Goal: Information Seeking & Learning: Learn about a topic

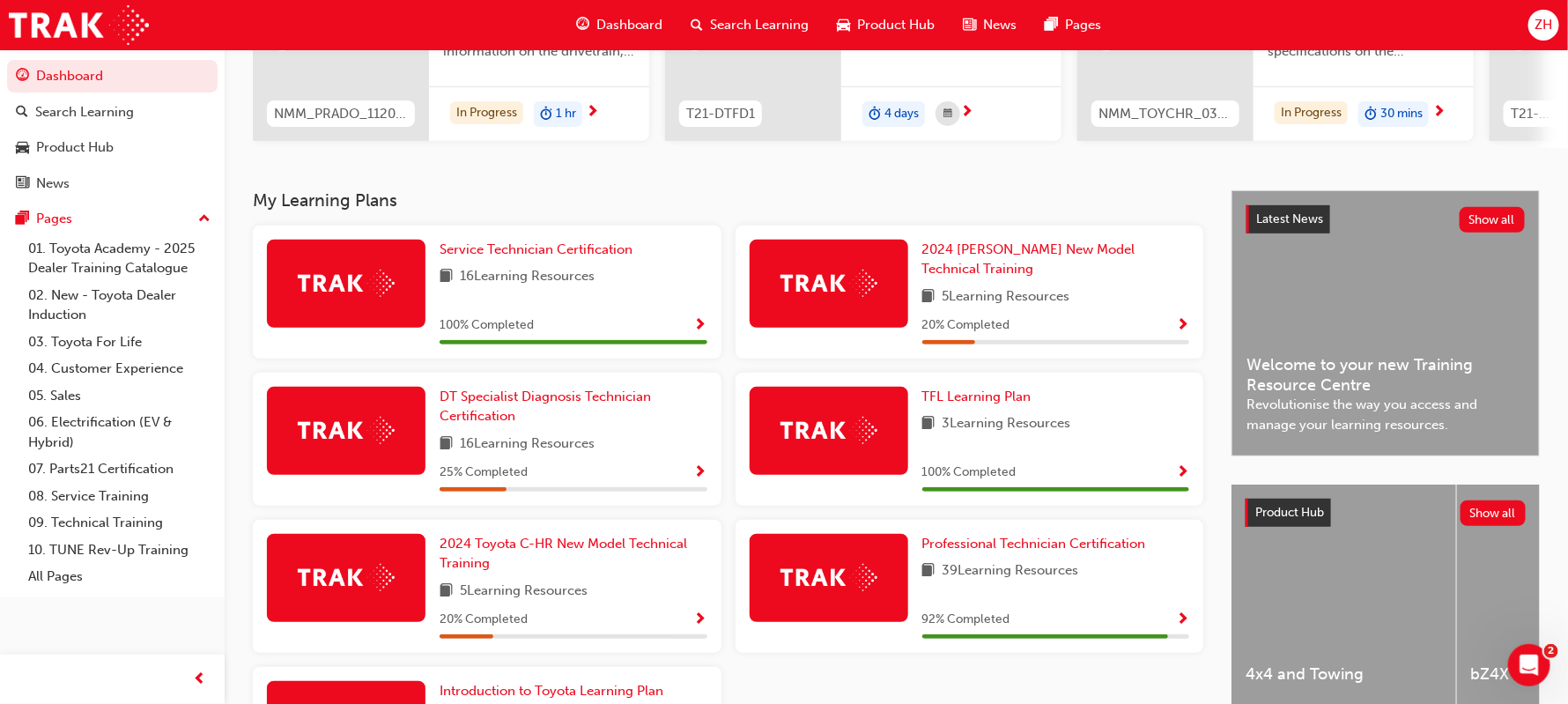
scroll to position [255, 0]
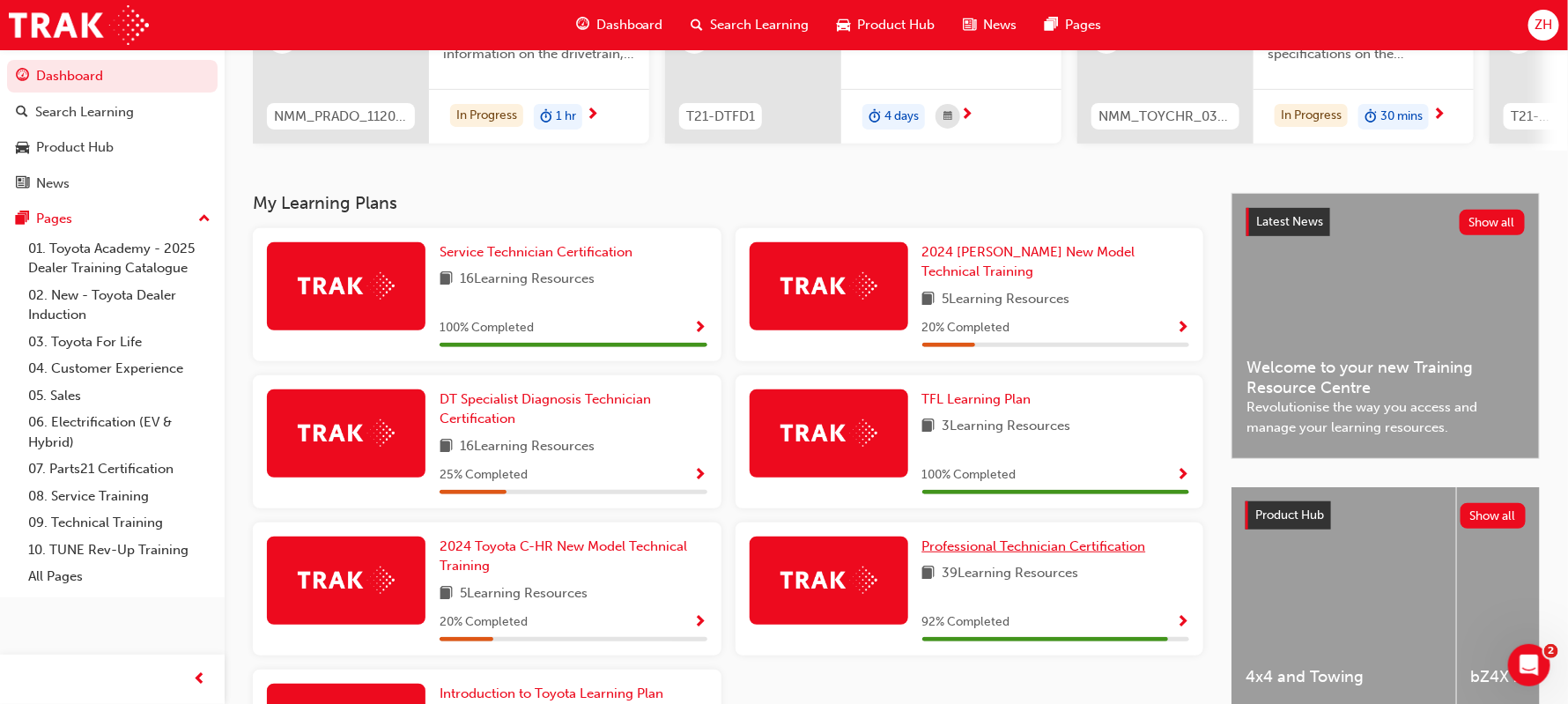
click at [1023, 538] on span "Professional Technician Certification" at bounding box center [1033, 545] width 223 height 16
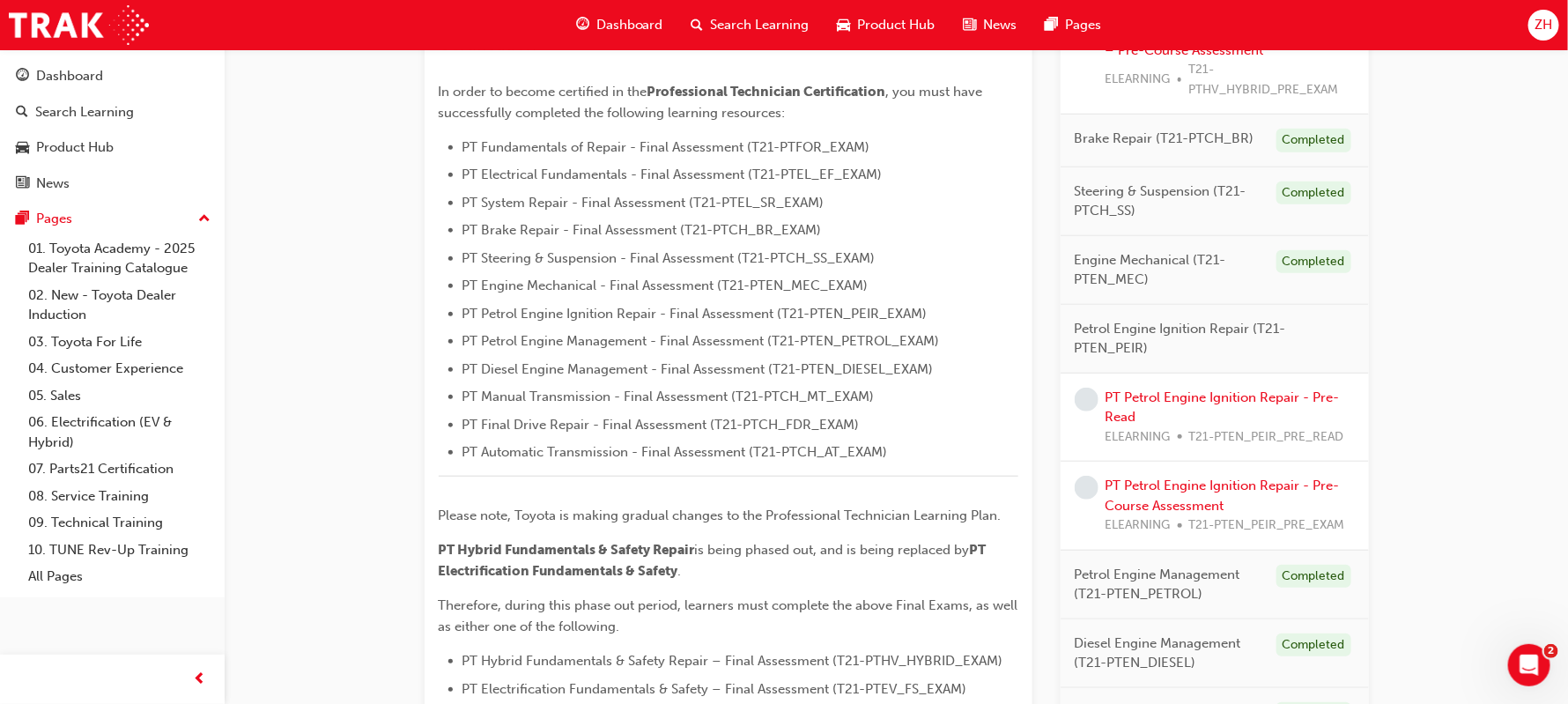
scroll to position [475, 0]
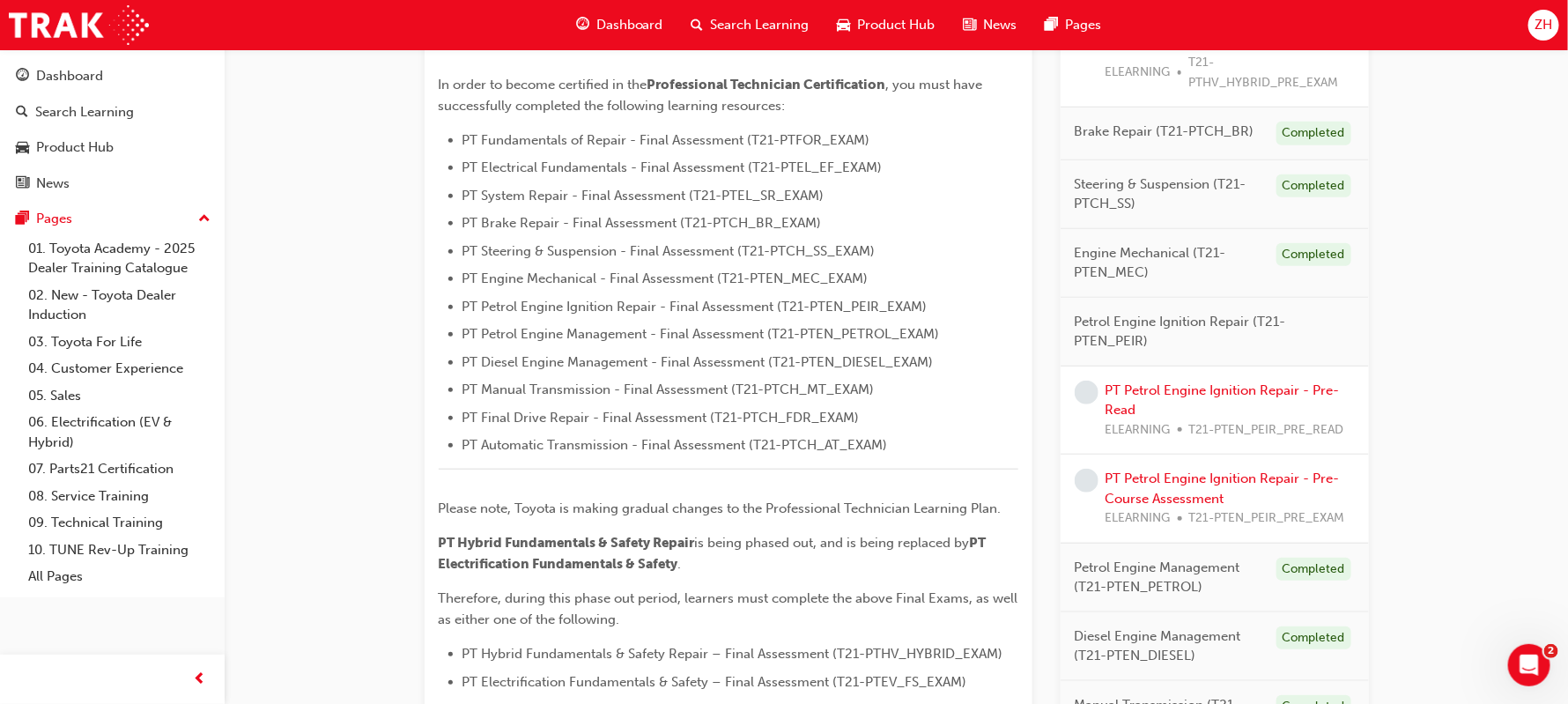
click at [1087, 395] on span "learningRecordVerb_NONE-icon" at bounding box center [1086, 392] width 24 height 24
click at [1128, 404] on link "PT Petrol Engine Ignition Repair - Pre-Read" at bounding box center [1222, 400] width 234 height 36
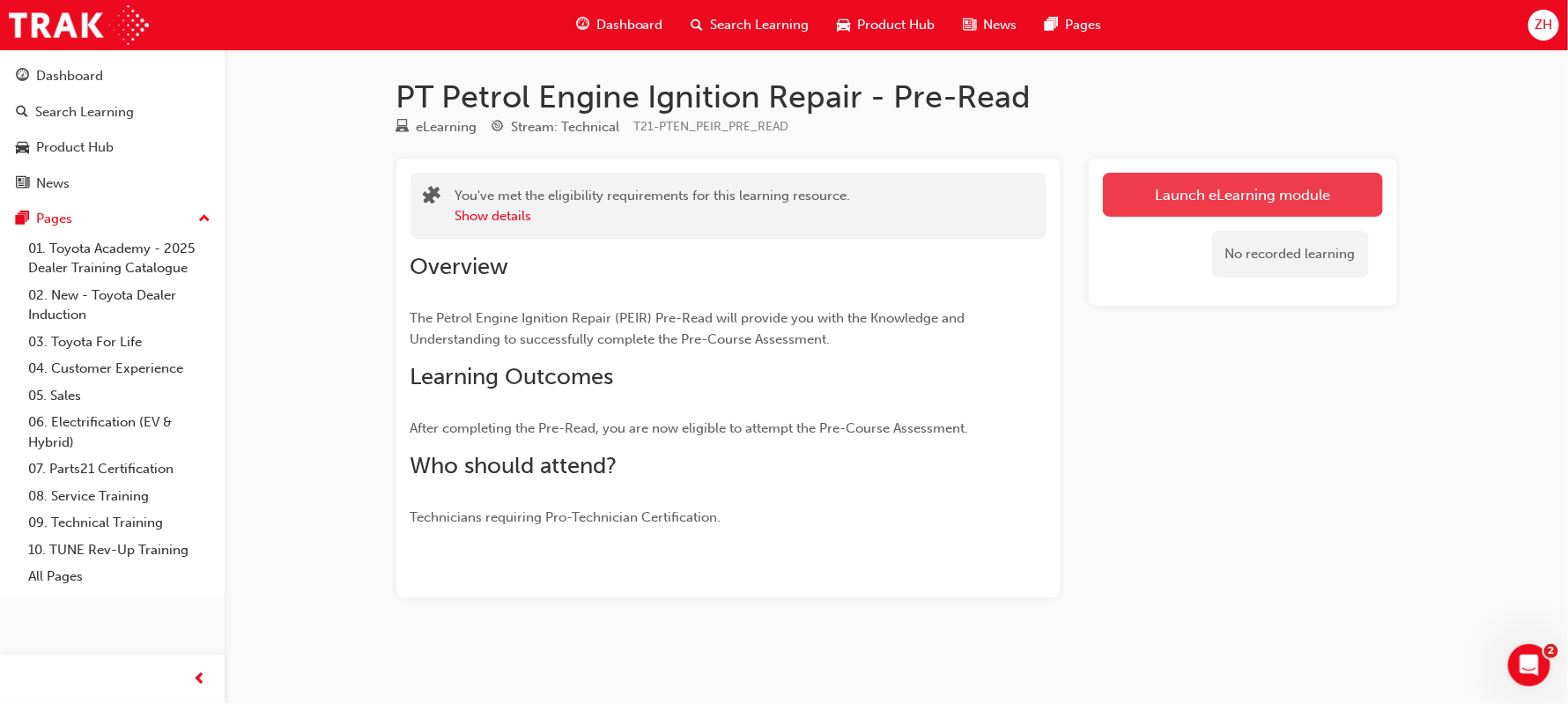
click at [1232, 204] on link "Launch eLearning module" at bounding box center [1242, 194] width 280 height 44
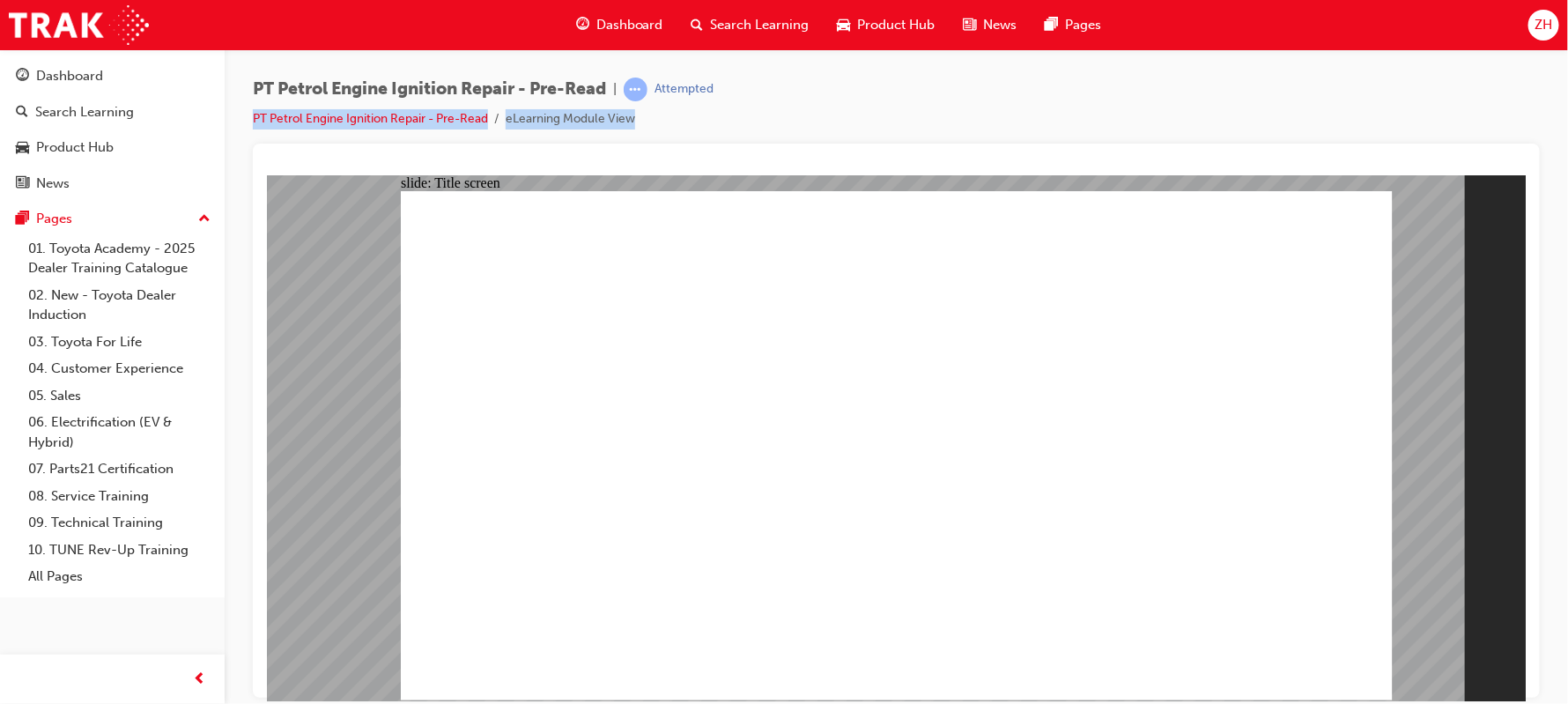
drag, startPoint x: 1529, startPoint y: 150, endPoint x: 1520, endPoint y: 77, distance: 73.6
click at [1520, 78] on div "PT Petrol Engine Ignition Repair - Pre-Read | Attempted PT Petrol Engine Igniti…" at bounding box center [896, 355] width 1287 height 554
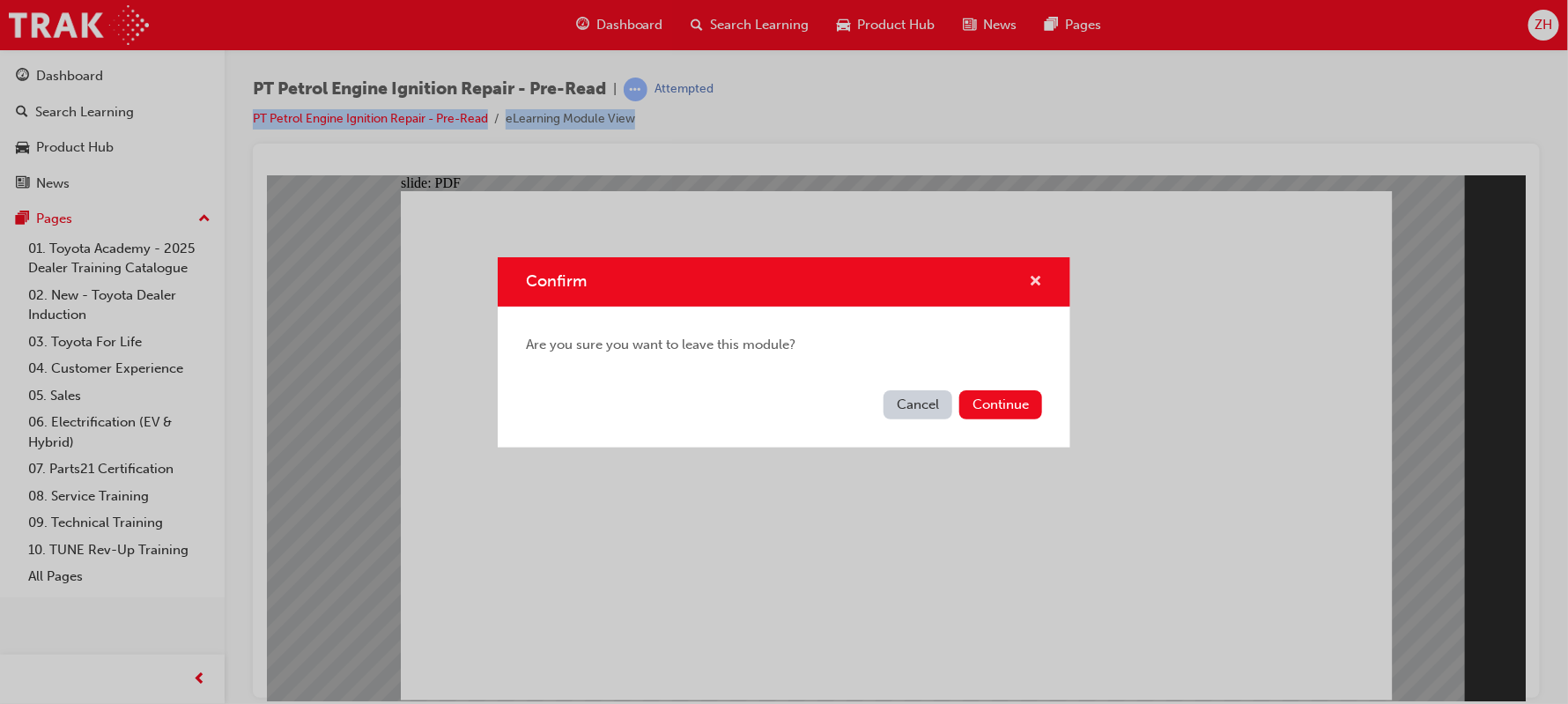
click at [1034, 285] on span "cross-icon" at bounding box center [1035, 282] width 13 height 16
click at [922, 412] on button "Cancel" at bounding box center [918, 405] width 68 height 29
click at [992, 410] on button "Continue" at bounding box center [1001, 405] width 83 height 29
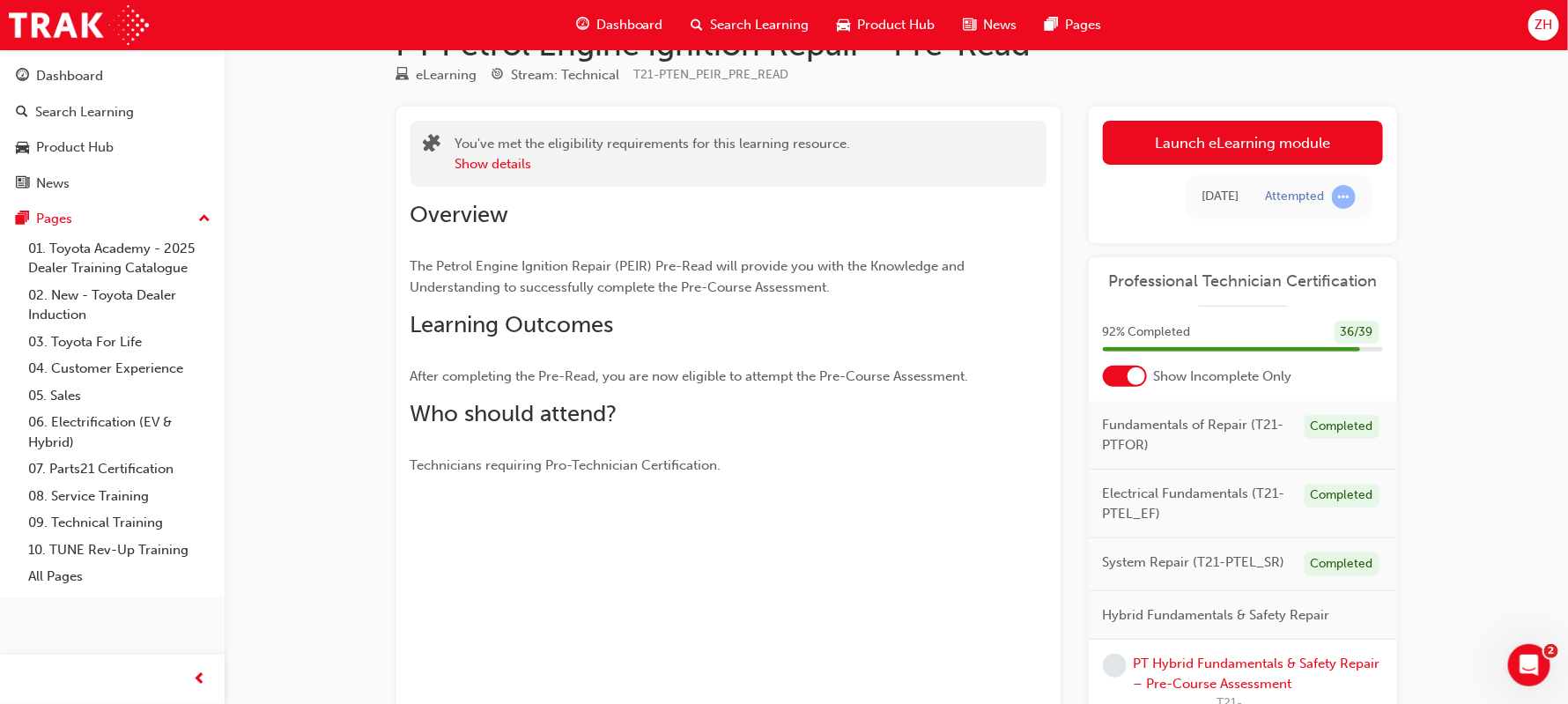
scroll to position [202, 0]
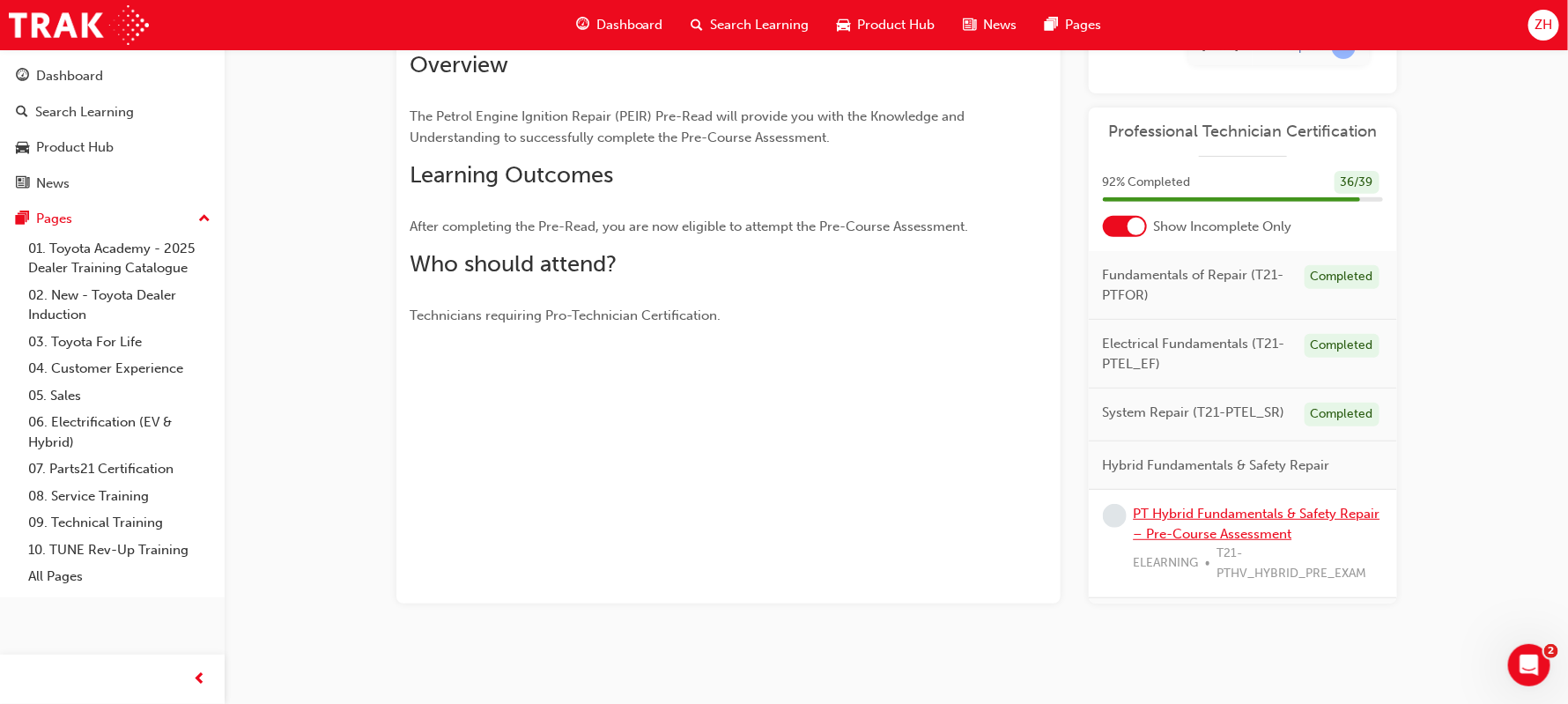
click at [1171, 513] on link "PT Hybrid Fundamentals & Safety Repair – Pre-Course Assessment" at bounding box center [1257, 523] width 246 height 36
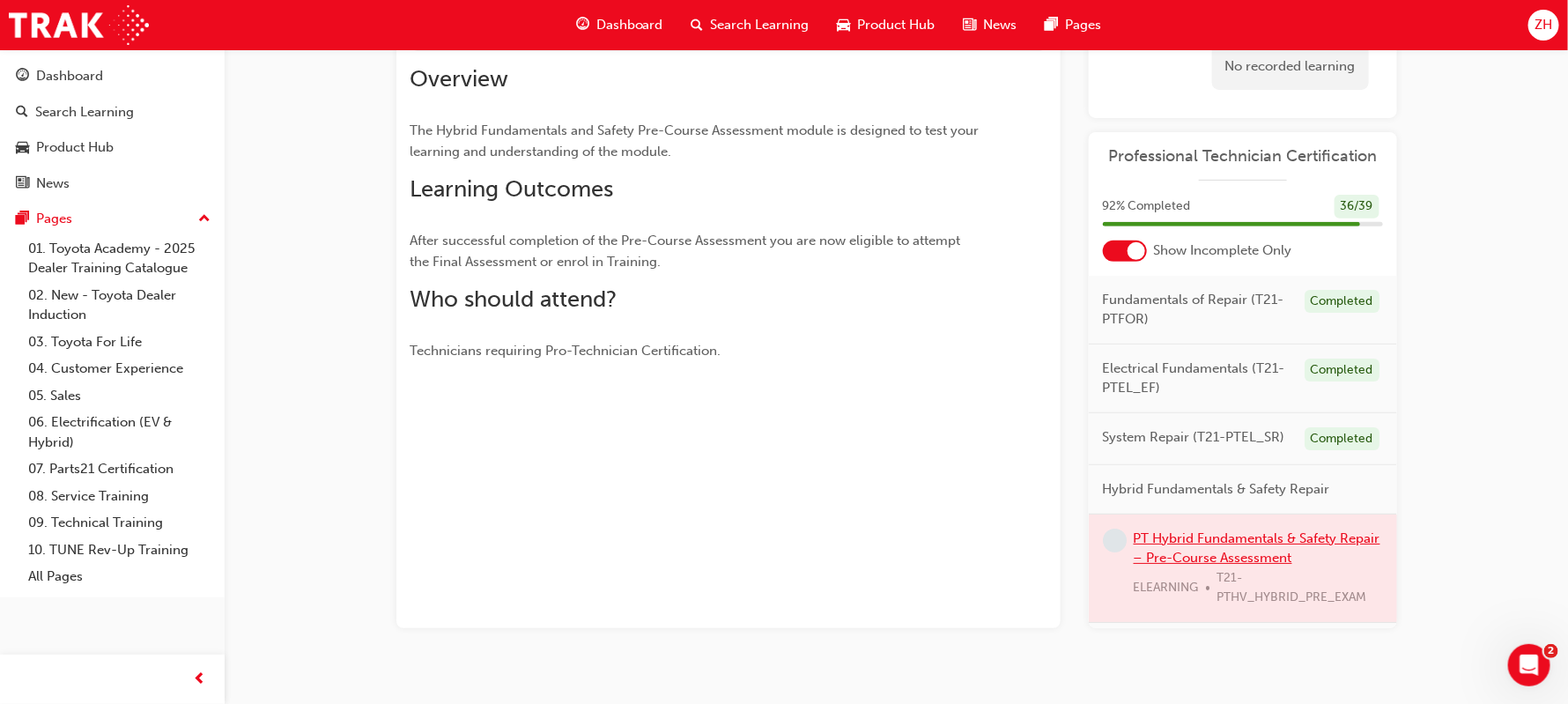
scroll to position [202, 0]
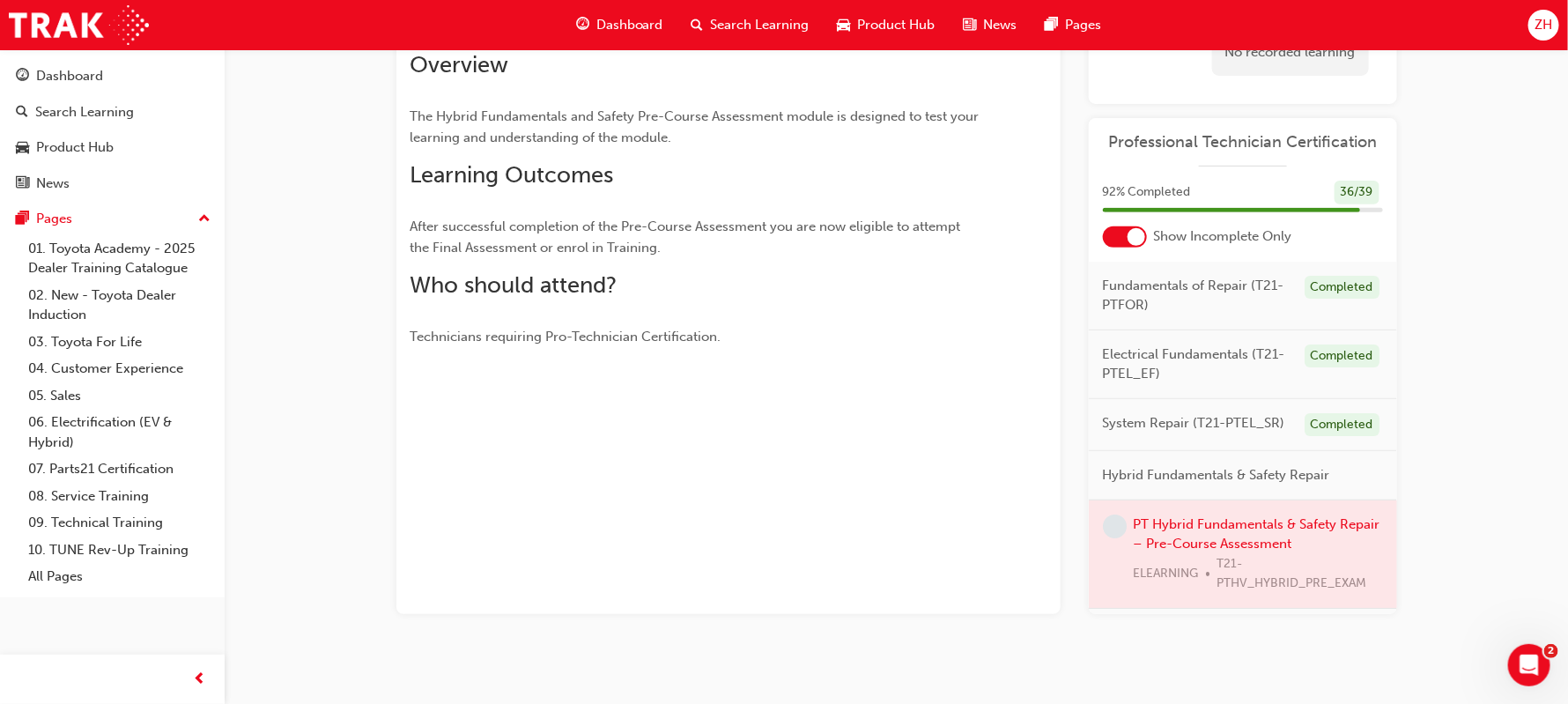
click at [1210, 551] on div at bounding box center [1243, 554] width 308 height 108
click at [1210, 534] on div at bounding box center [1243, 554] width 308 height 108
click at [1211, 527] on div at bounding box center [1243, 554] width 308 height 108
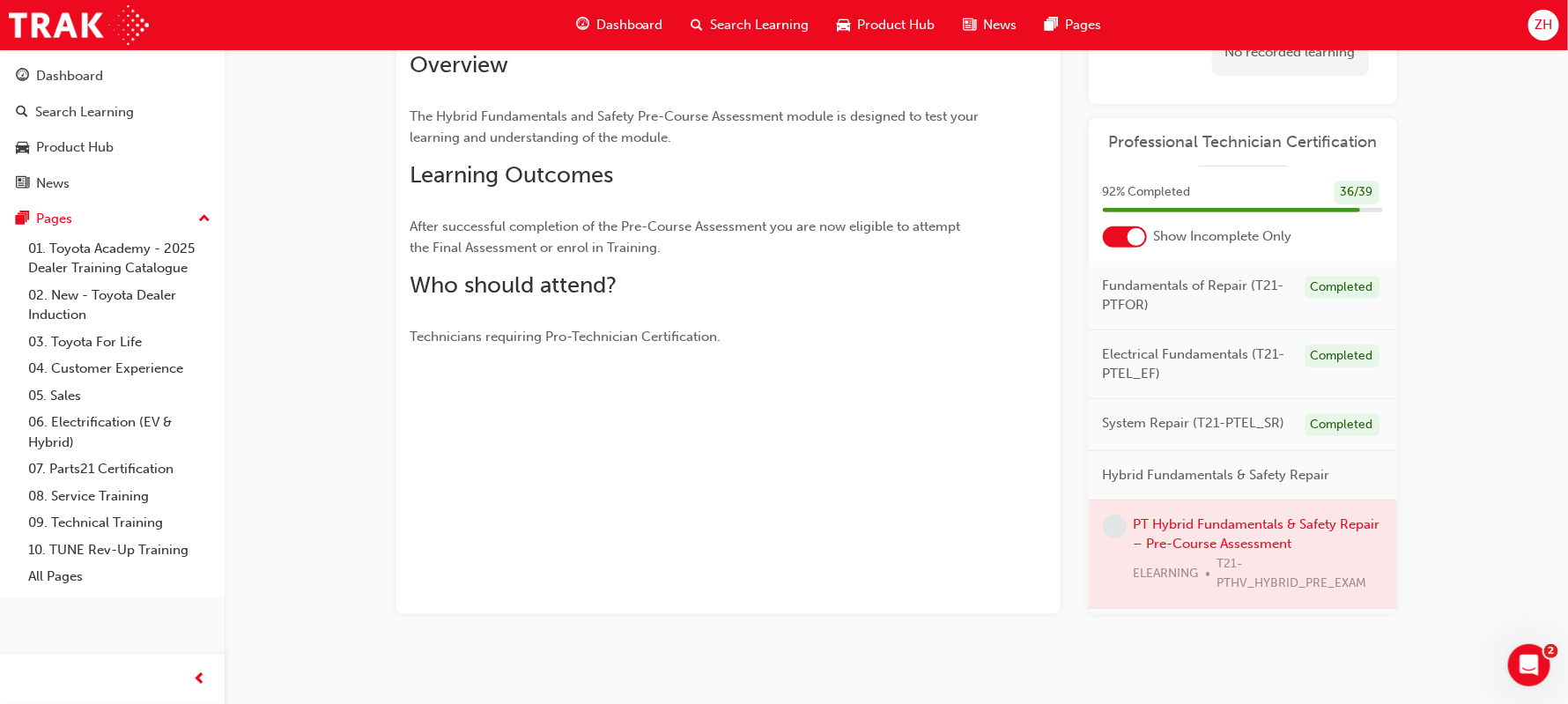
click at [1211, 527] on div at bounding box center [1243, 554] width 308 height 108
click at [1259, 529] on div at bounding box center [1243, 554] width 308 height 108
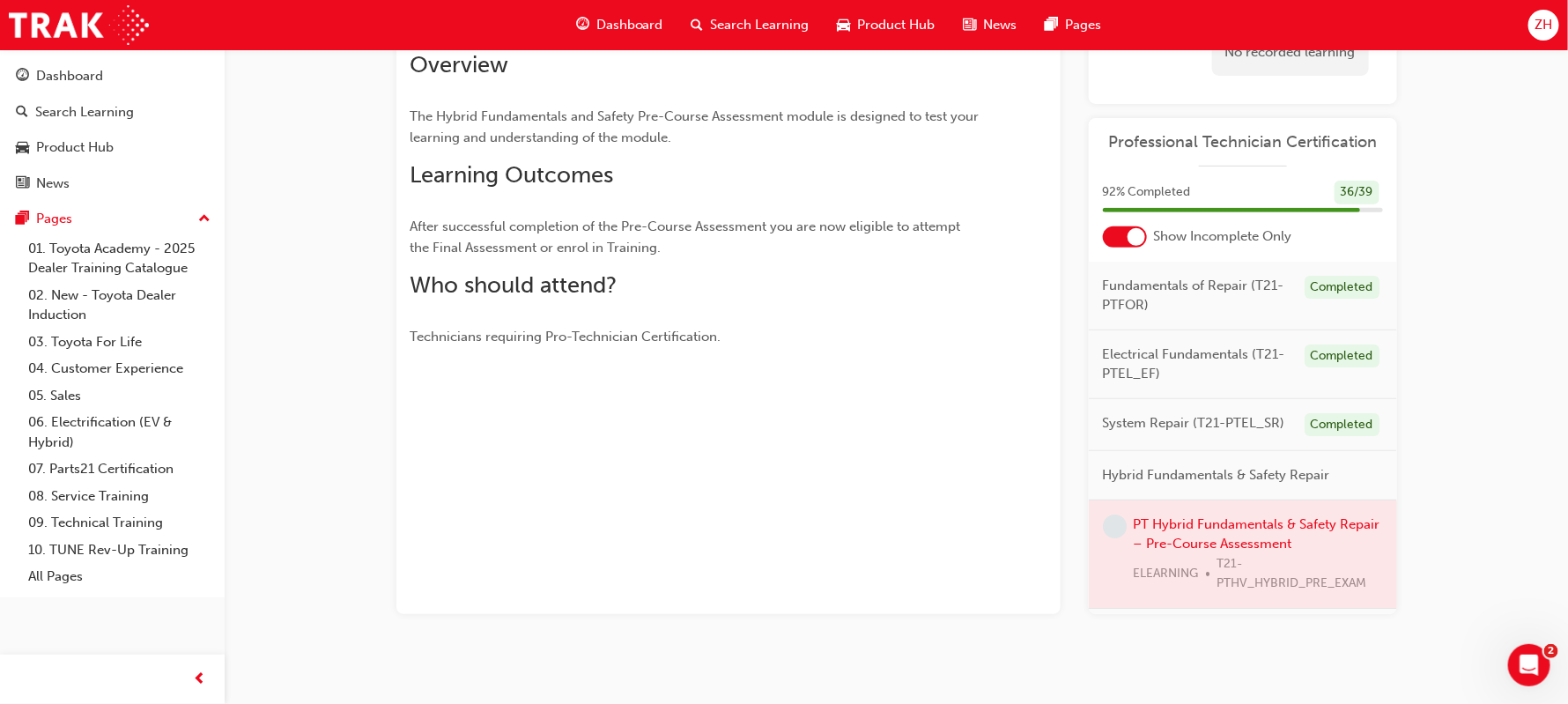
click at [1249, 536] on div at bounding box center [1243, 554] width 308 height 108
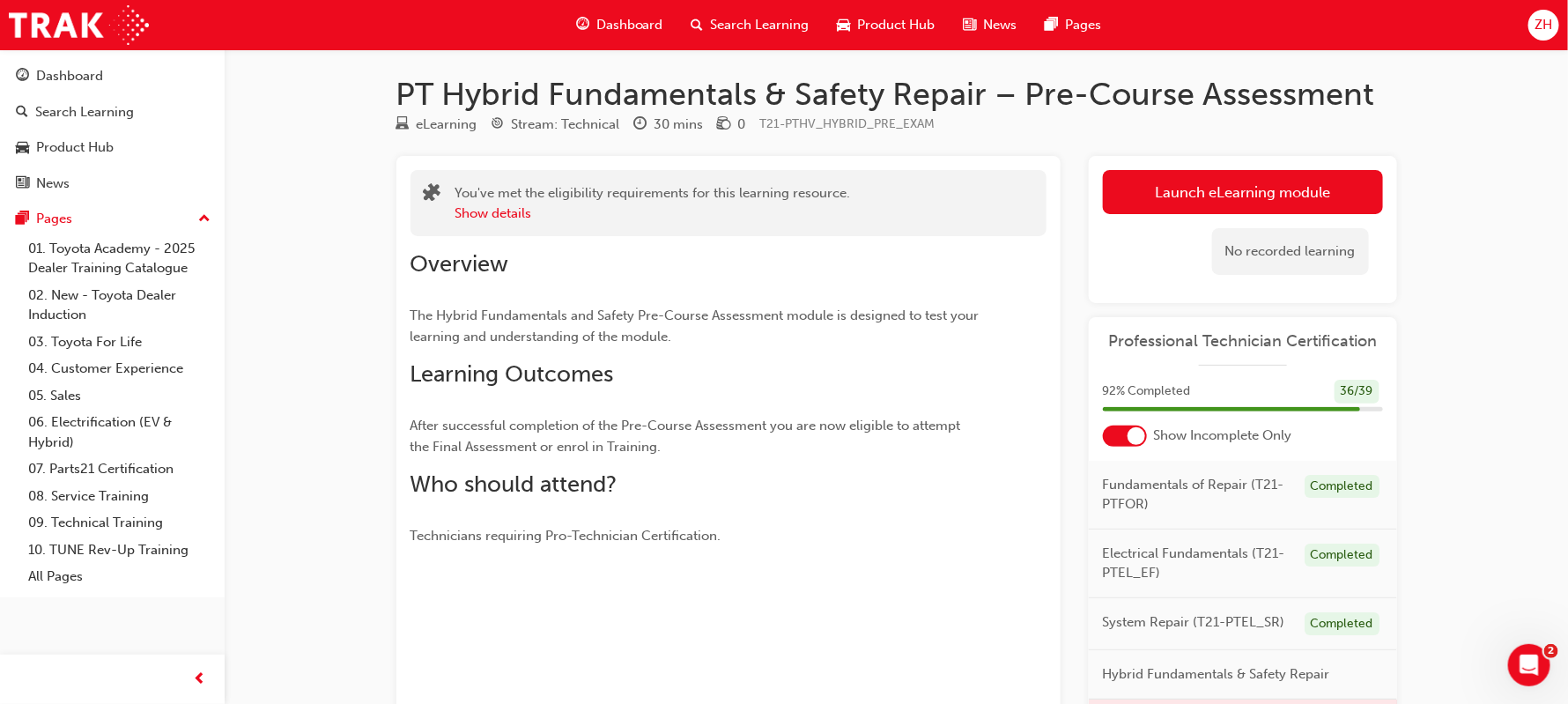
scroll to position [0, 0]
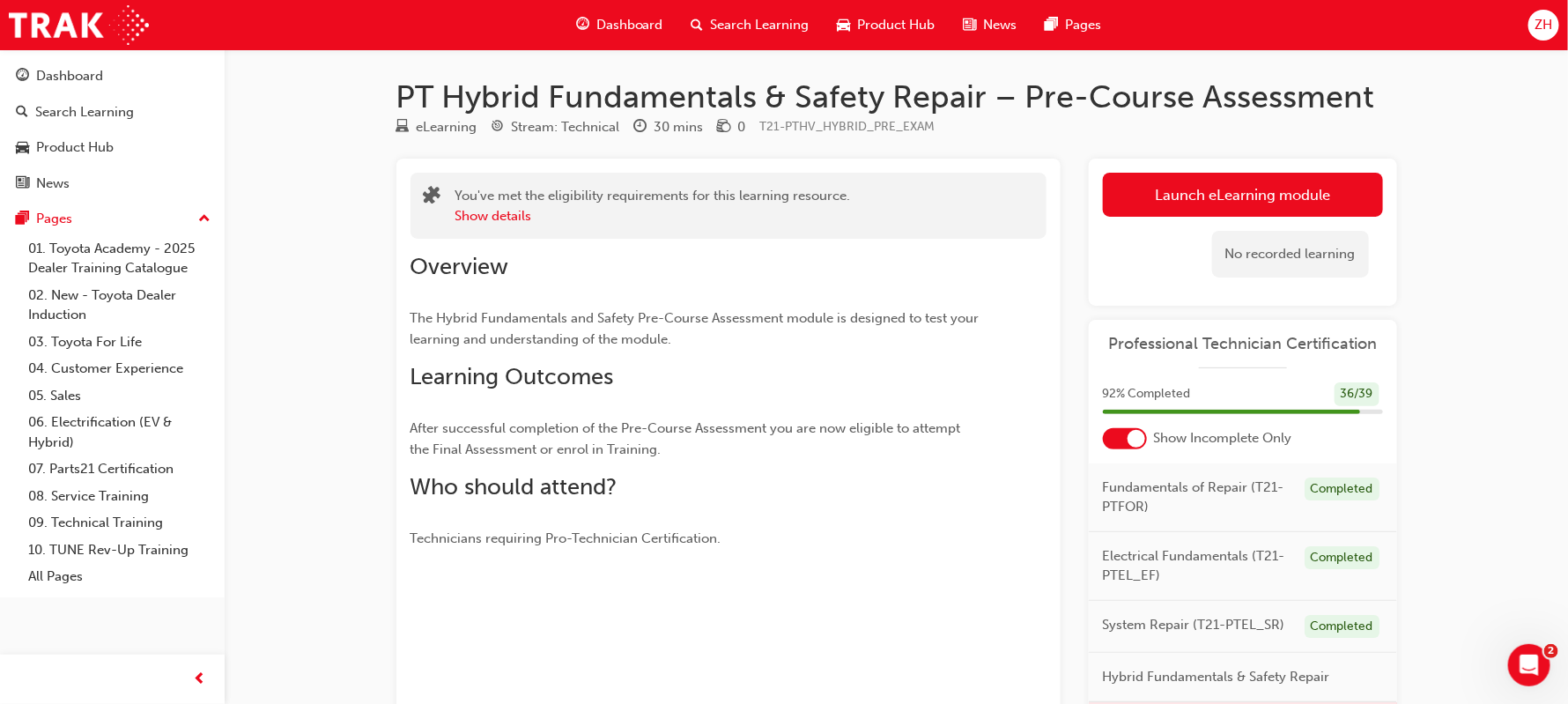
scroll to position [202, 0]
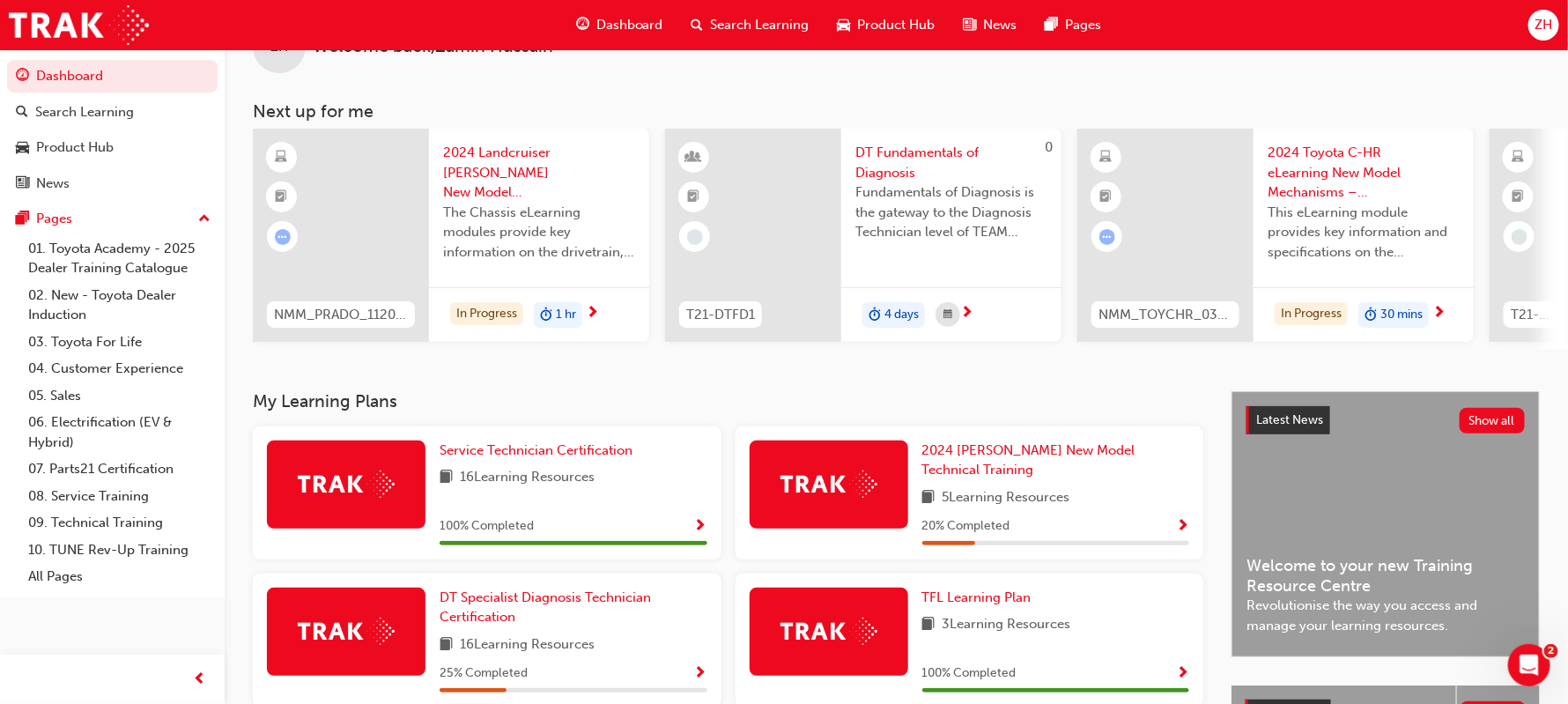
scroll to position [52, 0]
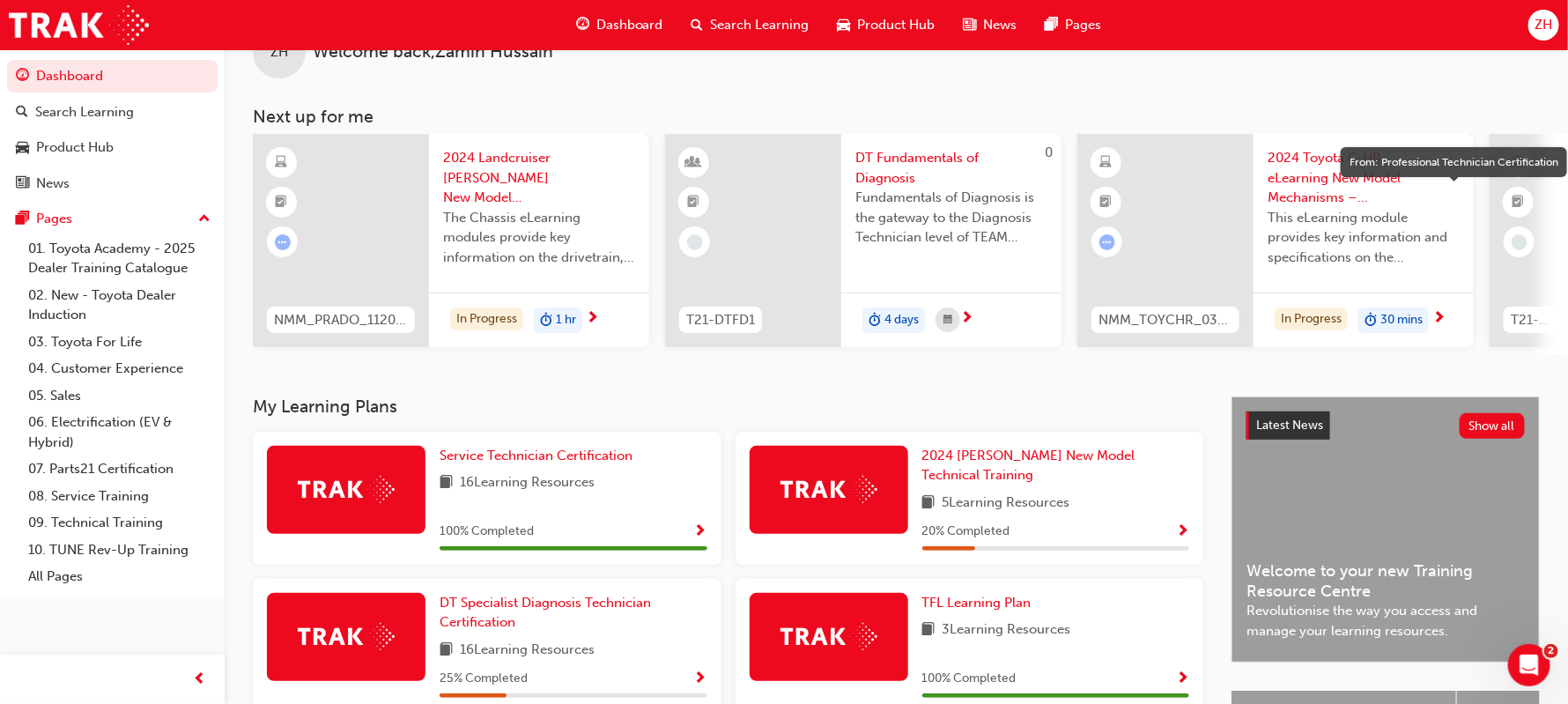
click at [1507, 193] on div at bounding box center [1519, 202] width 31 height 31
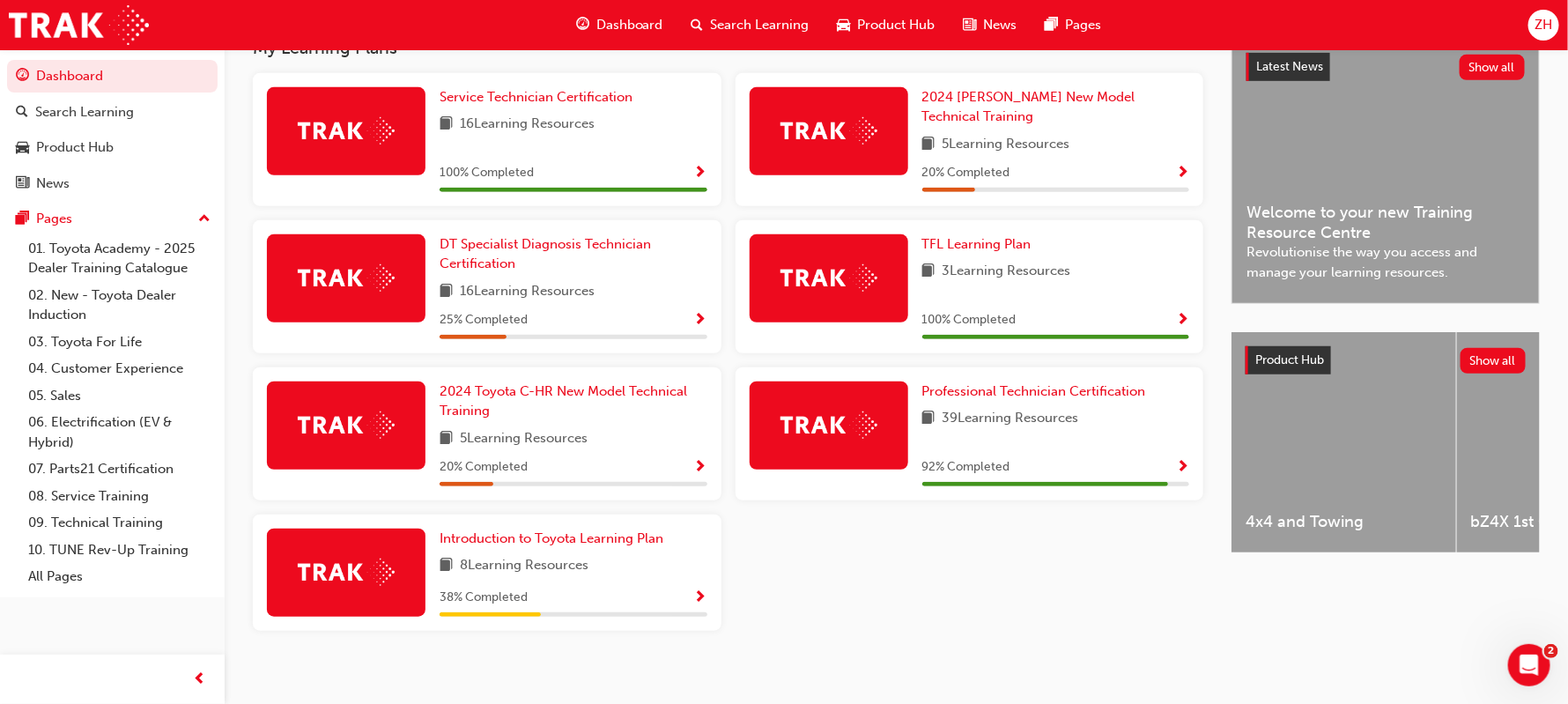
scroll to position [414, 0]
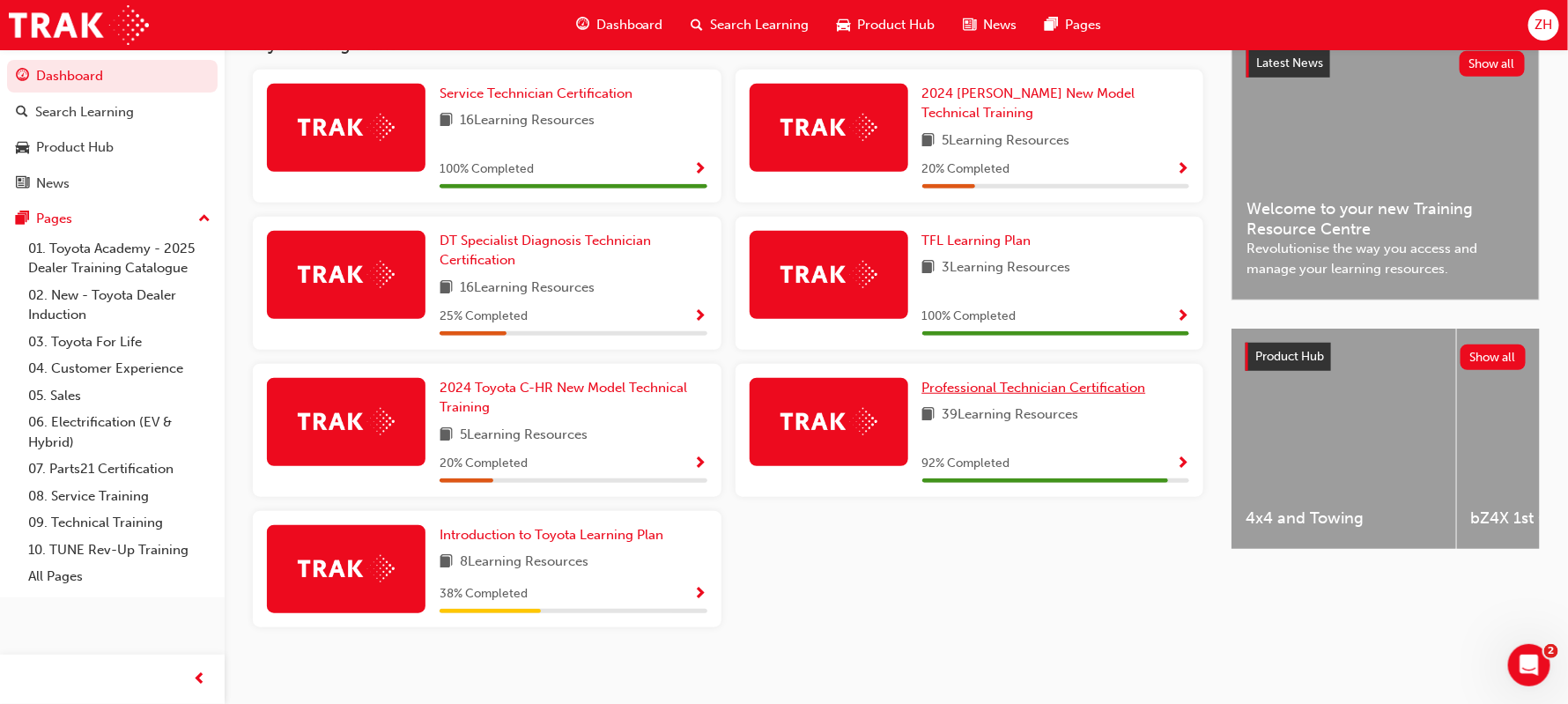
click at [996, 379] on span "Professional Technician Certification" at bounding box center [1033, 387] width 223 height 16
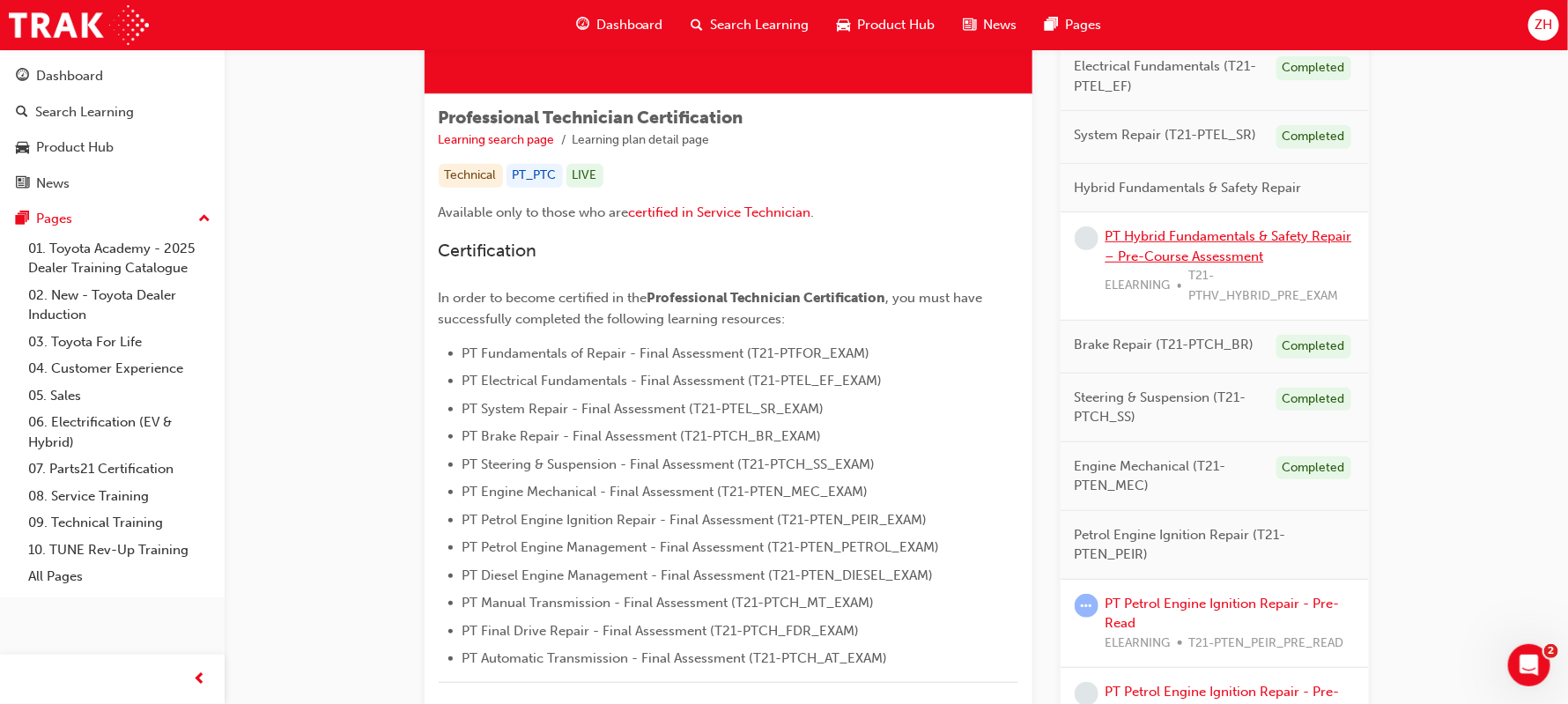
scroll to position [156, 0]
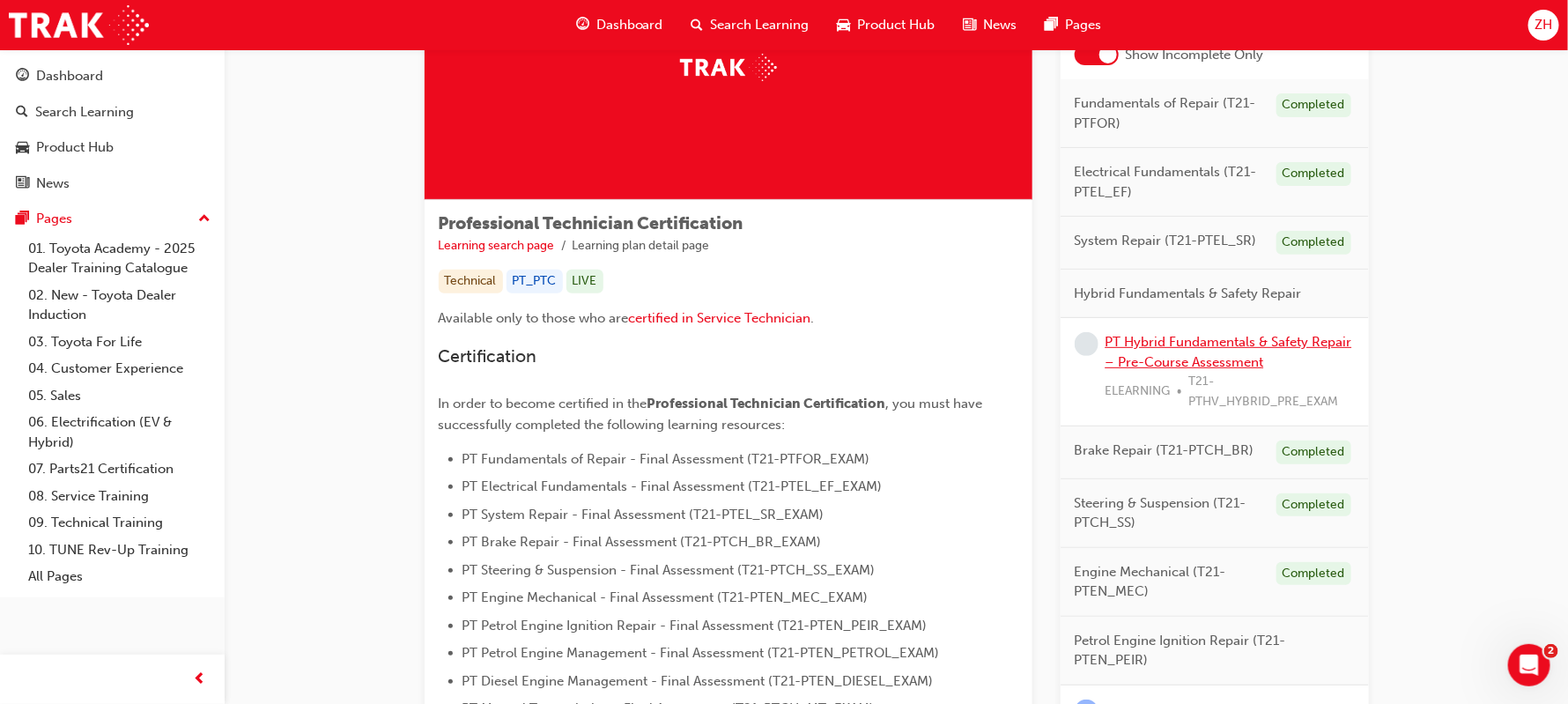
click at [1236, 363] on link "PT Hybrid Fundamentals & Safety Repair – Pre-Course Assessment" at bounding box center [1229, 352] width 246 height 36
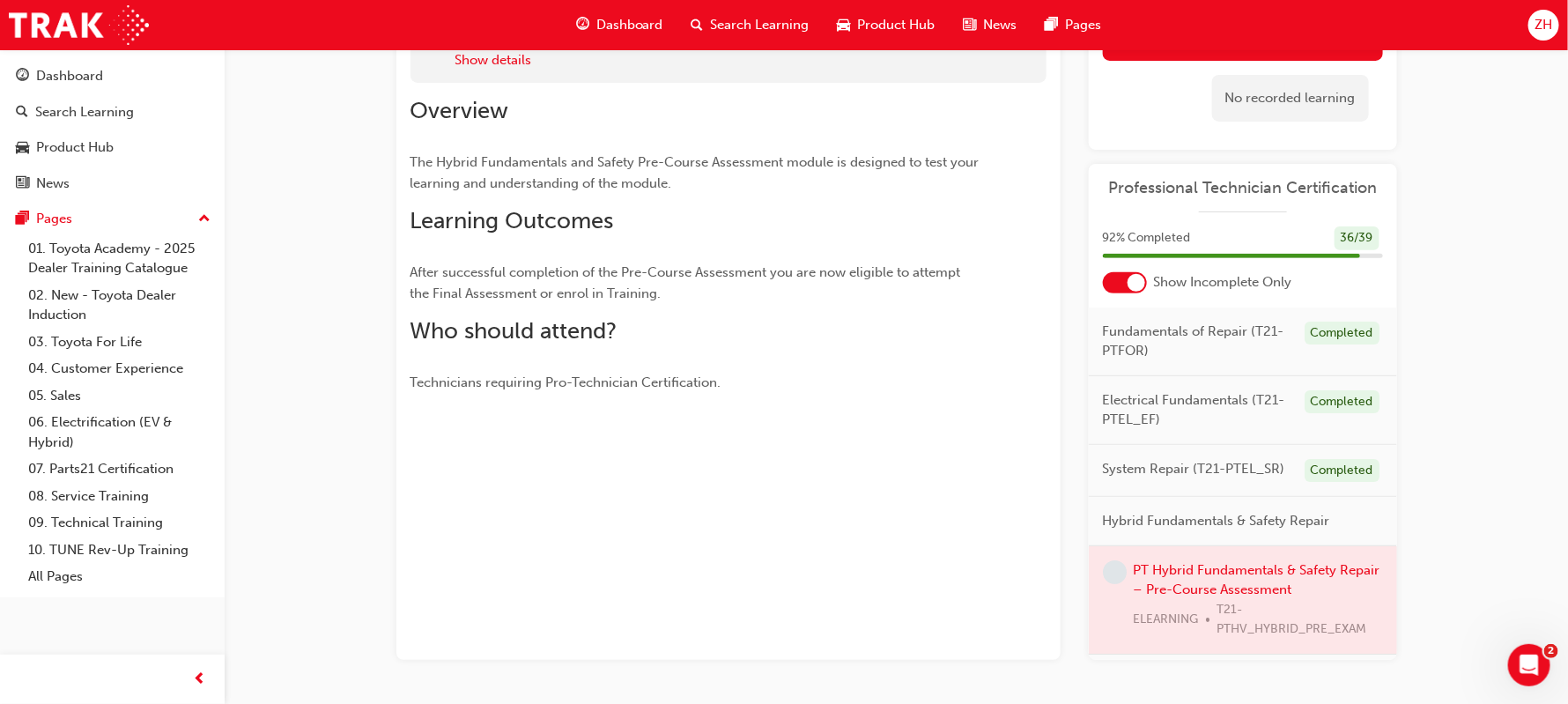
click at [1166, 577] on div at bounding box center [1243, 600] width 308 height 108
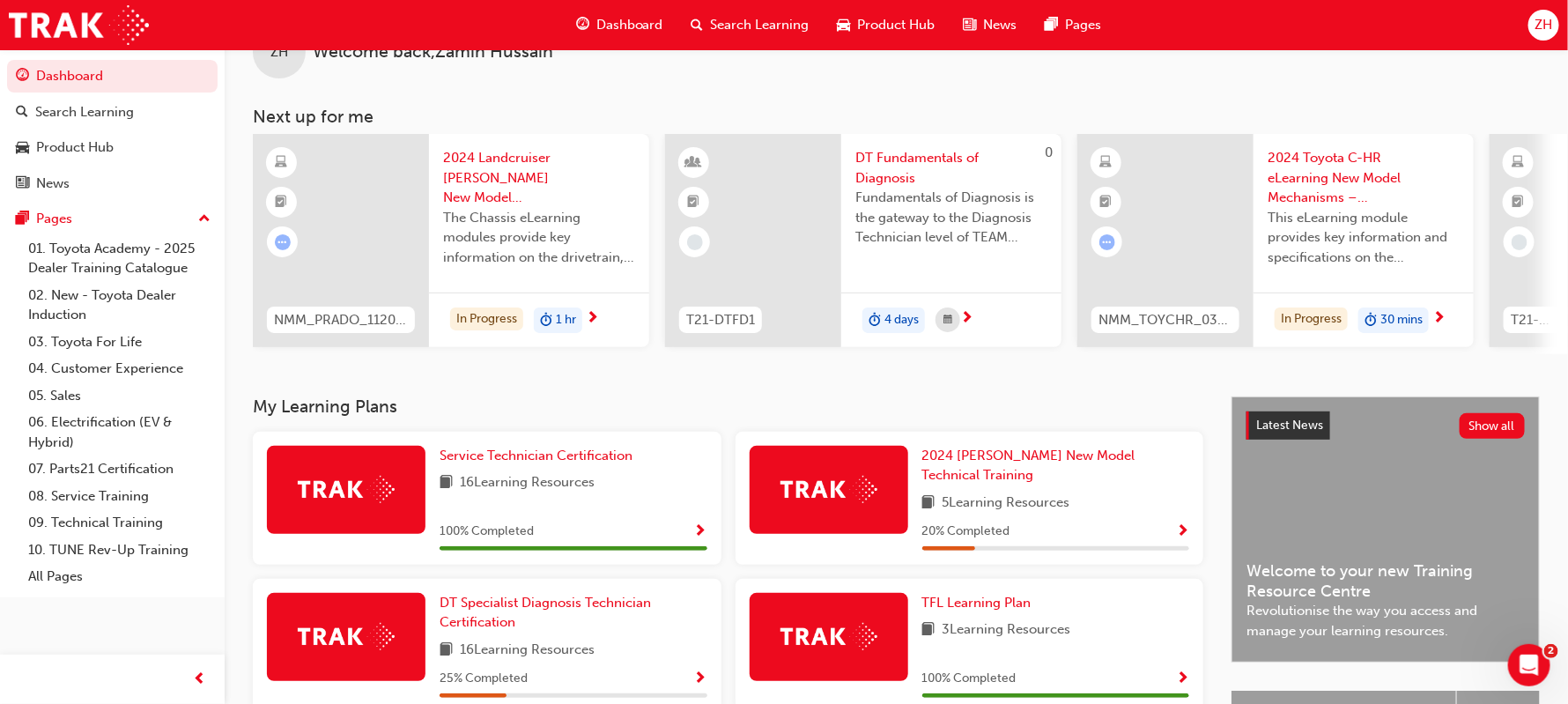
scroll to position [105, 0]
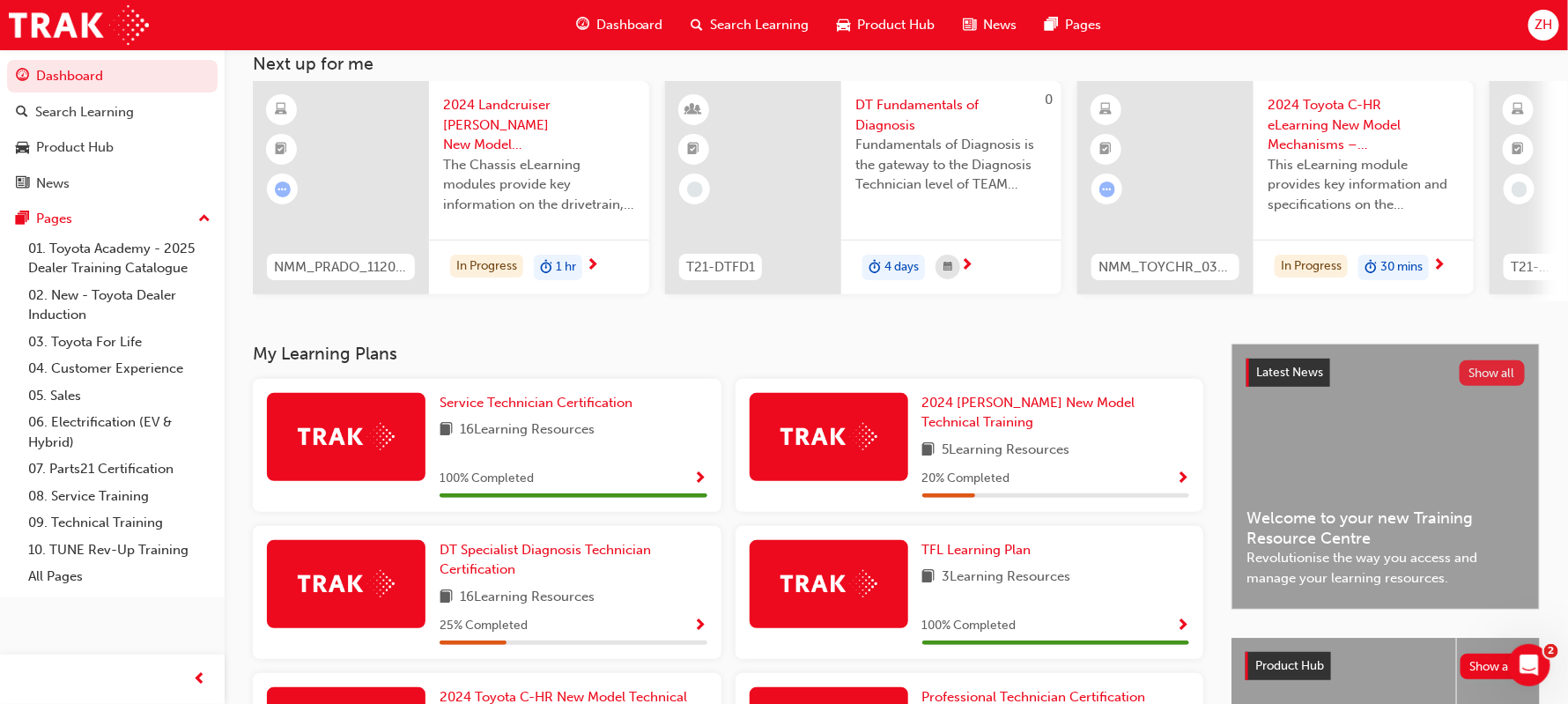
click at [1506, 377] on button "Show all" at bounding box center [1492, 373] width 66 height 26
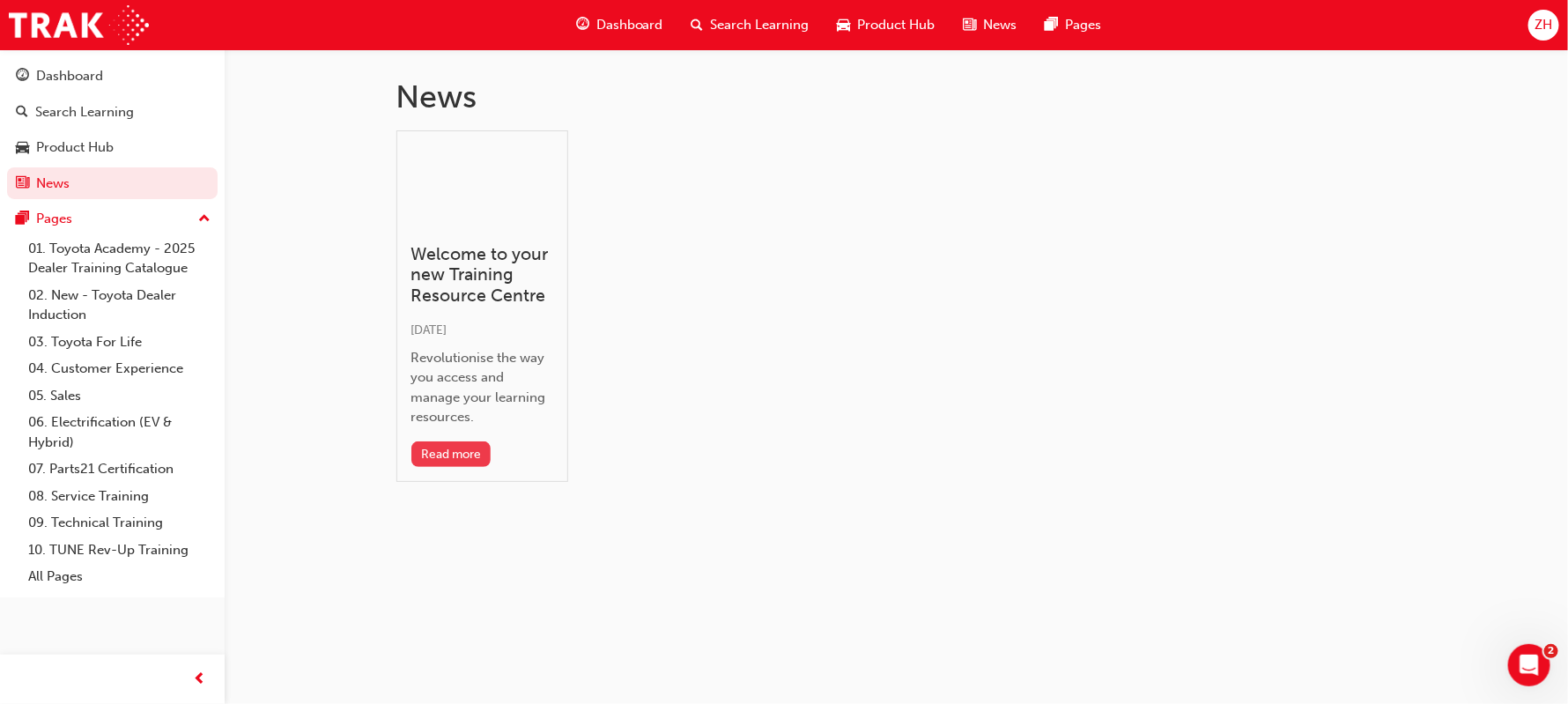
click at [455, 458] on button "Read more" at bounding box center [452, 454] width 80 height 26
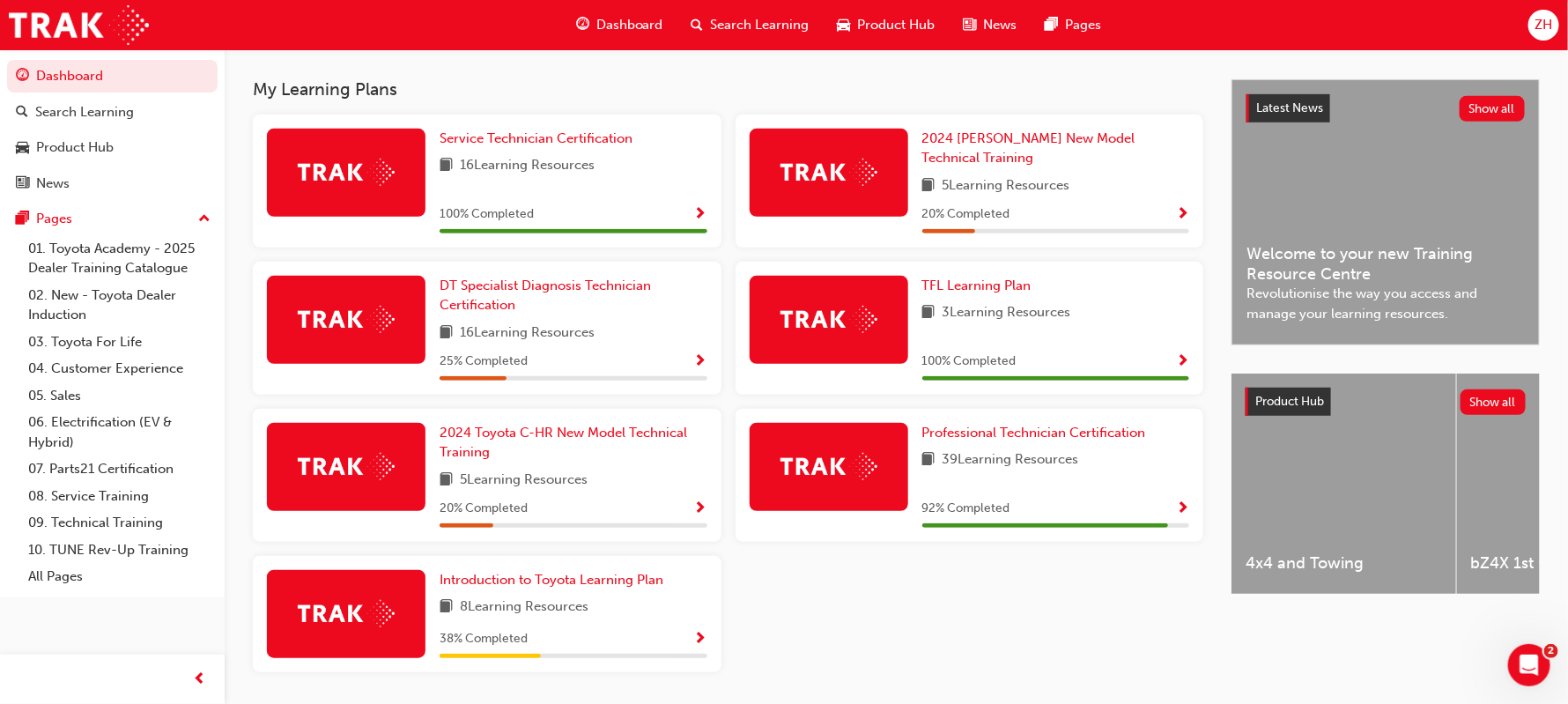
scroll to position [414, 0]
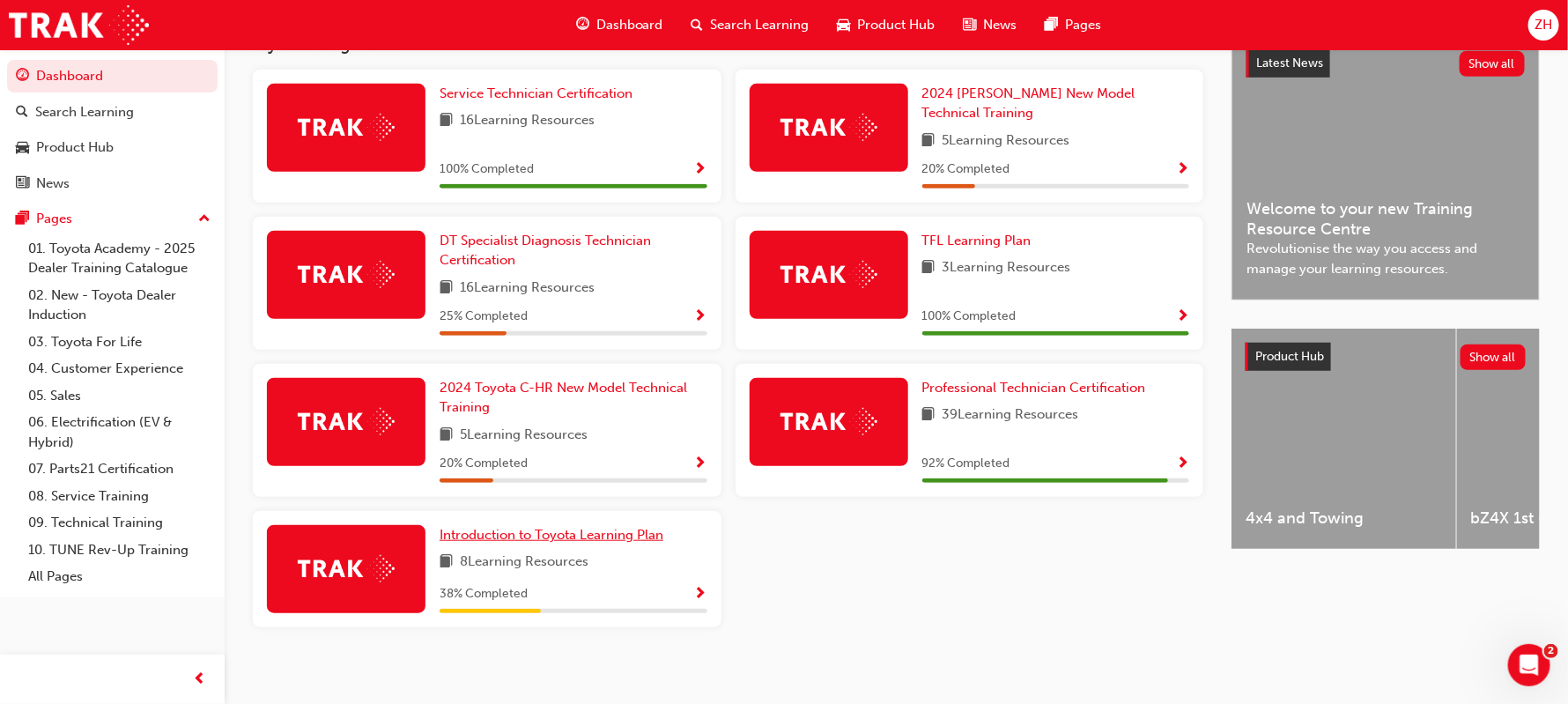
click at [519, 527] on span "Introduction to Toyota Learning Plan" at bounding box center [551, 534] width 223 height 16
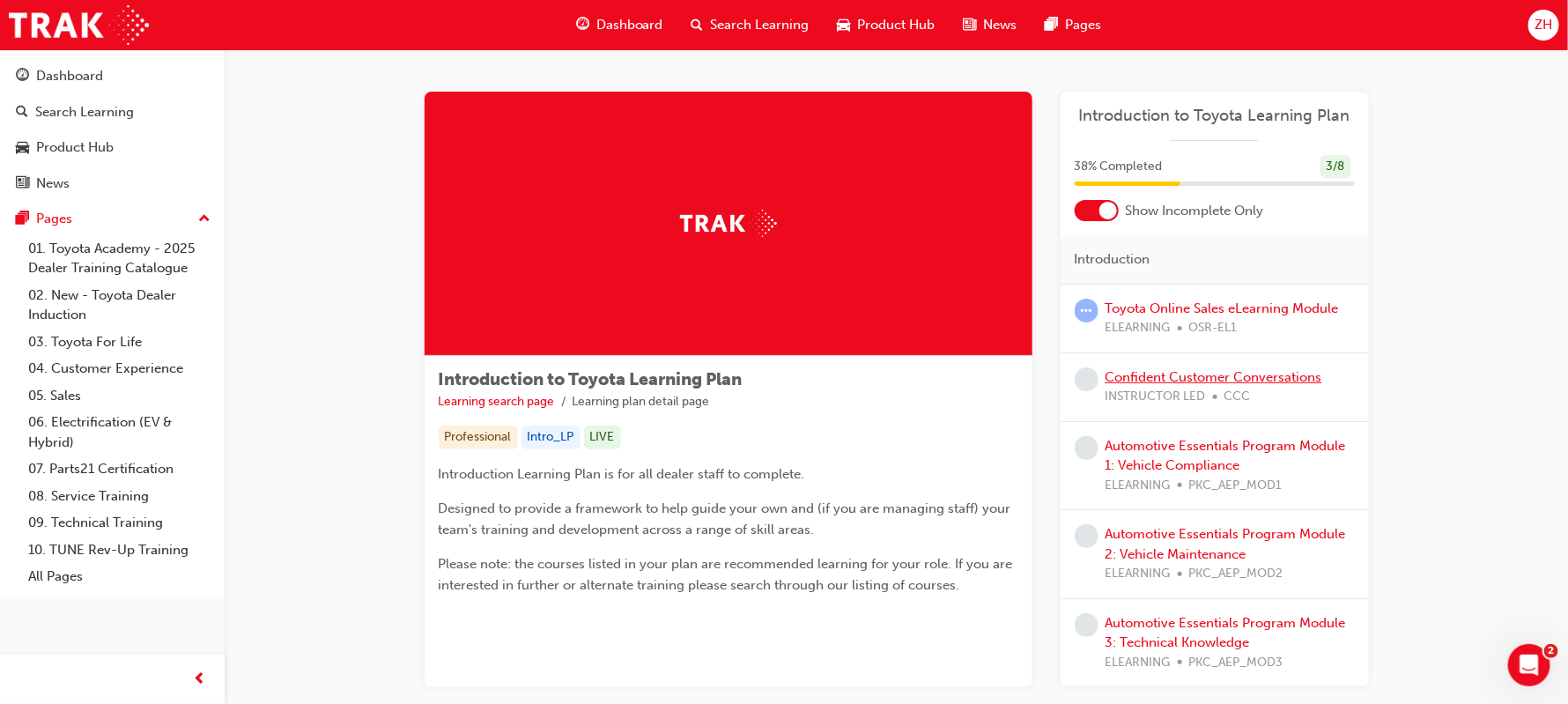
click at [1215, 380] on link "Confident Customer Conversations" at bounding box center [1214, 377] width 217 height 16
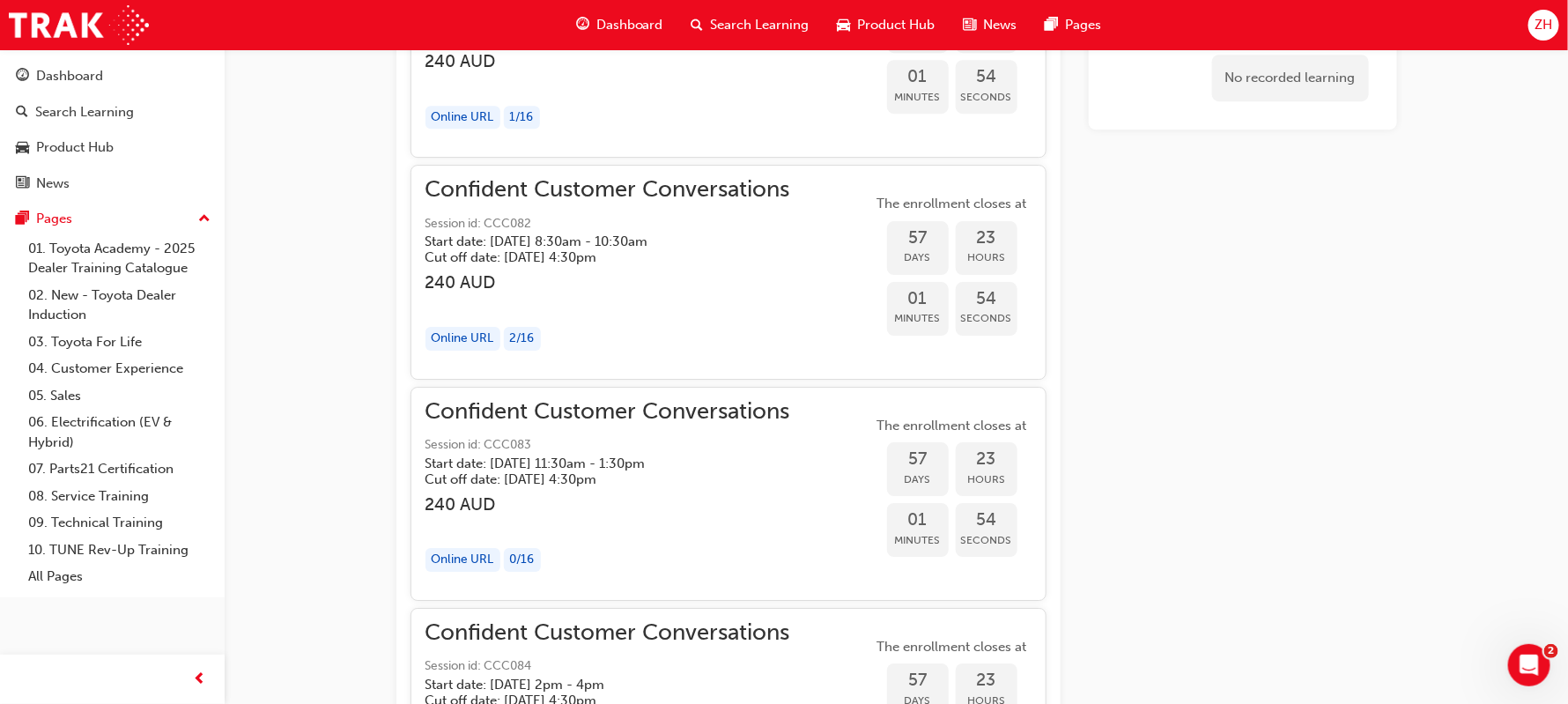
scroll to position [2817, 0]
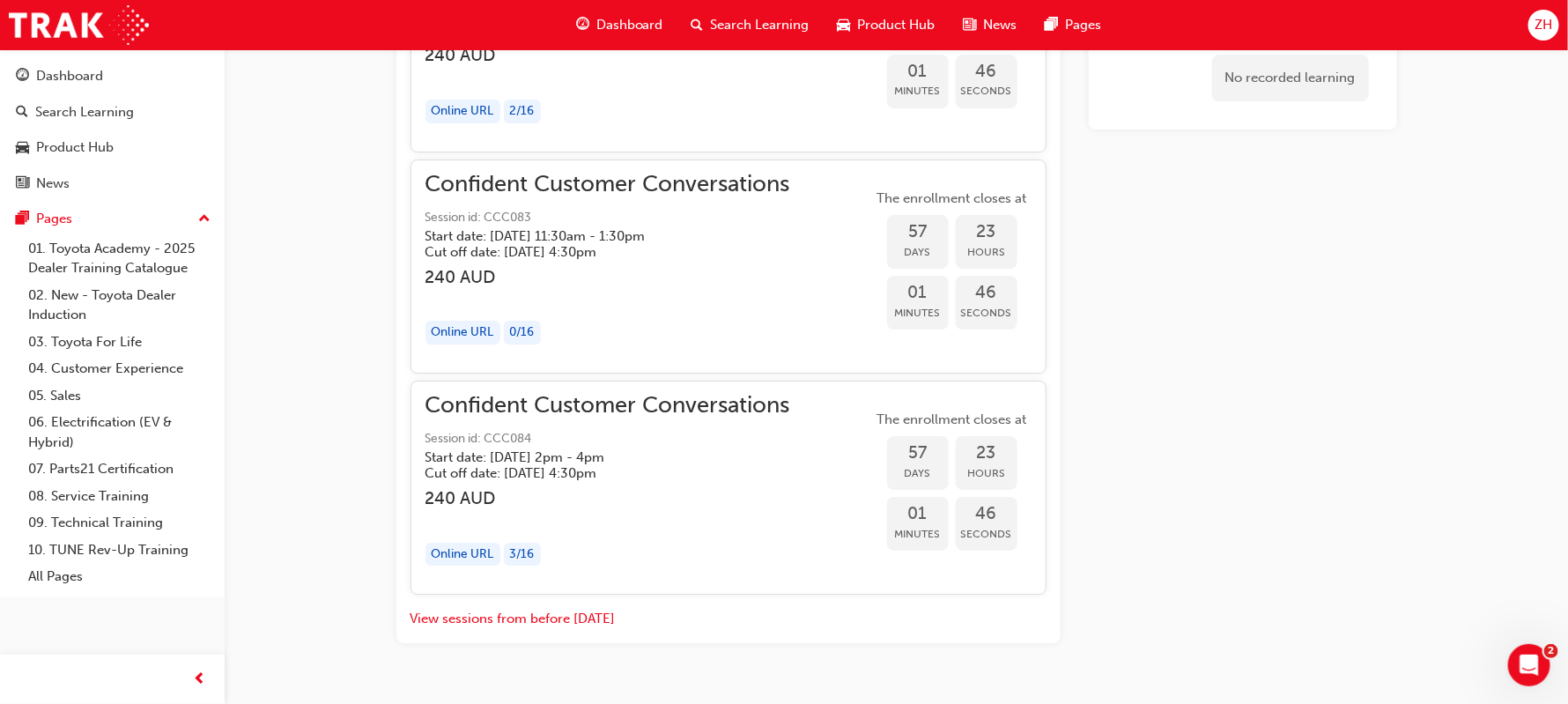
click at [467, 340] on div "Online URL" at bounding box center [463, 333] width 75 height 24
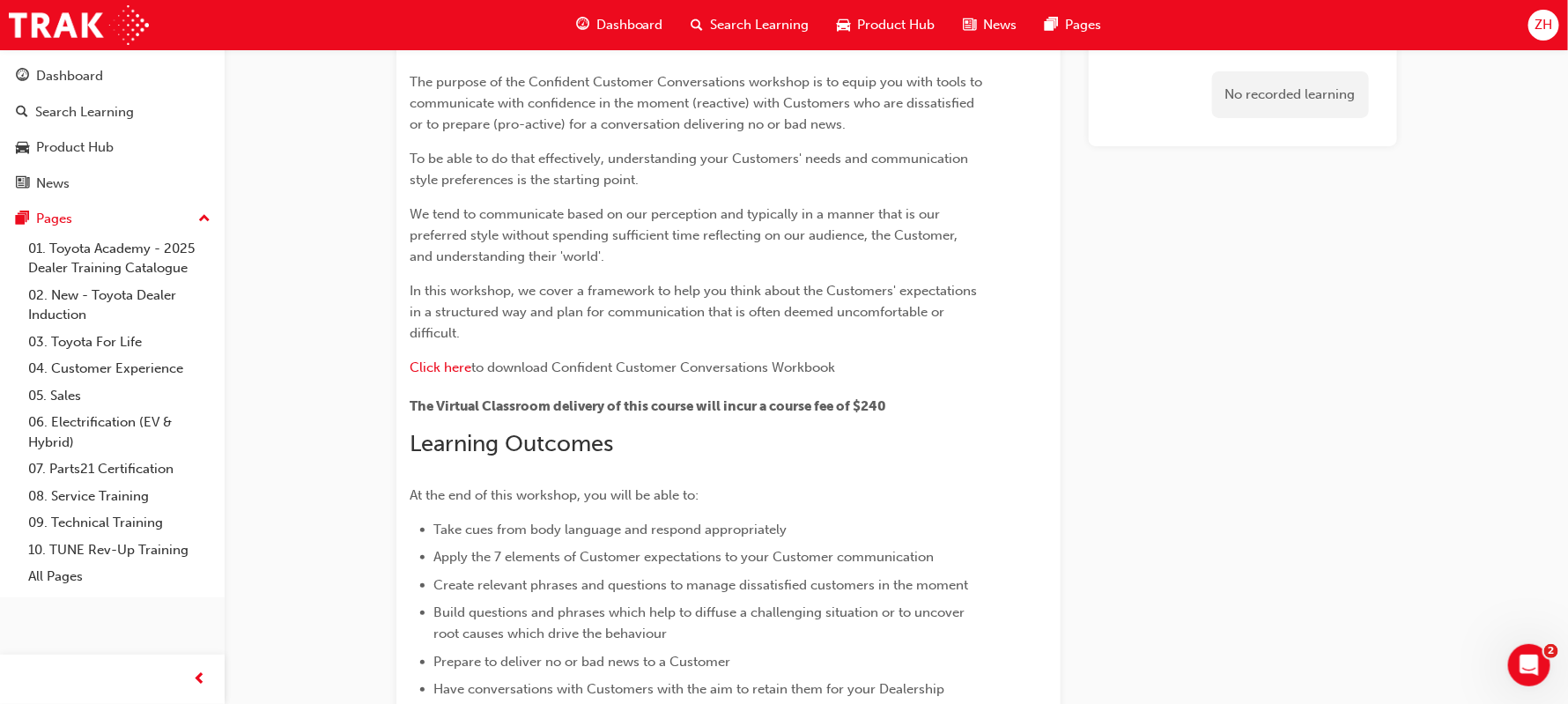
scroll to position [0, 0]
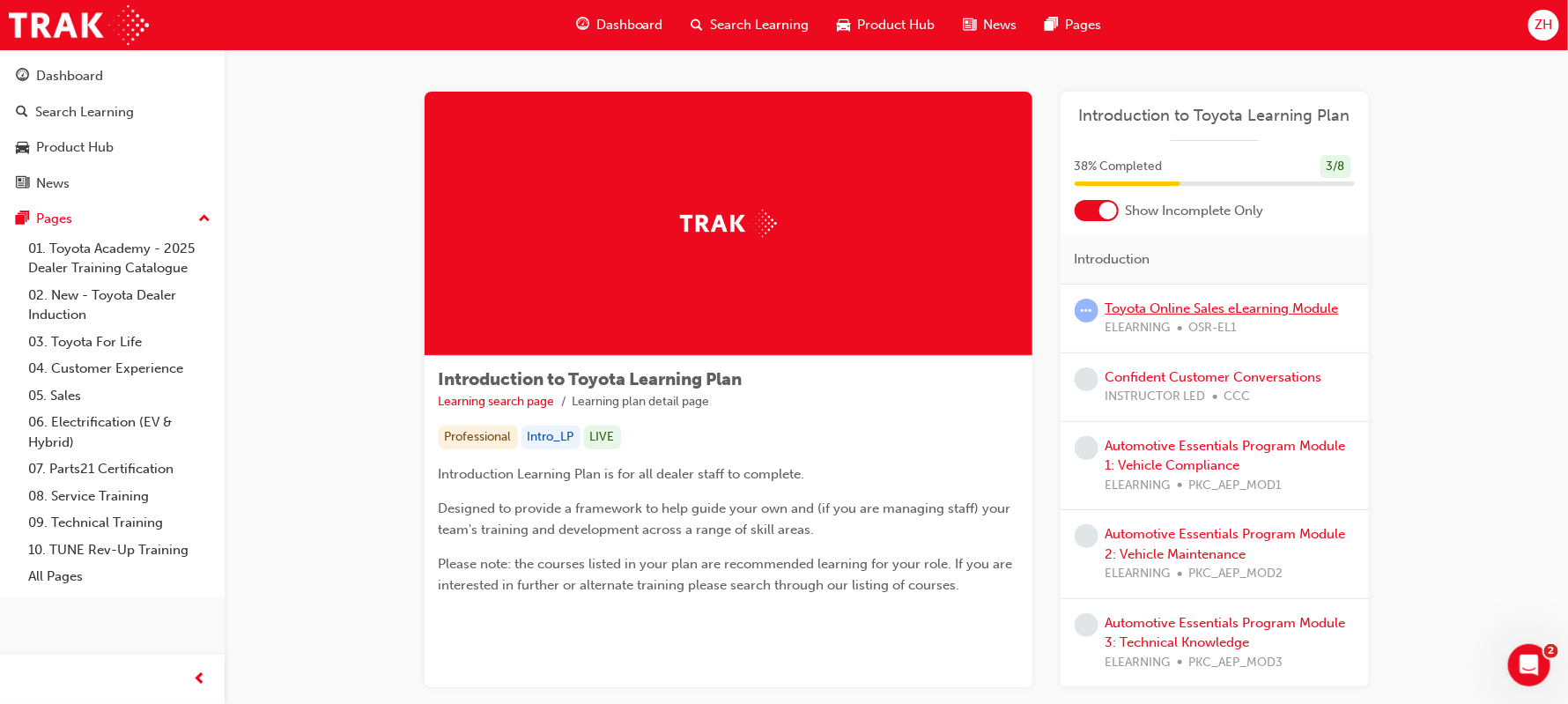
click at [1128, 311] on link "Toyota Online Sales eLearning Module" at bounding box center [1222, 307] width 234 height 16
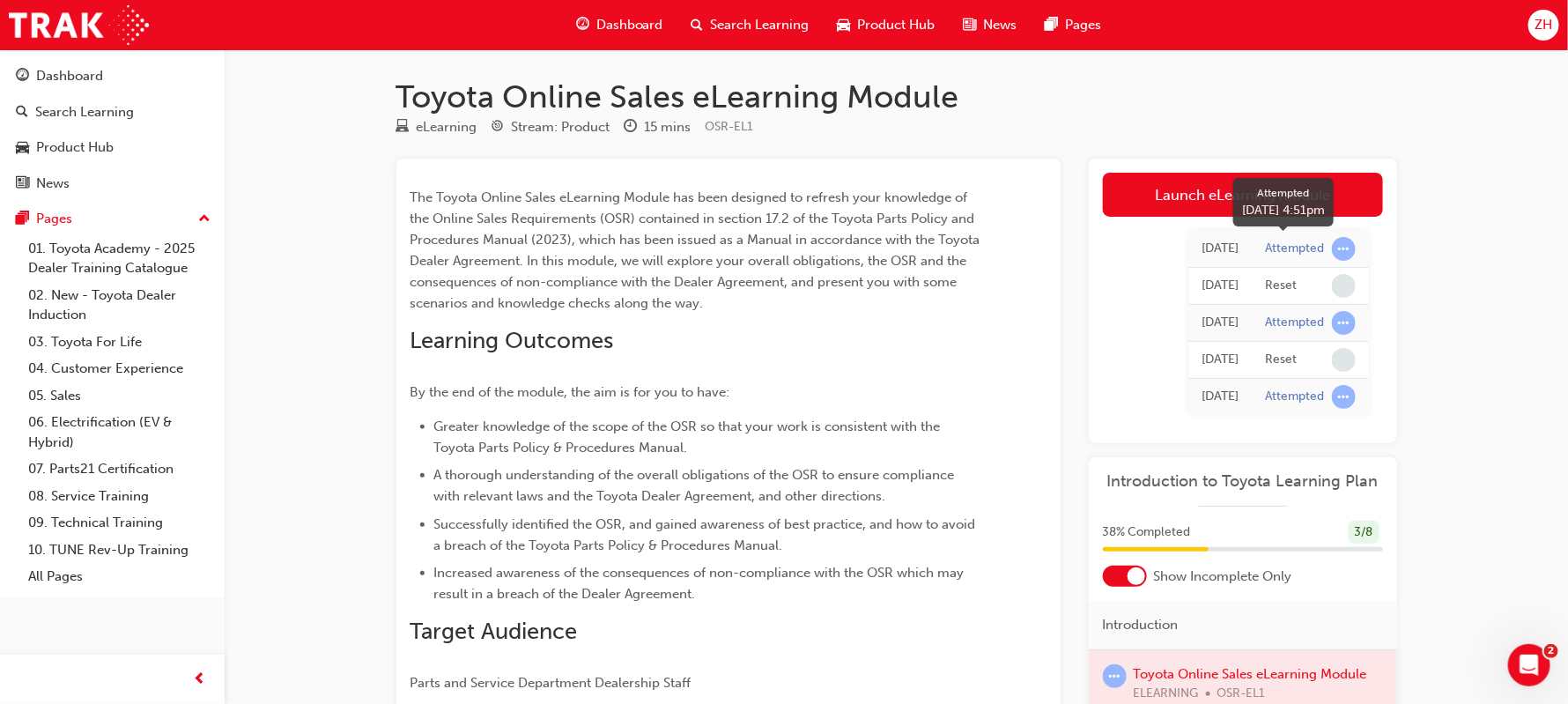
click at [1344, 252] on span "learningRecordVerb_ATTEMPT-icon" at bounding box center [1344, 249] width 24 height 24
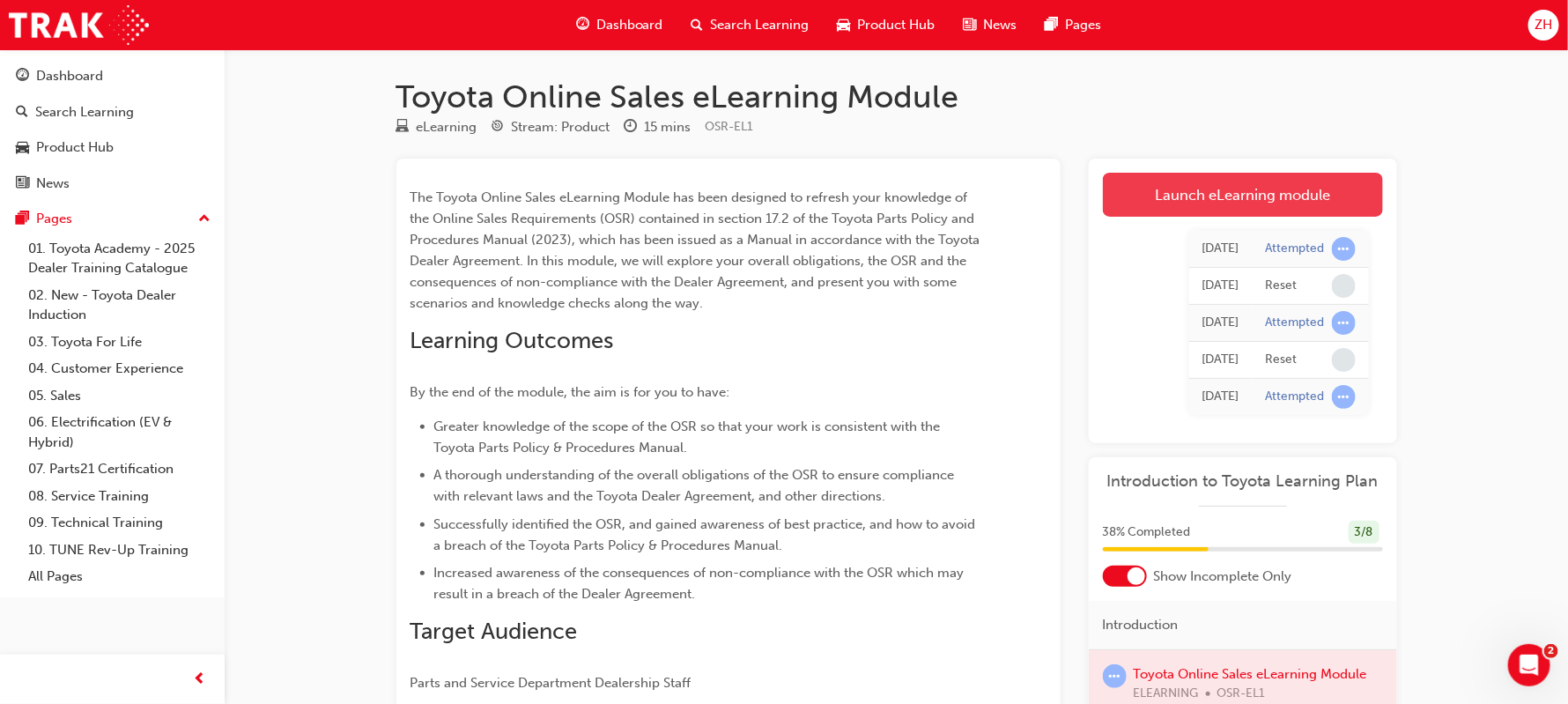
click at [1263, 196] on link "Launch eLearning module" at bounding box center [1242, 194] width 280 height 44
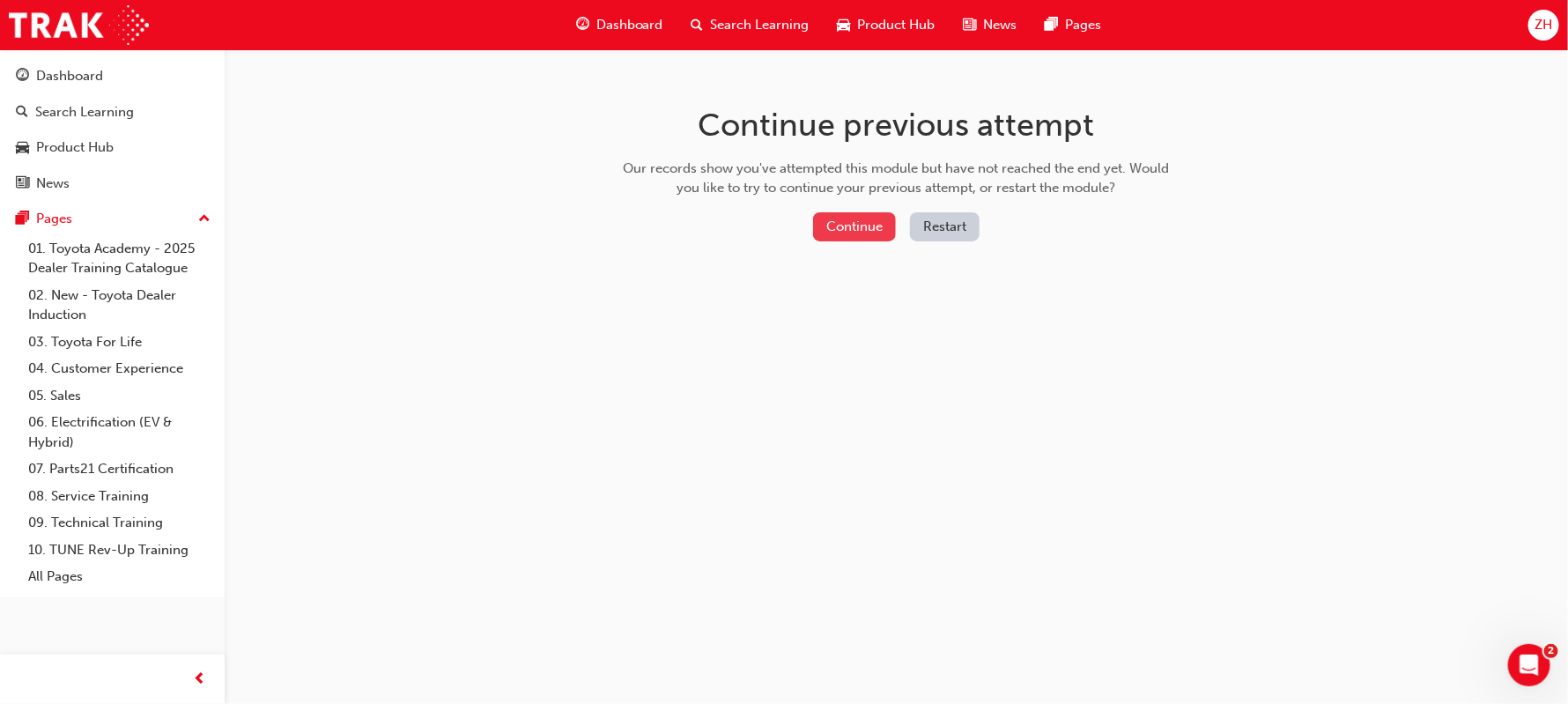
click at [854, 223] on button "Continue" at bounding box center [854, 227] width 83 height 29
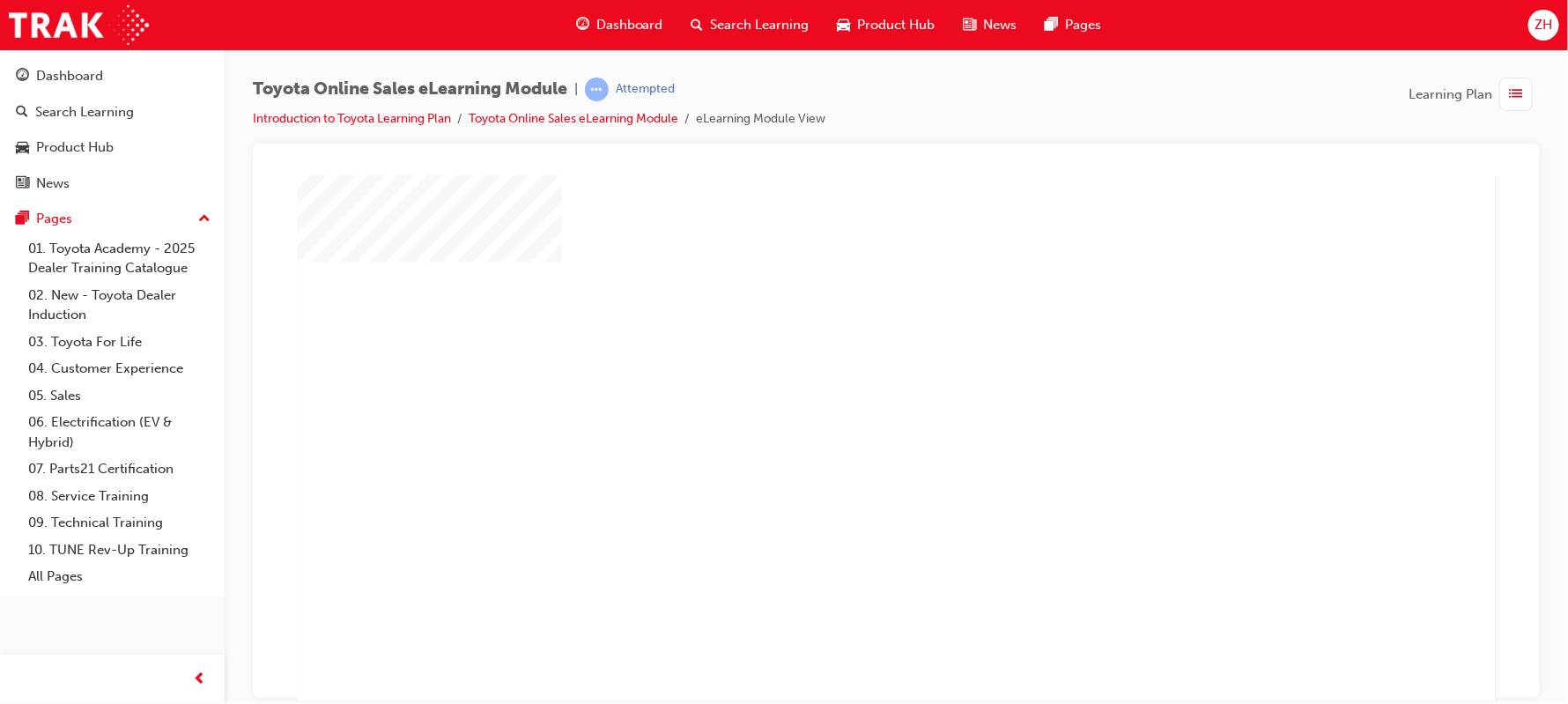
scroll to position [52, 0]
click at [845, 334] on div "play" at bounding box center [845, 334] width 0 height 0
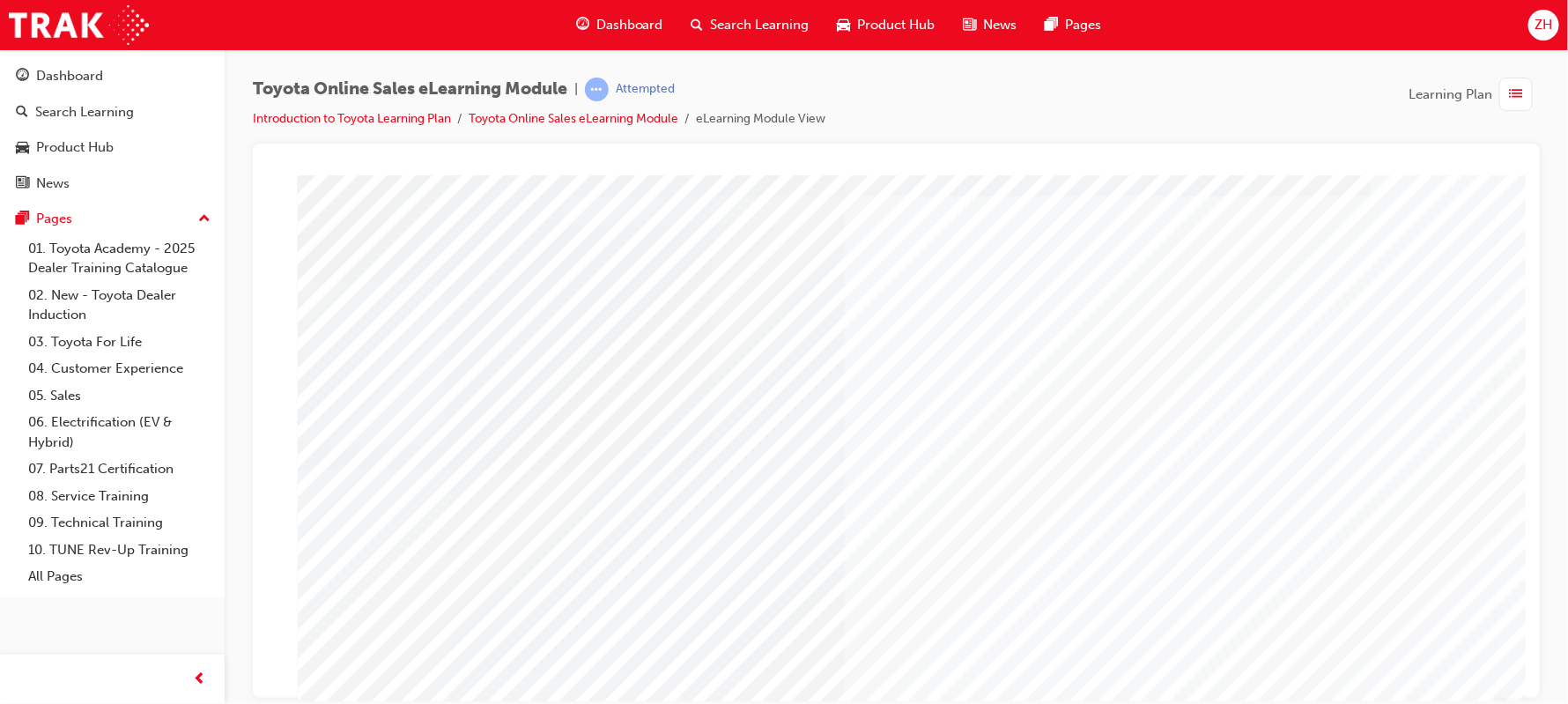
scroll to position [0, 0]
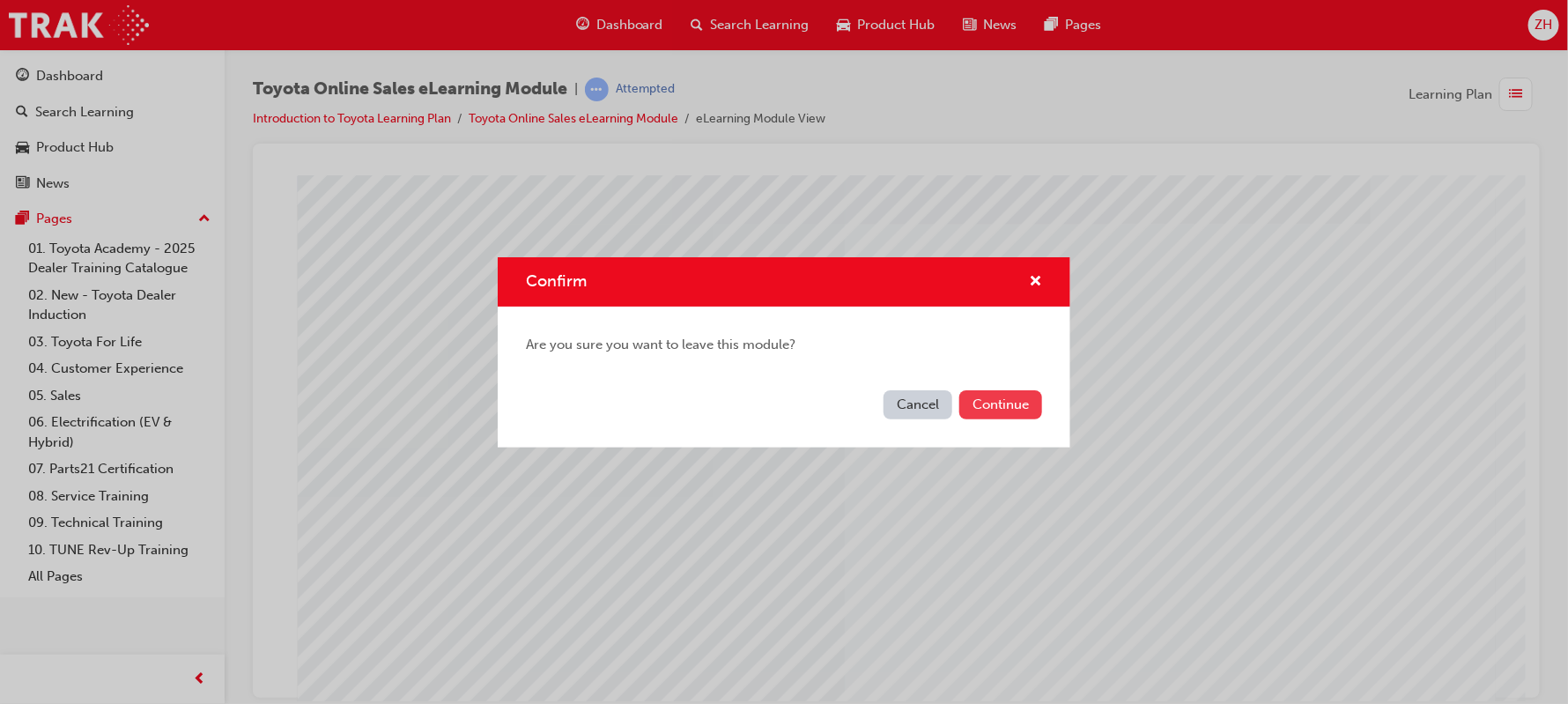
click at [1002, 394] on button "Continue" at bounding box center [1001, 405] width 83 height 29
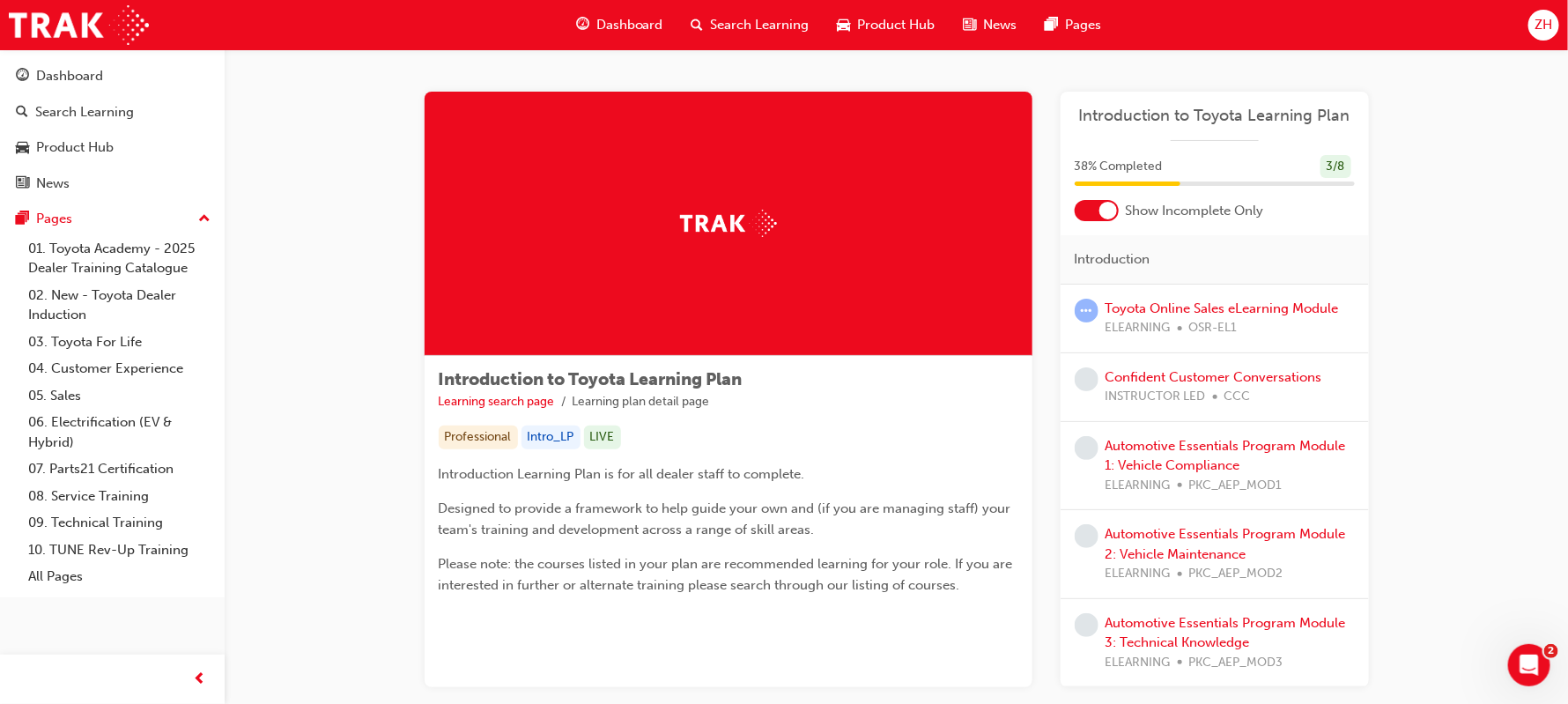
click at [0, 56] on div "Dashboard Search Learning Product Hub News Pages Pages 01. Toyota Academy - 202…" at bounding box center [112, 323] width 224 height 548
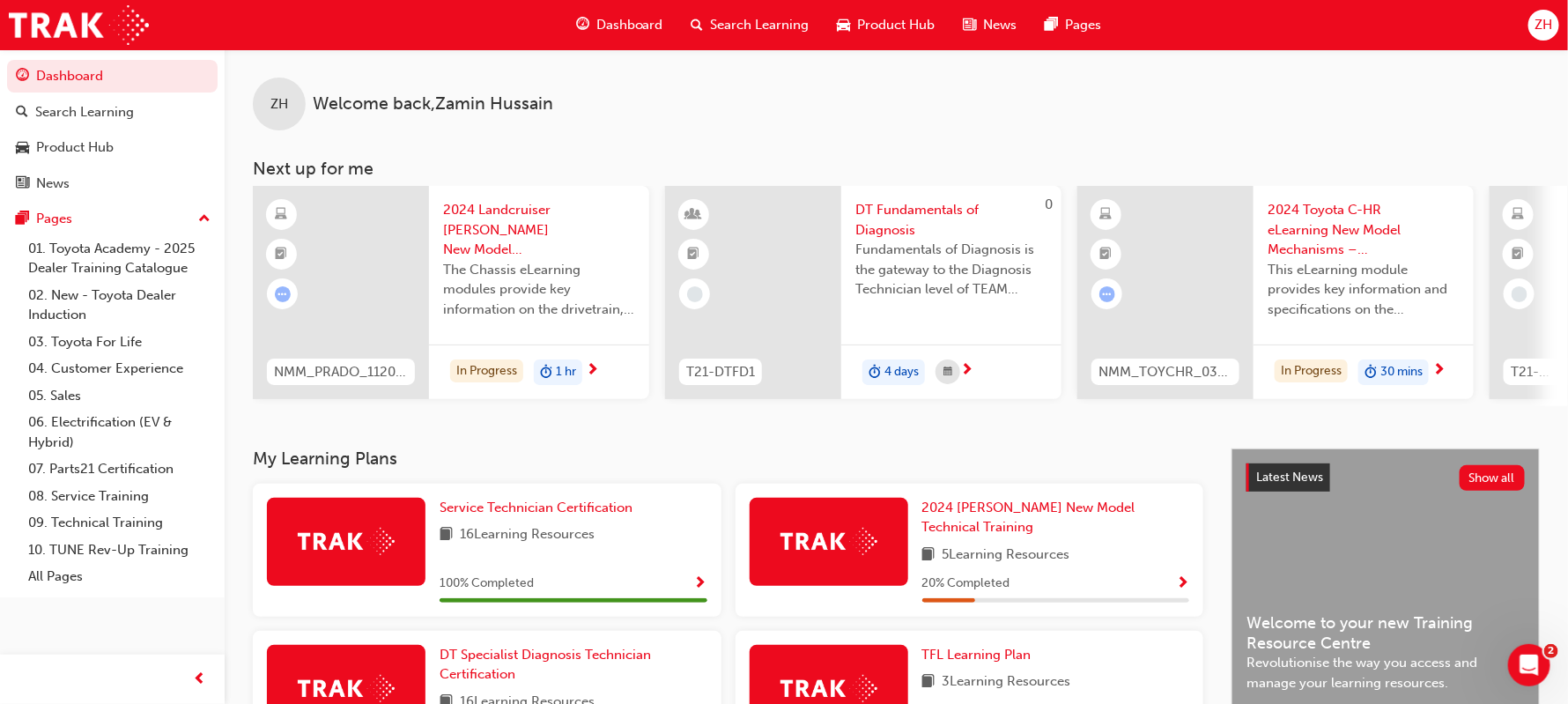
click at [602, 15] on span "Dashboard" at bounding box center [629, 25] width 67 height 20
click at [604, 20] on span "Dashboard" at bounding box center [629, 25] width 67 height 20
click at [585, 17] on span "guage-icon" at bounding box center [583, 25] width 13 height 22
click at [577, 23] on span "guage-icon" at bounding box center [583, 25] width 13 height 22
click at [758, 28] on span "Search Learning" at bounding box center [760, 25] width 99 height 20
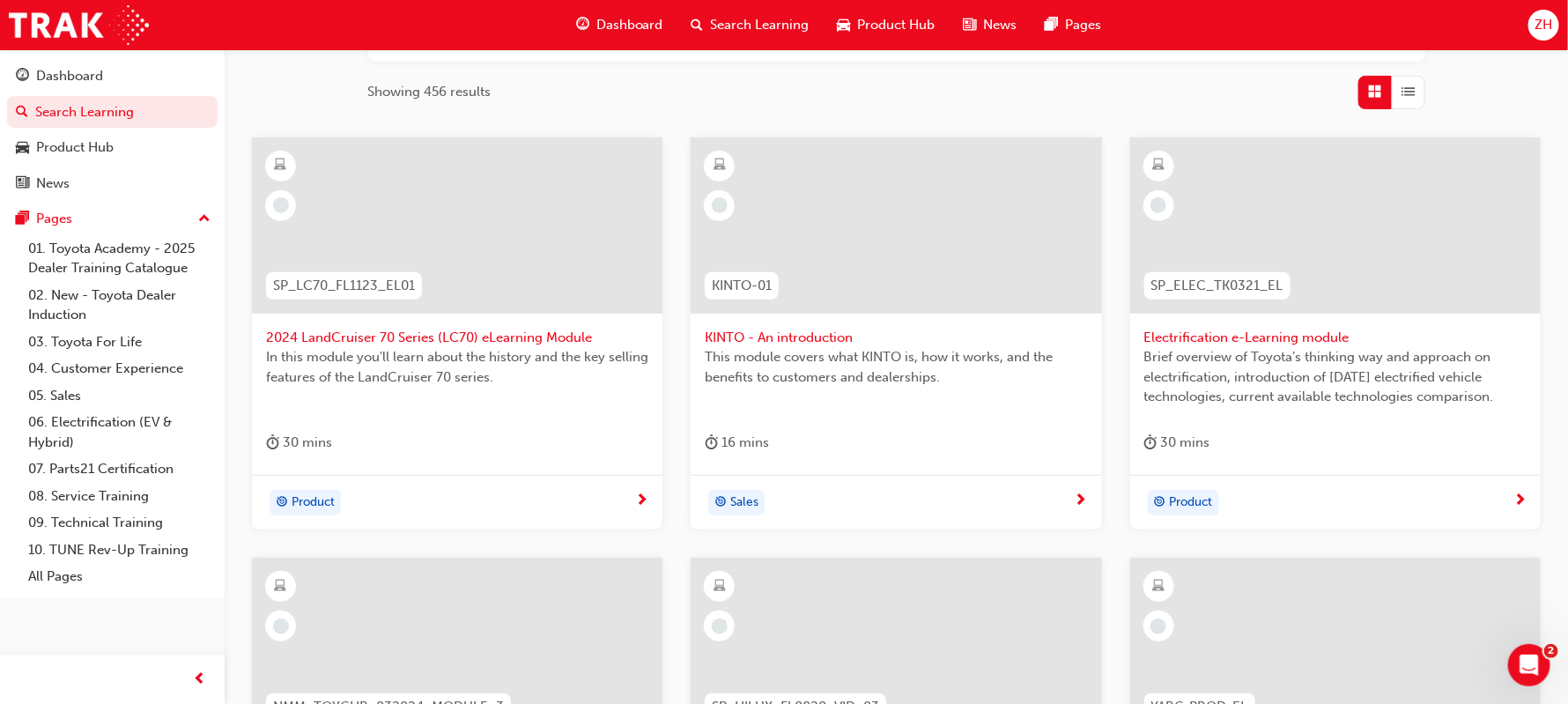
scroll to position [264, 0]
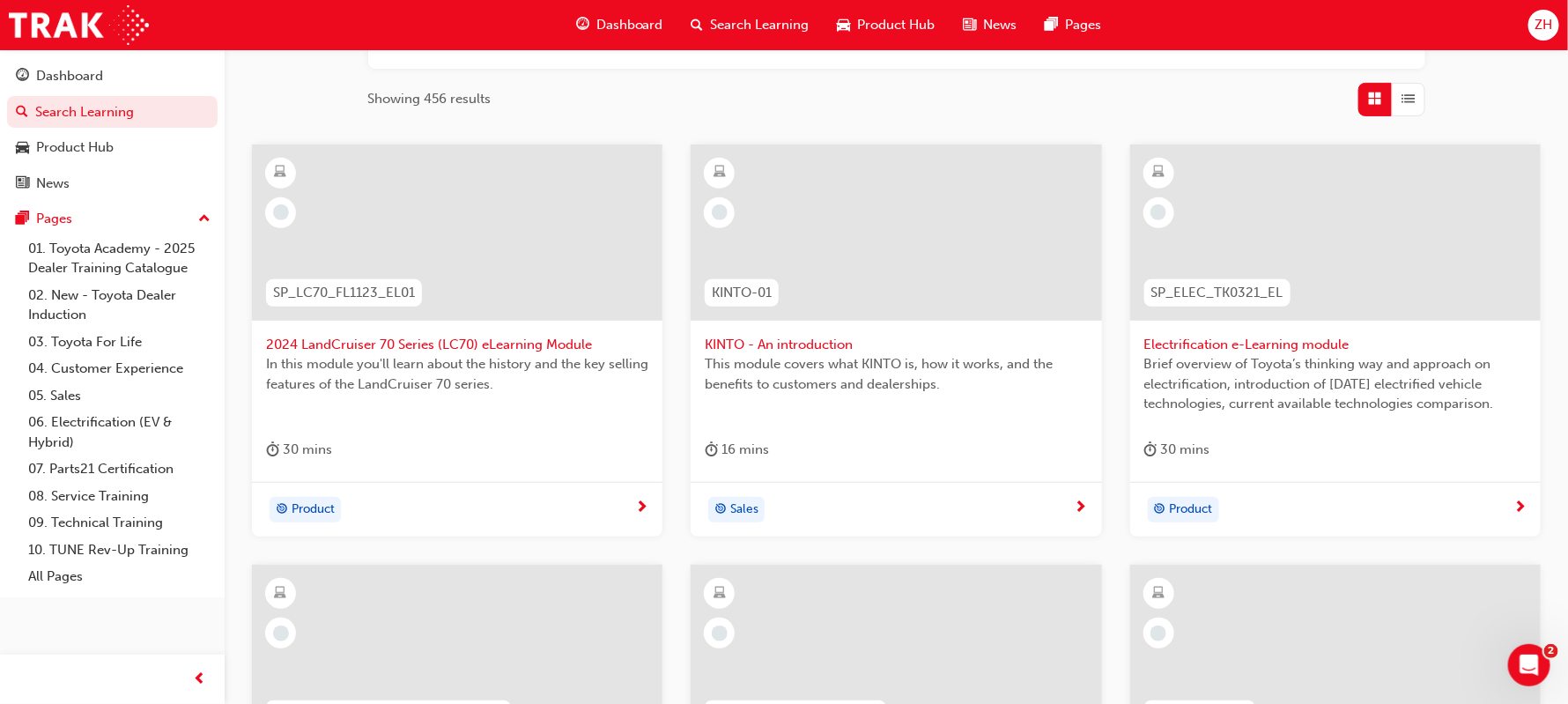
click at [516, 339] on span "2024 LandCruiser 70 Series (LC70) eLearning Module" at bounding box center [457, 345] width 382 height 20
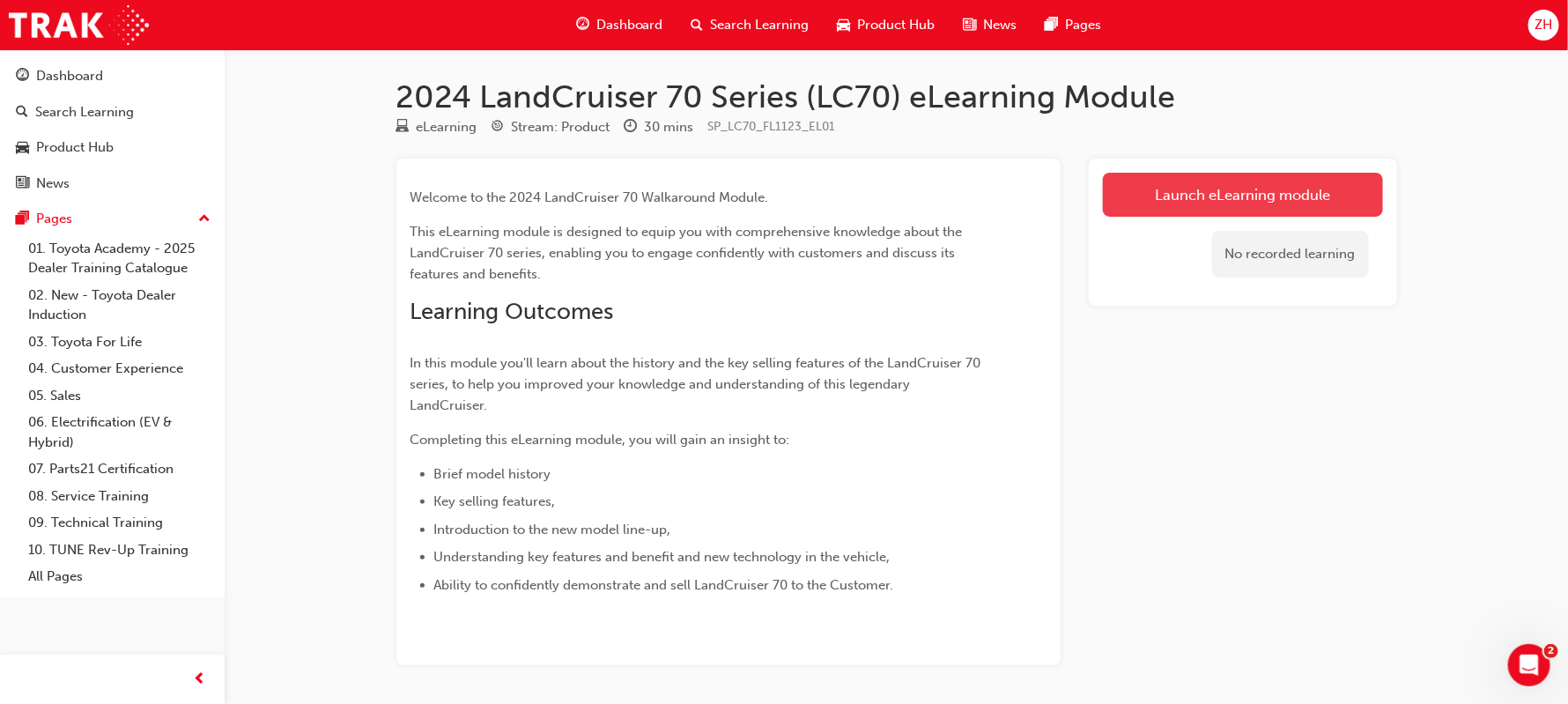
click at [1195, 197] on link "Launch eLearning module" at bounding box center [1242, 194] width 280 height 44
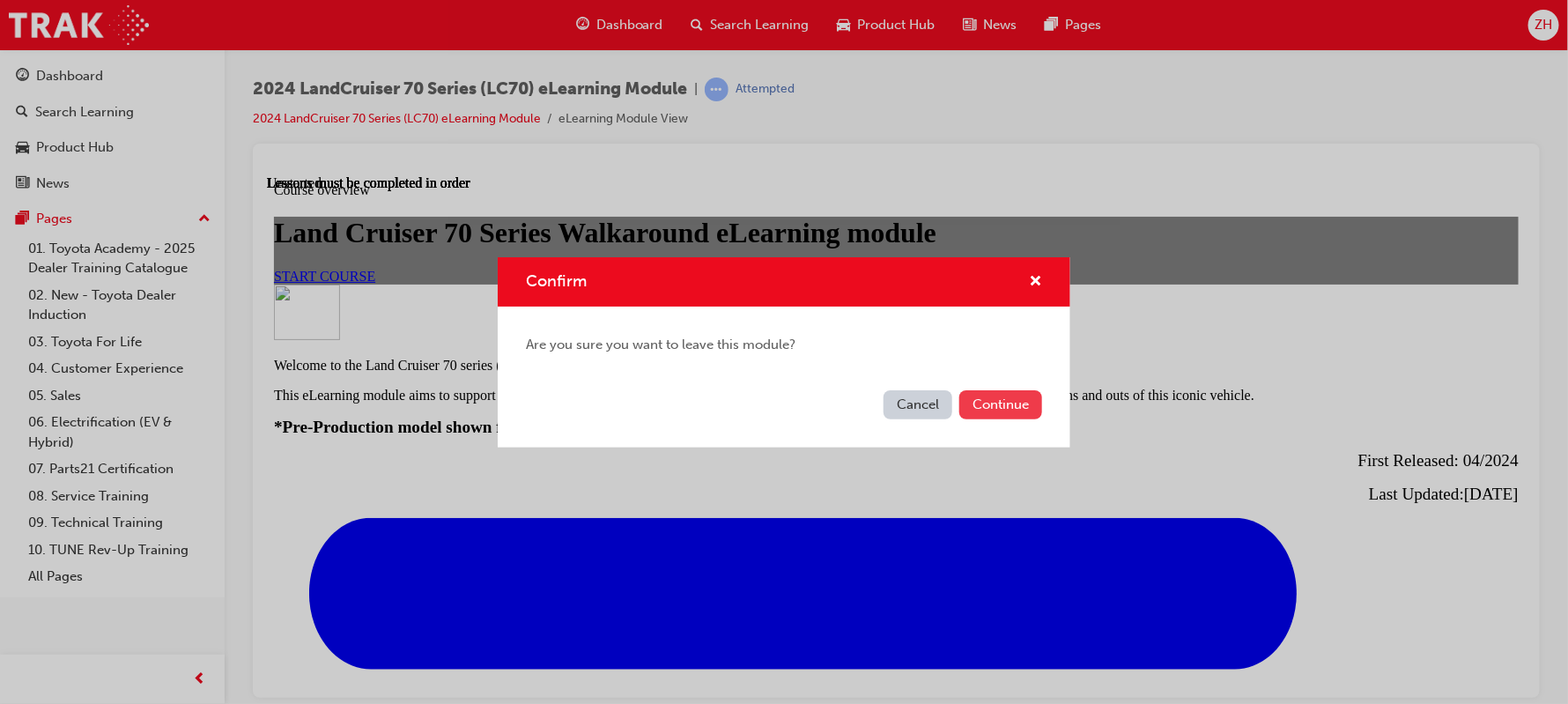
click at [991, 395] on button "Continue" at bounding box center [1001, 405] width 83 height 29
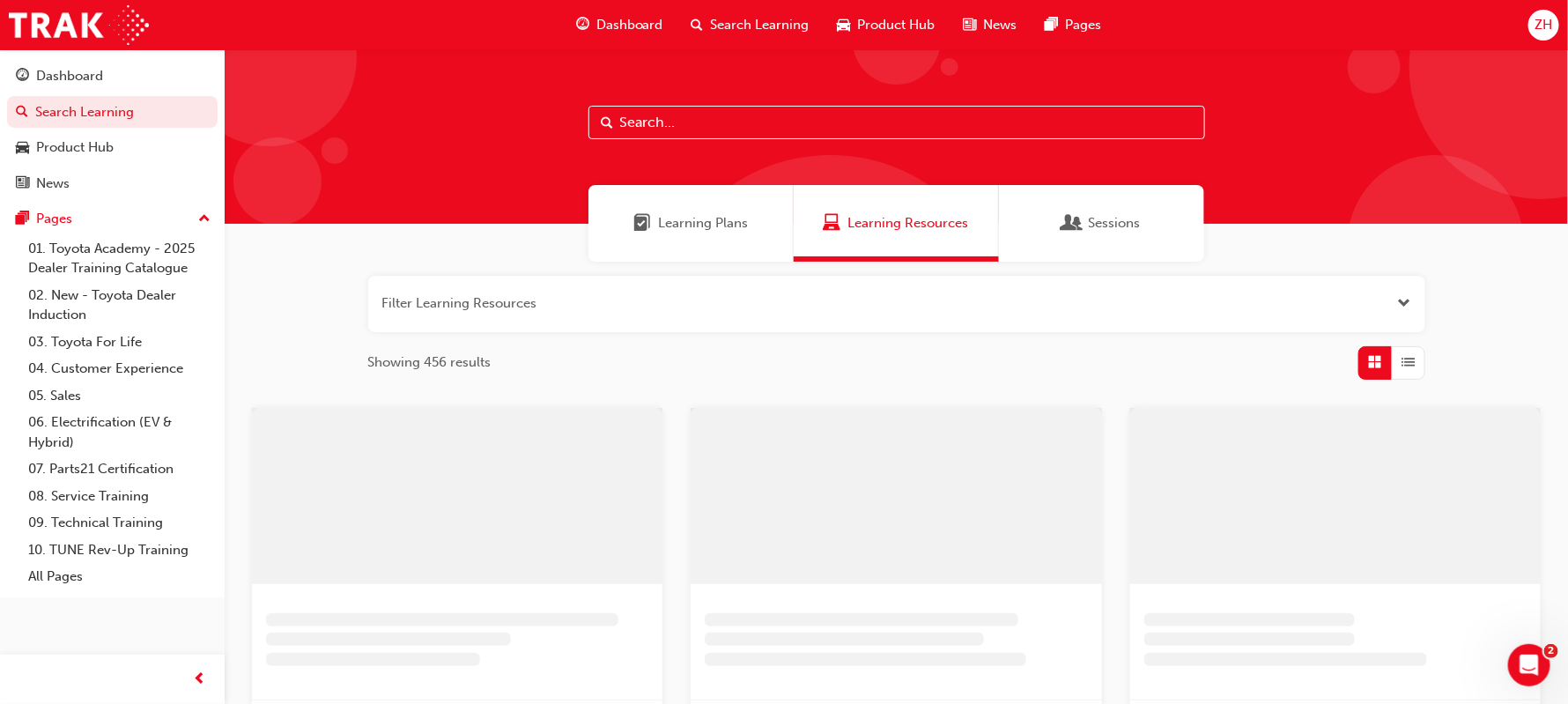
scroll to position [264, 0]
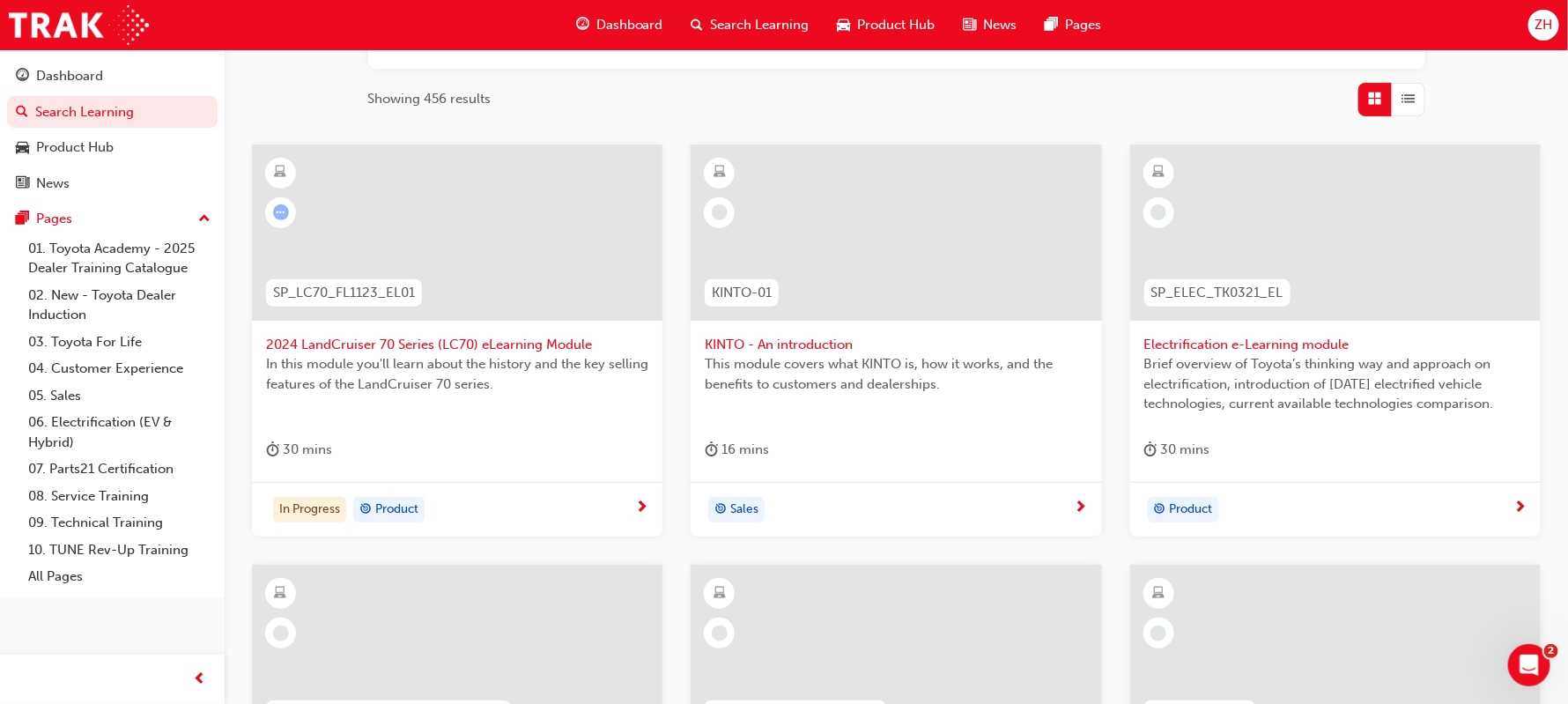
click at [801, 349] on span "KINTO - An introduction" at bounding box center [896, 345] width 382 height 20
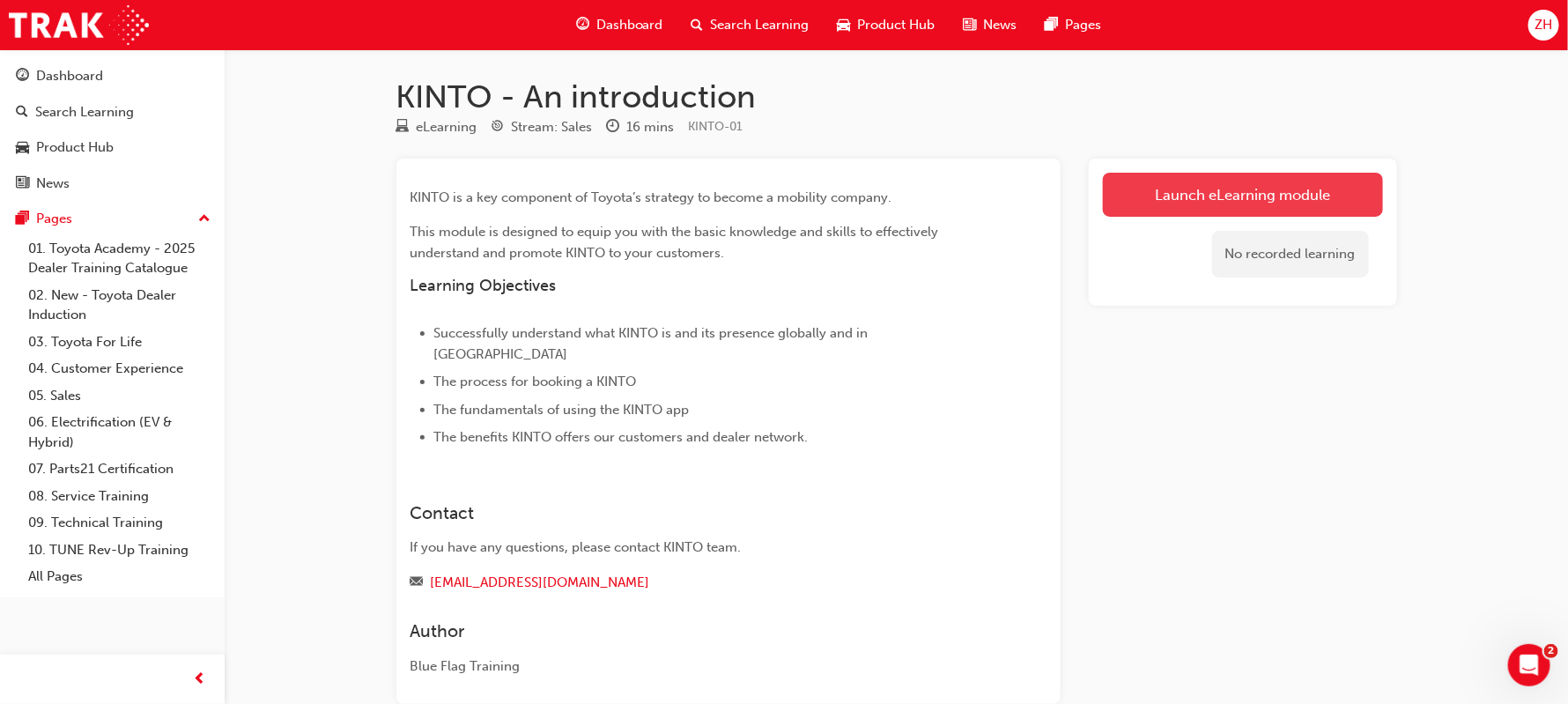
click at [1218, 189] on link "Launch eLearning module" at bounding box center [1242, 194] width 280 height 44
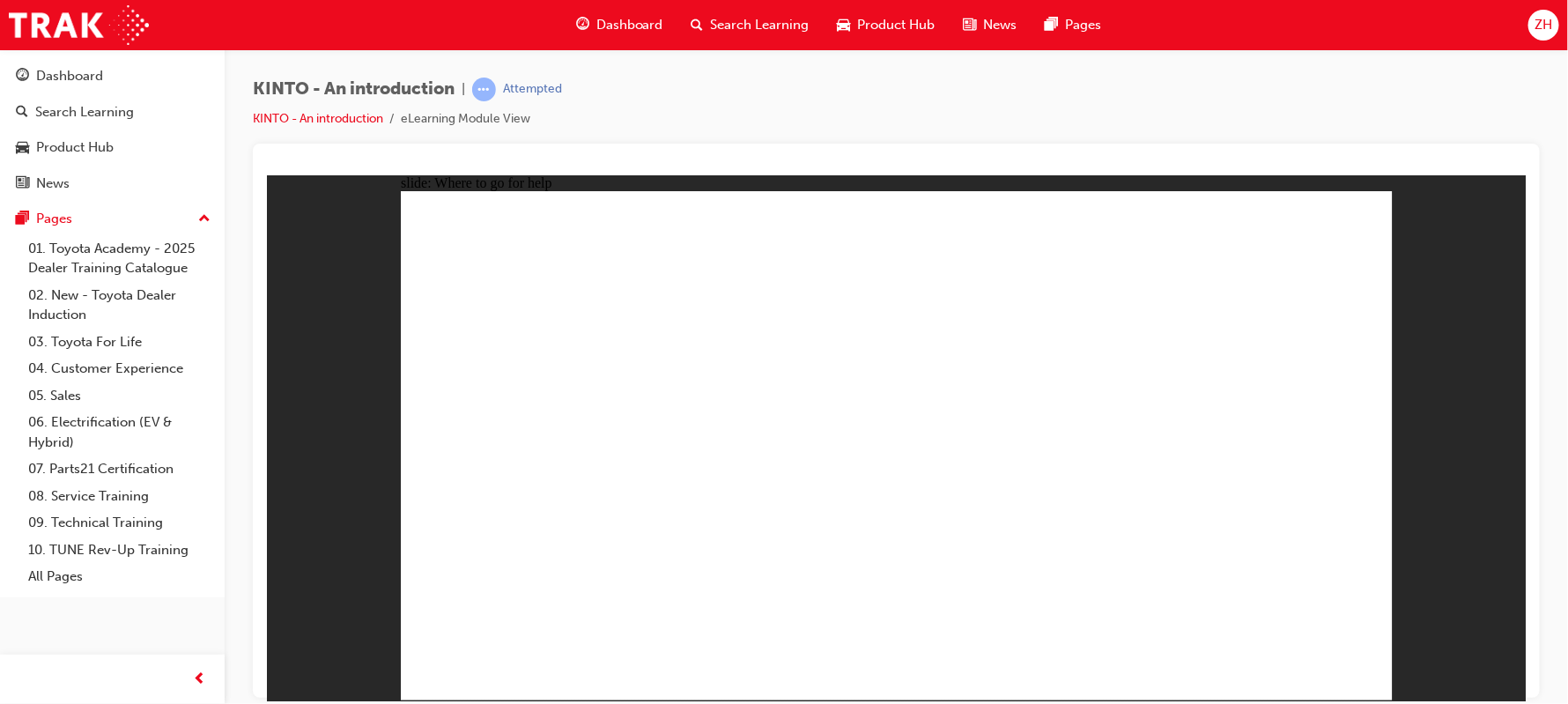
radio input "true"
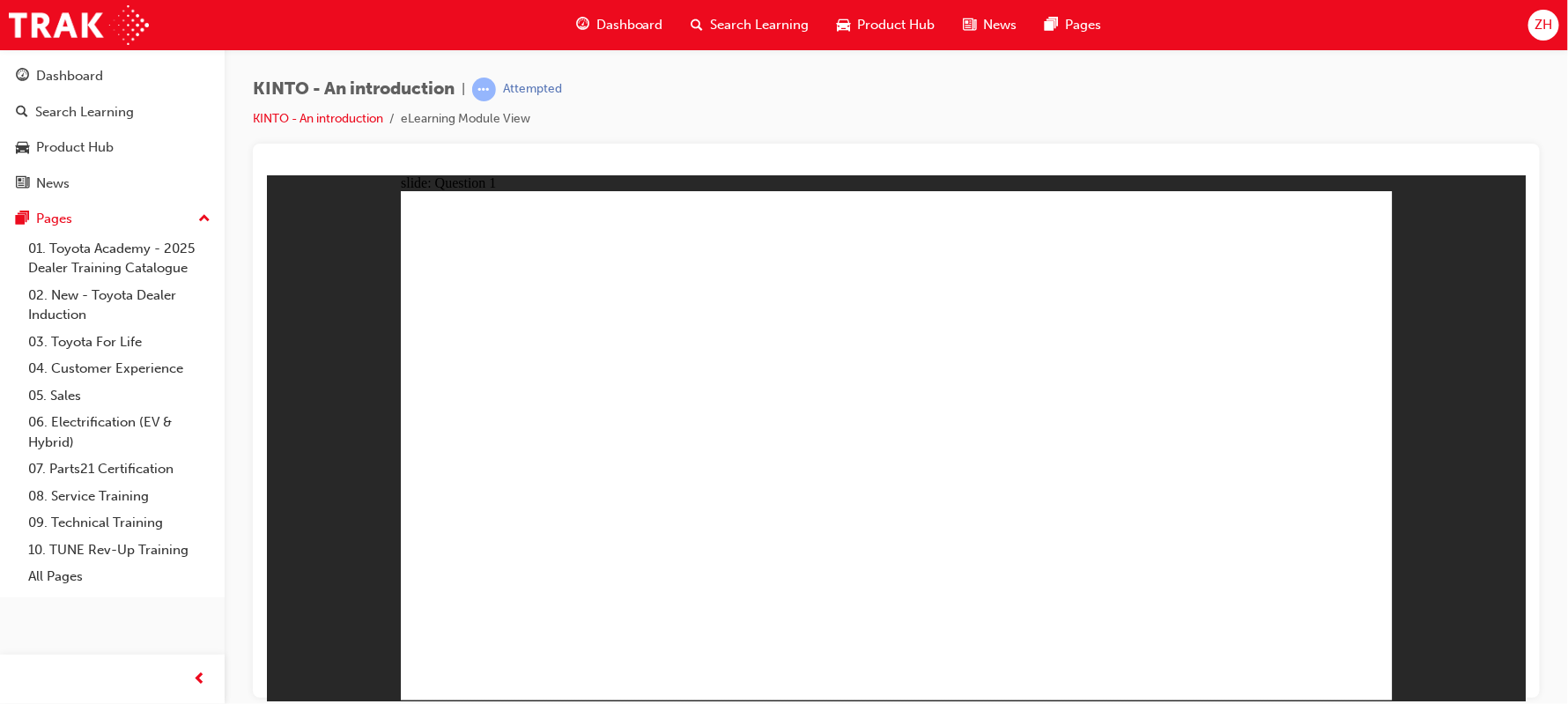
checkbox input "true"
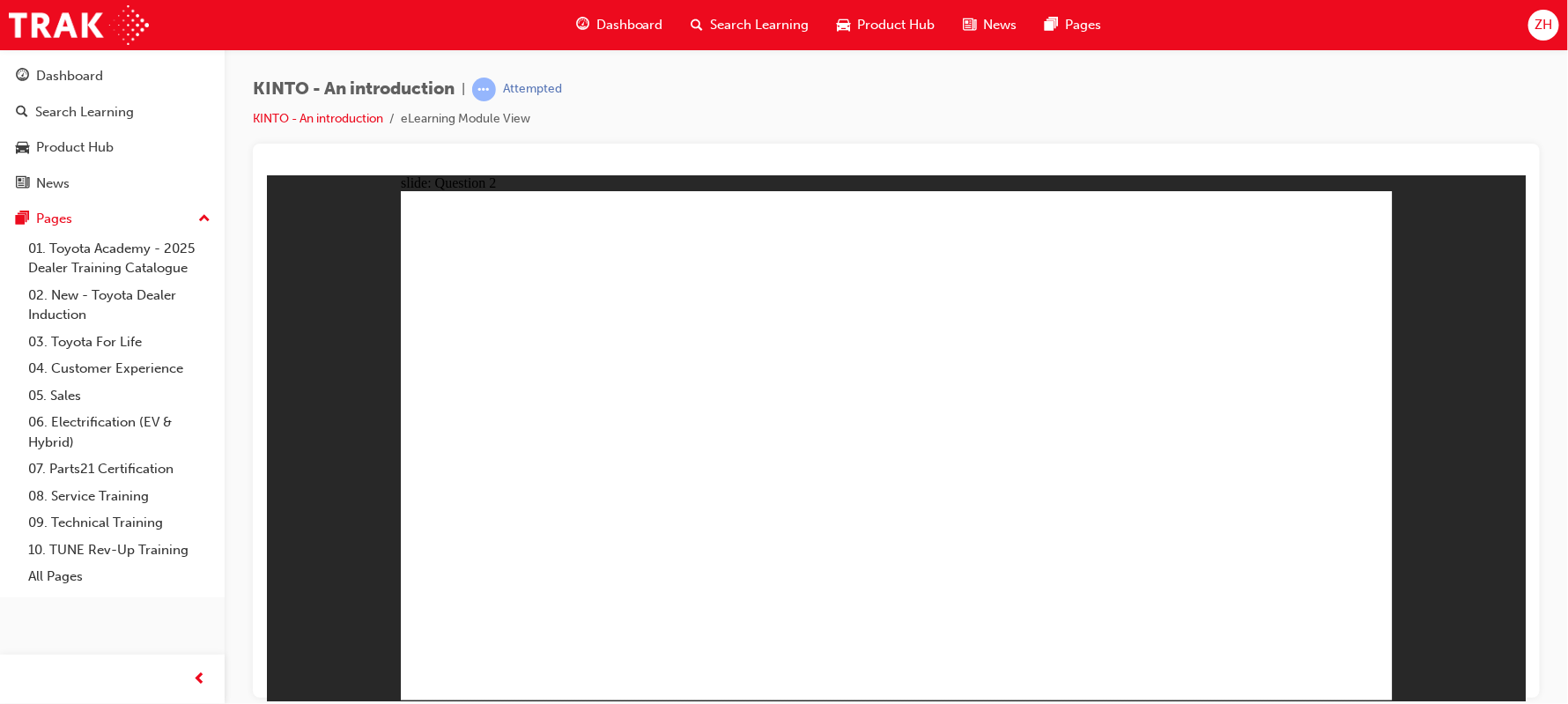
radio input "true"
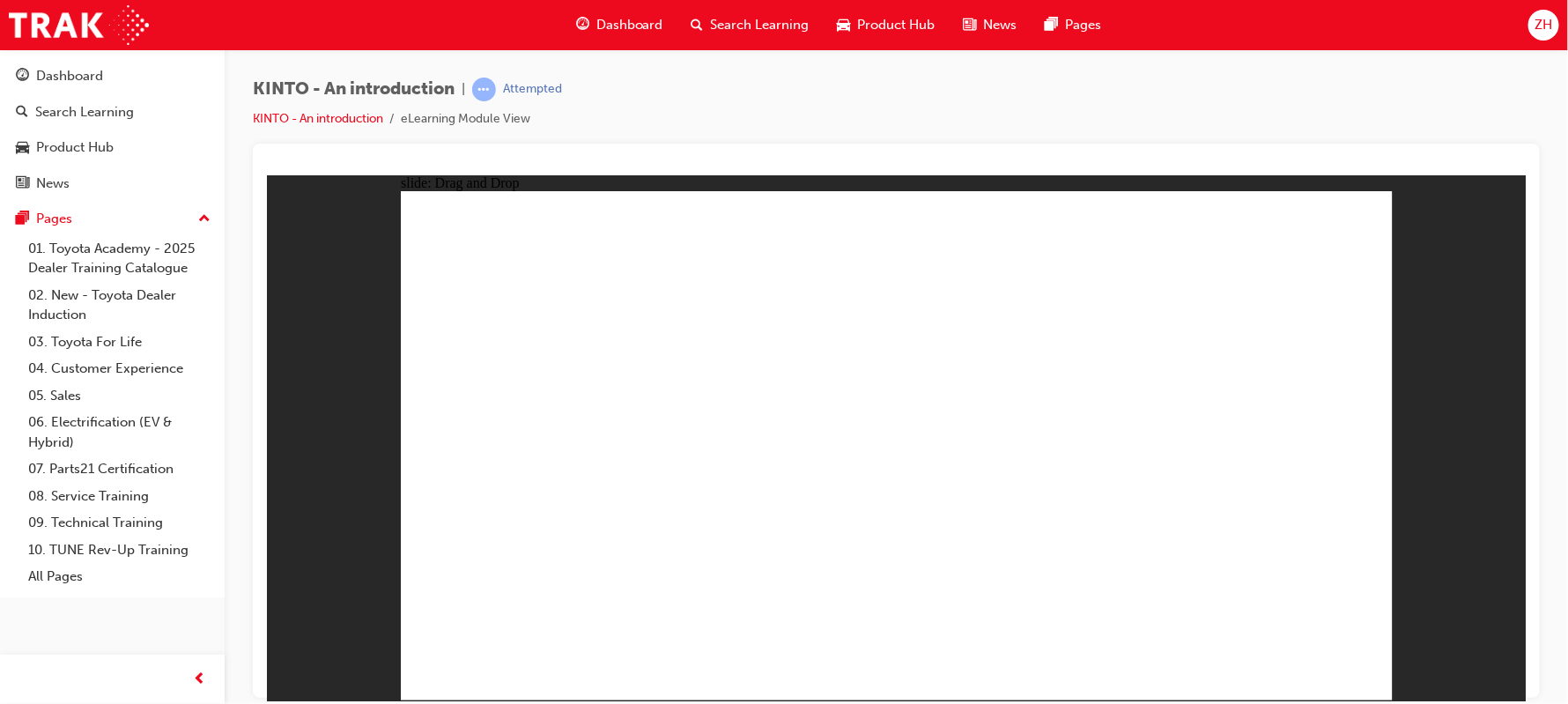
drag, startPoint x: 1073, startPoint y: 461, endPoint x: 533, endPoint y: 573, distance: 551.5
drag, startPoint x: 910, startPoint y: 467, endPoint x: 732, endPoint y: 580, distance: 210.8
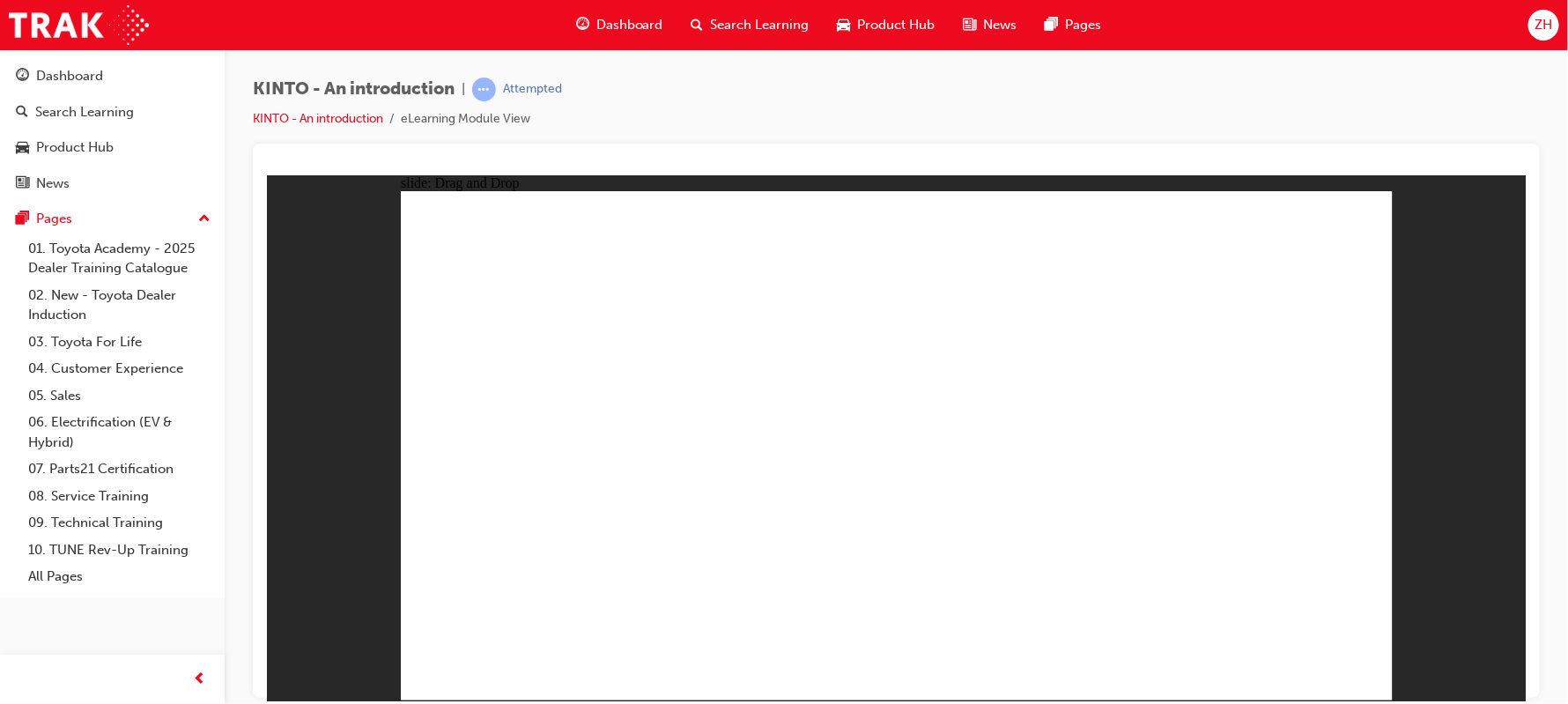
drag, startPoint x: 1239, startPoint y: 481, endPoint x: 886, endPoint y: 593, distance: 370.3
drag, startPoint x: 586, startPoint y: 489, endPoint x: 1131, endPoint y: 603, distance: 556.8
drag, startPoint x: 699, startPoint y: 485, endPoint x: 1248, endPoint y: 595, distance: 559.9
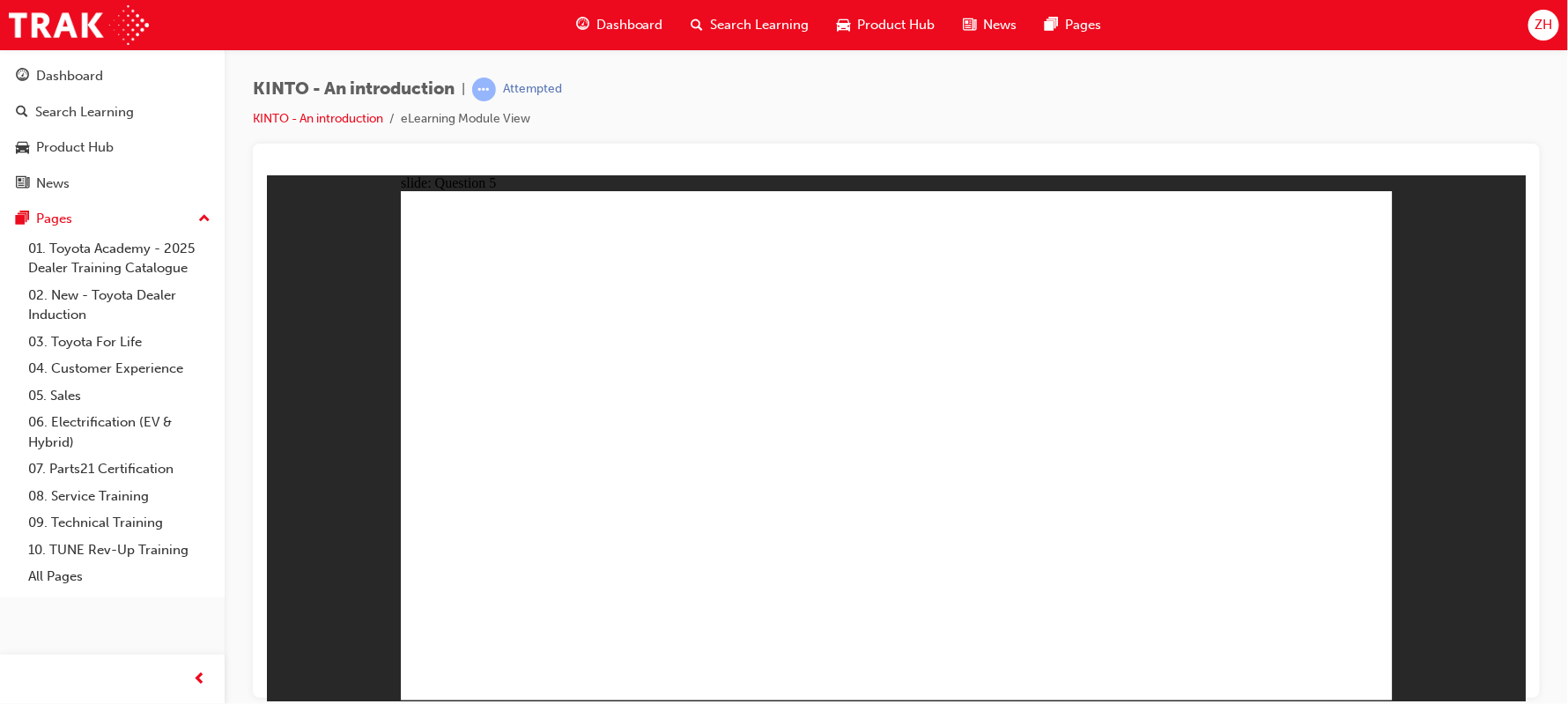
radio input "true"
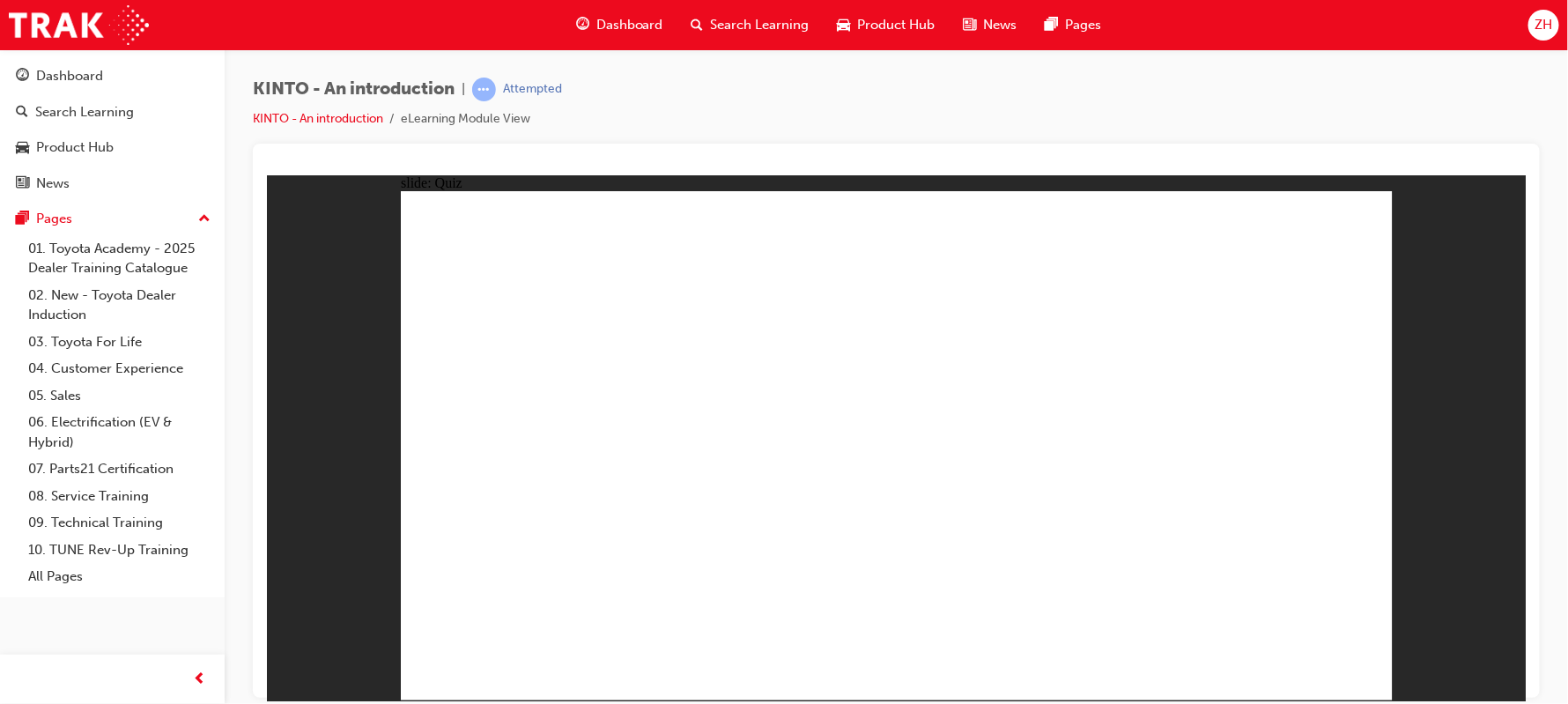
radio input "true"
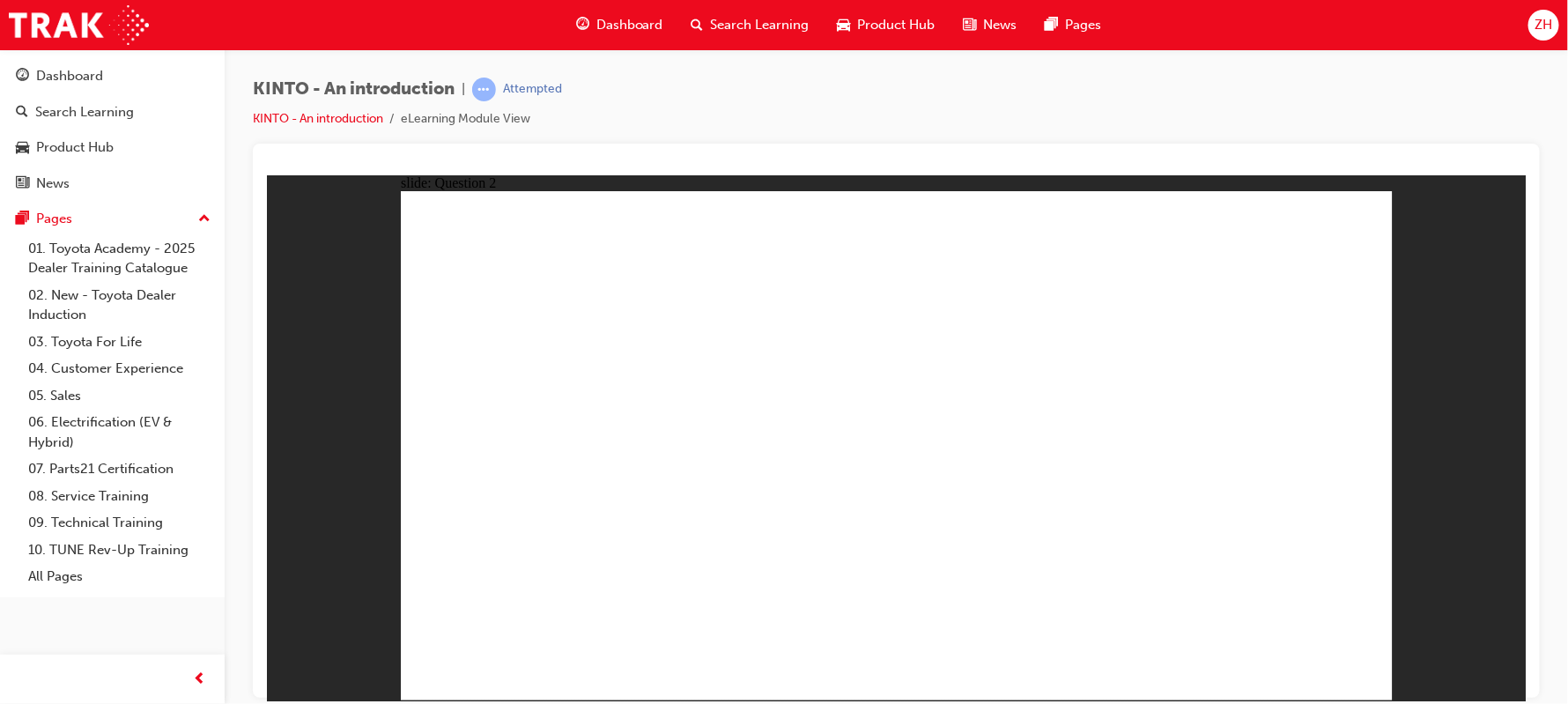
checkbox input "true"
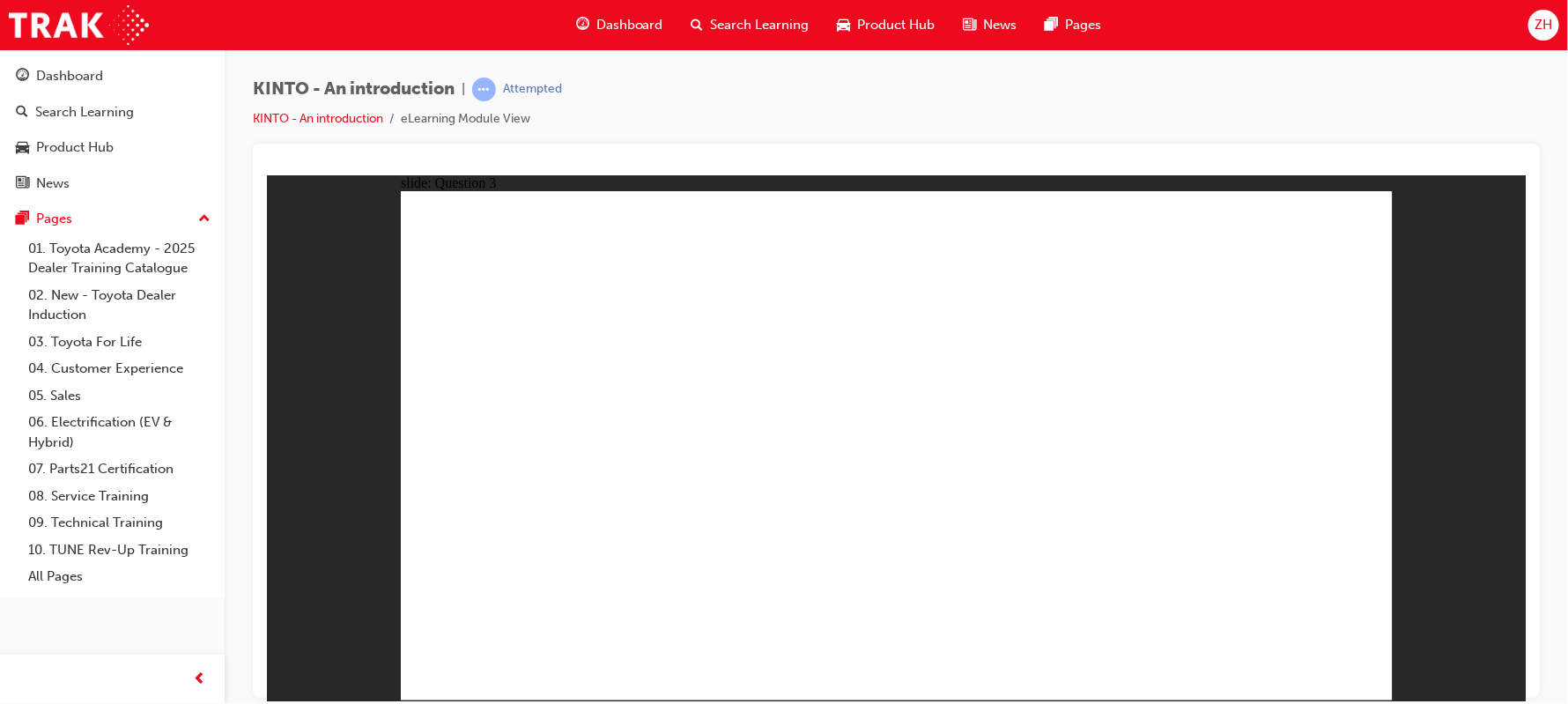
radio input "true"
drag, startPoint x: 532, startPoint y: 477, endPoint x: 532, endPoint y: 593, distance: 116.0
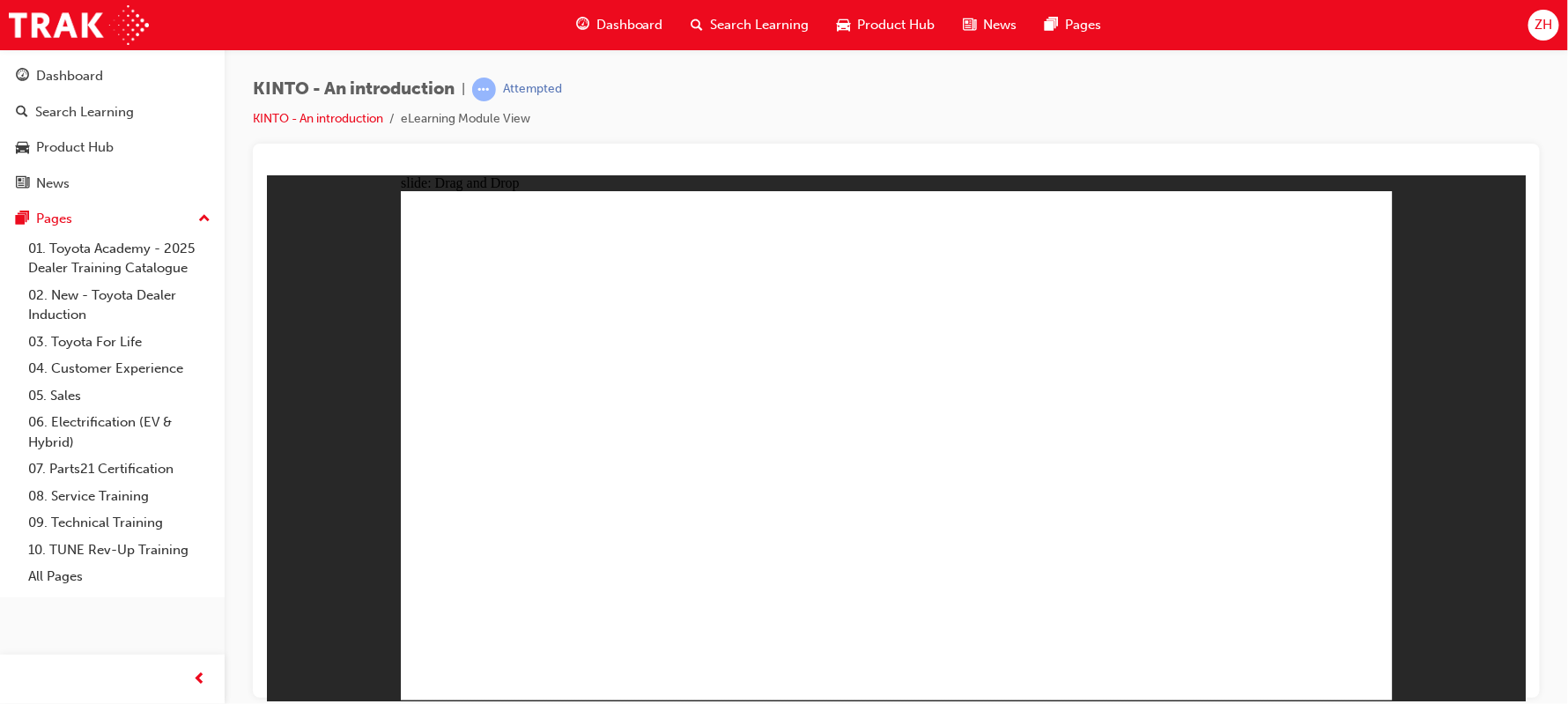
drag, startPoint x: 750, startPoint y: 474, endPoint x: 740, endPoint y: 606, distance: 132.4
drag, startPoint x: 1102, startPoint y: 473, endPoint x: 913, endPoint y: 587, distance: 220.7
drag, startPoint x: 913, startPoint y: 474, endPoint x: 1085, endPoint y: 586, distance: 205.3
drag, startPoint x: 1245, startPoint y: 487, endPoint x: 1244, endPoint y: 606, distance: 119.0
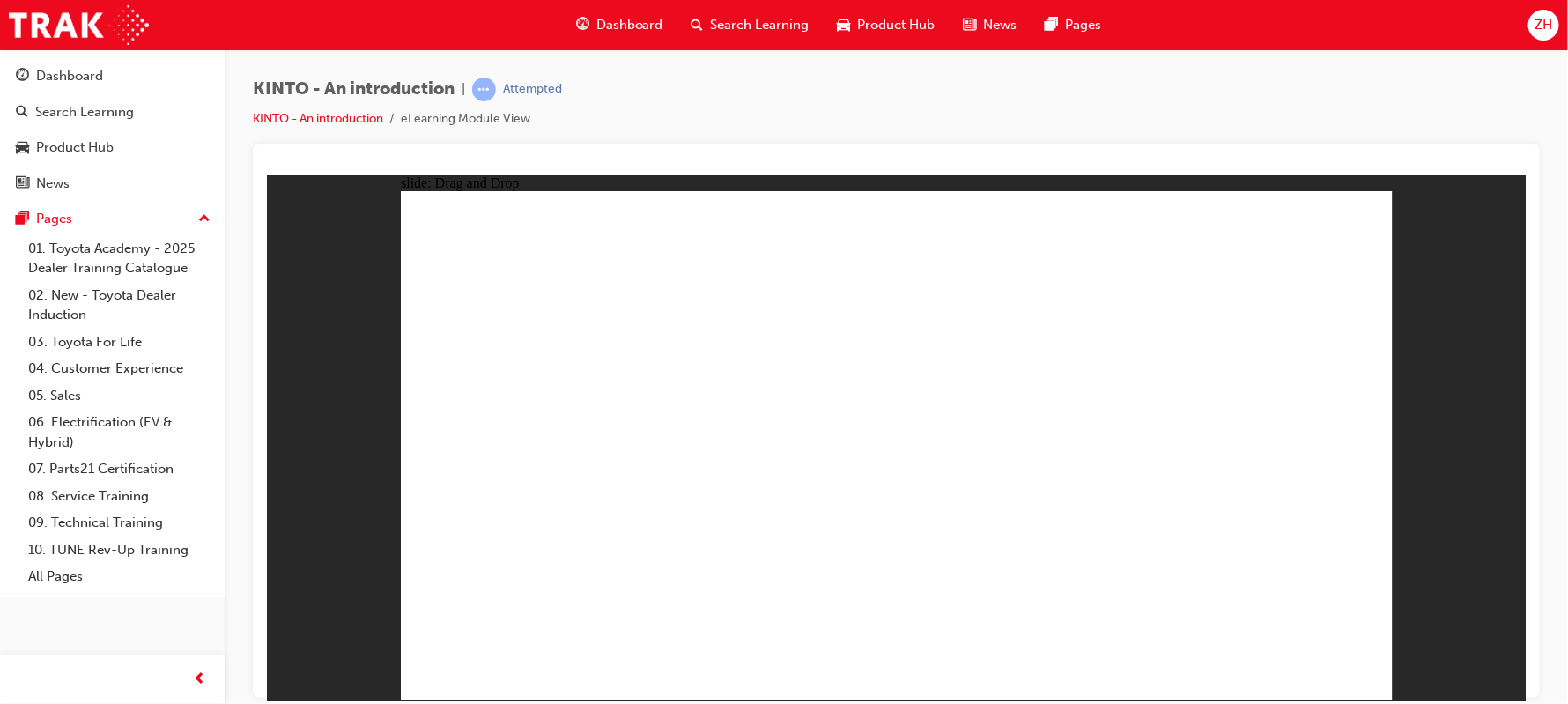
radio input "true"
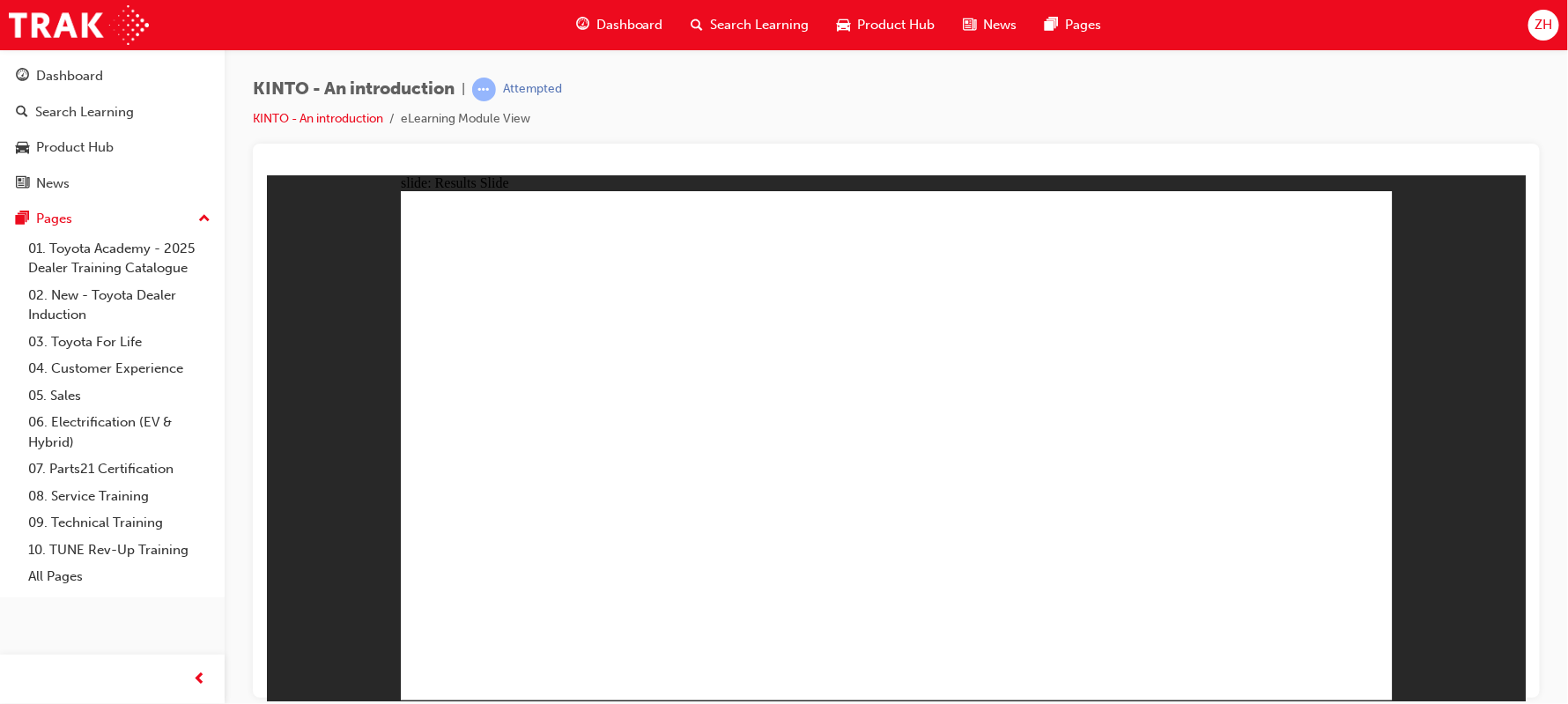
radio input "true"
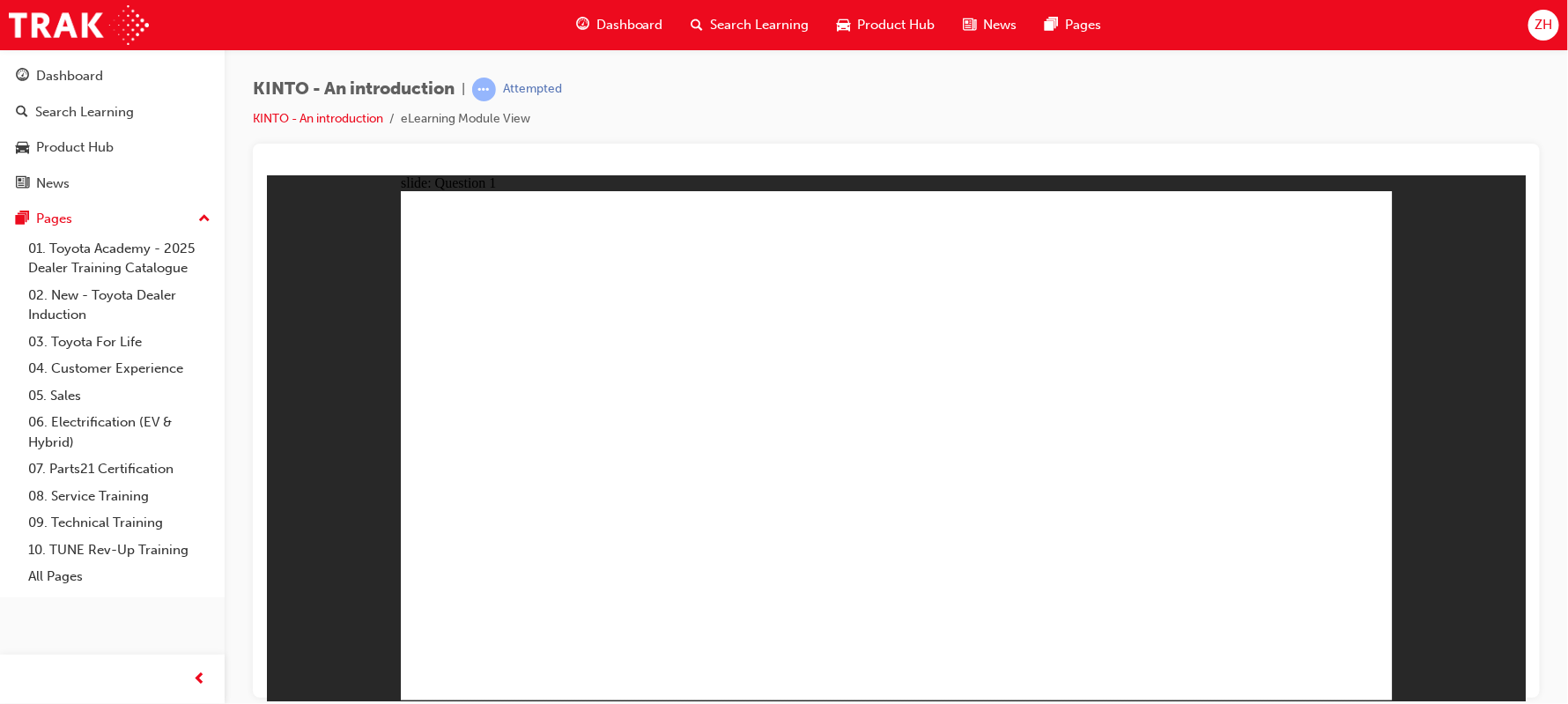
checkbox input "true"
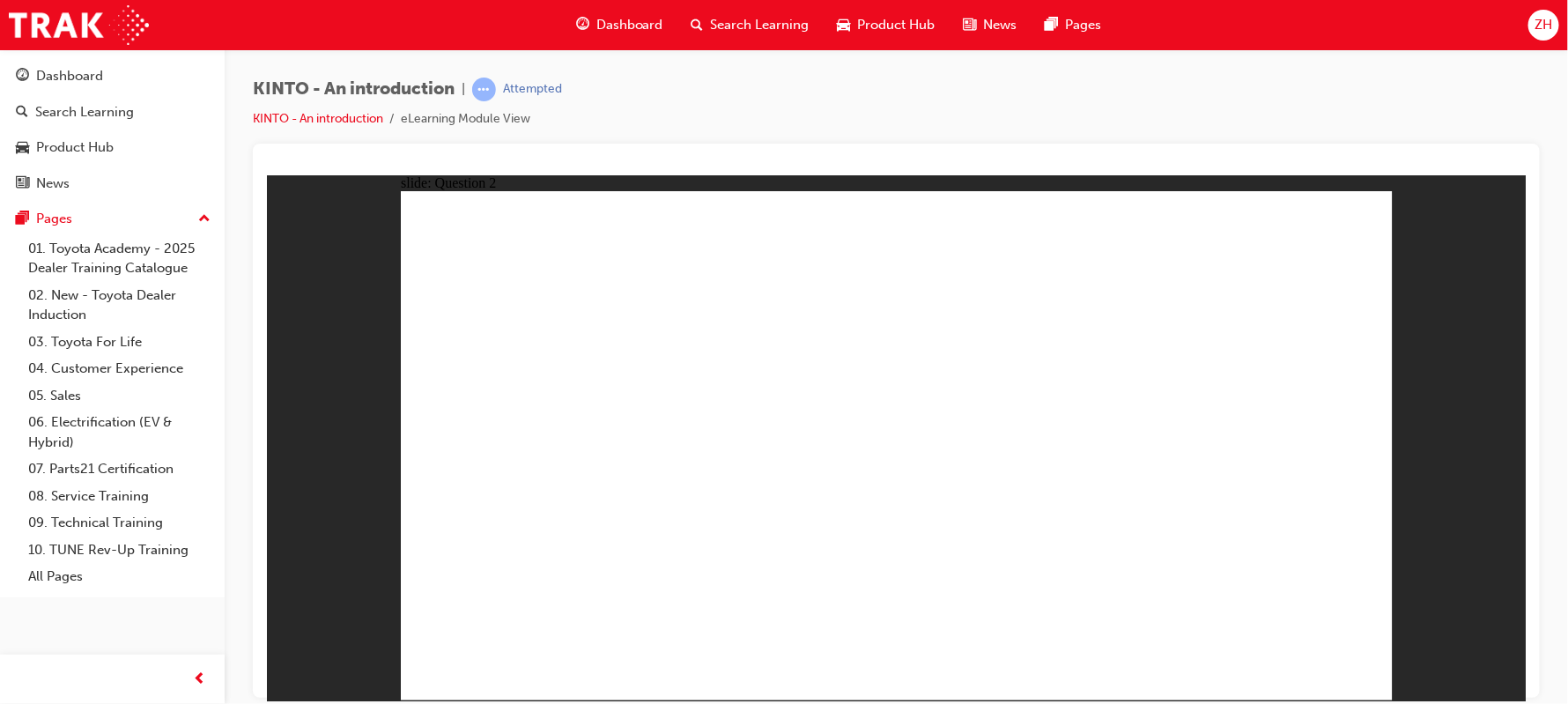
radio input "true"
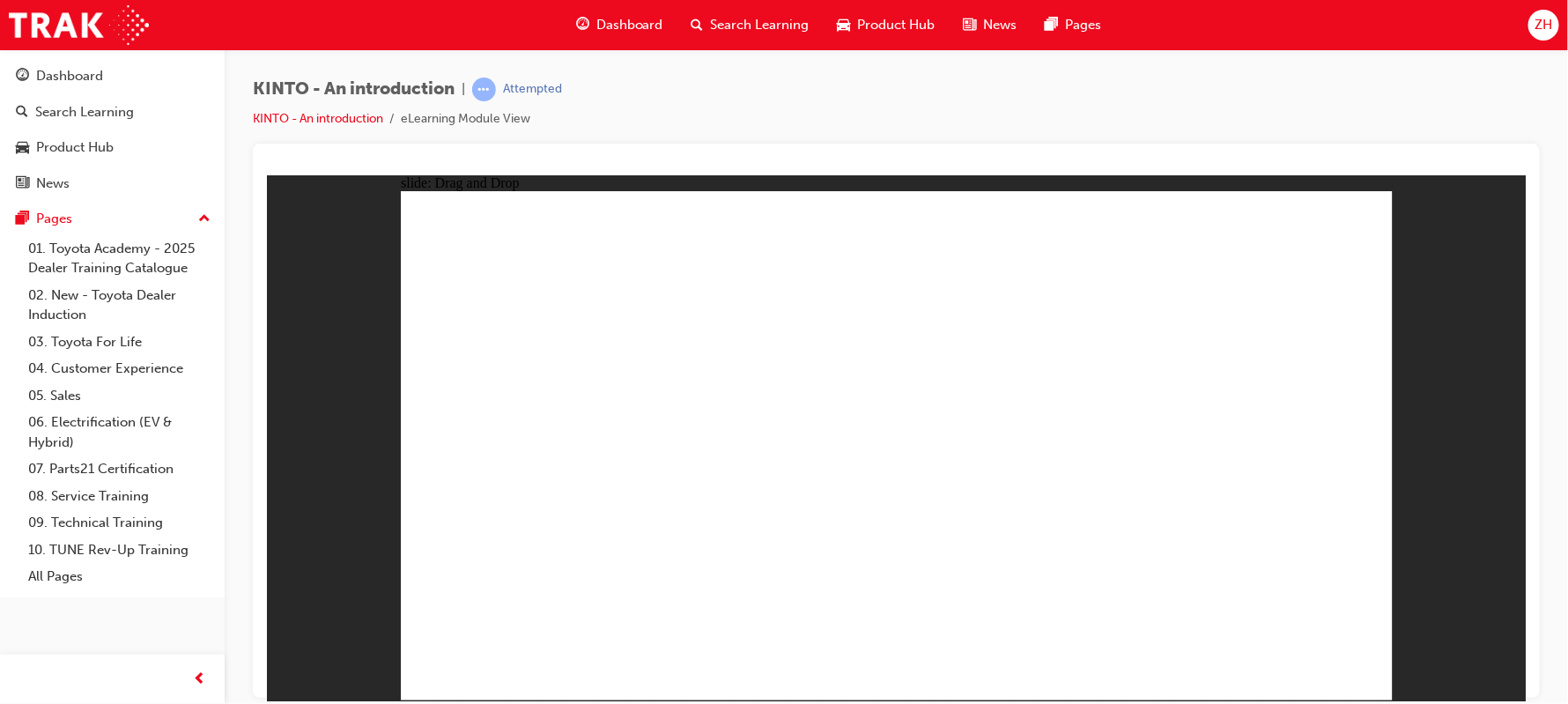
drag, startPoint x: 1040, startPoint y: 476, endPoint x: 495, endPoint y: 594, distance: 557.6
drag, startPoint x: 1264, startPoint y: 482, endPoint x: 729, endPoint y: 590, distance: 545.8
drag, startPoint x: 729, startPoint y: 590, endPoint x: 915, endPoint y: 590, distance: 186.0
drag, startPoint x: 903, startPoint y: 501, endPoint x: 740, endPoint y: 612, distance: 197.2
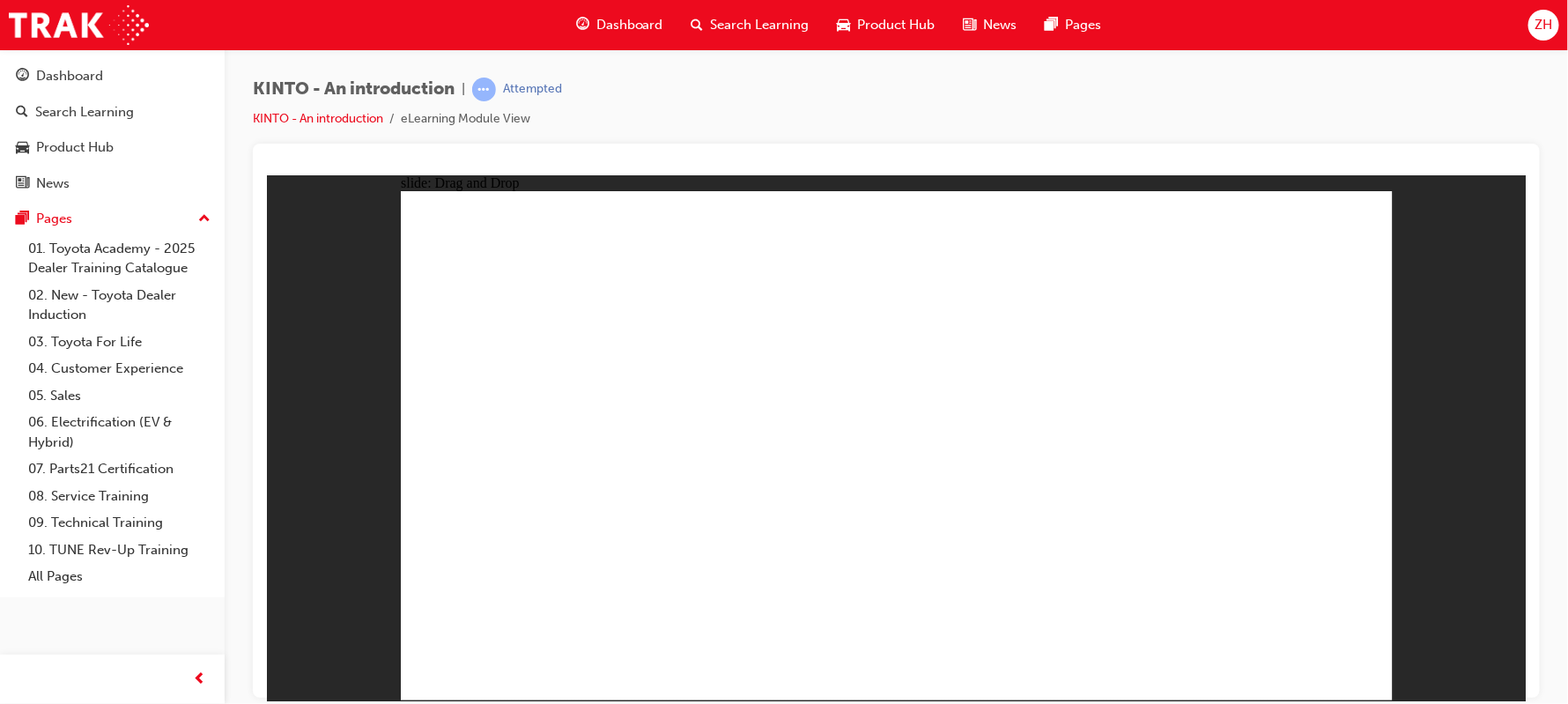
drag, startPoint x: 553, startPoint y: 479, endPoint x: 1096, endPoint y: 591, distance: 554.4
drag, startPoint x: 708, startPoint y: 464, endPoint x: 1250, endPoint y: 581, distance: 554.5
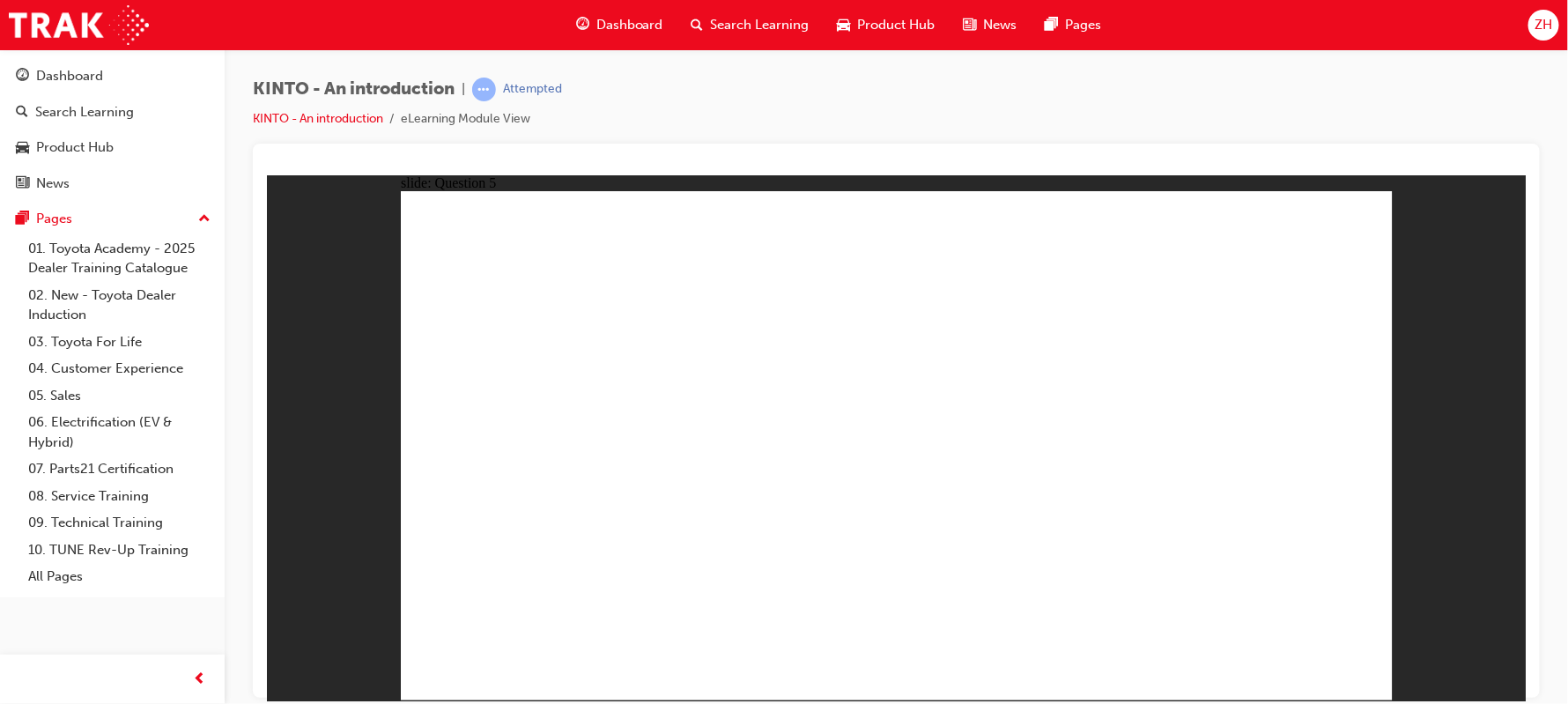
radio input "true"
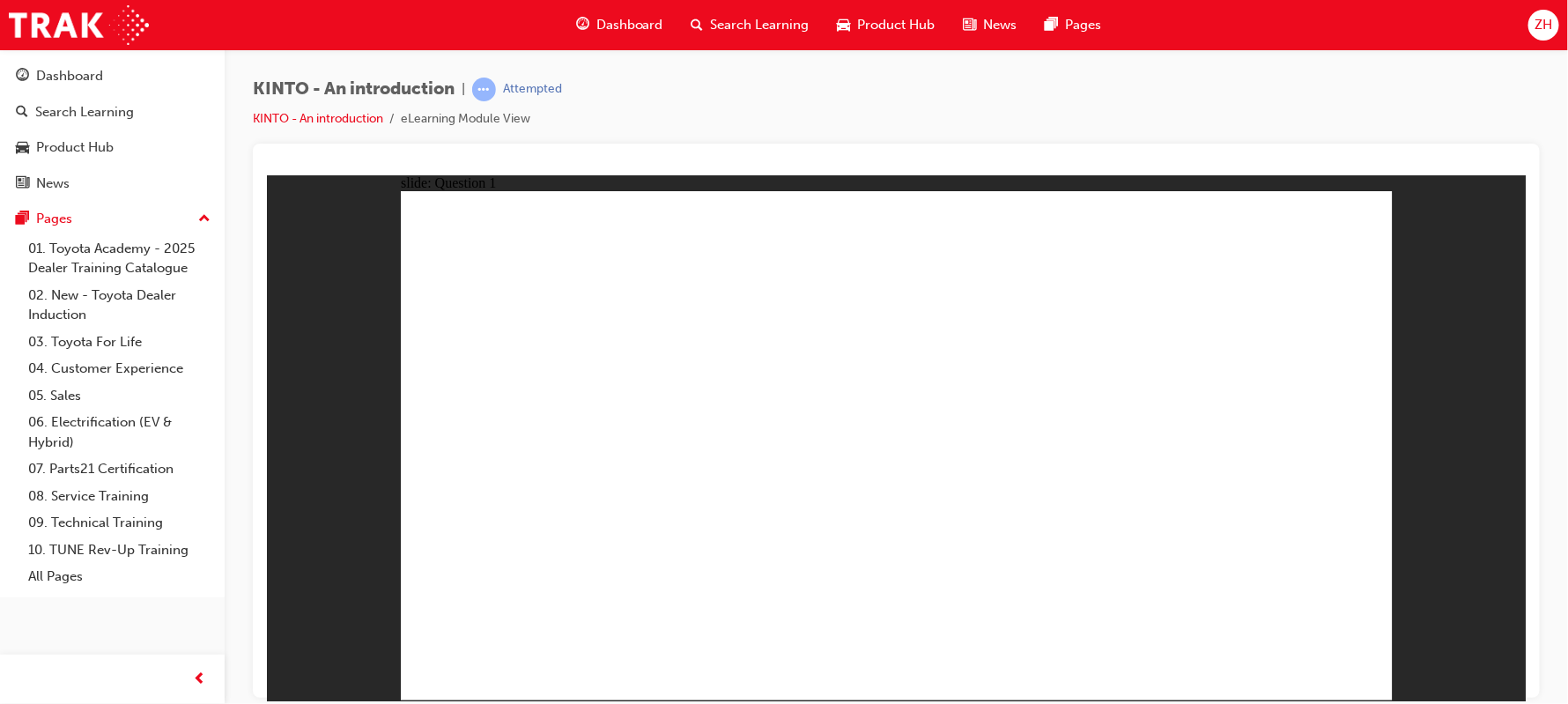
radio input "true"
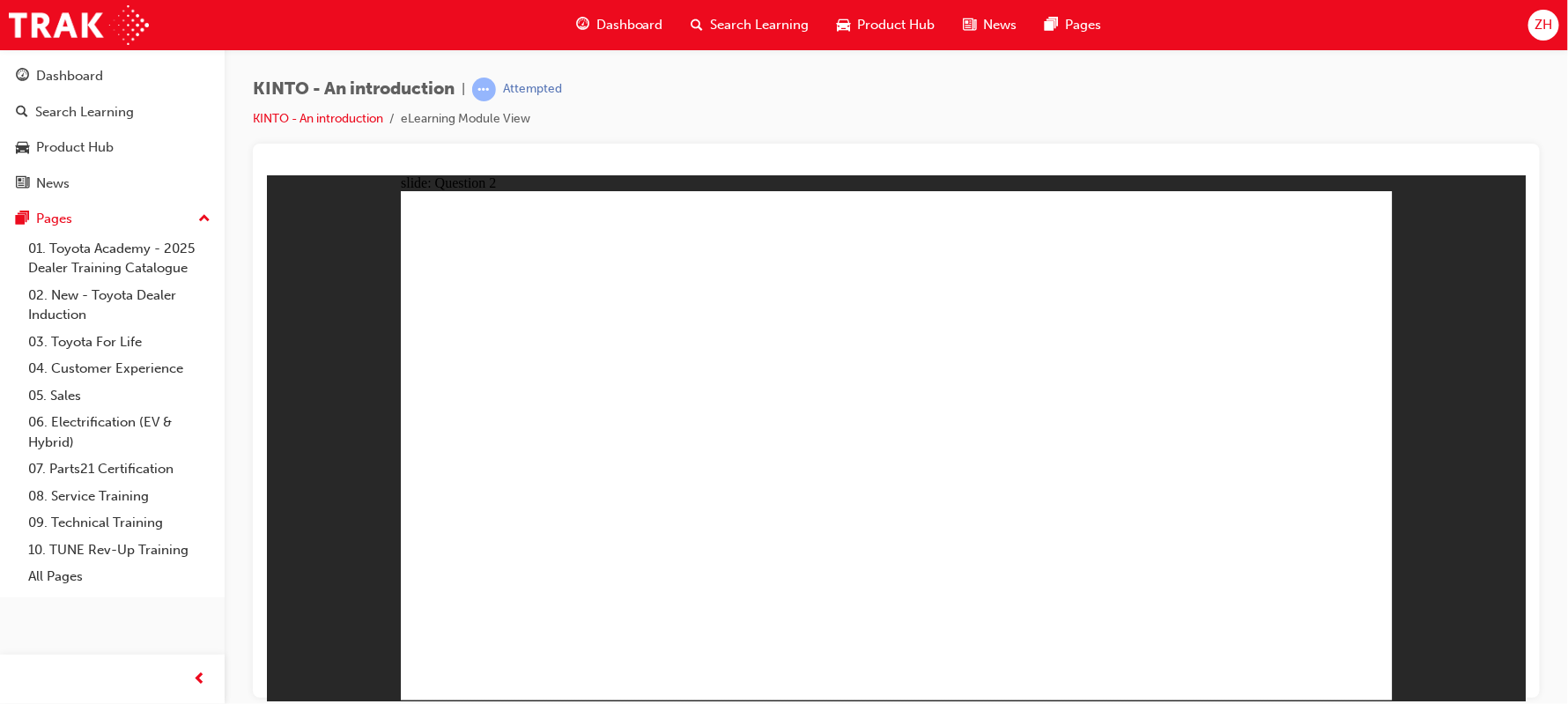
checkbox input "true"
radio input "true"
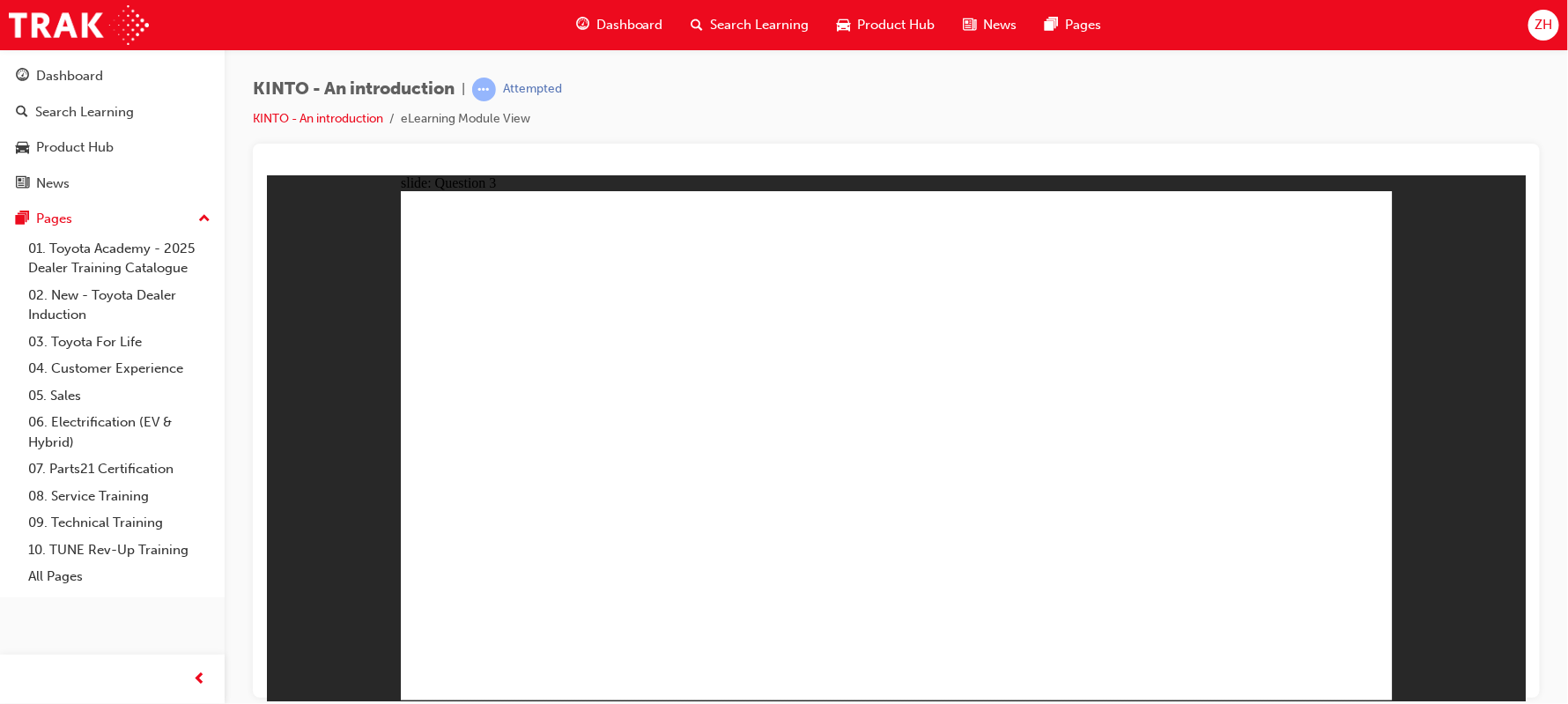
drag, startPoint x: 1102, startPoint y: 470, endPoint x: 546, endPoint y: 580, distance: 566.8
drag, startPoint x: 748, startPoint y: 473, endPoint x: 747, endPoint y: 586, distance: 113.0
drag, startPoint x: 518, startPoint y: 477, endPoint x: 868, endPoint y: 595, distance: 369.4
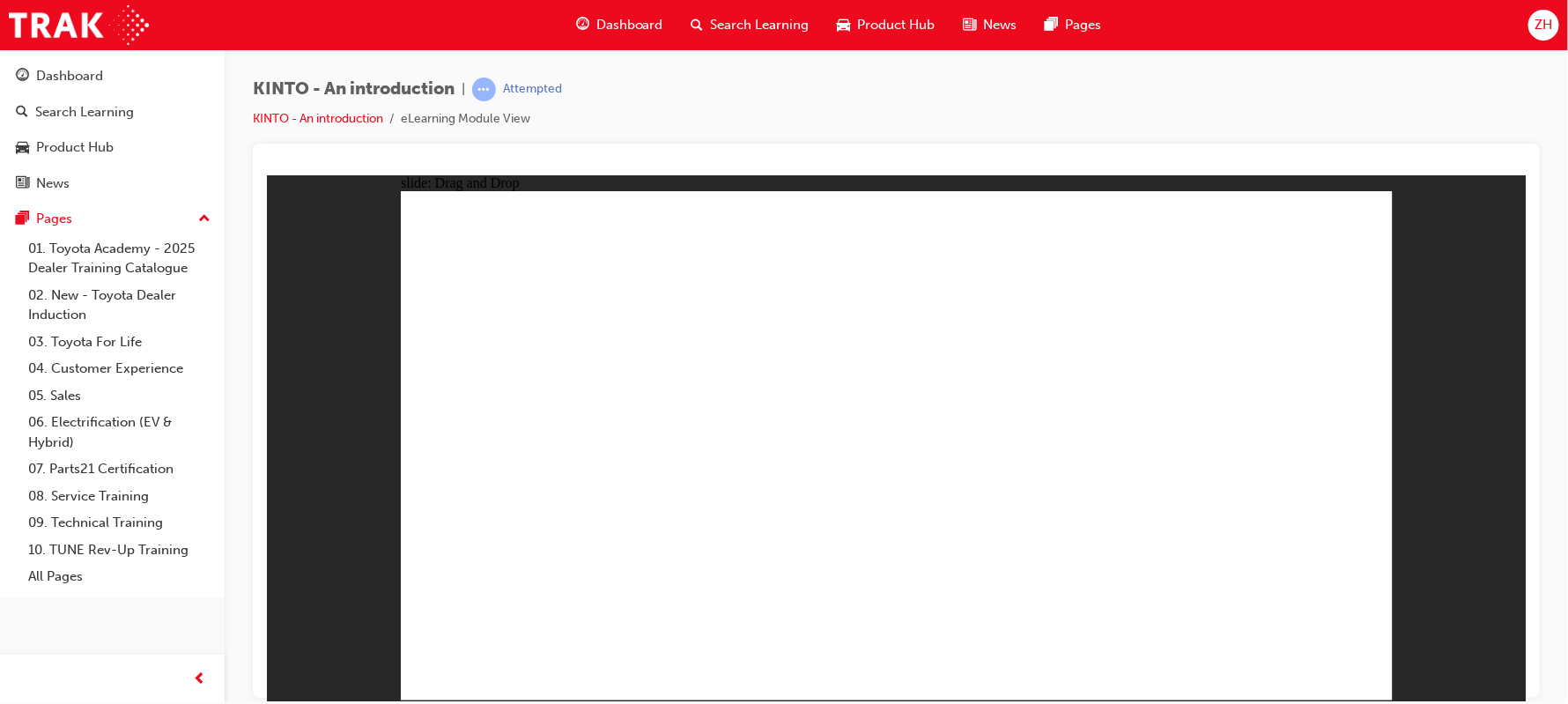
drag, startPoint x: 1264, startPoint y: 475, endPoint x: 1081, endPoint y: 591, distance: 216.7
drag, startPoint x: 854, startPoint y: 482, endPoint x: 1213, endPoint y: 600, distance: 377.9
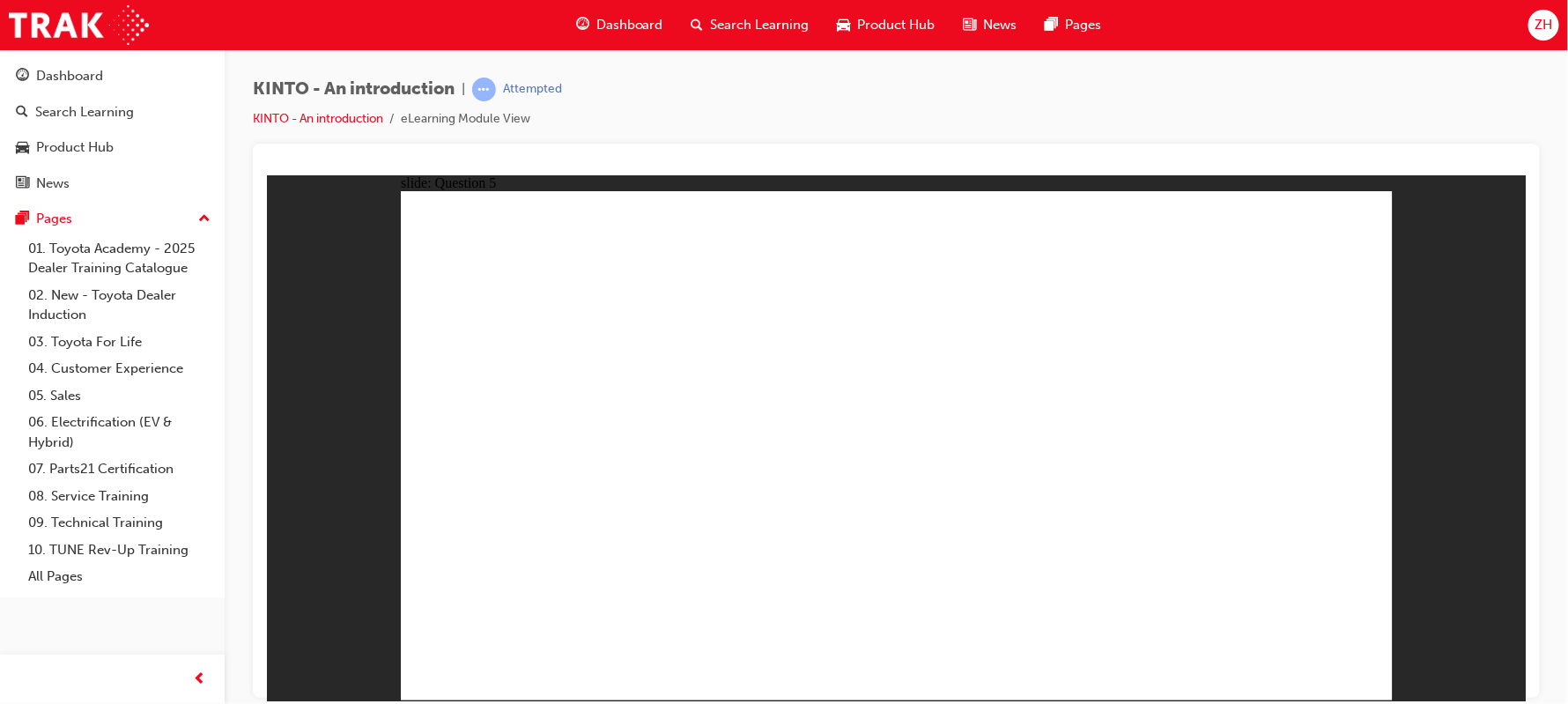
radio input "true"
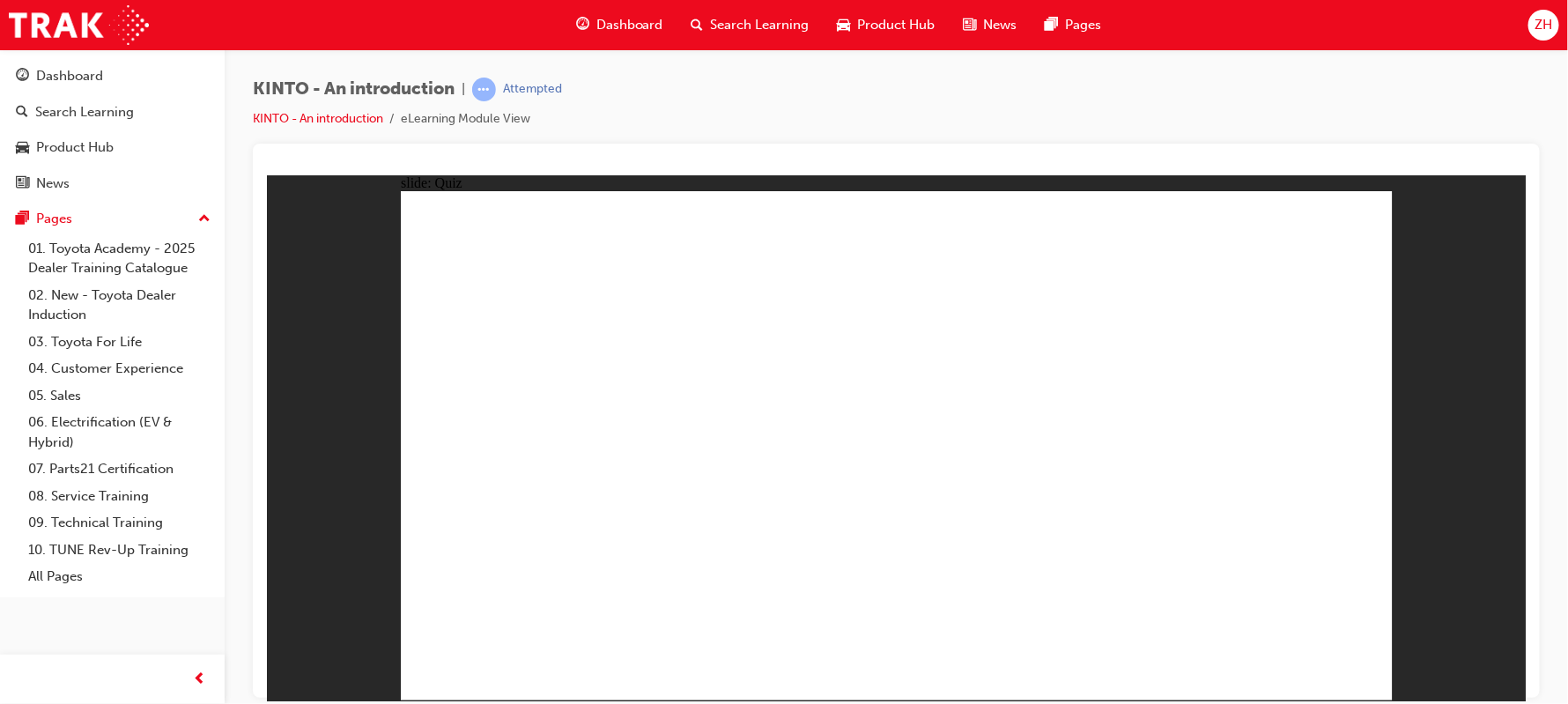
radio input "true"
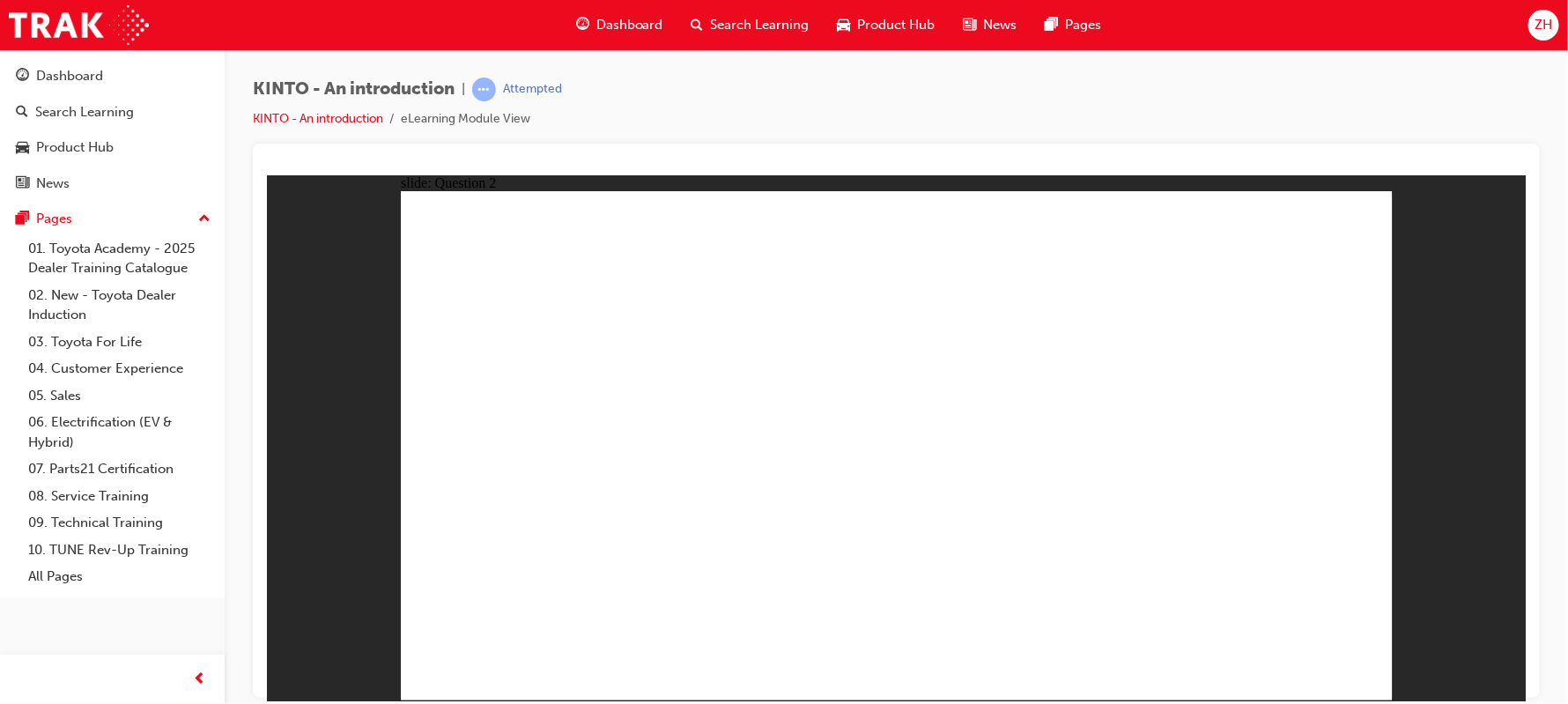
checkbox input "true"
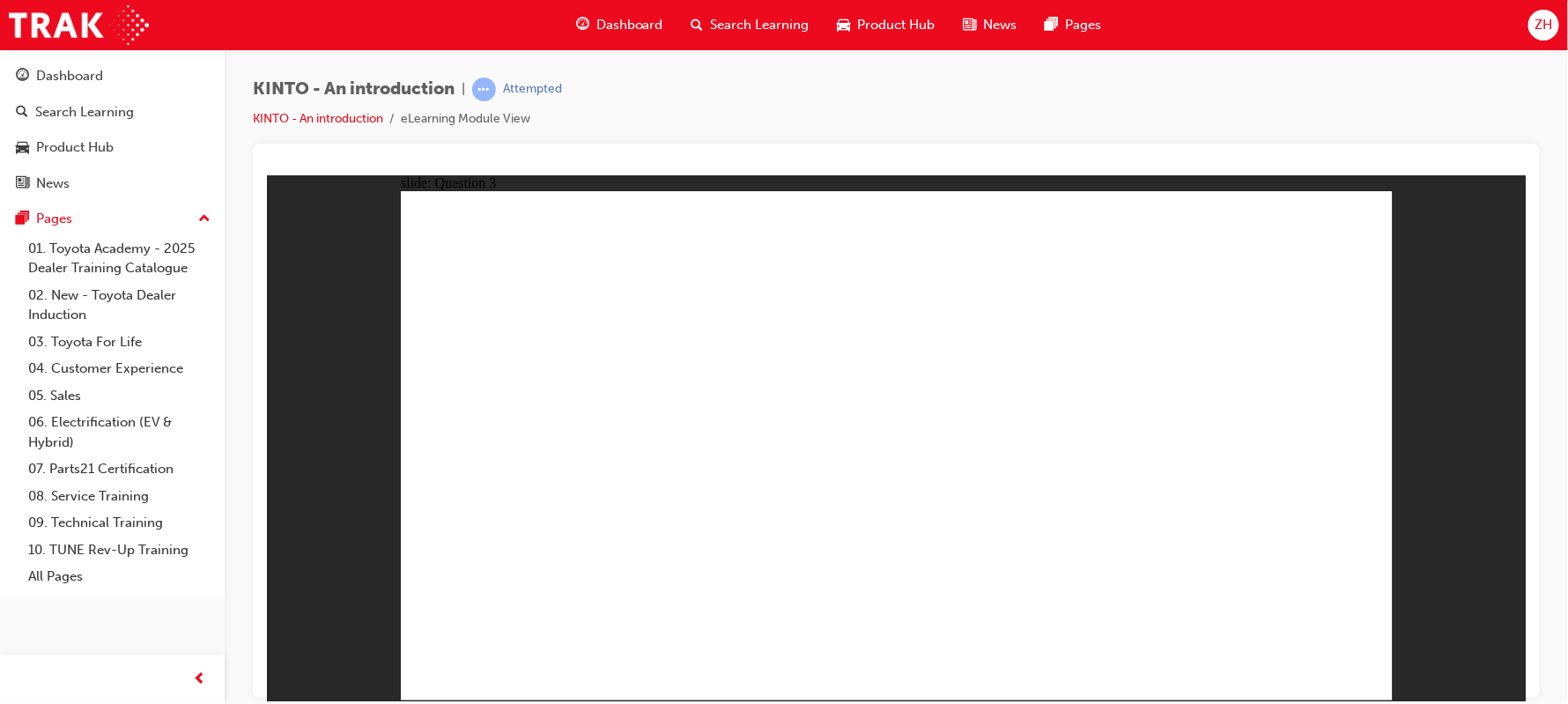
radio input "true"
drag, startPoint x: 529, startPoint y: 463, endPoint x: 538, endPoint y: 595, distance: 132.3
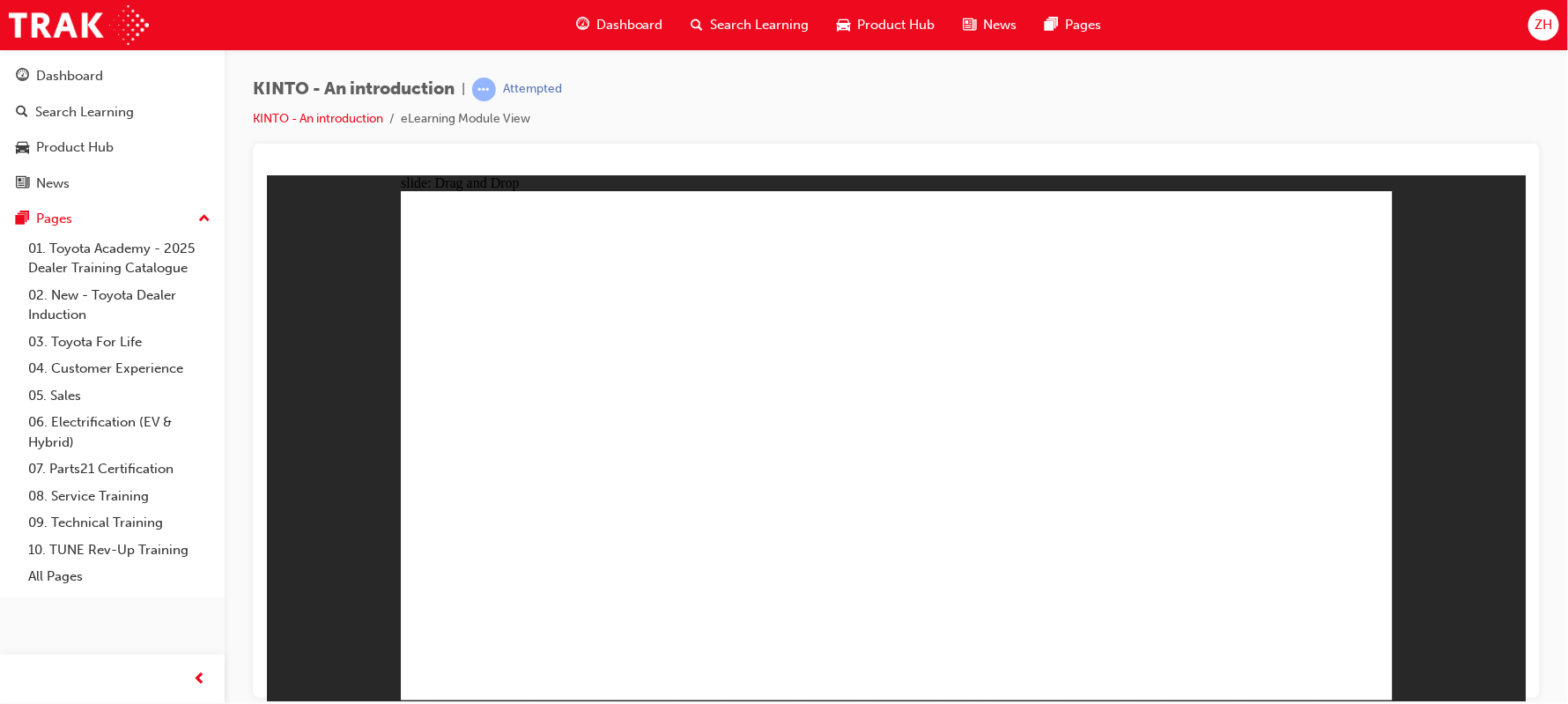
drag, startPoint x: 713, startPoint y: 459, endPoint x: 694, endPoint y: 596, distance: 138.3
drag, startPoint x: 932, startPoint y: 480, endPoint x: 929, endPoint y: 595, distance: 115.0
drag, startPoint x: 1050, startPoint y: 498, endPoint x: 1054, endPoint y: 607, distance: 109.1
drag, startPoint x: 1242, startPoint y: 491, endPoint x: 1244, endPoint y: 606, distance: 115.0
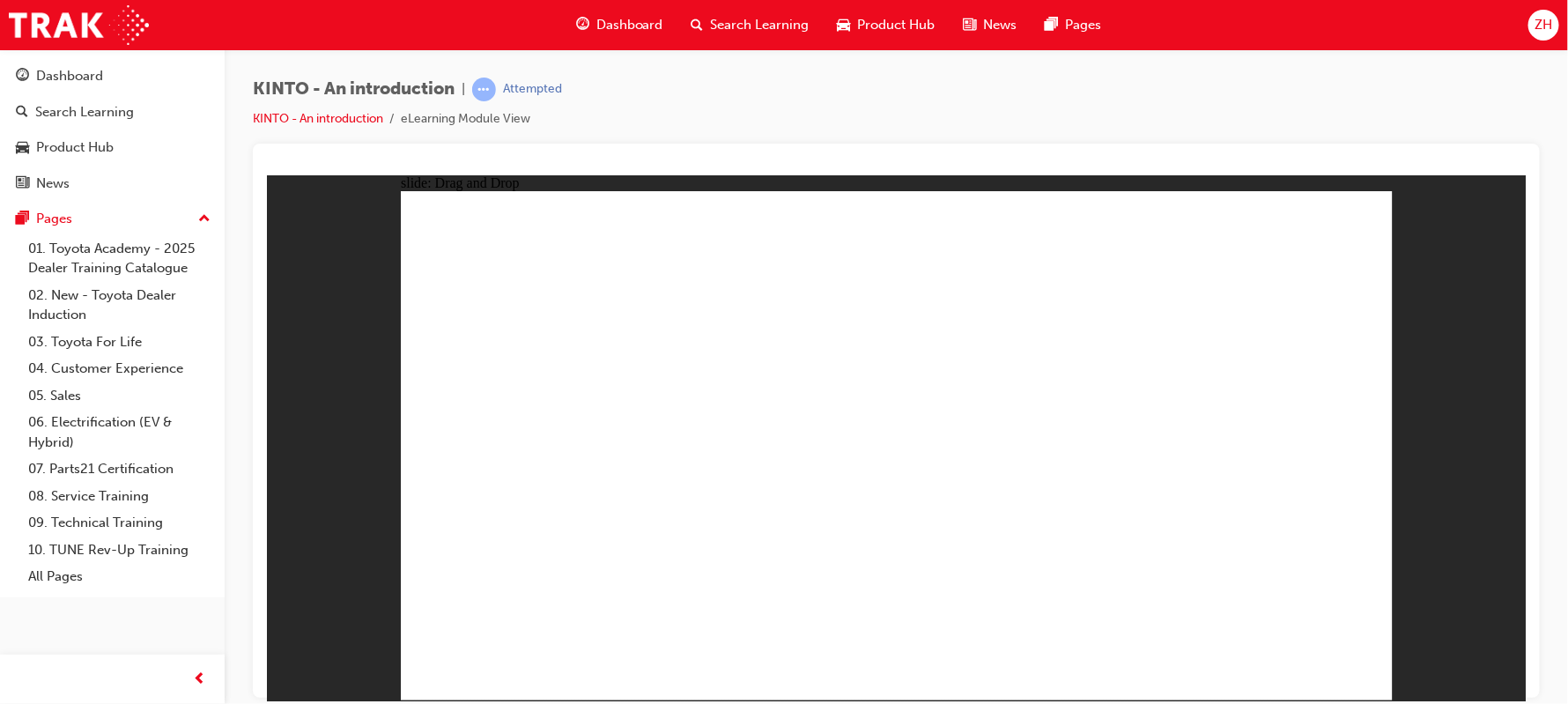
radio input "true"
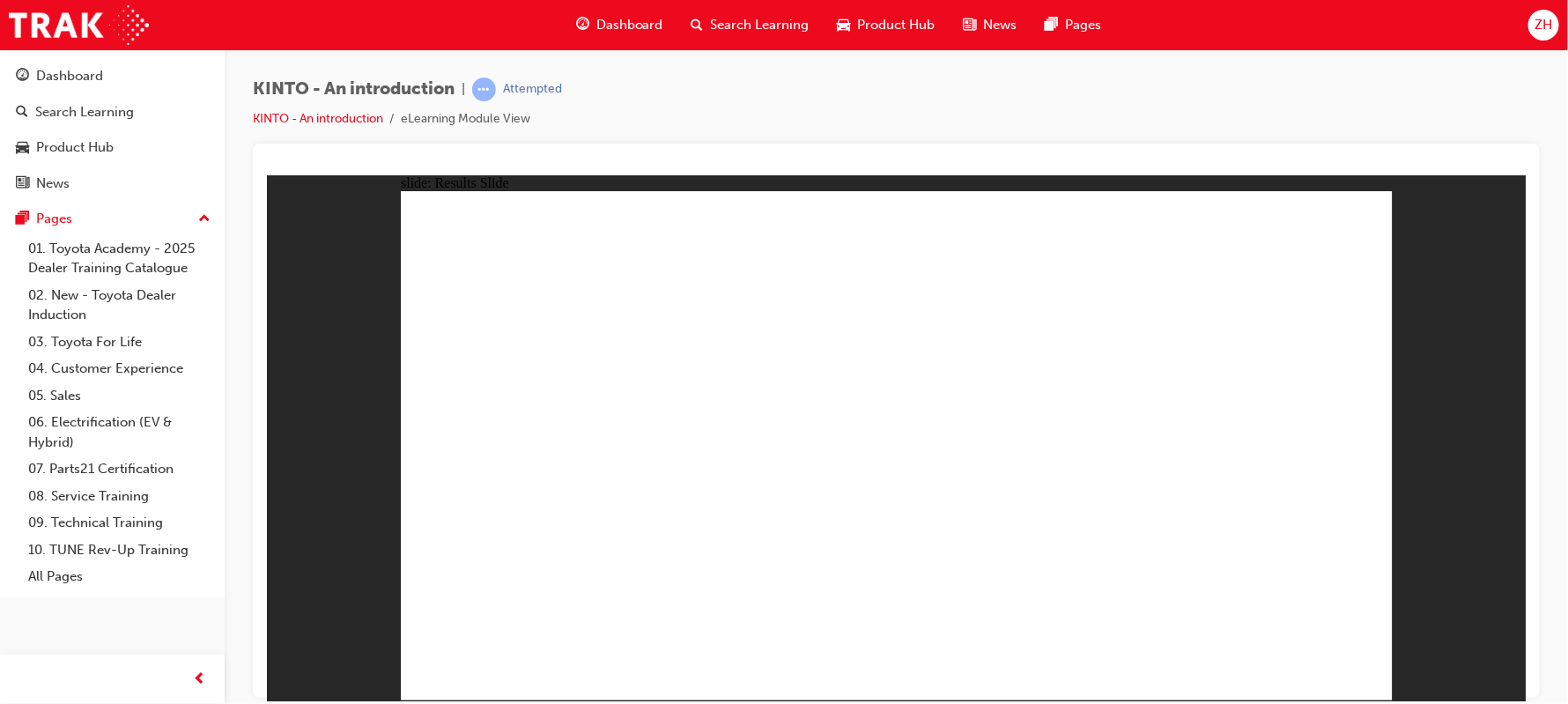
radio input "true"
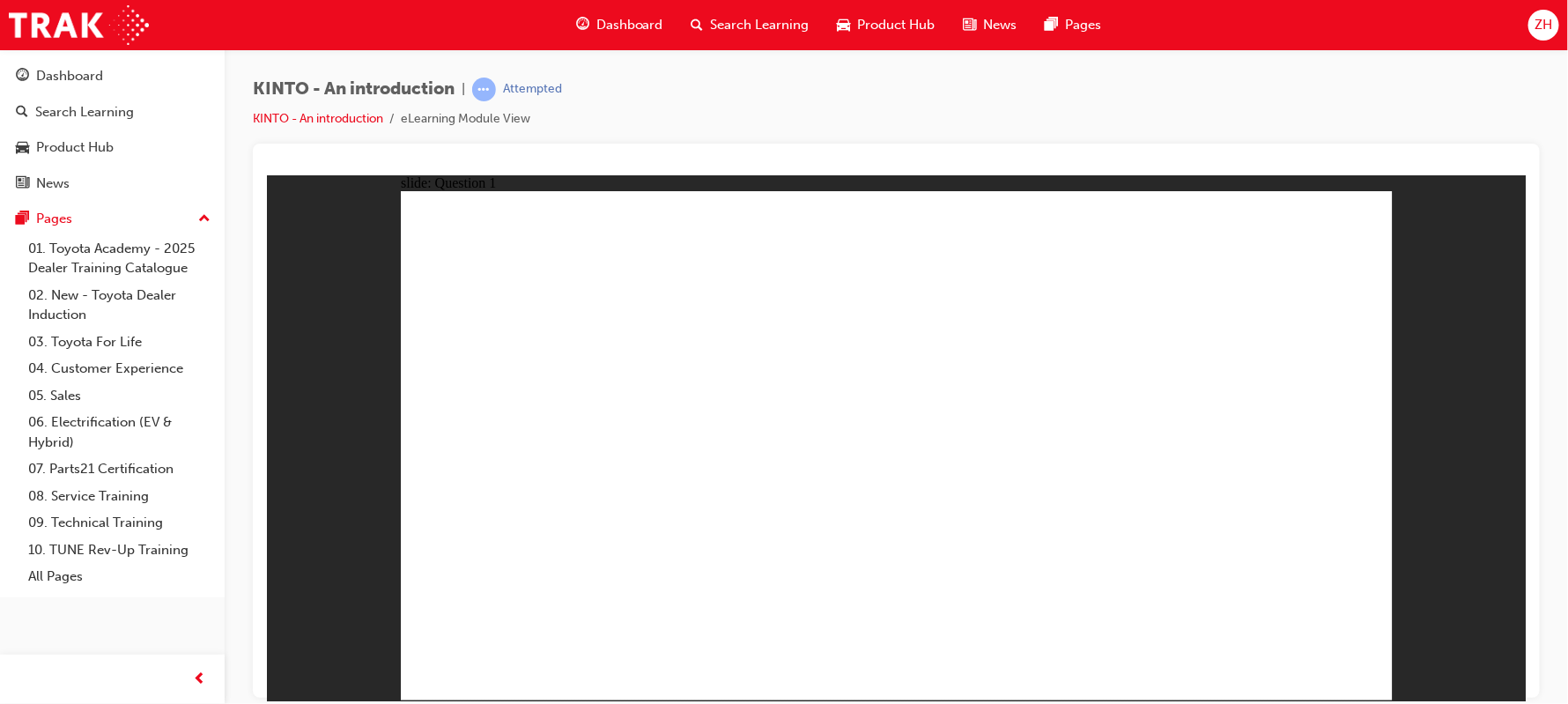
checkbox input "true"
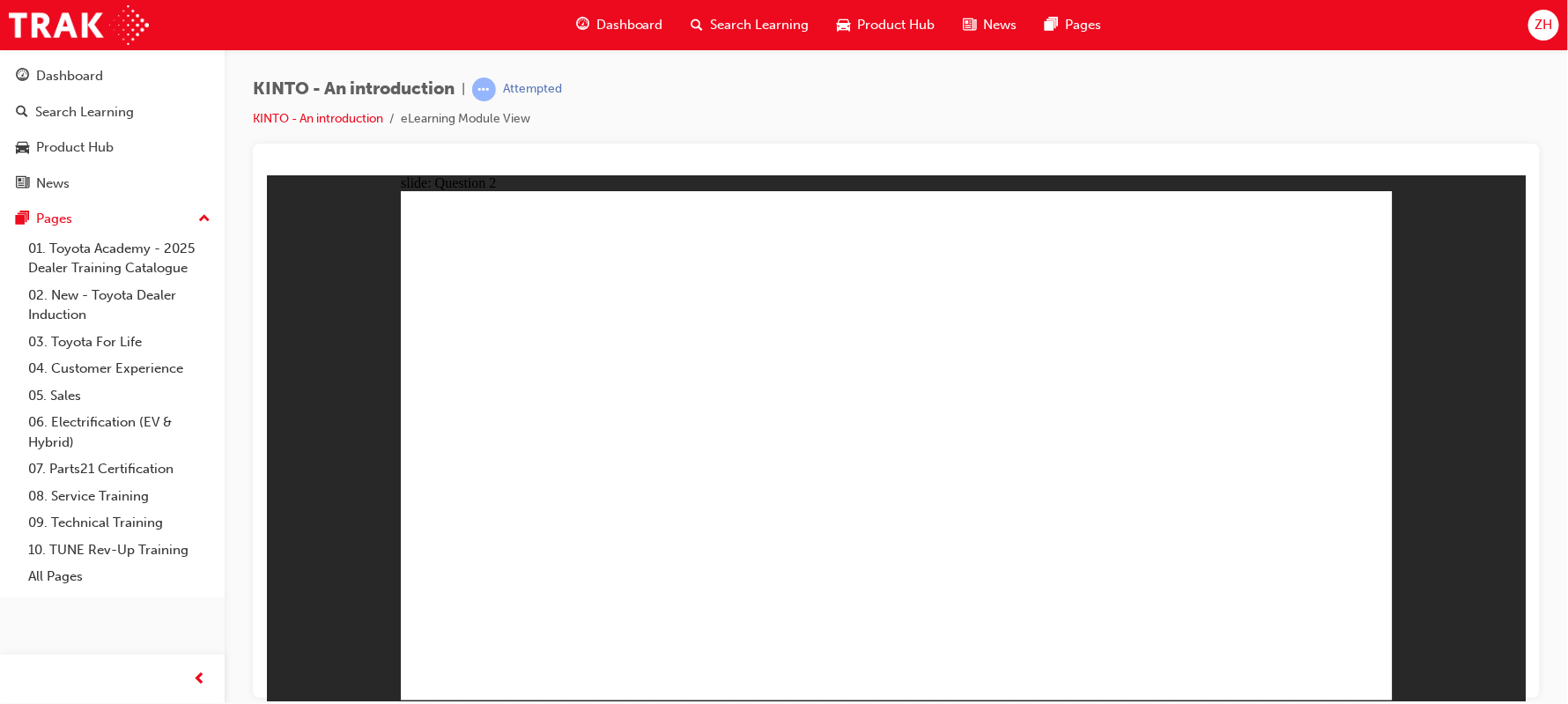
radio input "true"
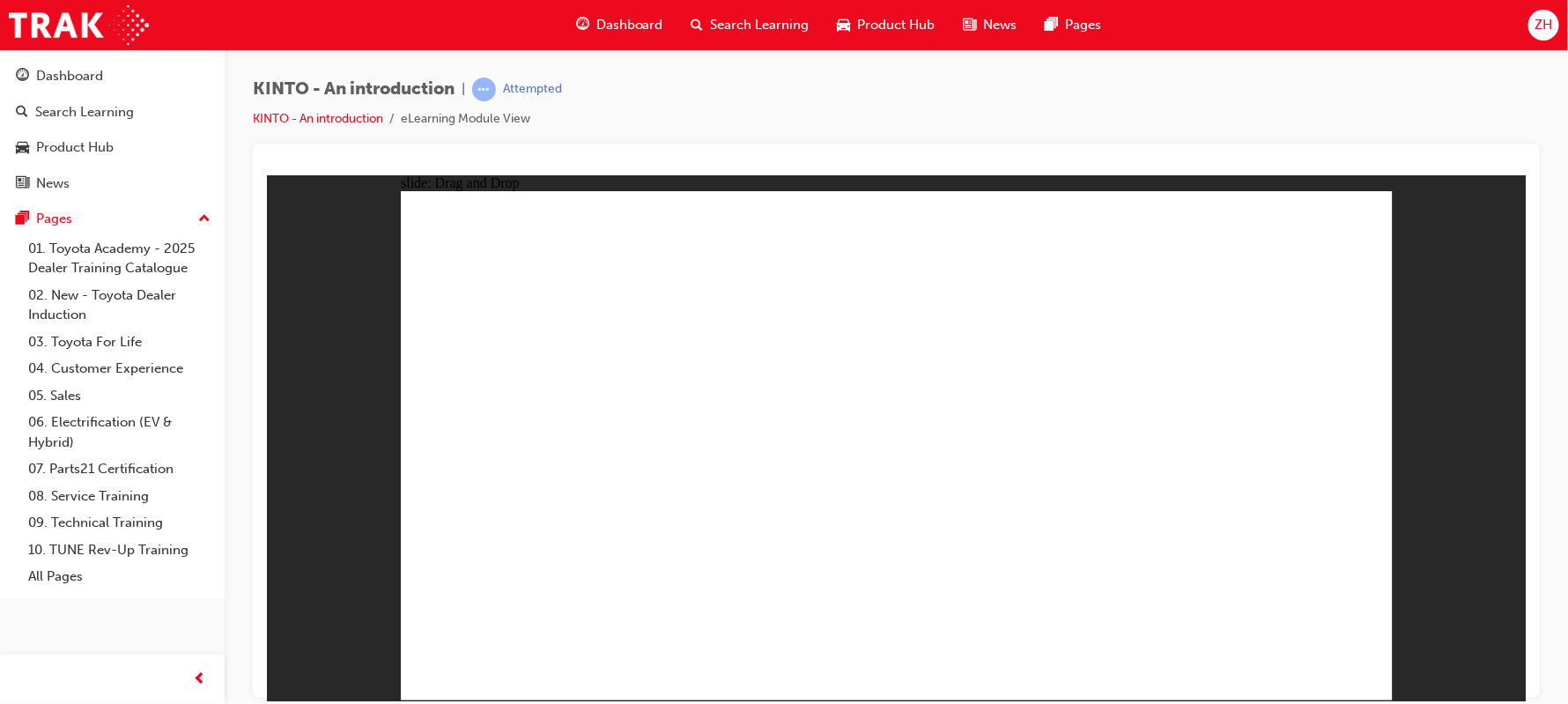
drag, startPoint x: 1275, startPoint y: 506, endPoint x: 556, endPoint y: 610, distance: 726.5
drag, startPoint x: 557, startPoint y: 477, endPoint x: 1270, endPoint y: 582, distance: 720.7
drag, startPoint x: 1043, startPoint y: 461, endPoint x: 688, endPoint y: 580, distance: 374.4
drag, startPoint x: 716, startPoint y: 481, endPoint x: 1074, endPoint y: 587, distance: 373.4
drag, startPoint x: 885, startPoint y: 497, endPoint x: 888, endPoint y: 610, distance: 113.0
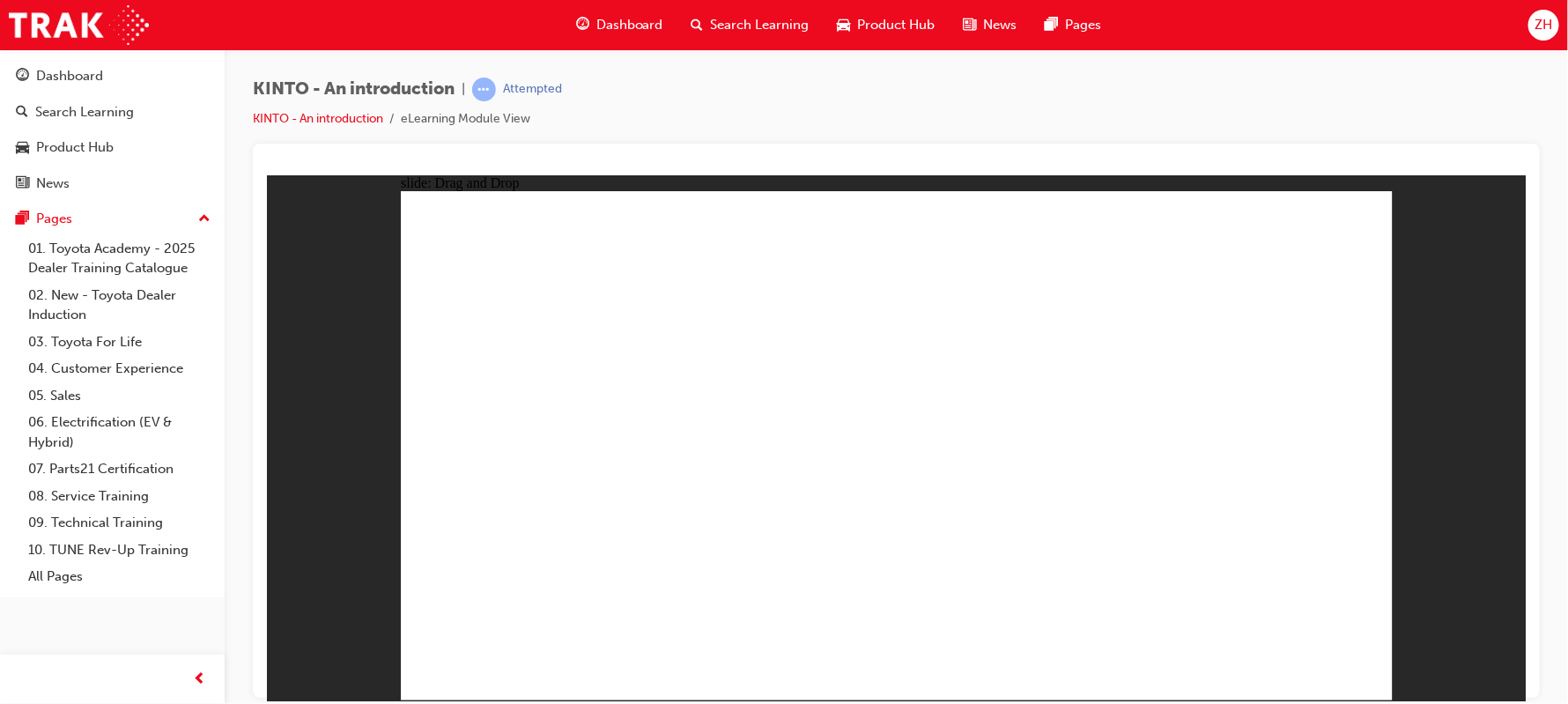
radio input "true"
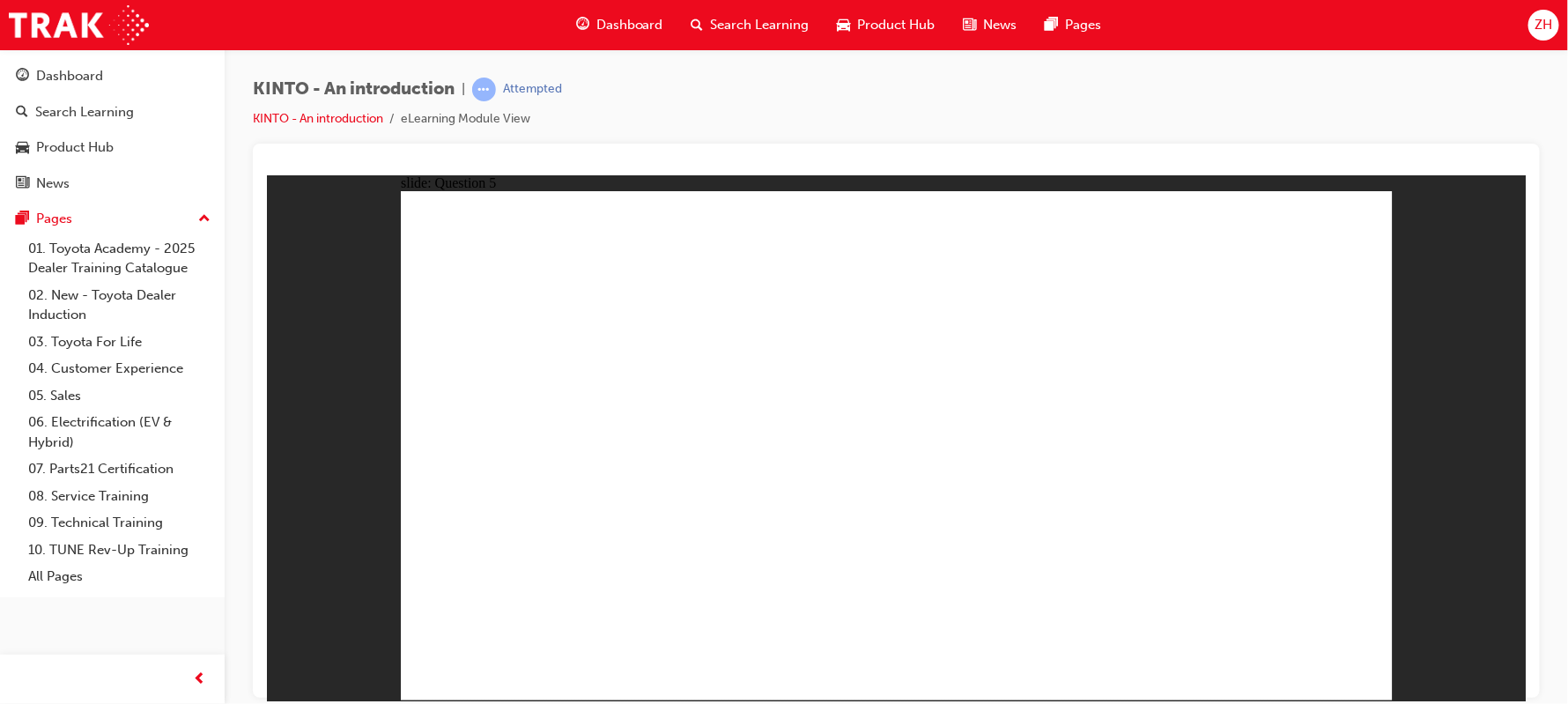
radio input "true"
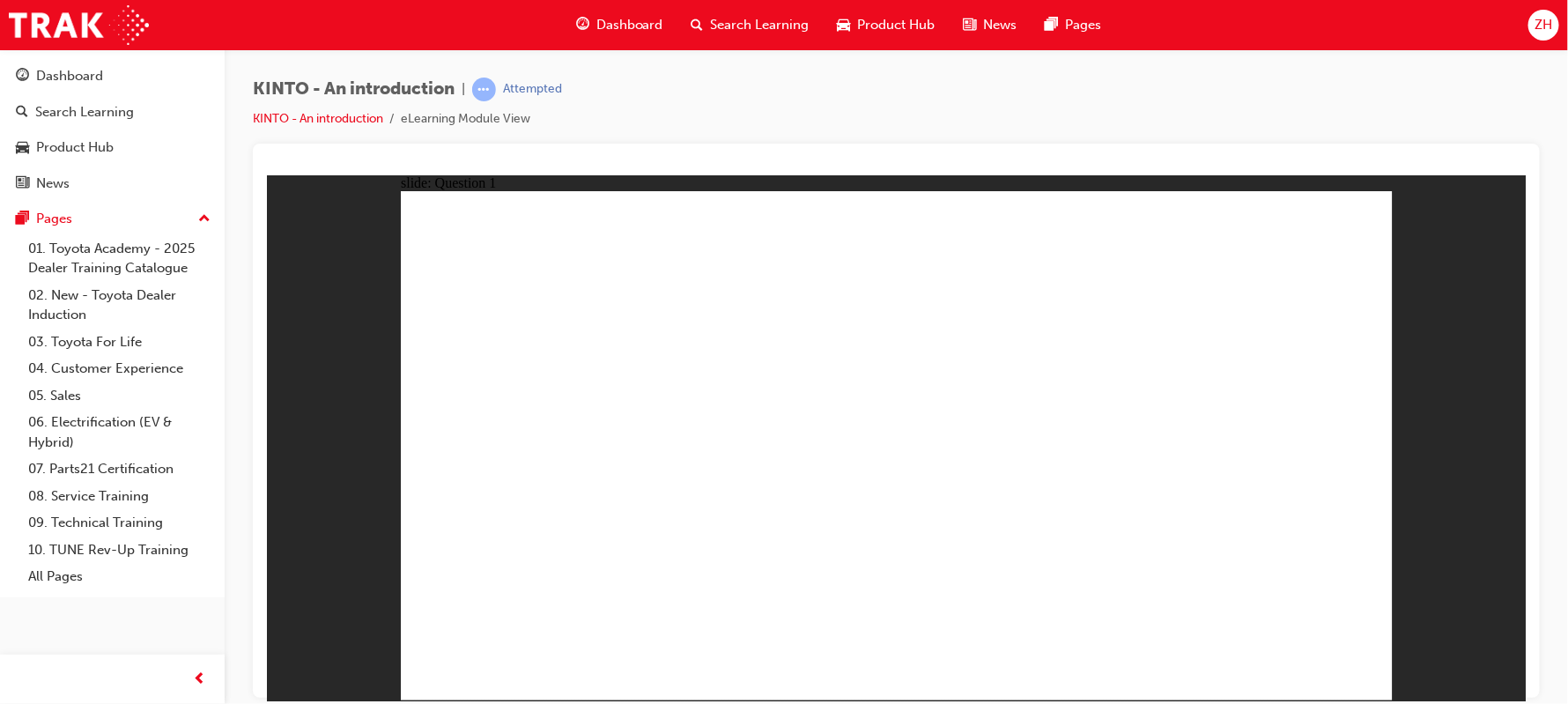
checkbox input "true"
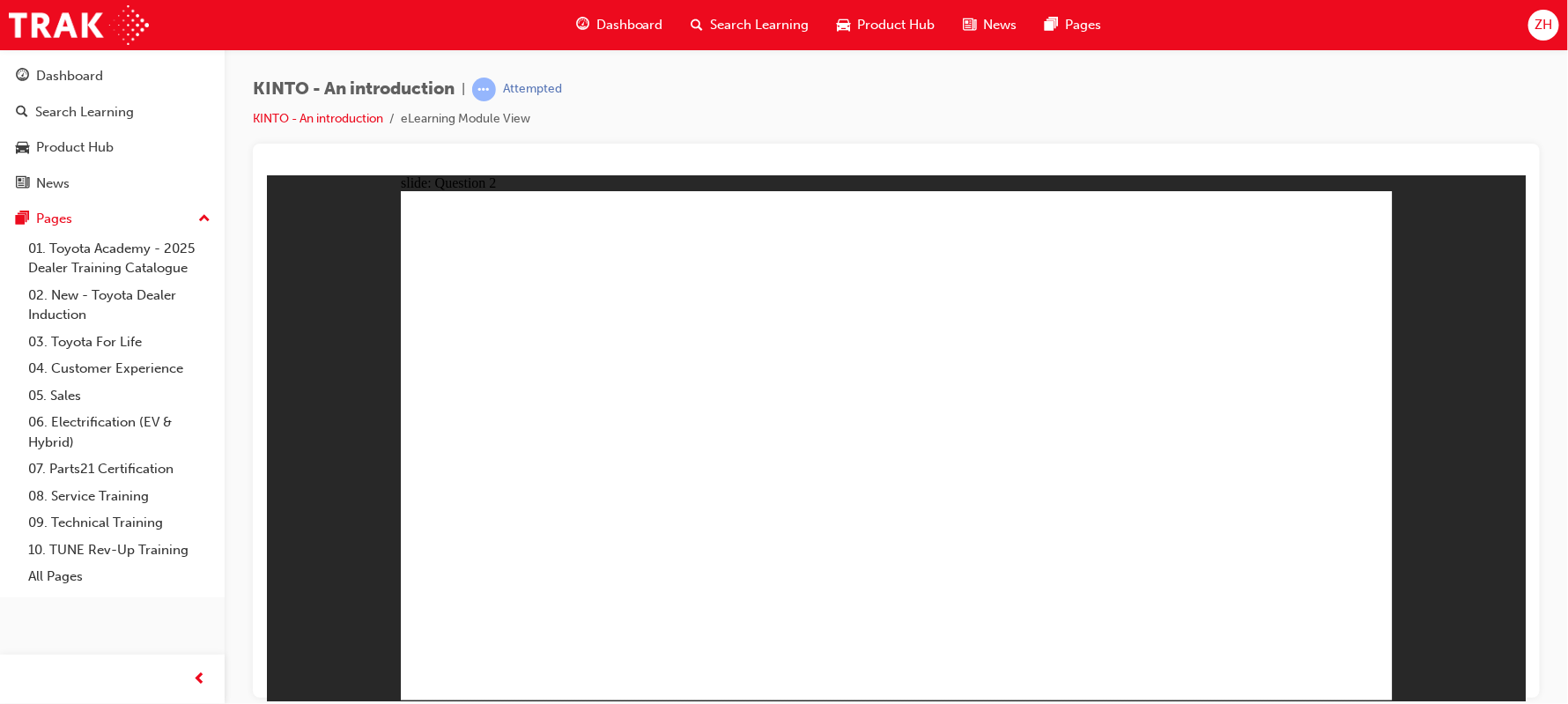
radio input "true"
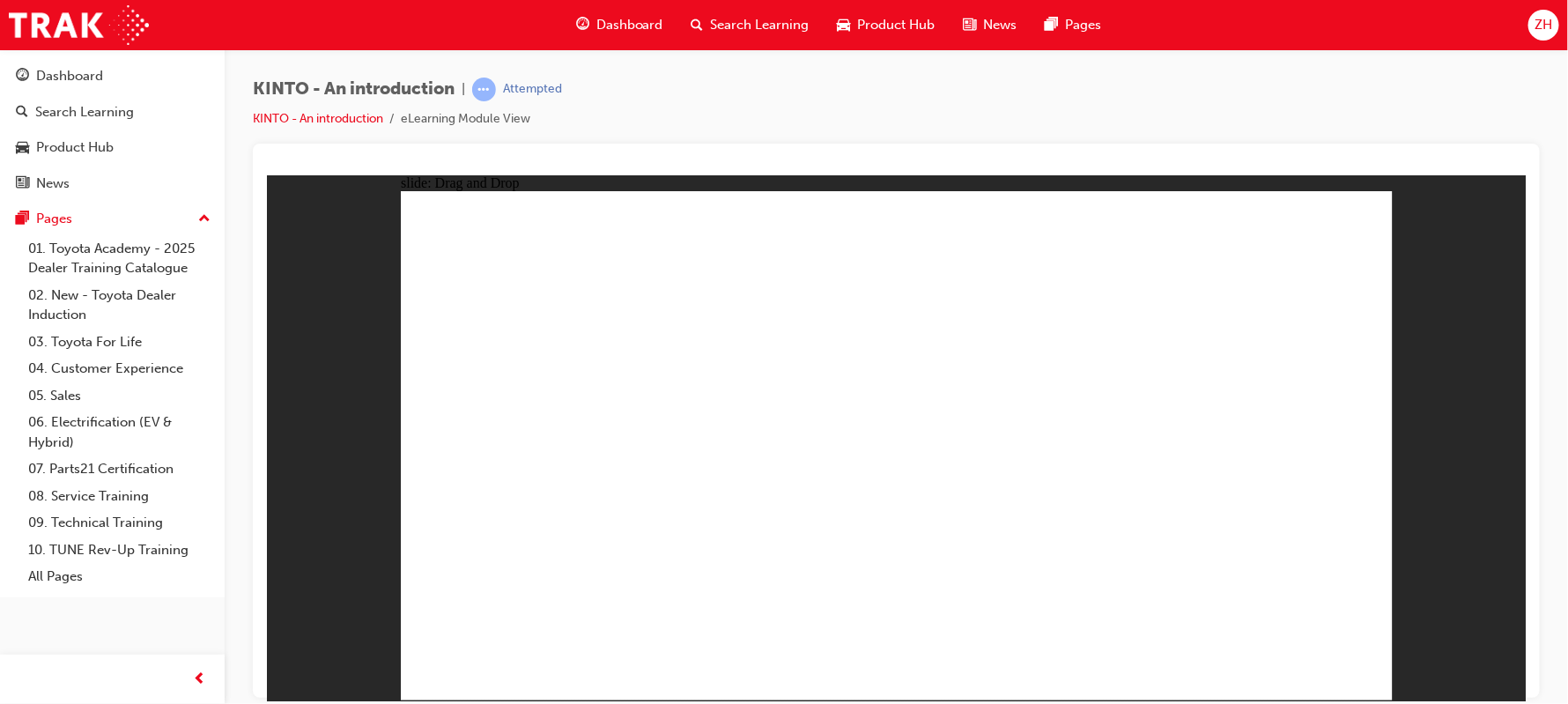
drag, startPoint x: 1091, startPoint y: 487, endPoint x: 554, endPoint y: 602, distance: 549.2
drag, startPoint x: 556, startPoint y: 473, endPoint x: 735, endPoint y: 585, distance: 211.2
drag, startPoint x: 1230, startPoint y: 490, endPoint x: 877, endPoint y: 603, distance: 370.6
drag, startPoint x: 899, startPoint y: 478, endPoint x: 1075, endPoint y: 593, distance: 210.2
drag, startPoint x: 722, startPoint y: 453, endPoint x: 1260, endPoint y: 569, distance: 550.4
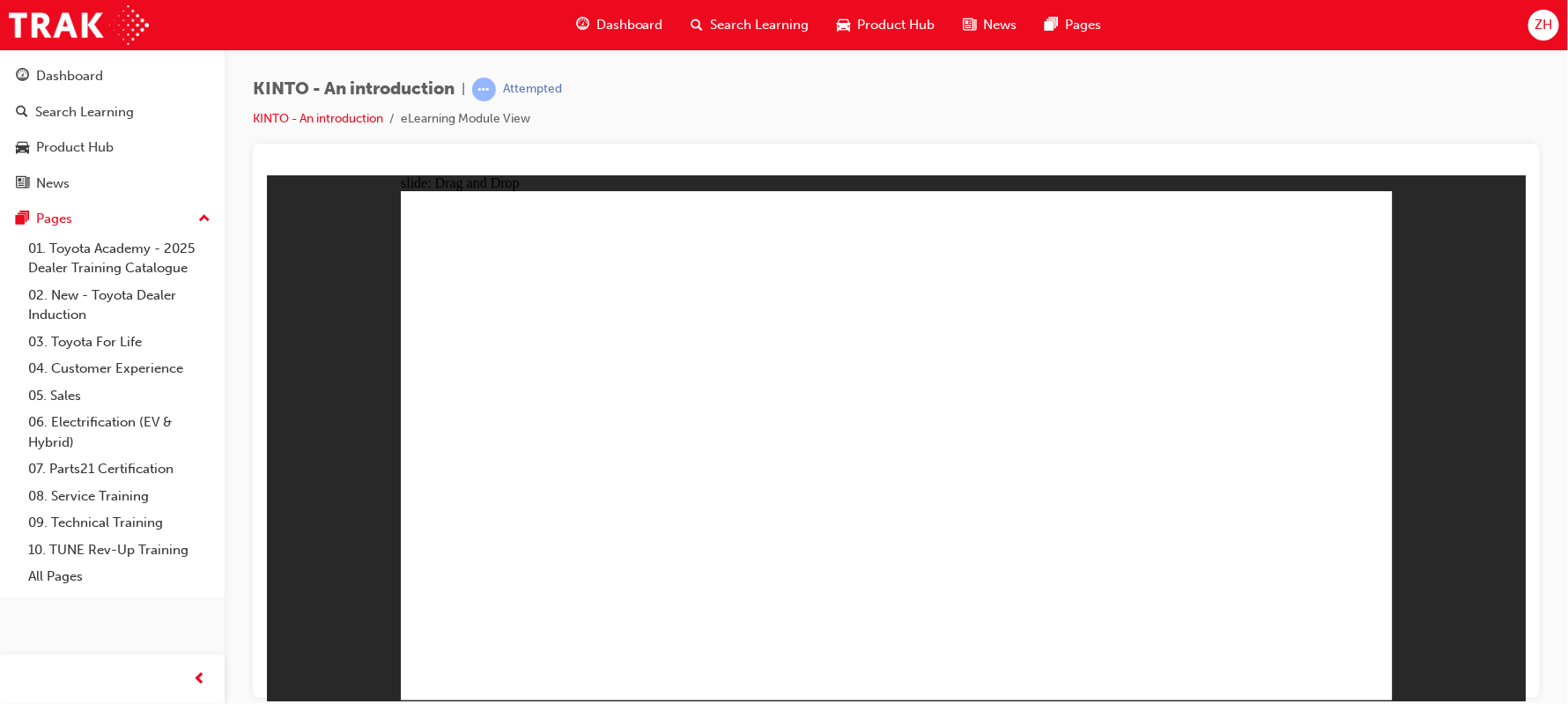
radio input "true"
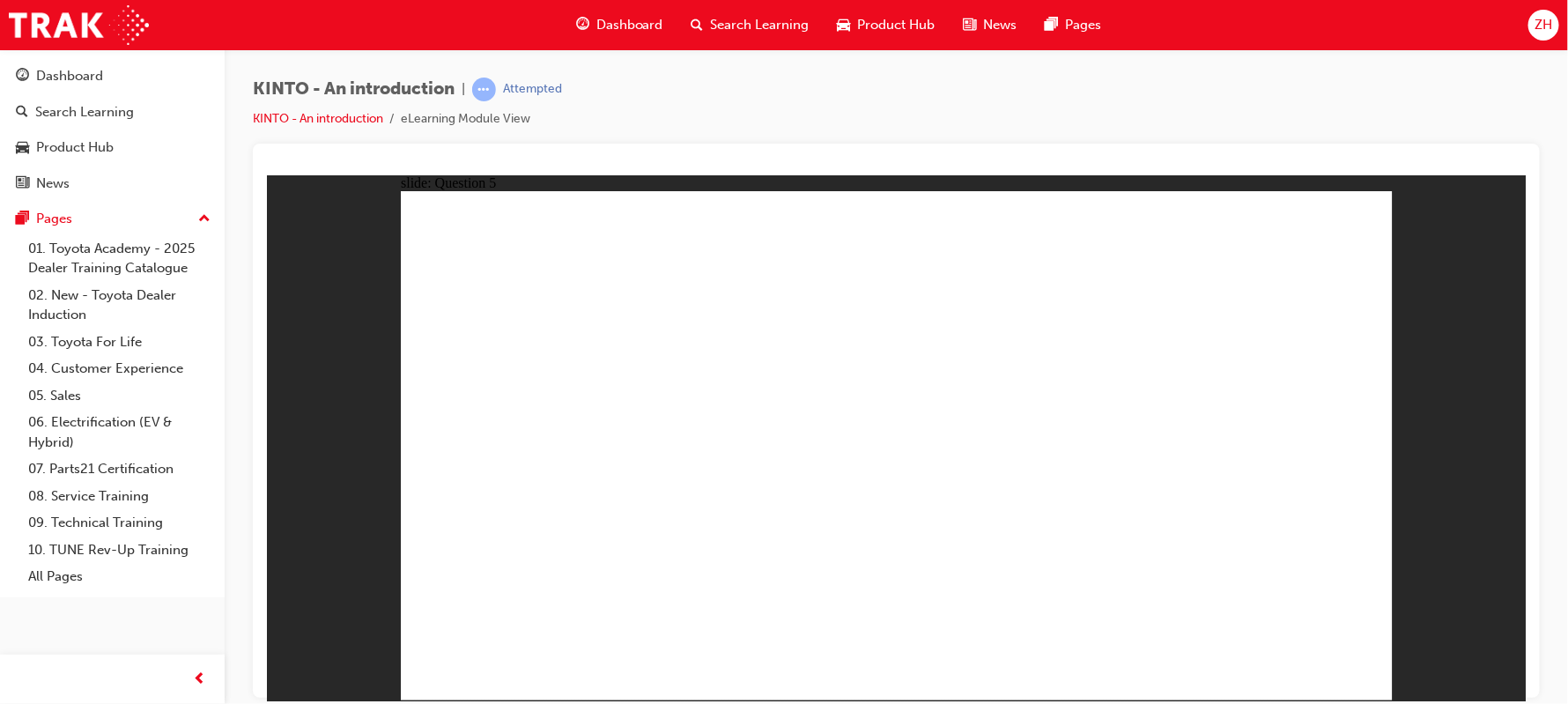
radio input "true"
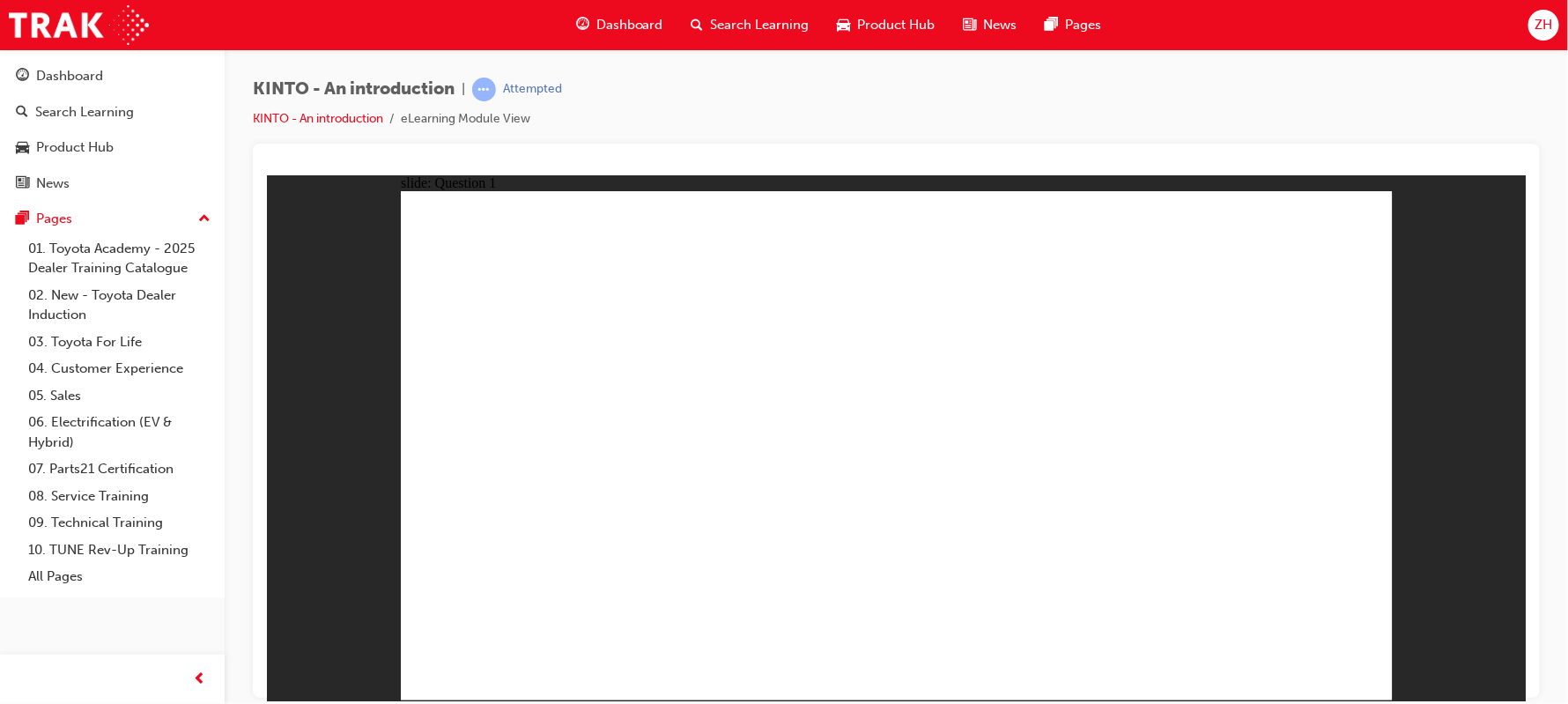
checkbox input "true"
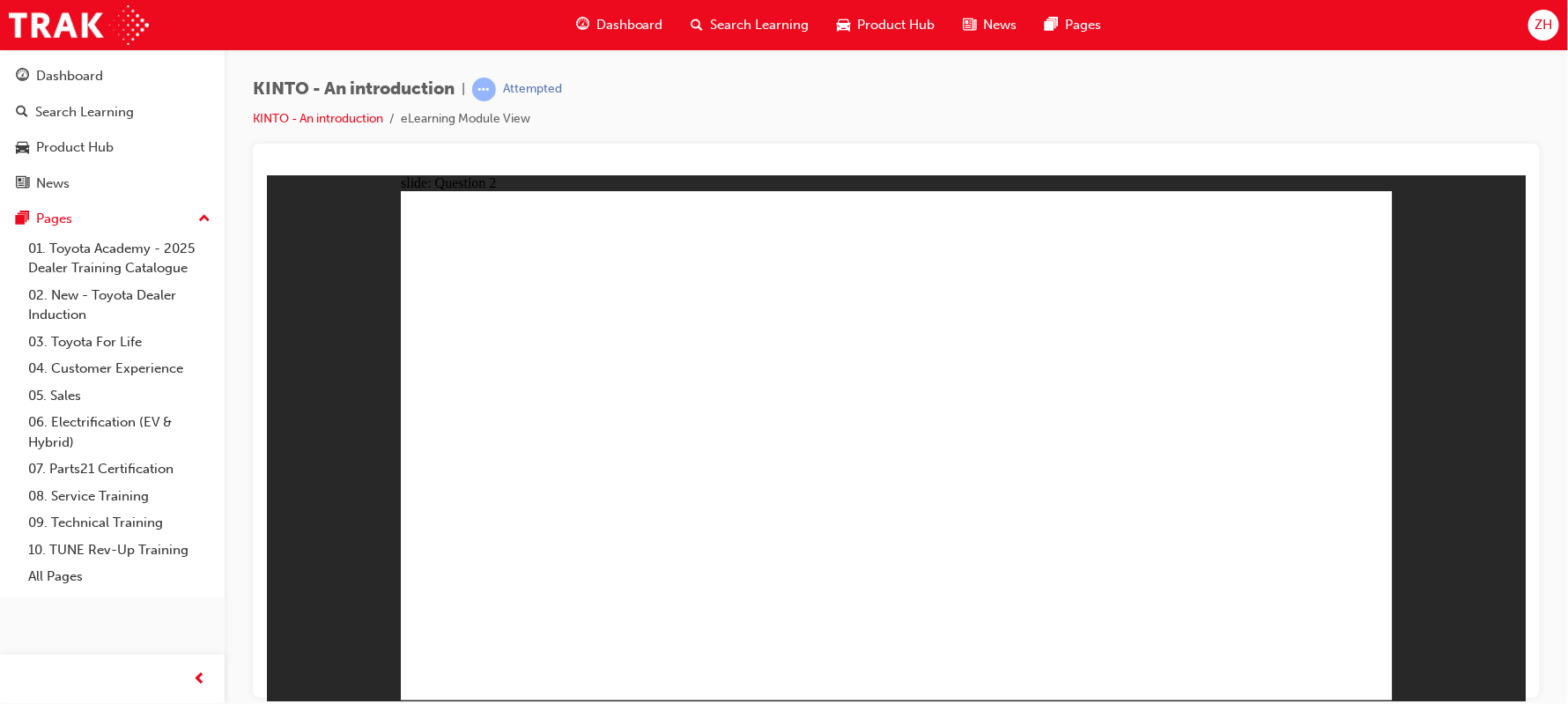
radio input "true"
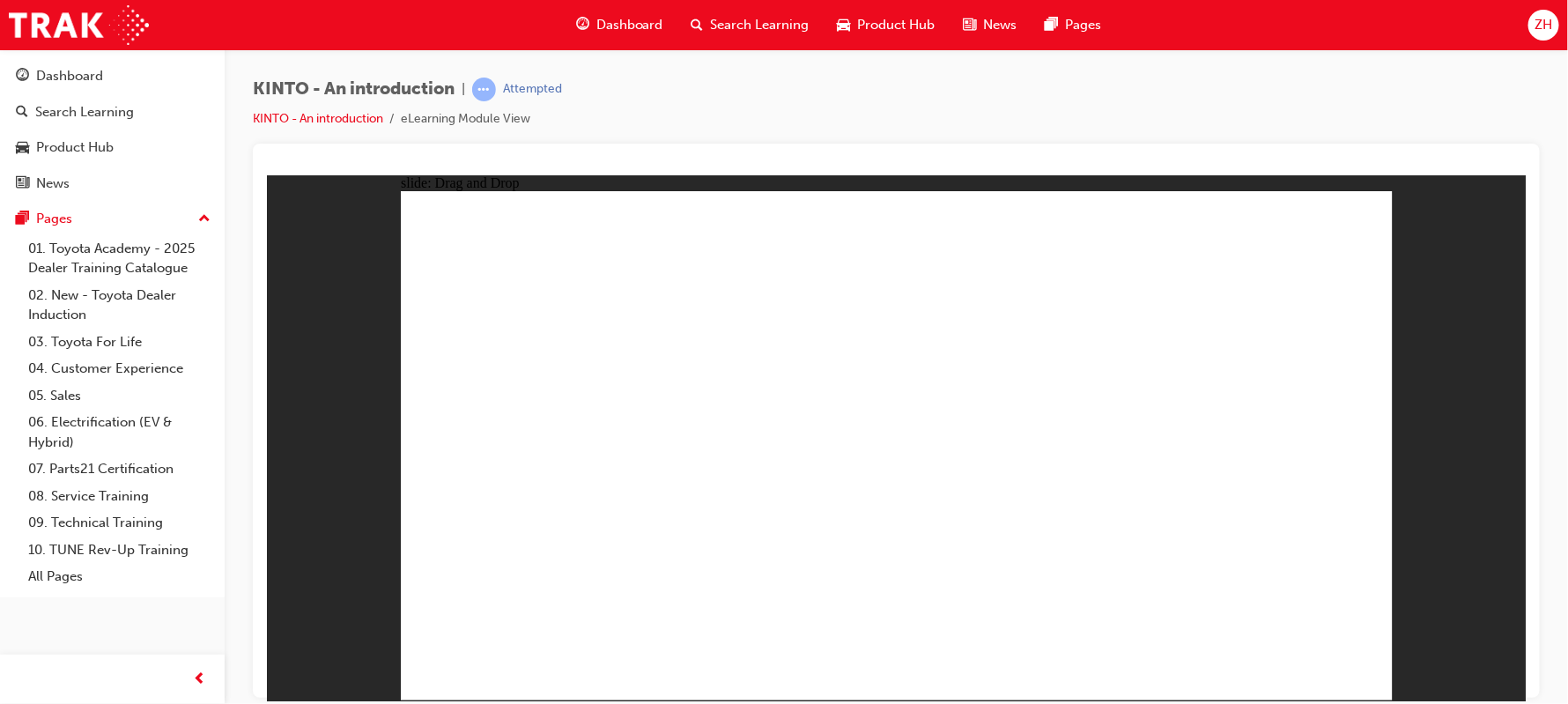
drag, startPoint x: 1071, startPoint y: 480, endPoint x: 519, endPoint y: 600, distance: 564.9
drag, startPoint x: 691, startPoint y: 488, endPoint x: 694, endPoint y: 606, distance: 118.0
drag, startPoint x: 527, startPoint y: 484, endPoint x: 864, endPoint y: 606, distance: 358.4
drag, startPoint x: 1262, startPoint y: 486, endPoint x: 1099, endPoint y: 609, distance: 204.2
drag, startPoint x: 914, startPoint y: 482, endPoint x: 1273, endPoint y: 606, distance: 379.8
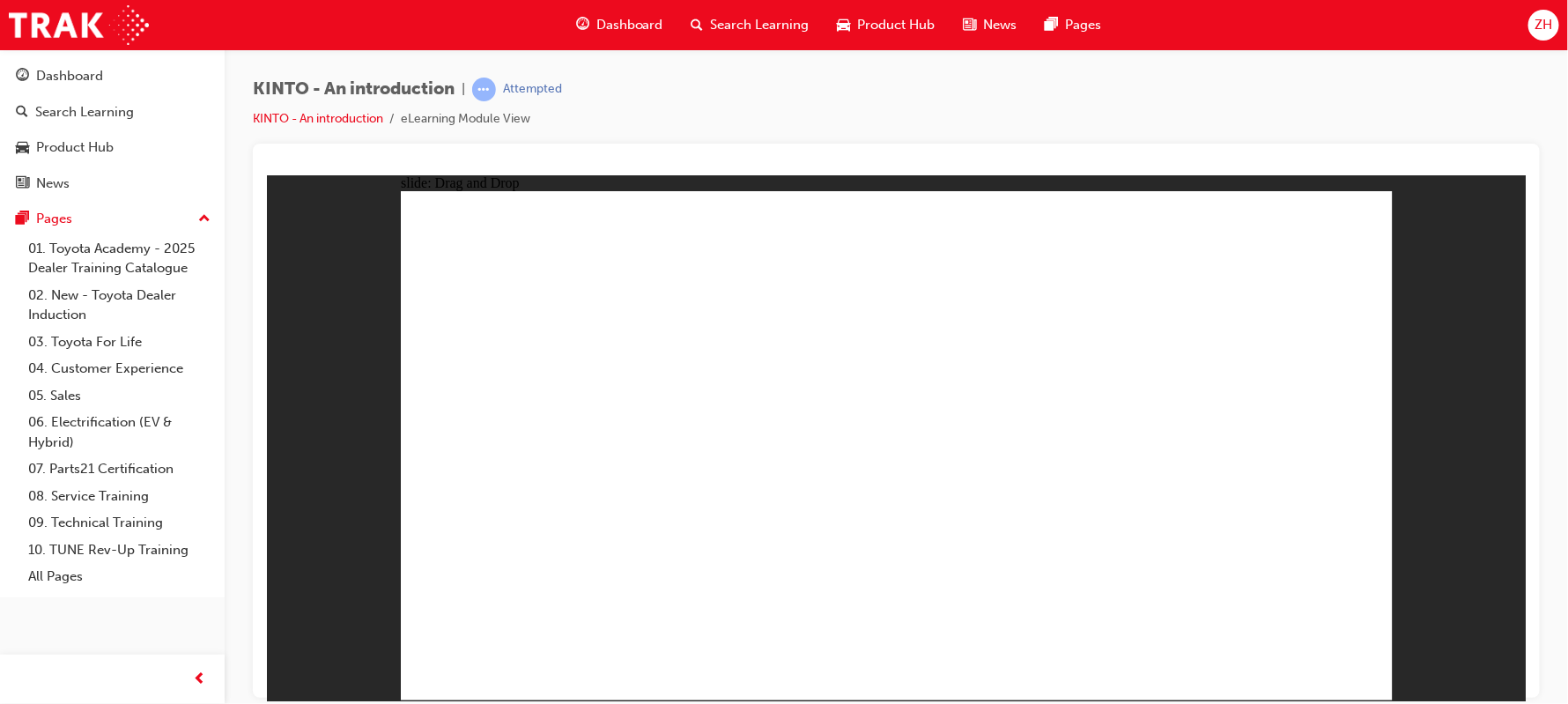
radio input "true"
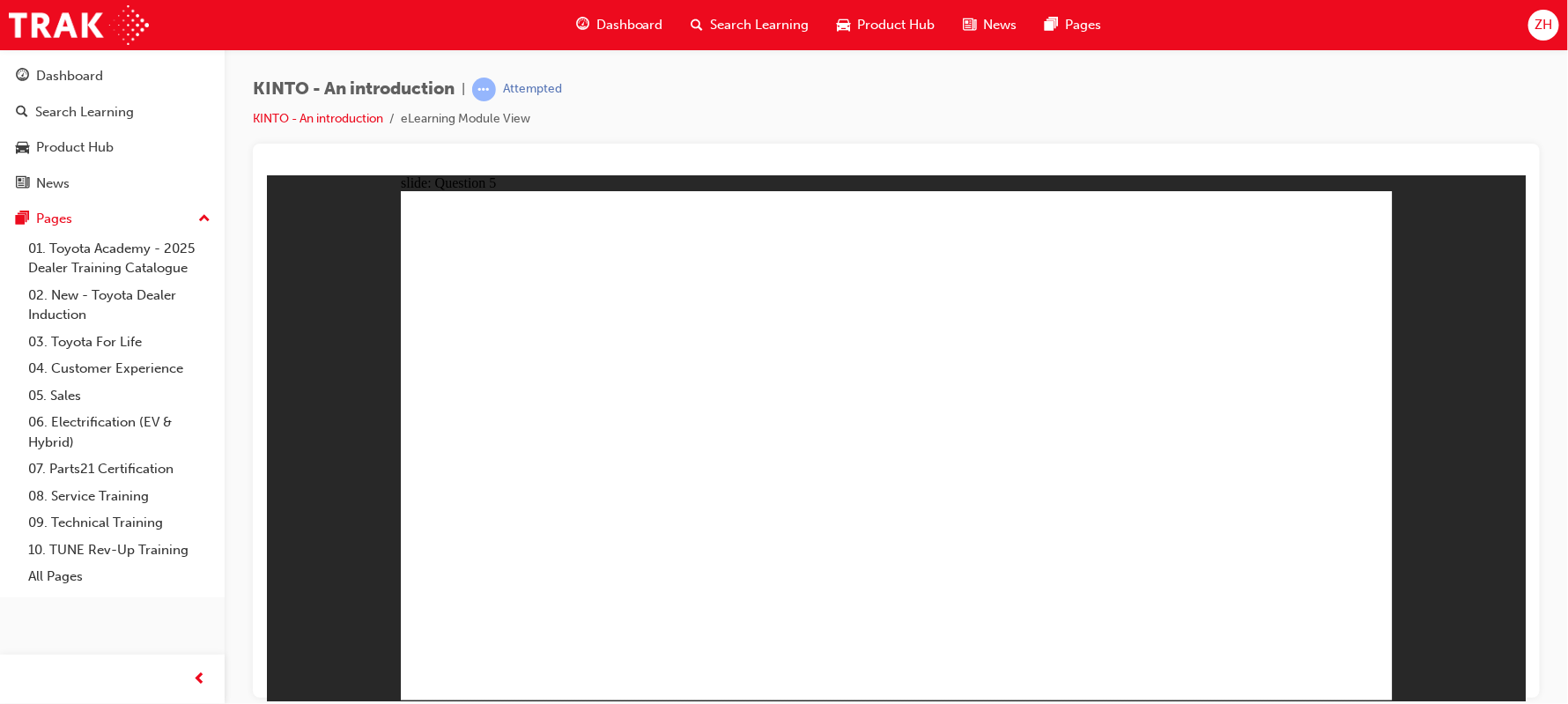
radio input "true"
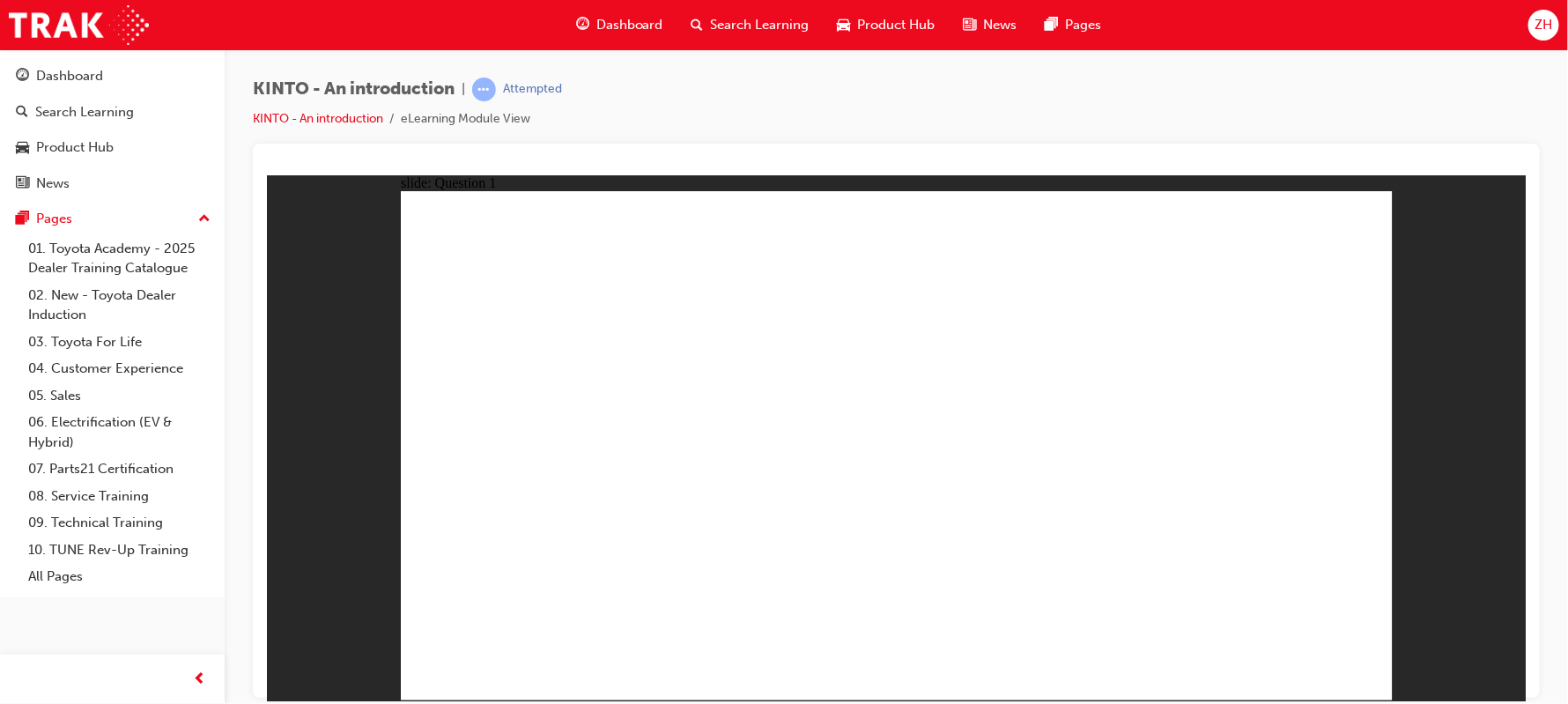
checkbox input "true"
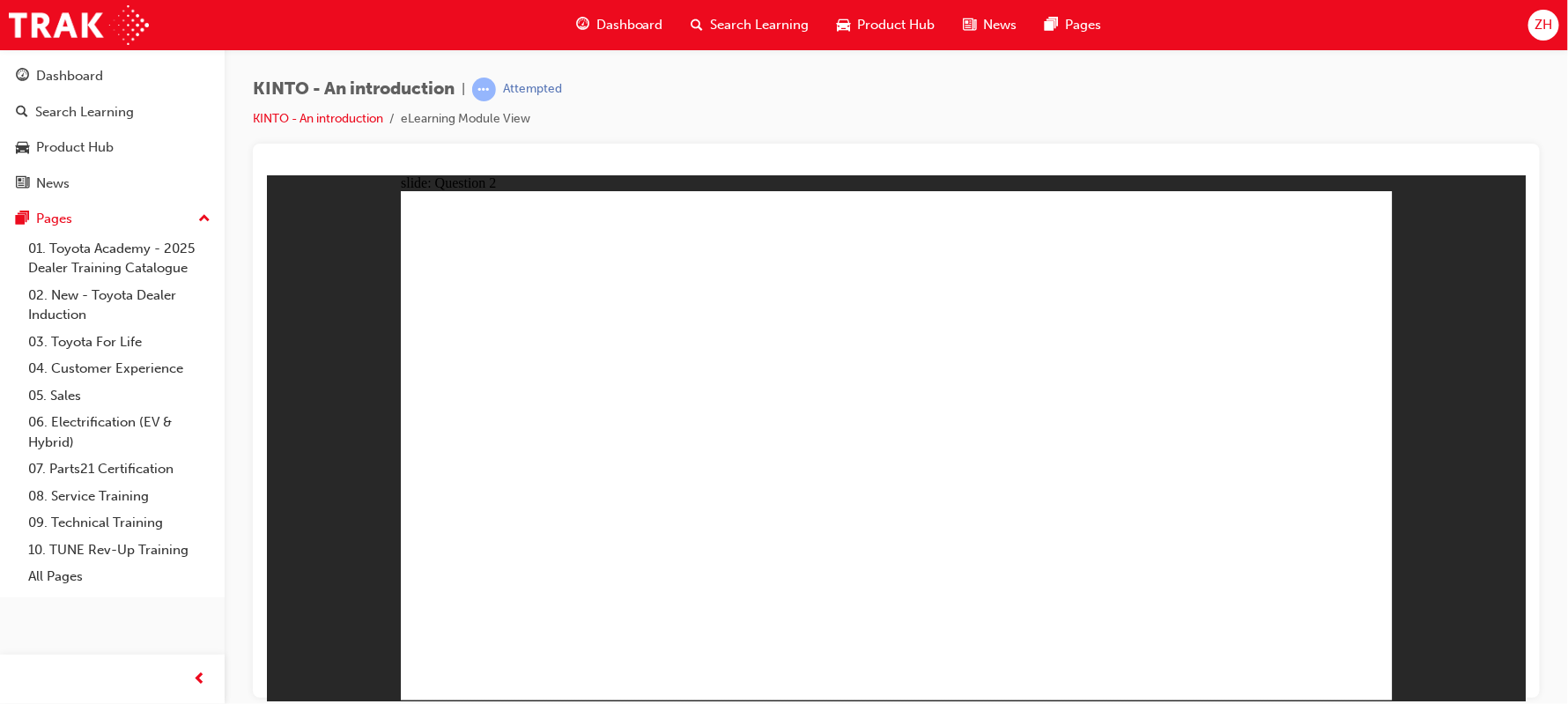
radio input "true"
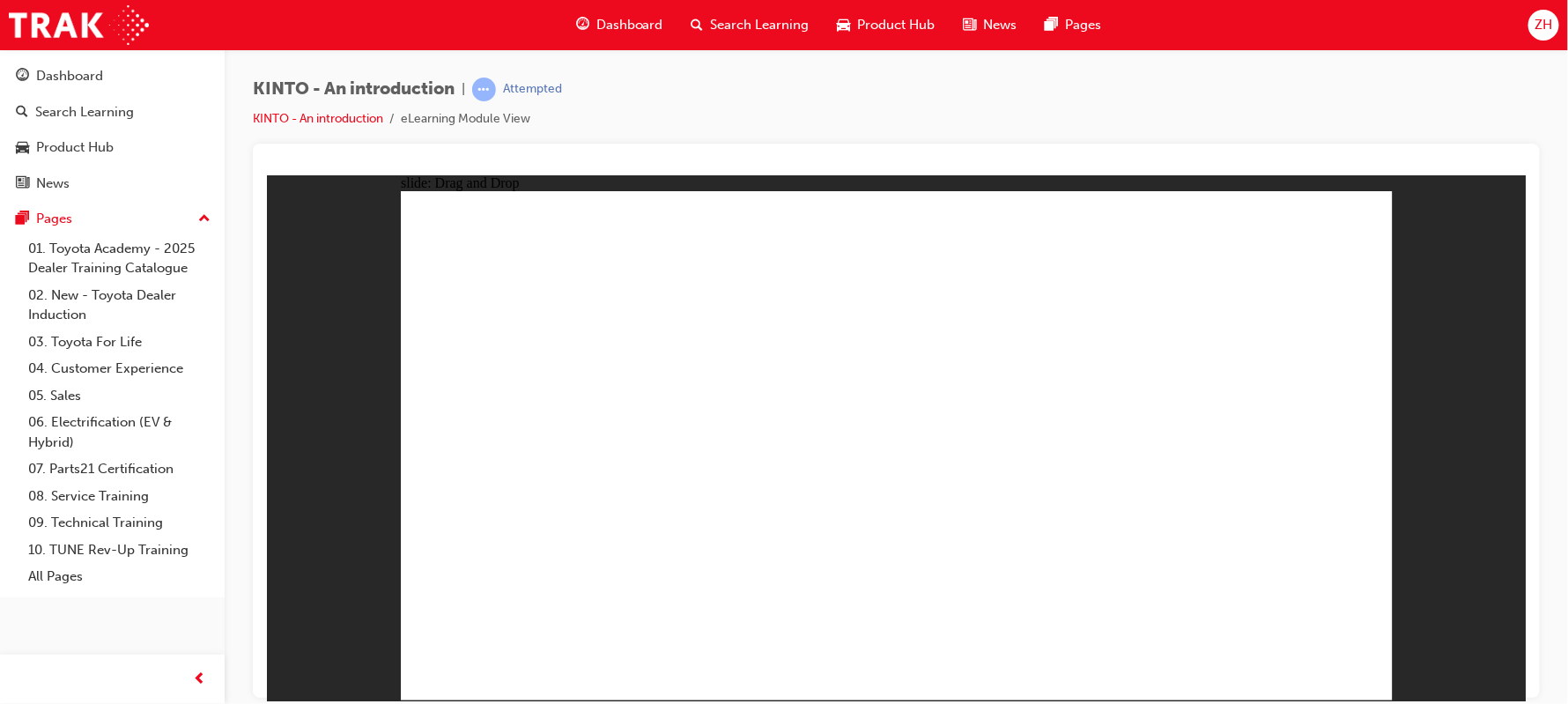
drag, startPoint x: 1119, startPoint y: 474, endPoint x: 763, endPoint y: 584, distance: 372.6
drag, startPoint x: 1269, startPoint y: 471, endPoint x: 1148, endPoint y: 453, distance: 122.3
drag, startPoint x: 690, startPoint y: 617, endPoint x: 509, endPoint y: 616, distance: 181.0
drag, startPoint x: 528, startPoint y: 465, endPoint x: 1265, endPoint y: 592, distance: 747.9
drag, startPoint x: 1113, startPoint y: 475, endPoint x: 683, endPoint y: 606, distance: 449.5
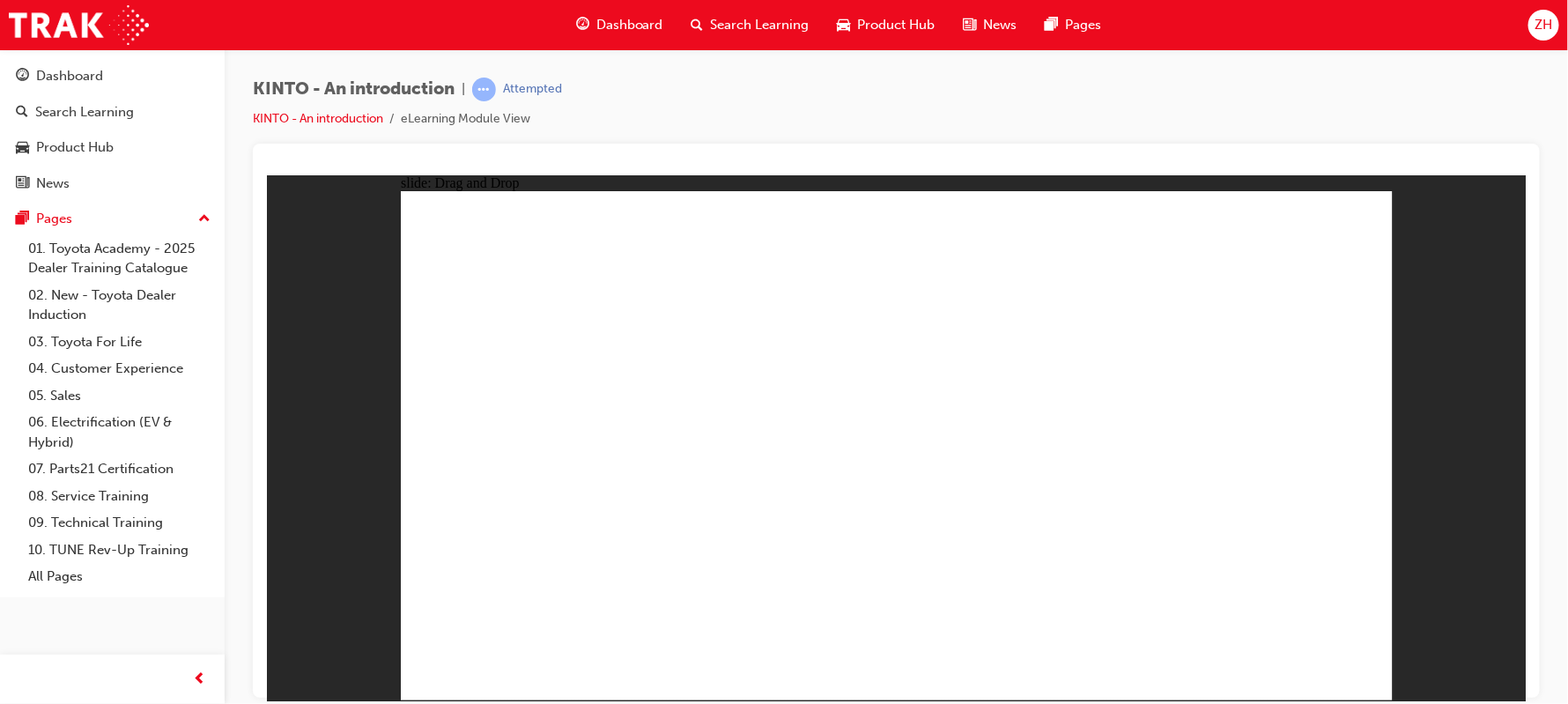
drag, startPoint x: 1277, startPoint y: 587, endPoint x: 907, endPoint y: 585, distance: 370.0
drag, startPoint x: 700, startPoint y: 598, endPoint x: 897, endPoint y: 589, distance: 197.2
drag, startPoint x: 879, startPoint y: 619, endPoint x: 1254, endPoint y: 519, distance: 388.1
drag, startPoint x: 897, startPoint y: 585, endPoint x: 708, endPoint y: 586, distance: 189.0
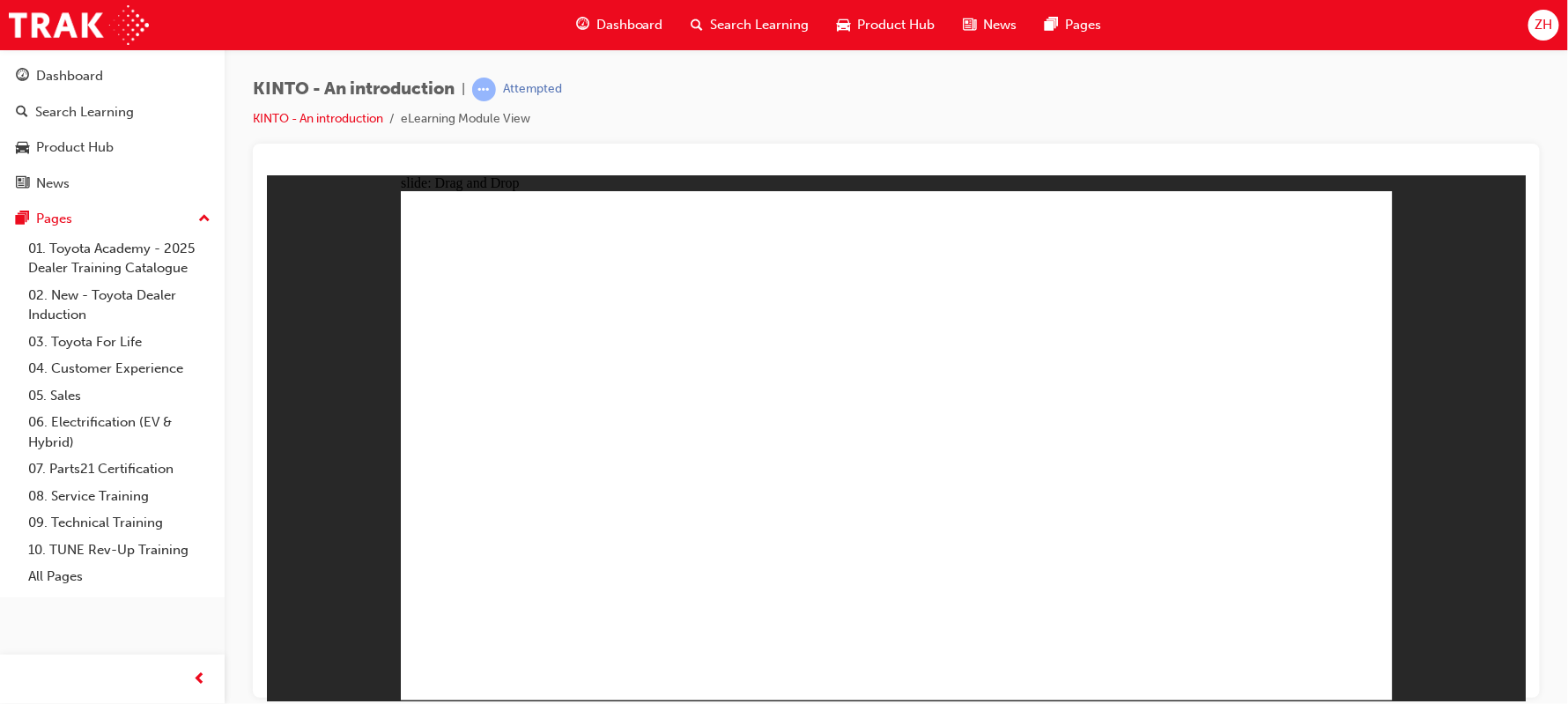
drag, startPoint x: 1258, startPoint y: 470, endPoint x: 875, endPoint y: 564, distance: 394.4
drag, startPoint x: 863, startPoint y: 475, endPoint x: 1041, endPoint y: 590, distance: 211.9
drag, startPoint x: 704, startPoint y: 453, endPoint x: 1242, endPoint y: 570, distance: 550.6
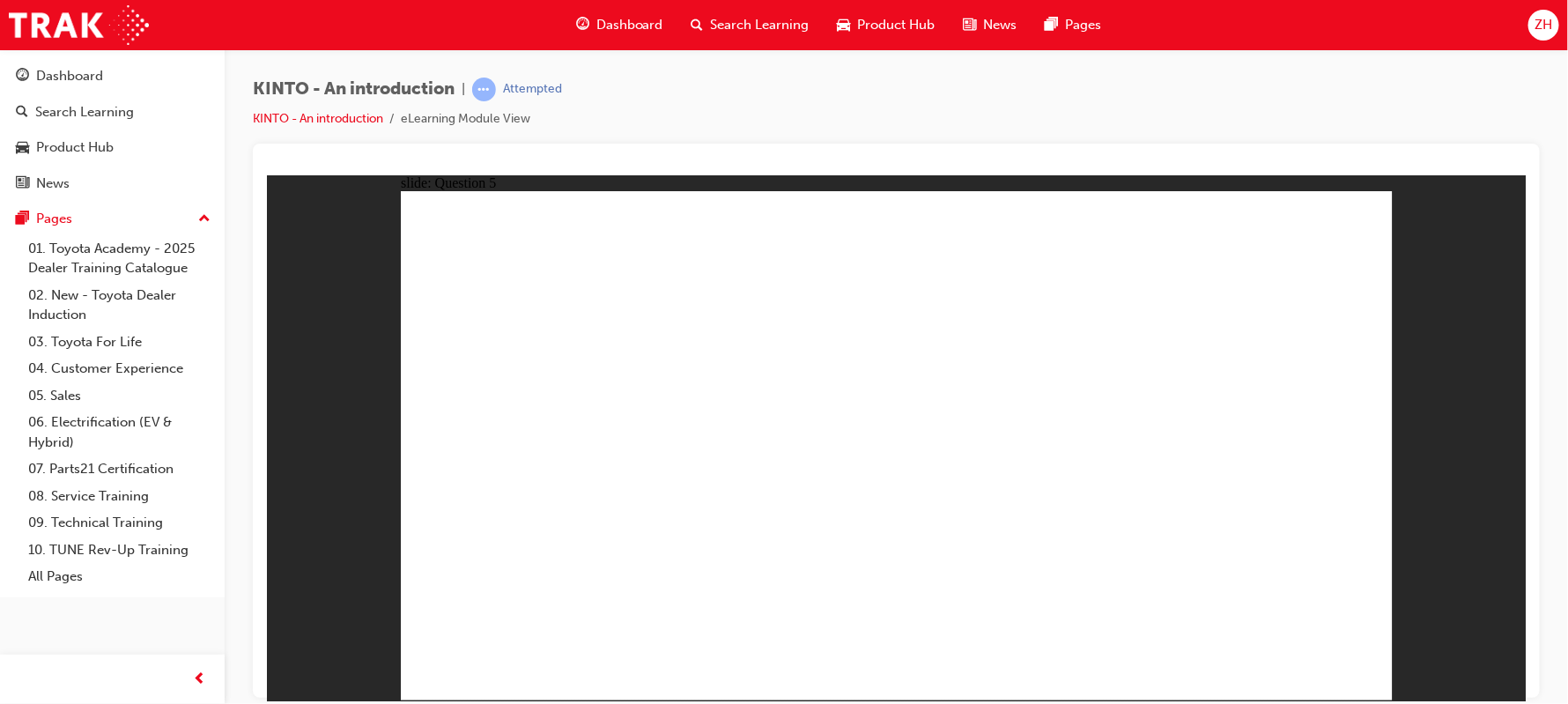
radio input "true"
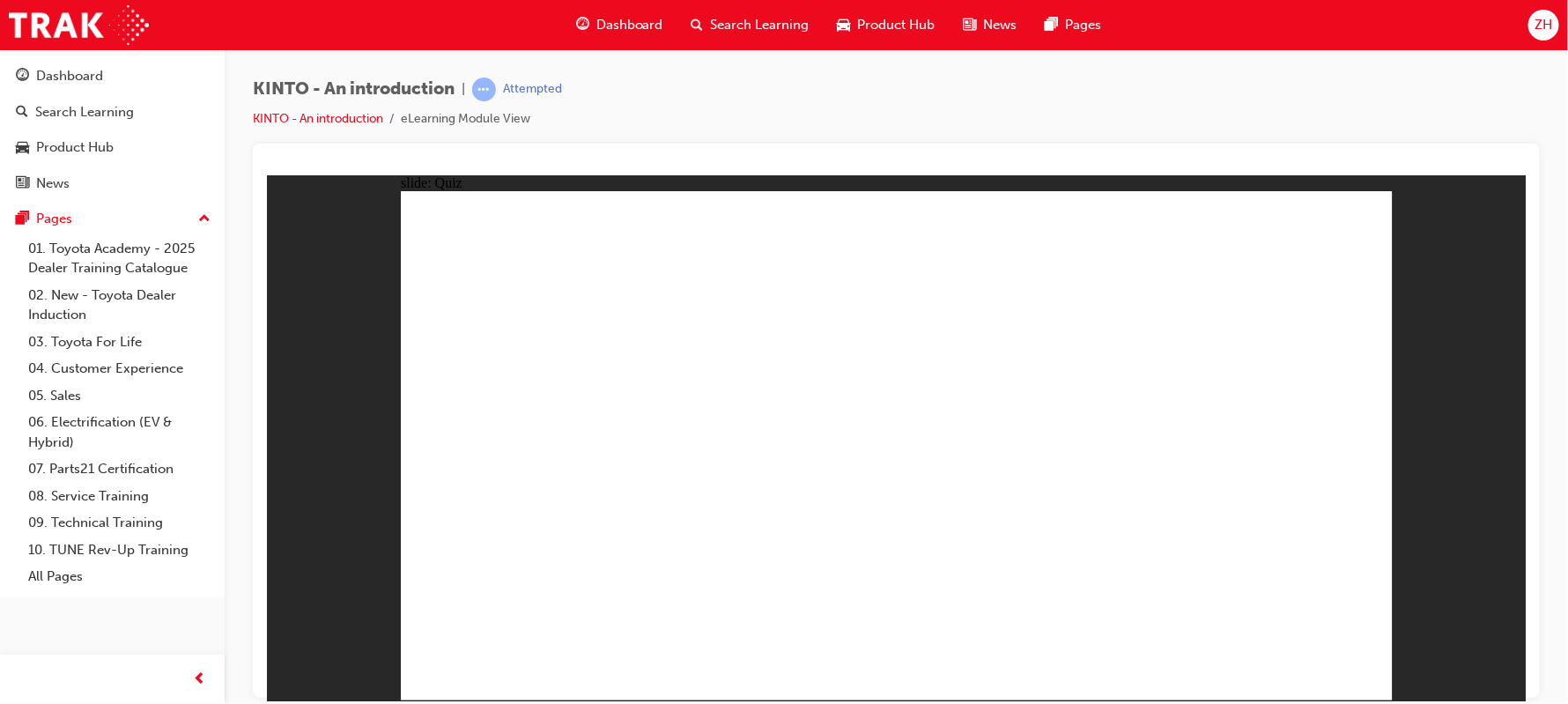
radio input "true"
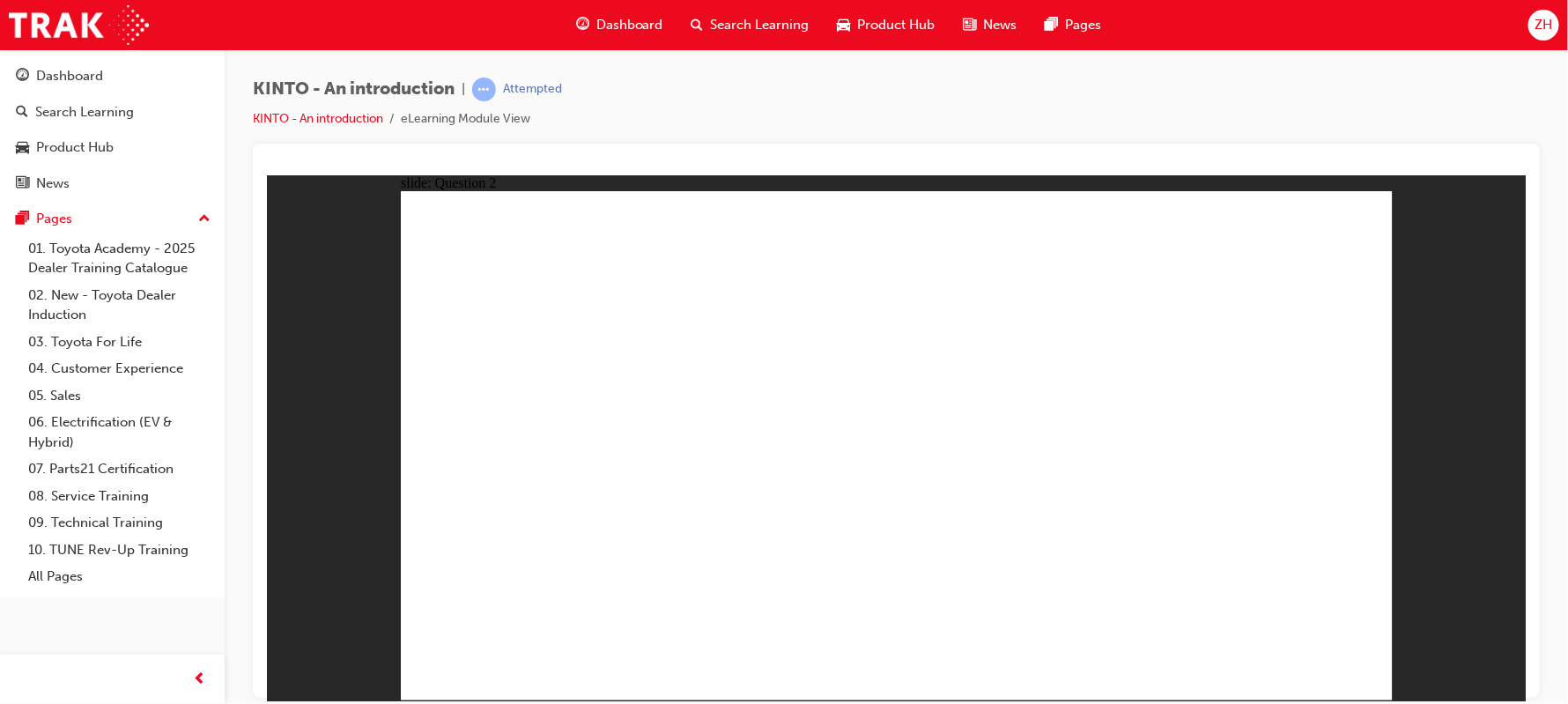
checkbox input "true"
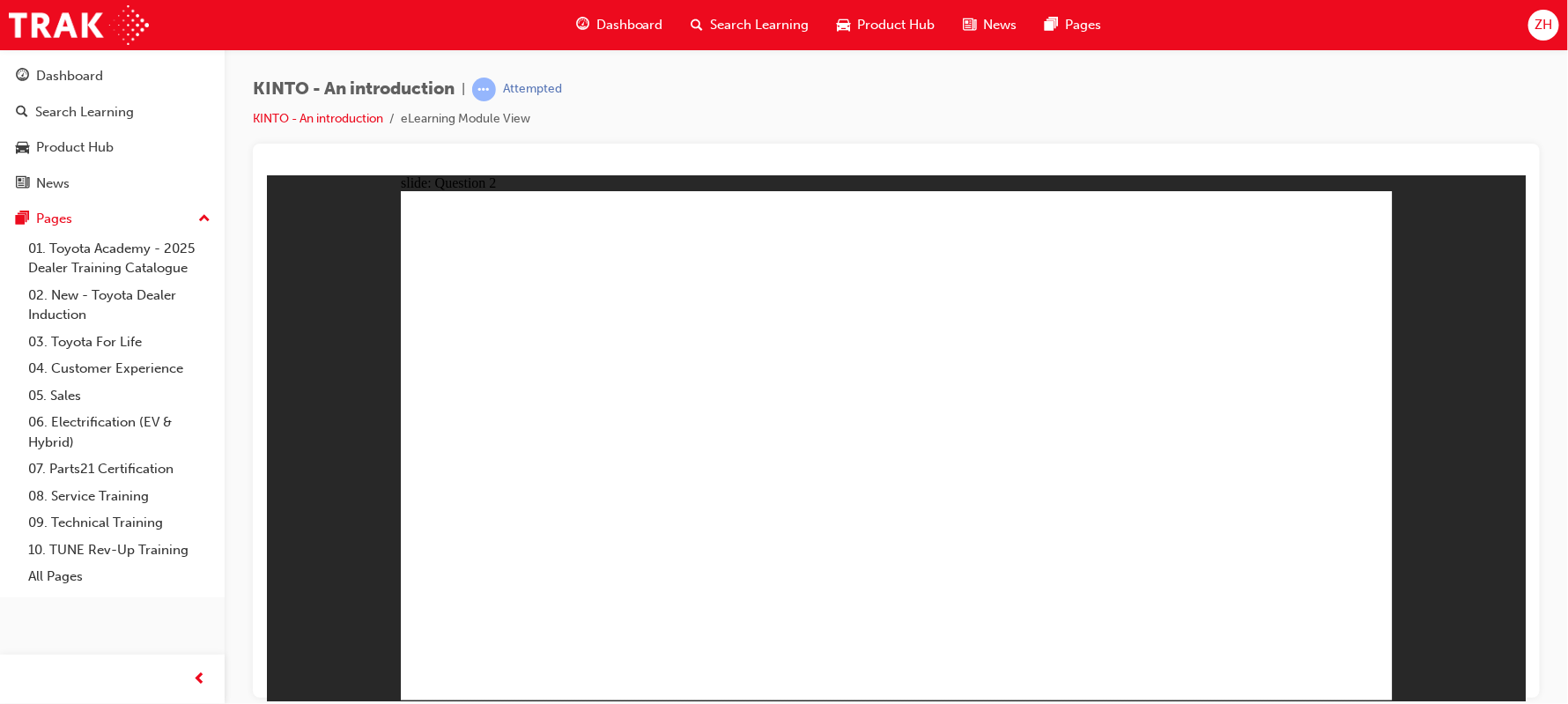
radio input "true"
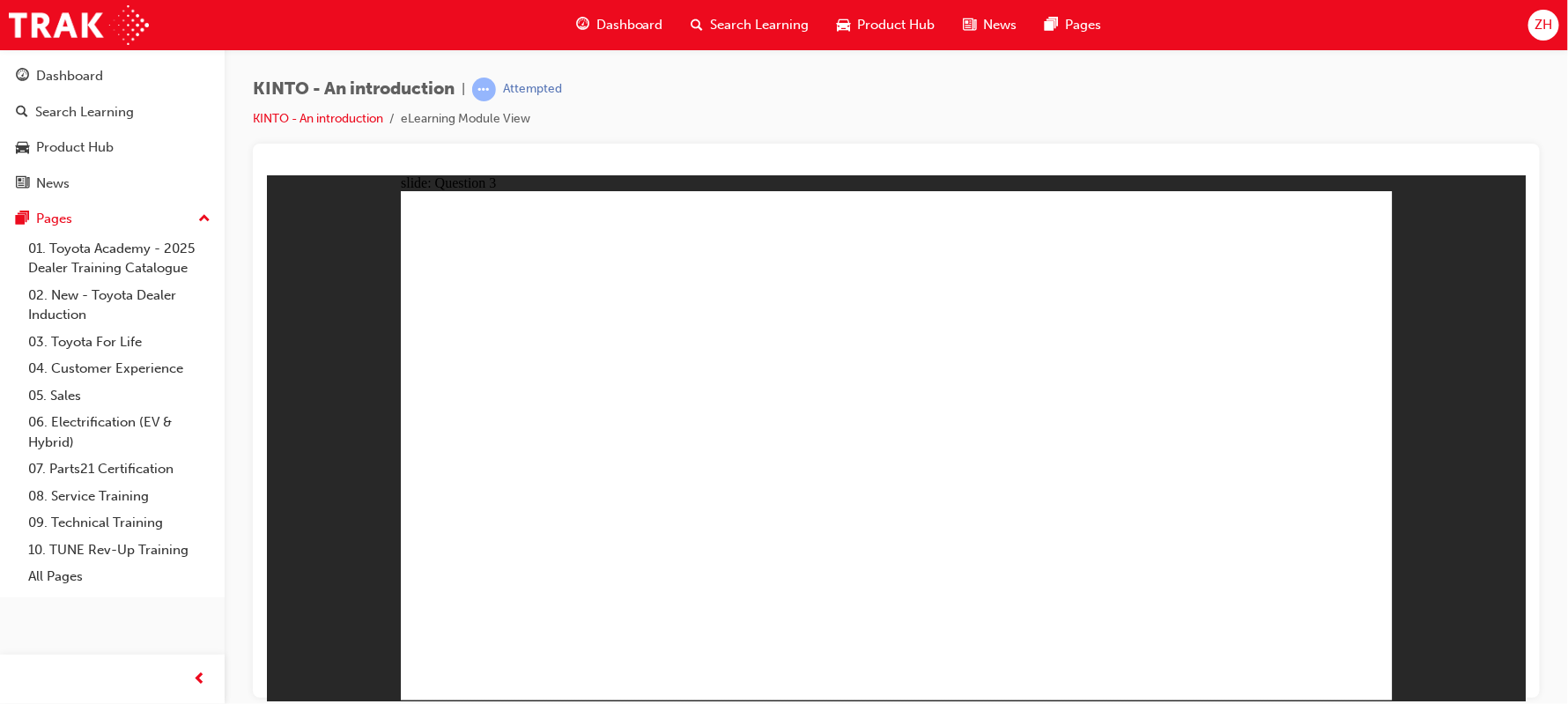
drag, startPoint x: 1094, startPoint y: 494, endPoint x: 545, endPoint y: 608, distance: 560.7
drag, startPoint x: 864, startPoint y: 492, endPoint x: 683, endPoint y: 606, distance: 213.9
drag, startPoint x: 1211, startPoint y: 492, endPoint x: 851, endPoint y: 606, distance: 377.6
drag, startPoint x: 565, startPoint y: 492, endPoint x: 1121, endPoint y: 607, distance: 567.8
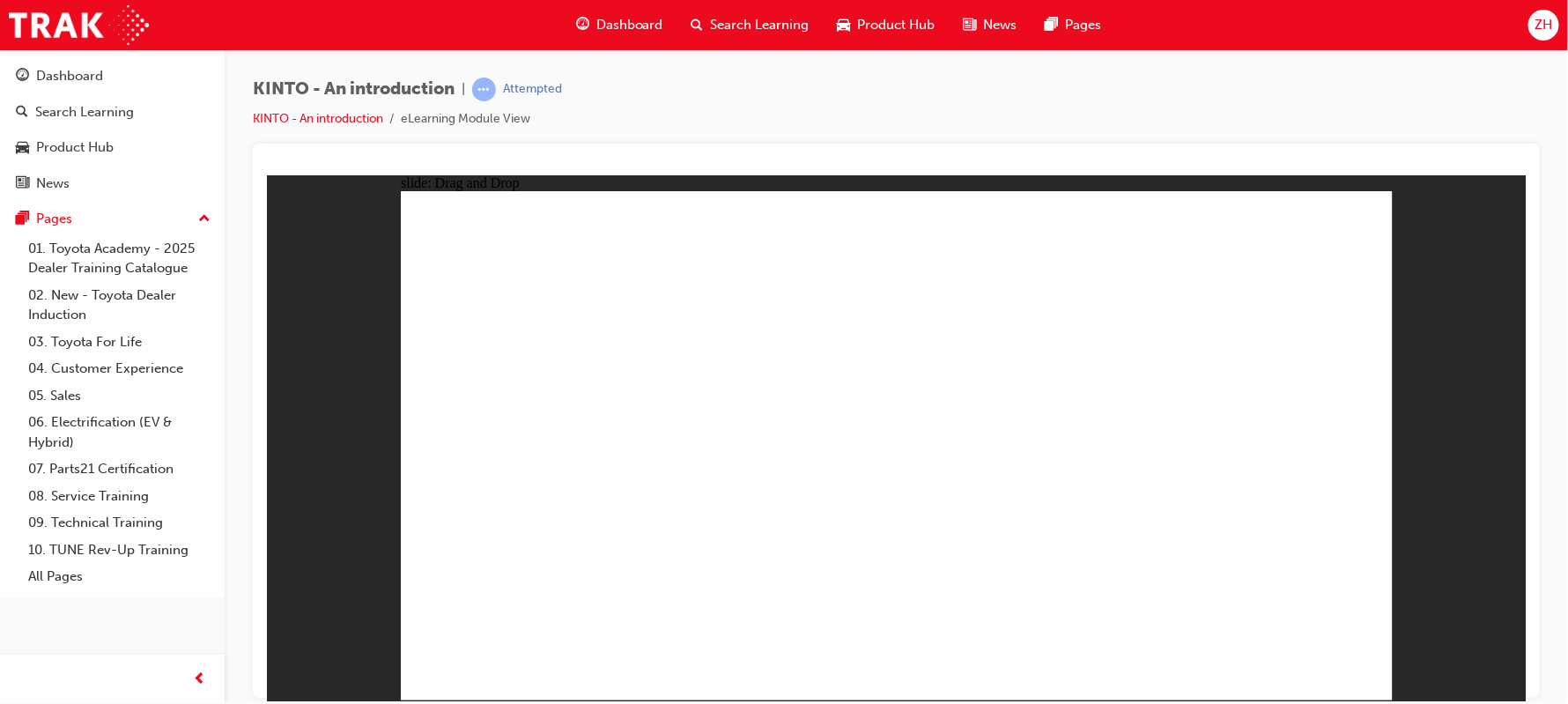
drag, startPoint x: 714, startPoint y: 459, endPoint x: 1258, endPoint y: 580, distance: 557.3
radio input "true"
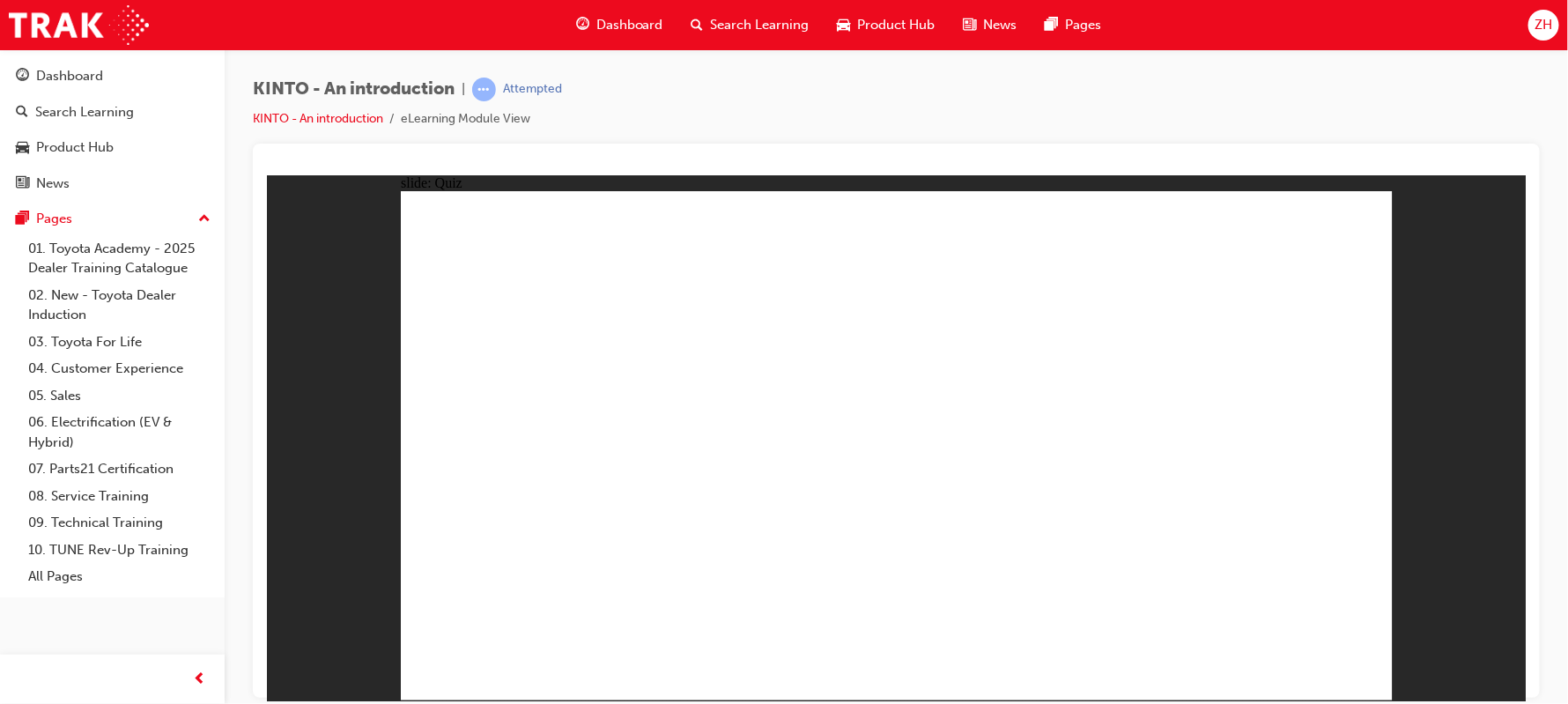
radio input "true"
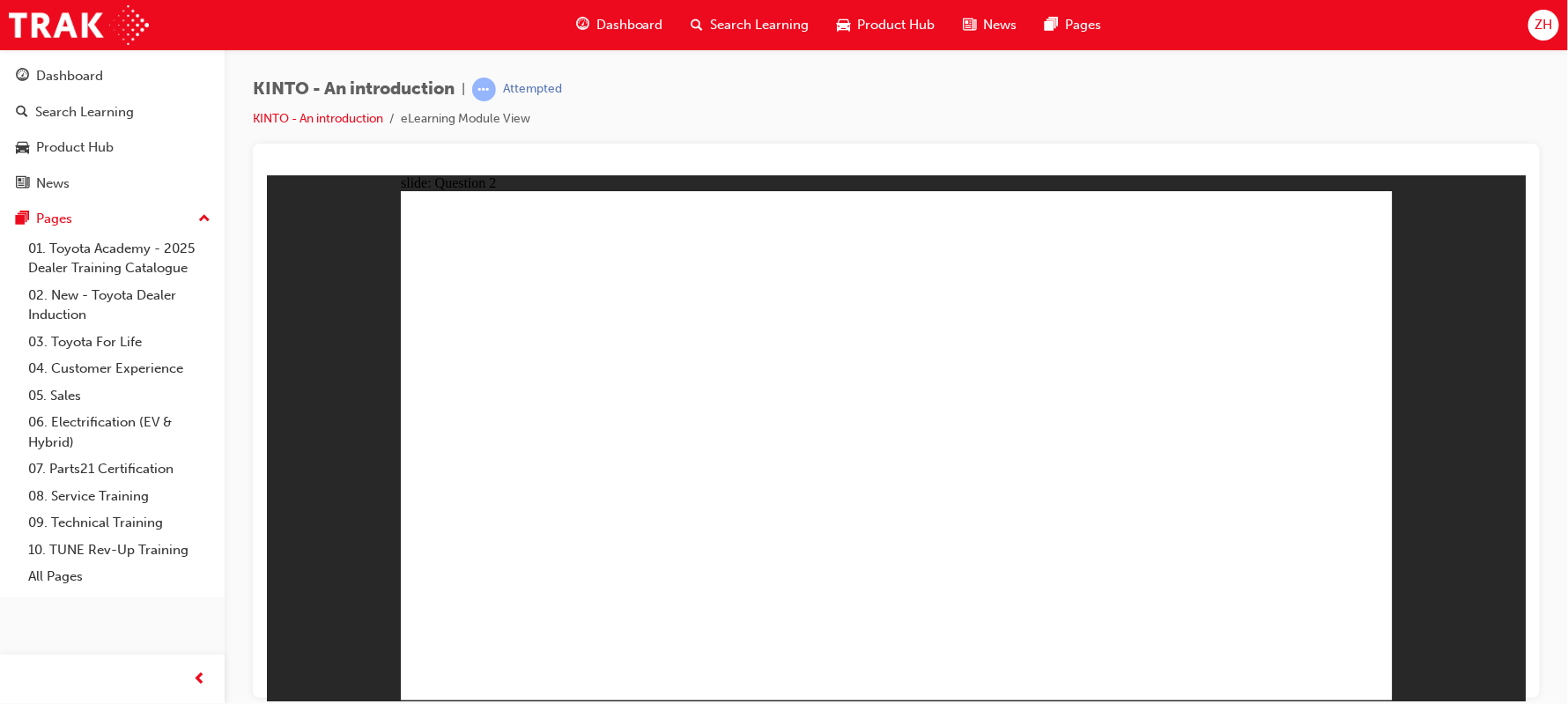
checkbox input "true"
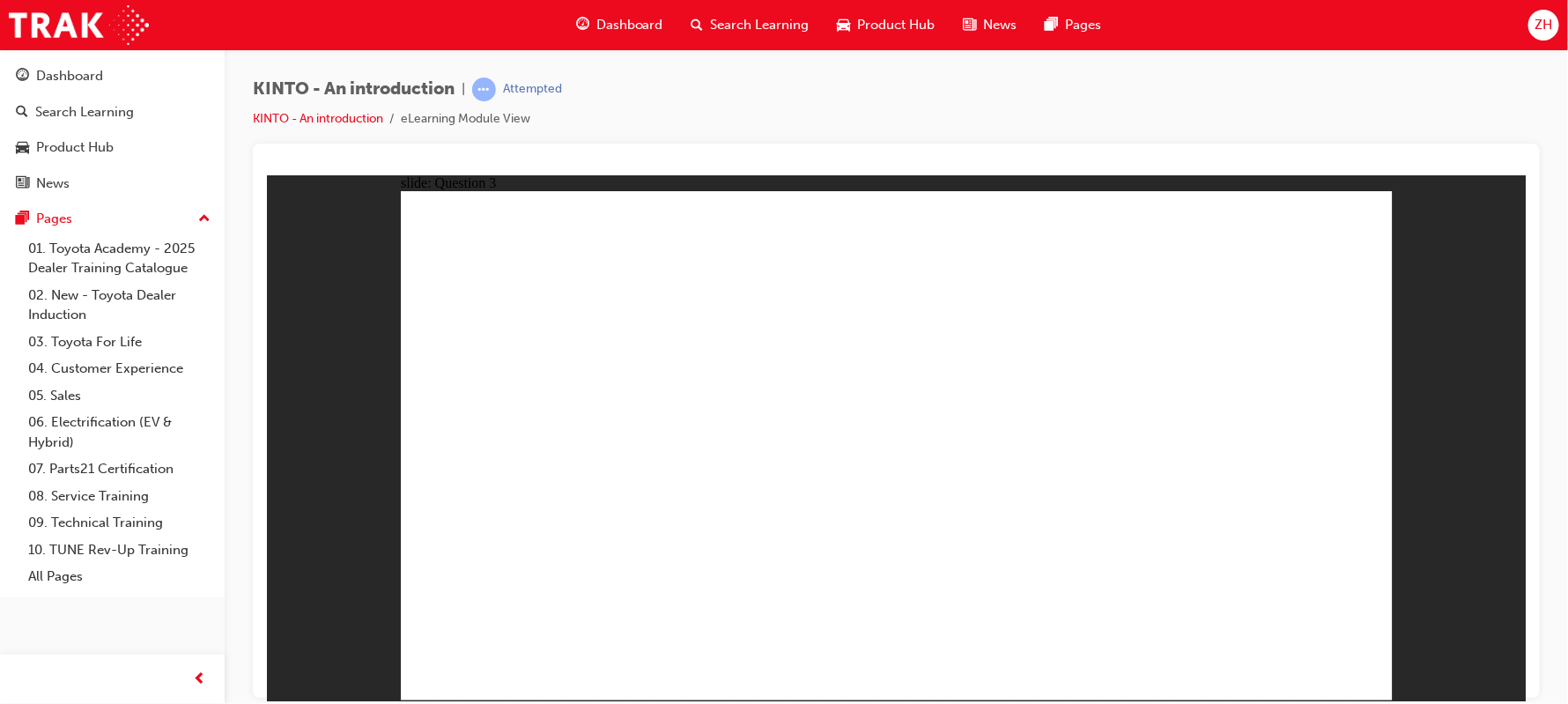
radio input "true"
drag, startPoint x: 525, startPoint y: 471, endPoint x: 524, endPoint y: 591, distance: 120.0
drag, startPoint x: 735, startPoint y: 477, endPoint x: 732, endPoint y: 595, distance: 118.0
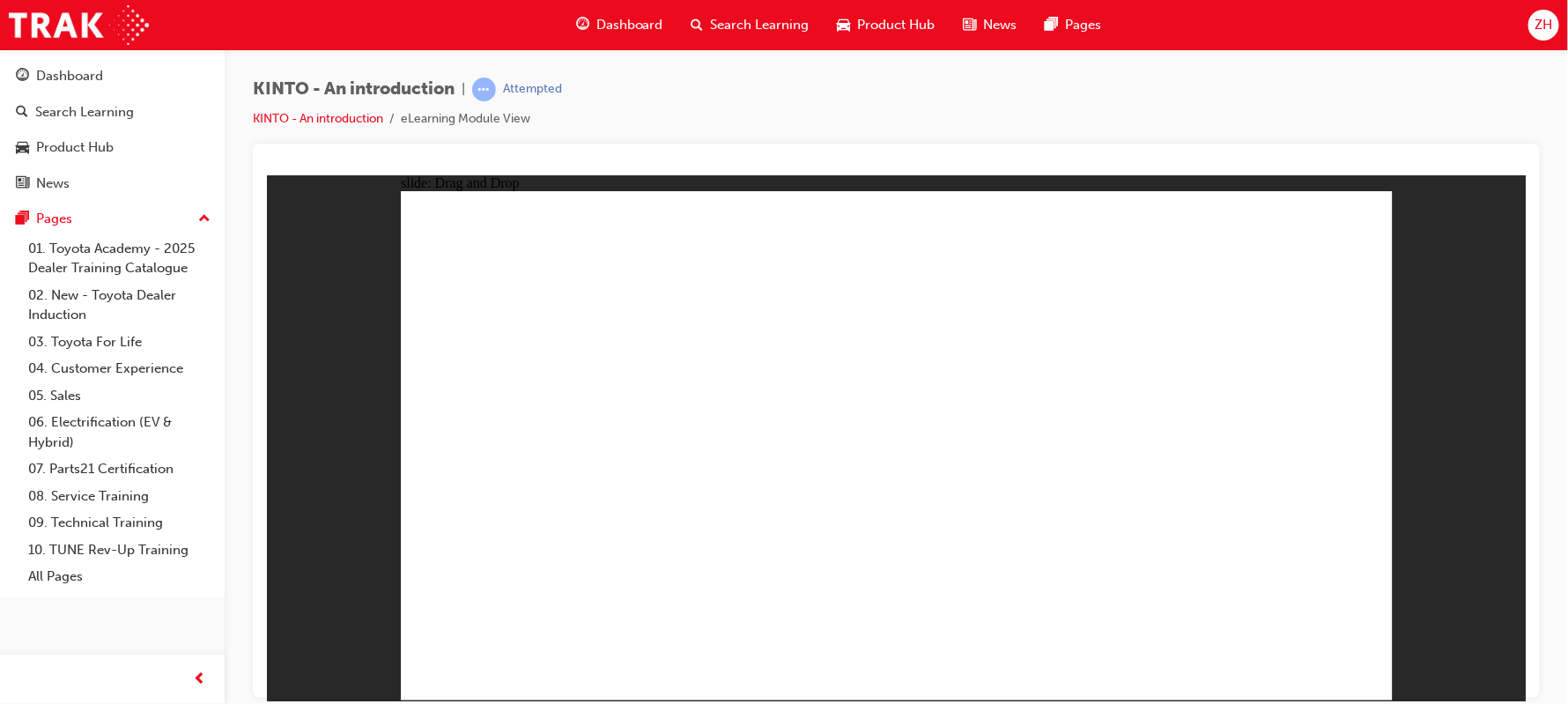
drag, startPoint x: 945, startPoint y: 472, endPoint x: 947, endPoint y: 587, distance: 115.0
drag, startPoint x: 1079, startPoint y: 473, endPoint x: 1075, endPoint y: 585, distance: 112.1
drag, startPoint x: 1264, startPoint y: 481, endPoint x: 1252, endPoint y: 599, distance: 118.6
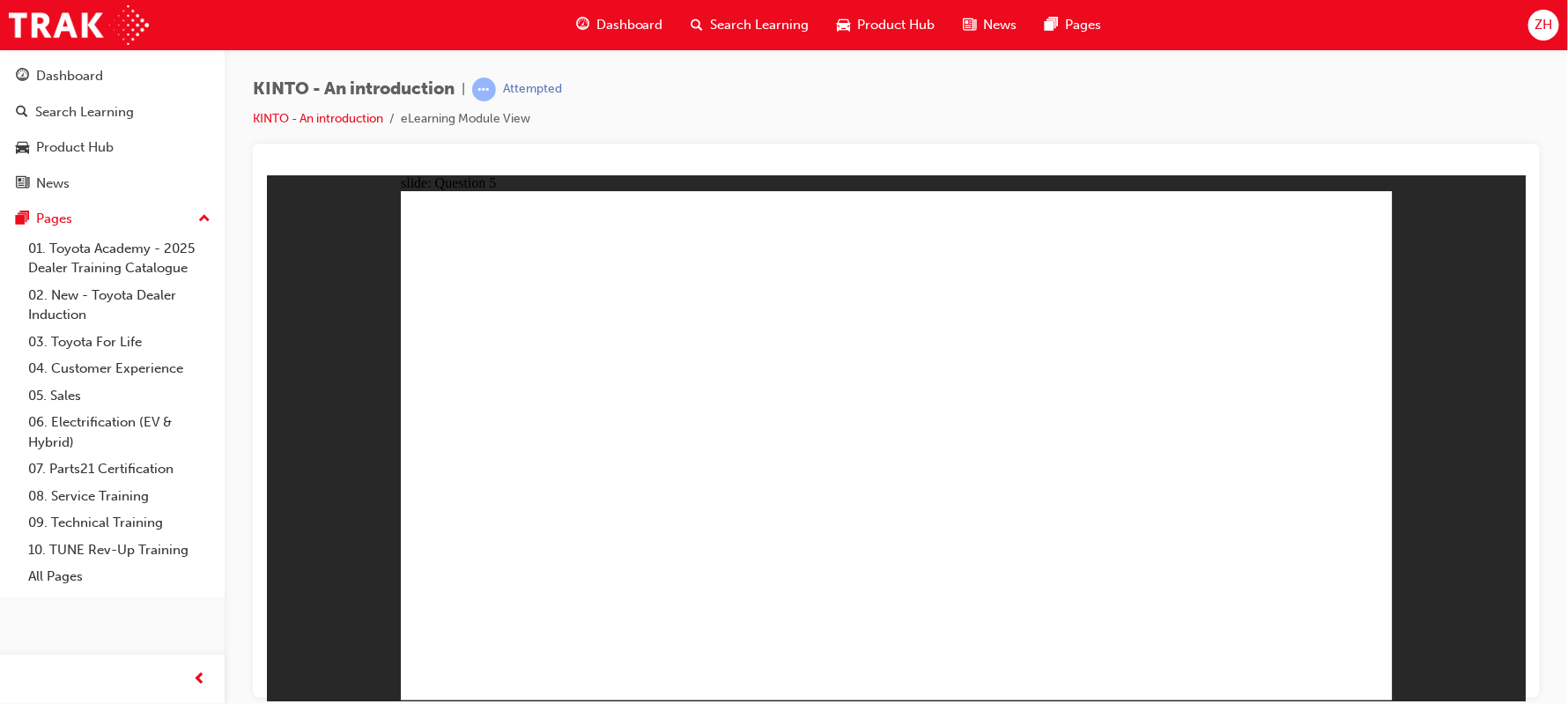
radio input "true"
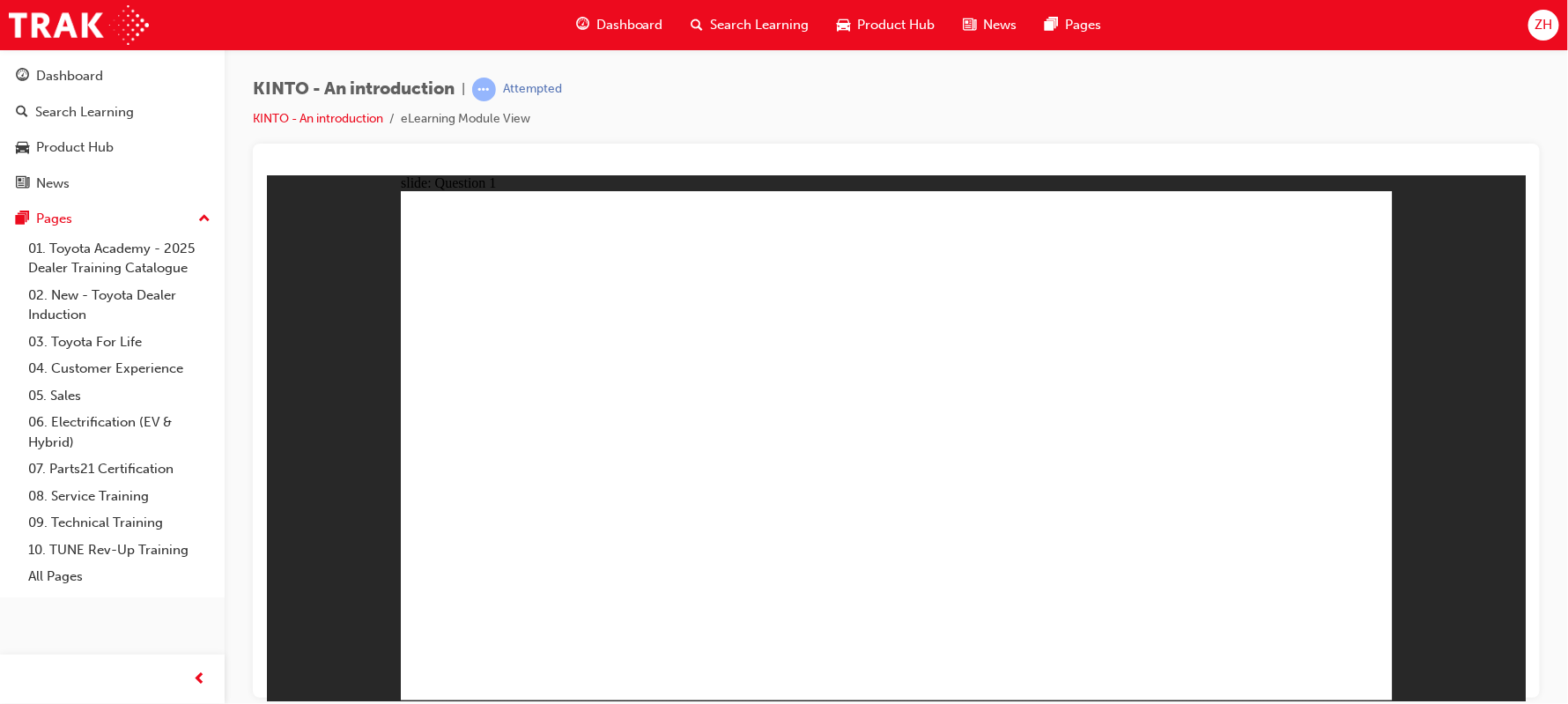
radio input "true"
checkbox input "true"
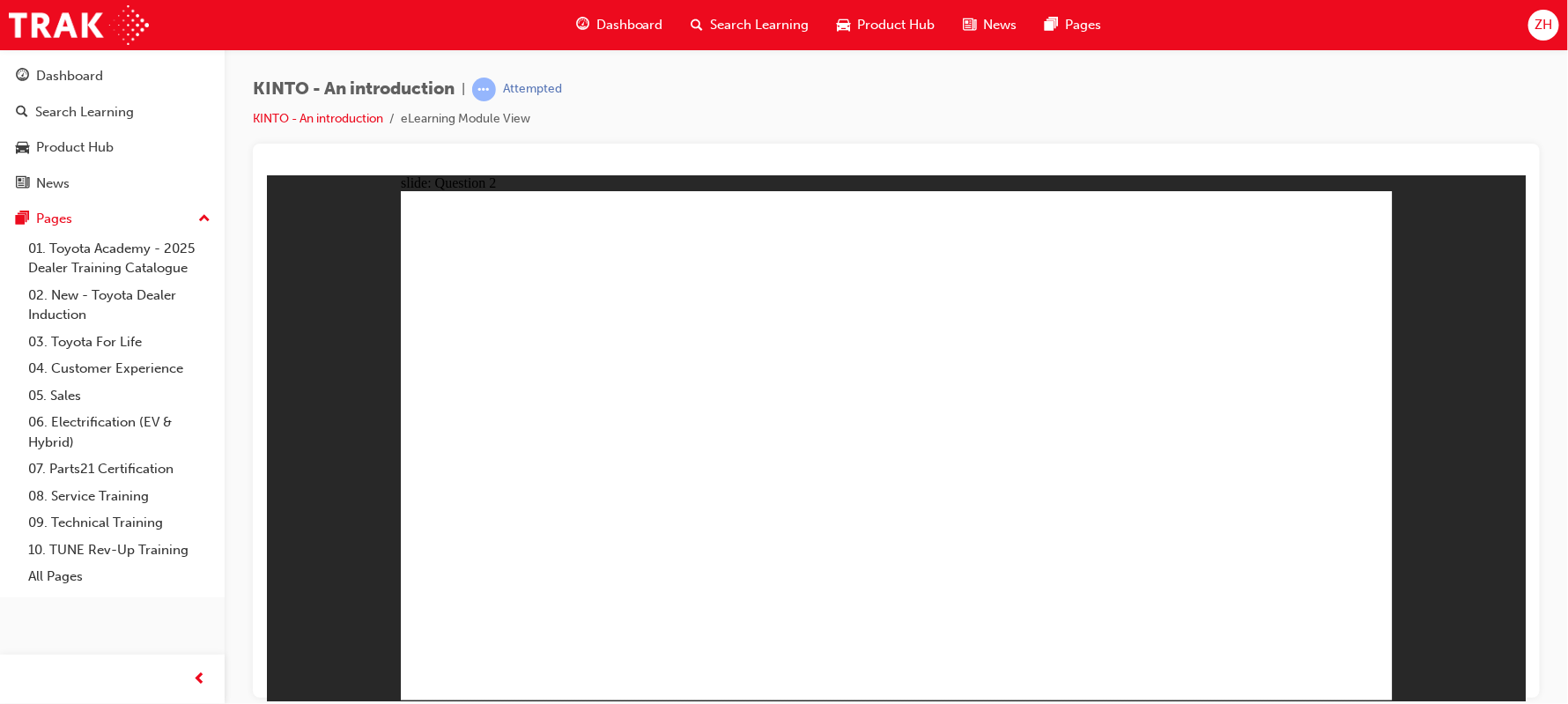
radio input "true"
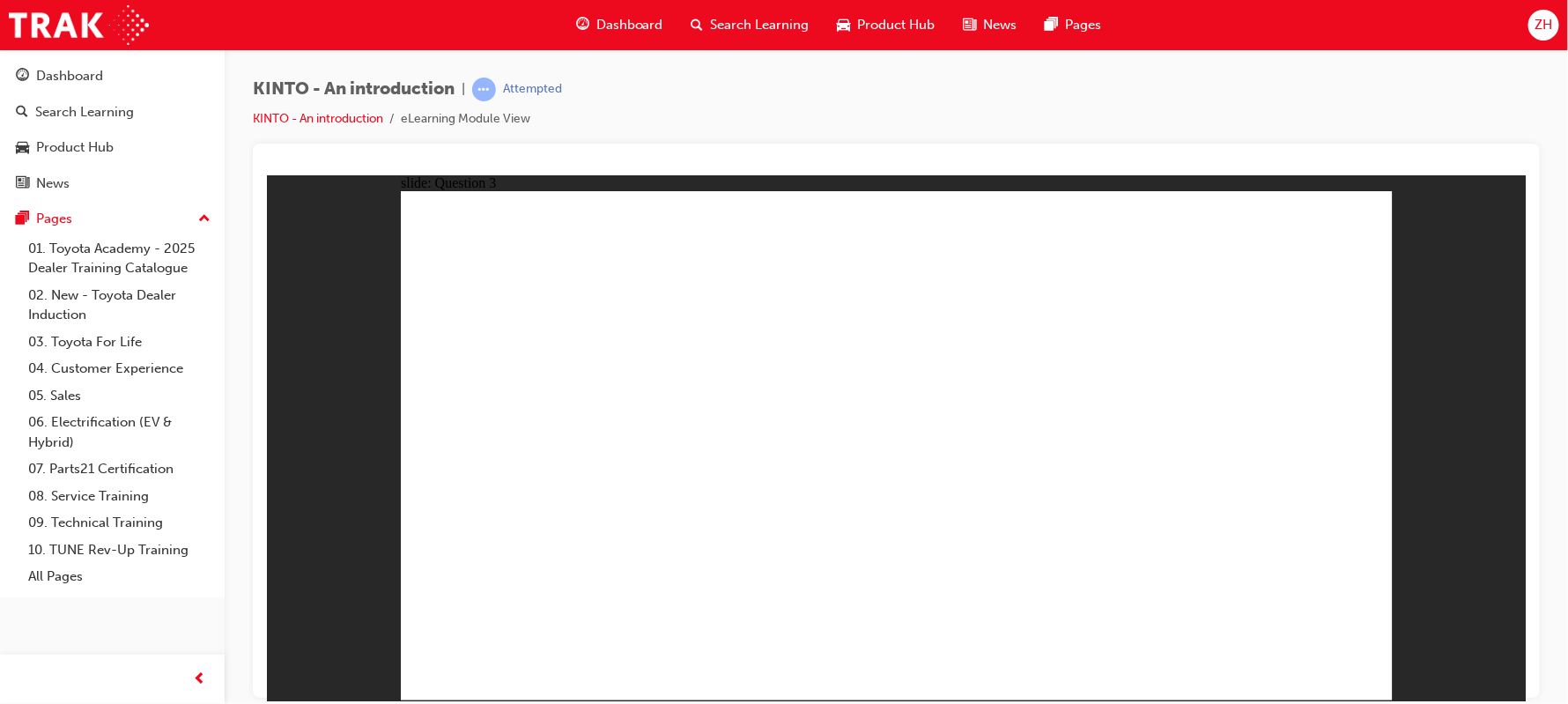
drag, startPoint x: 528, startPoint y: 472, endPoint x: 532, endPoint y: 593, distance: 121.1
drag, startPoint x: 1088, startPoint y: 501, endPoint x: 706, endPoint y: 615, distance: 398.6
drag, startPoint x: 1296, startPoint y: 471, endPoint x: 933, endPoint y: 582, distance: 379.6
drag, startPoint x: 666, startPoint y: 472, endPoint x: 1031, endPoint y: 577, distance: 379.8
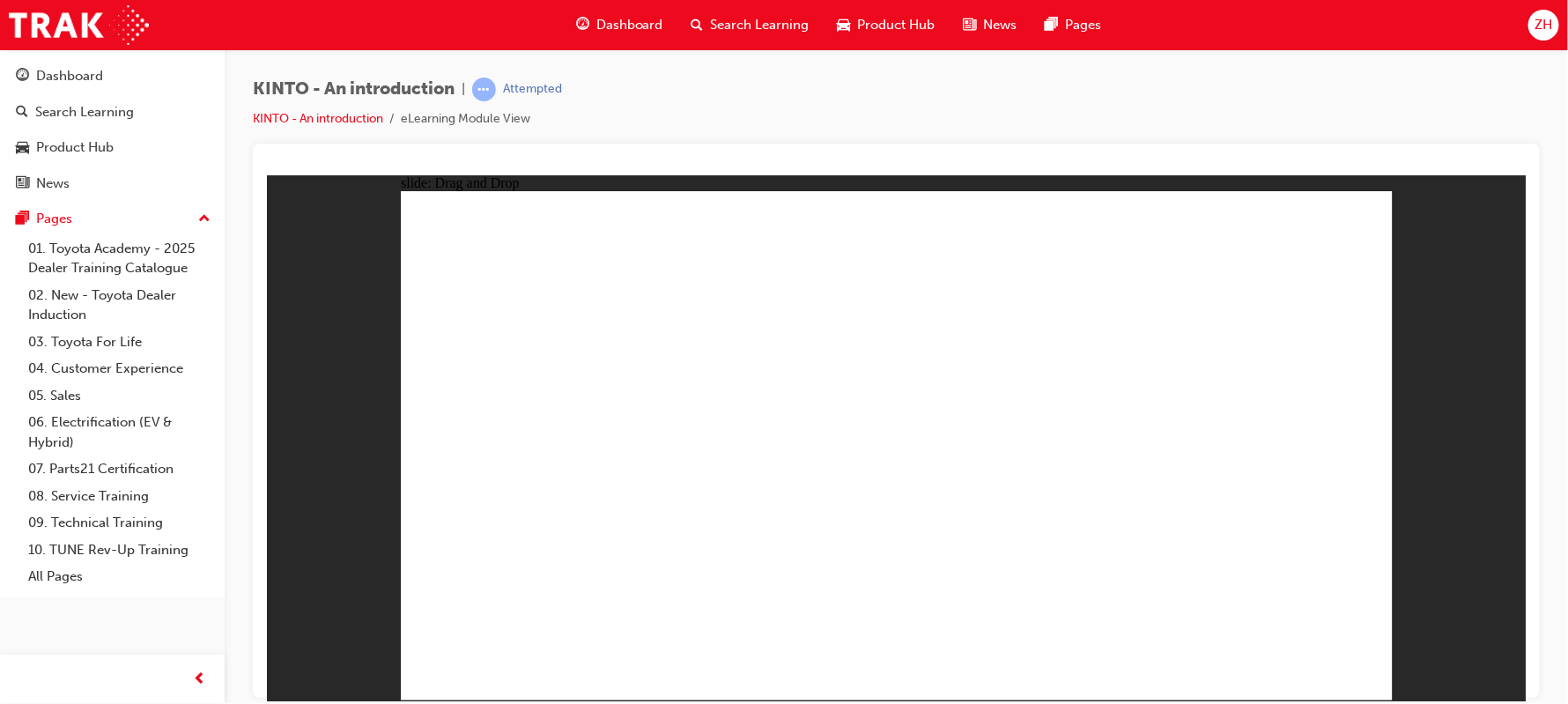
drag, startPoint x: 906, startPoint y: 482, endPoint x: 1261, endPoint y: 597, distance: 373.2
radio input "true"
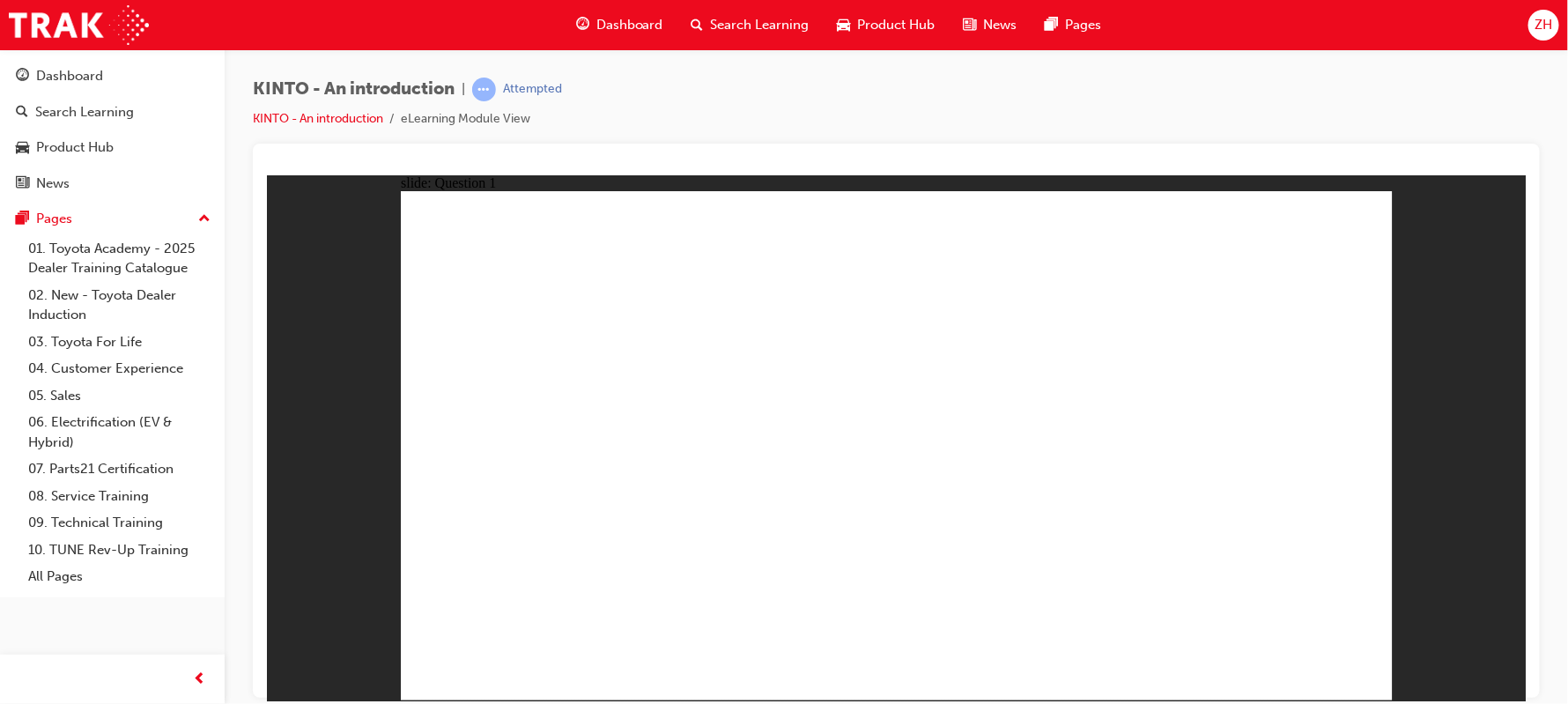
radio input "true"
checkbox input "true"
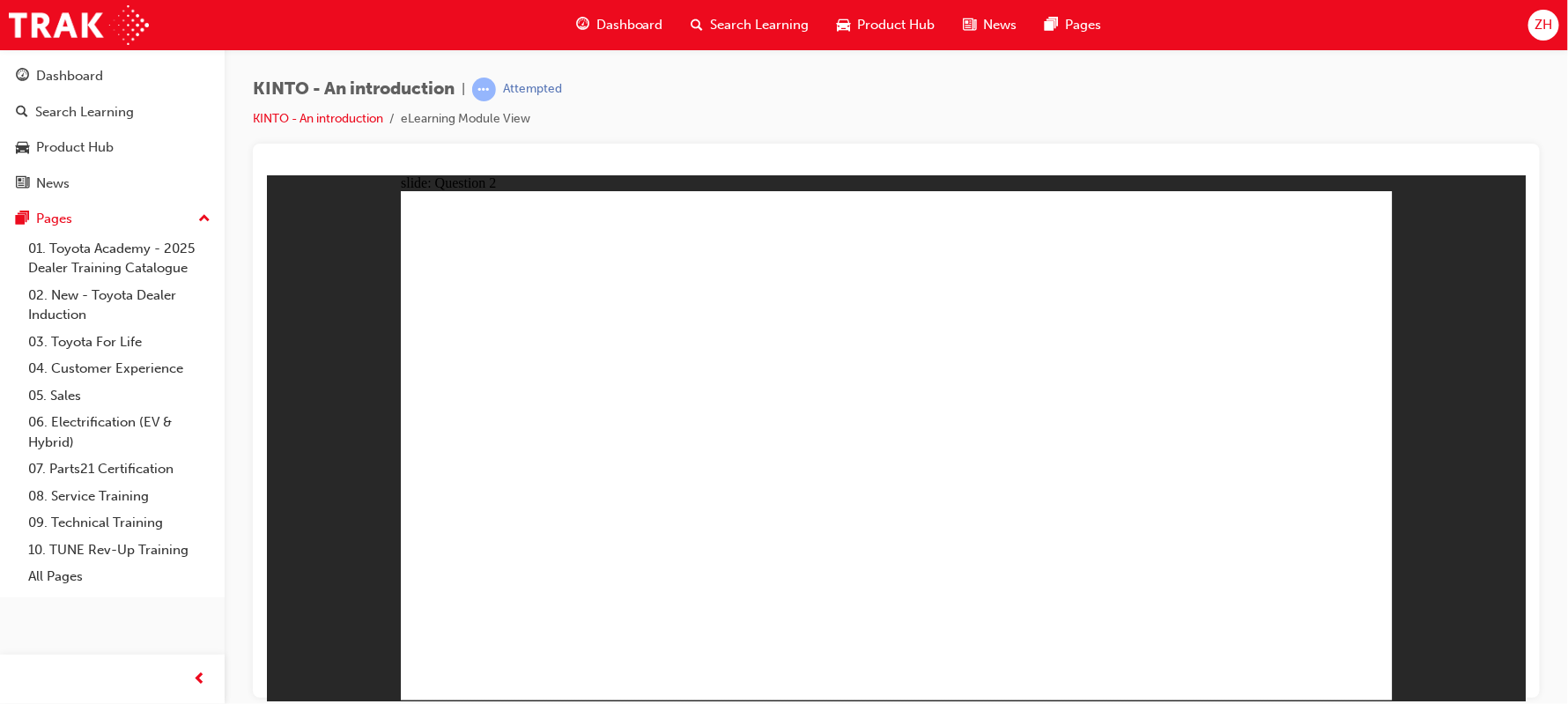
radio input "true"
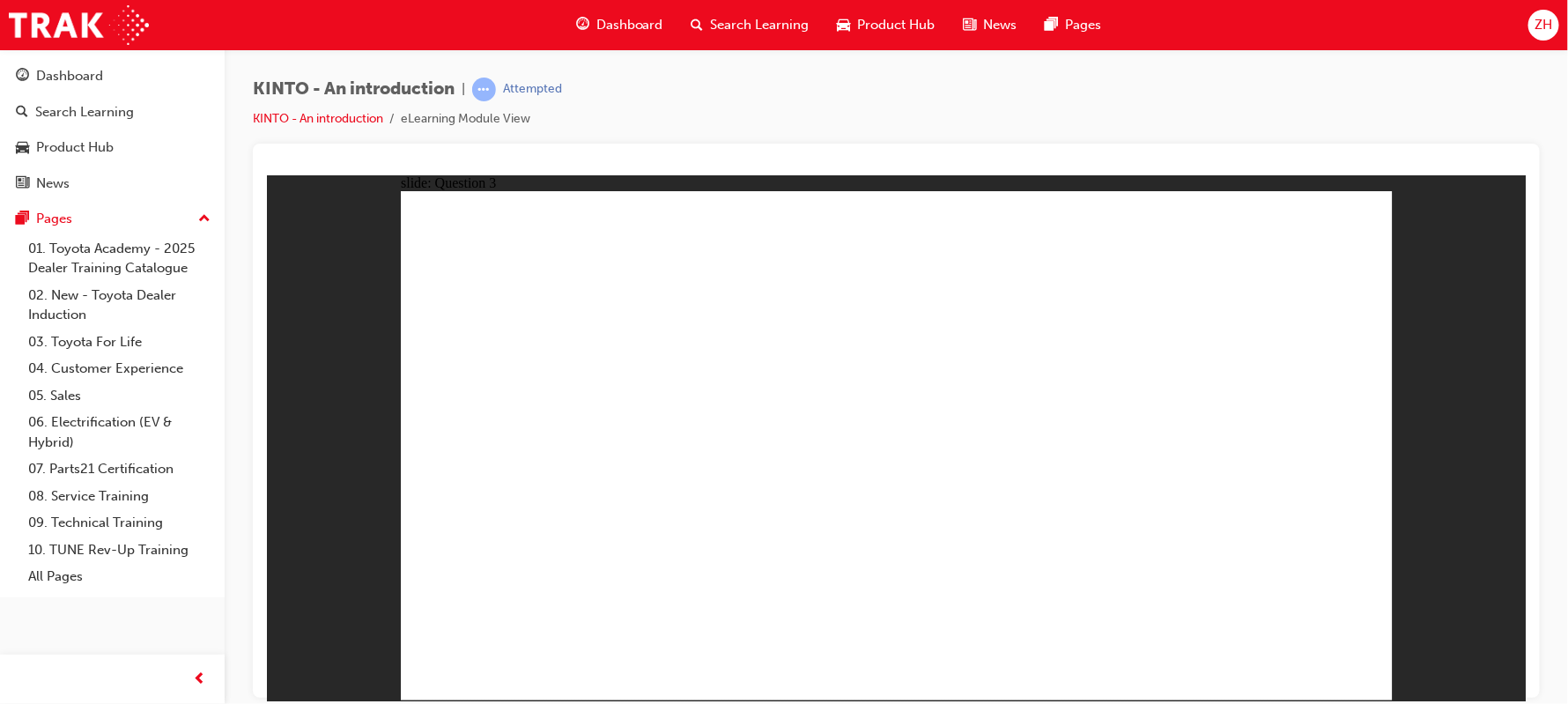
drag, startPoint x: 550, startPoint y: 470, endPoint x: 735, endPoint y: 577, distance: 213.7
drag, startPoint x: 726, startPoint y: 472, endPoint x: 535, endPoint y: 575, distance: 217.0
drag, startPoint x: 905, startPoint y: 478, endPoint x: 902, endPoint y: 622, distance: 144.0
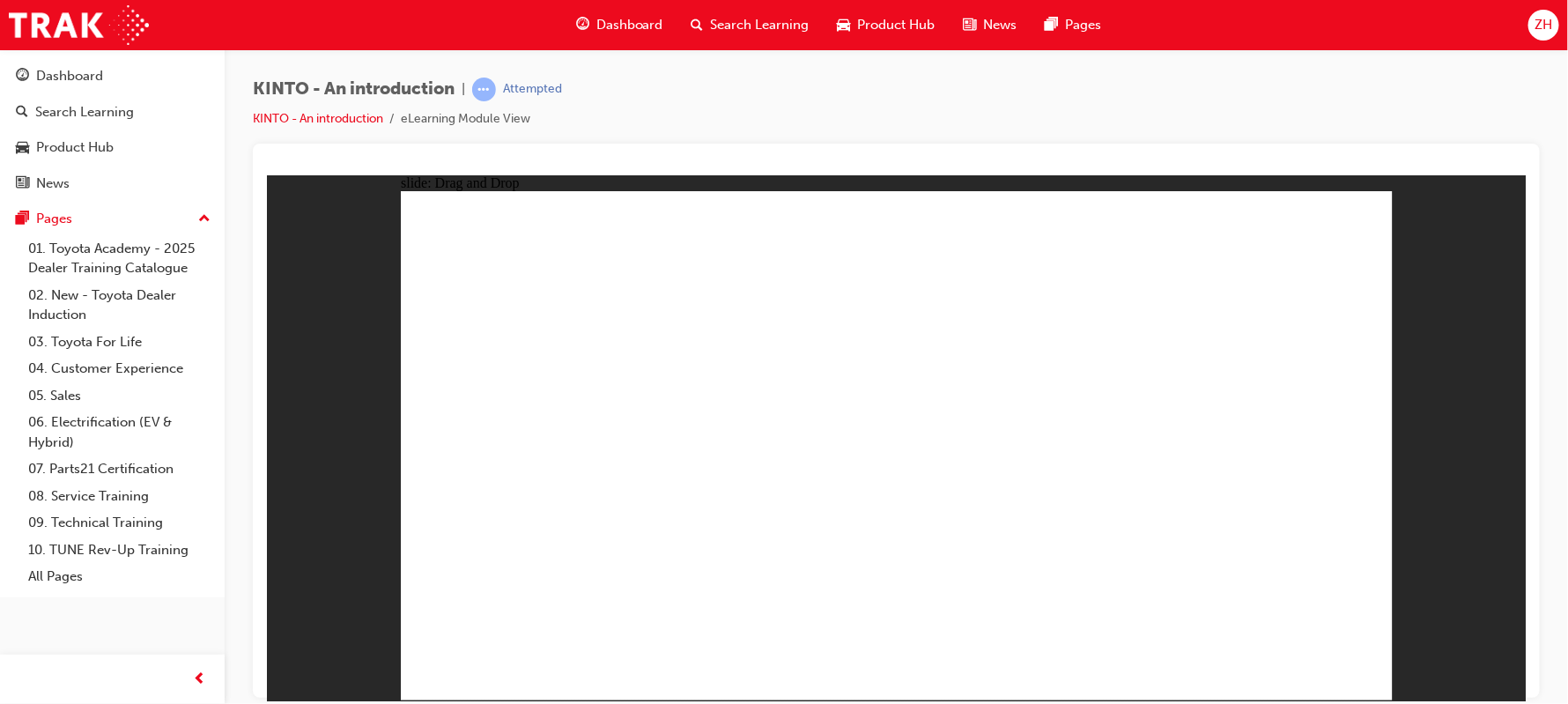
drag, startPoint x: 1060, startPoint y: 464, endPoint x: 1068, endPoint y: 575, distance: 111.3
drag, startPoint x: 1234, startPoint y: 483, endPoint x: 1236, endPoint y: 602, distance: 119.0
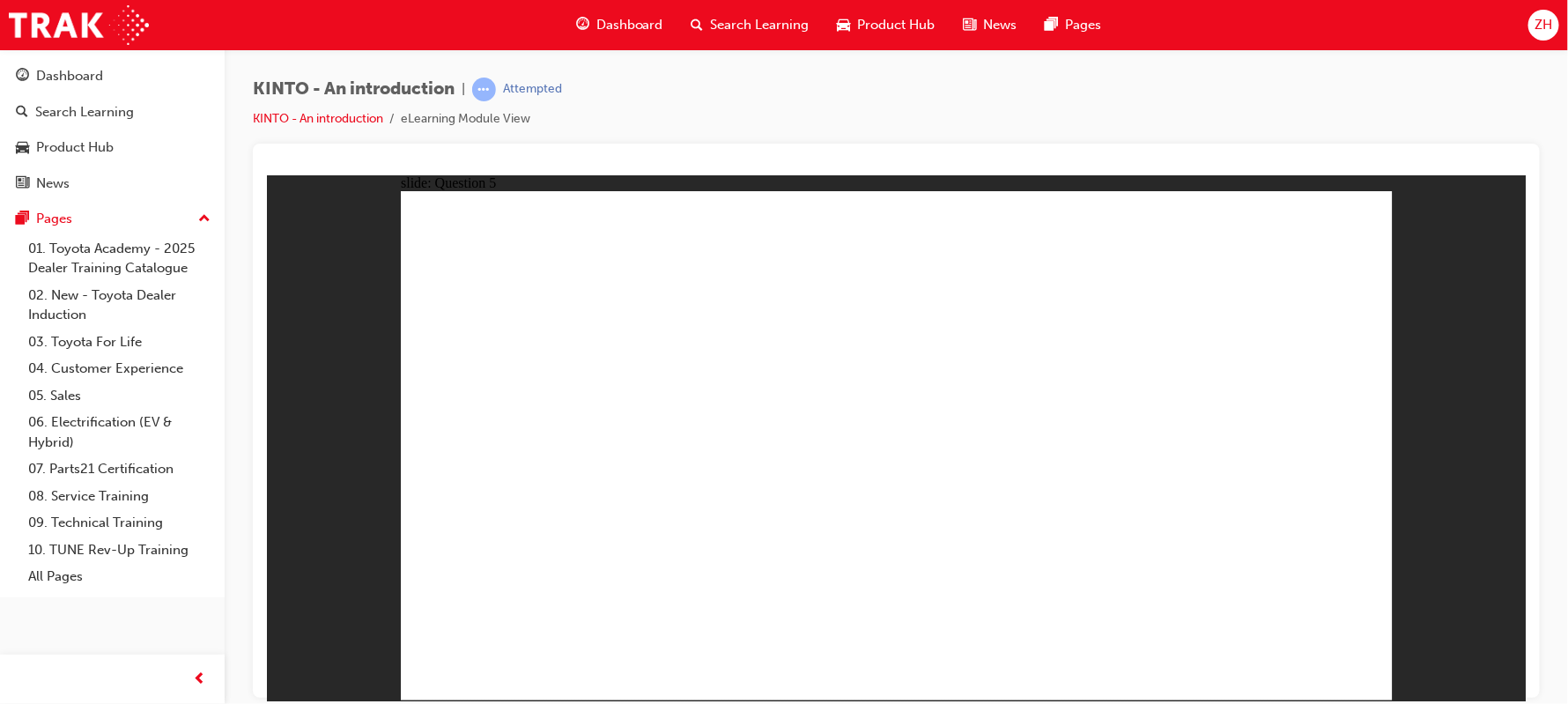
radio input "true"
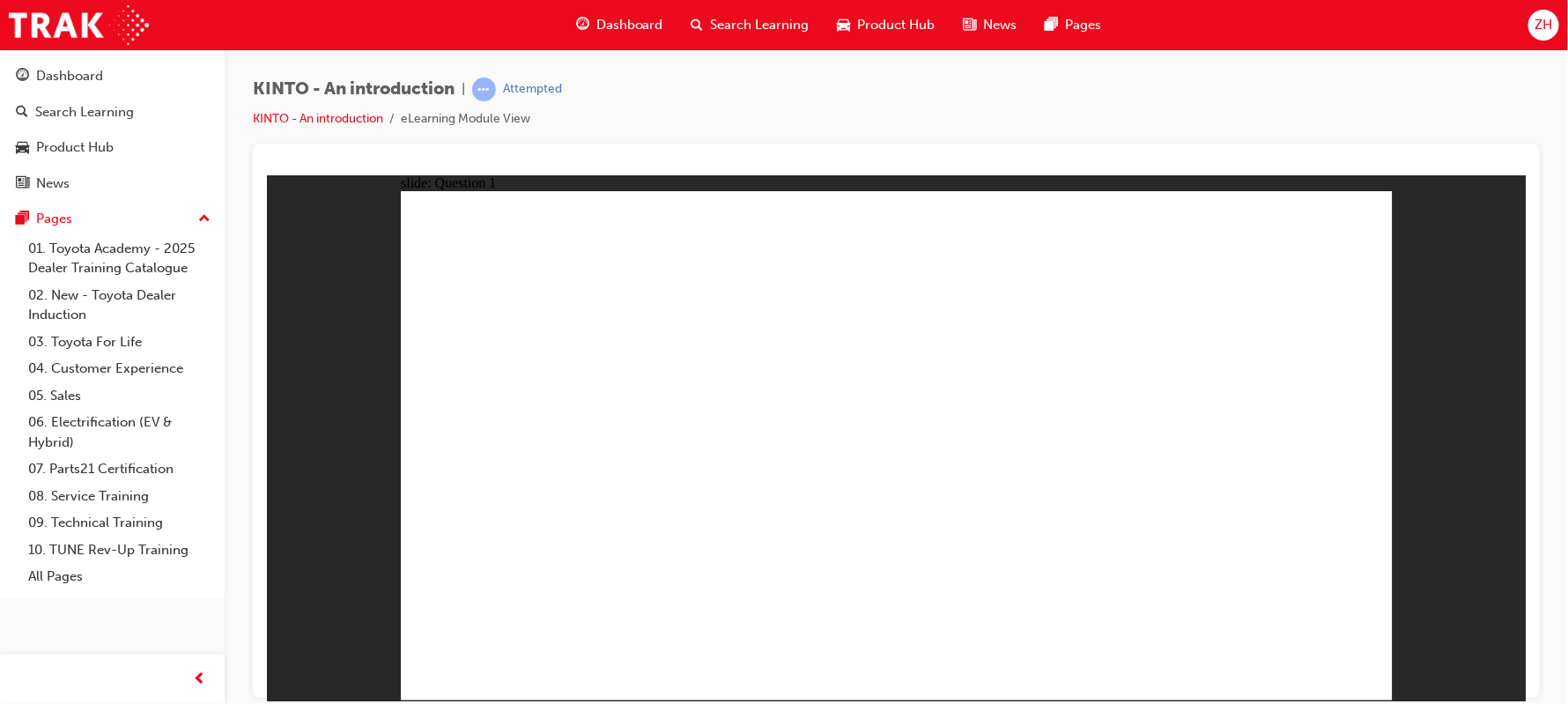
radio input "true"
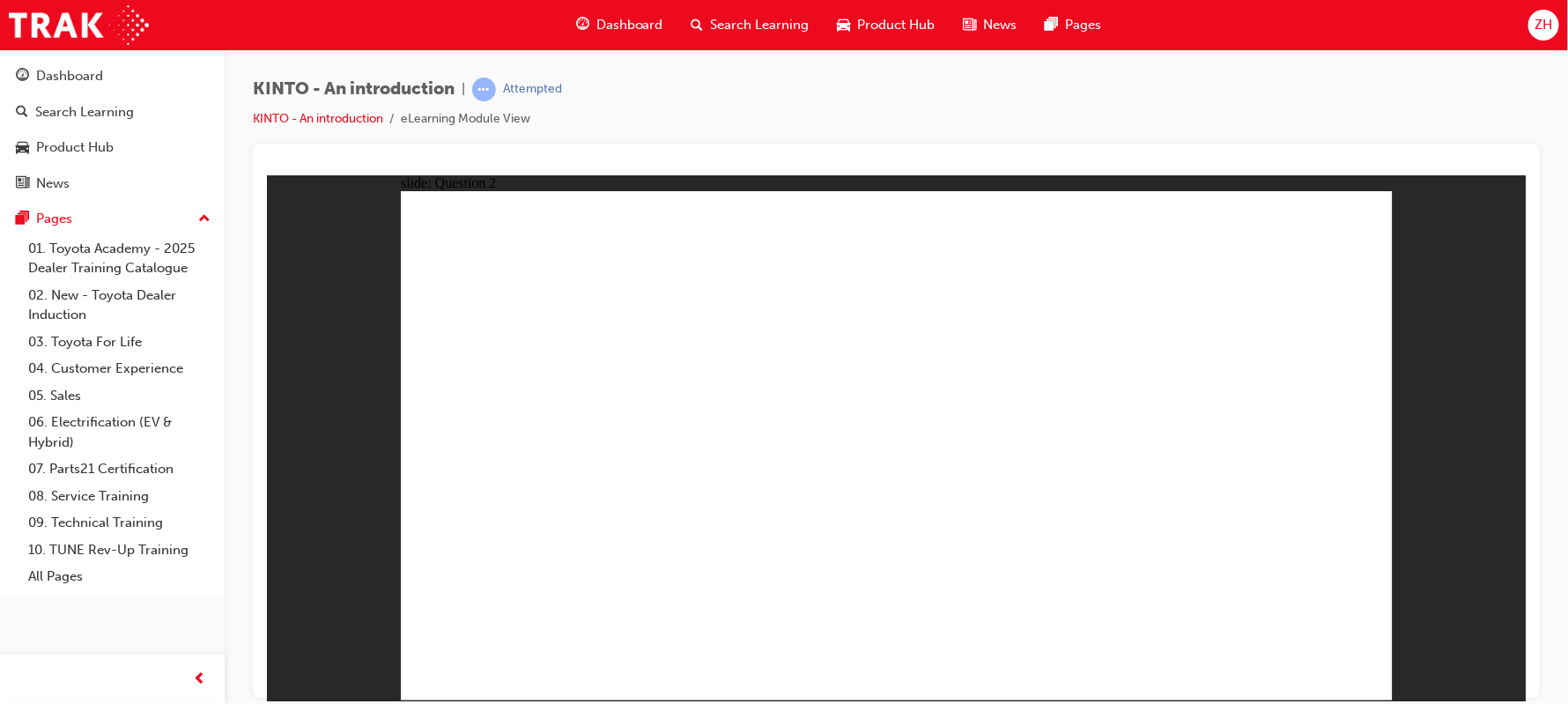
checkbox input "true"
radio input "true"
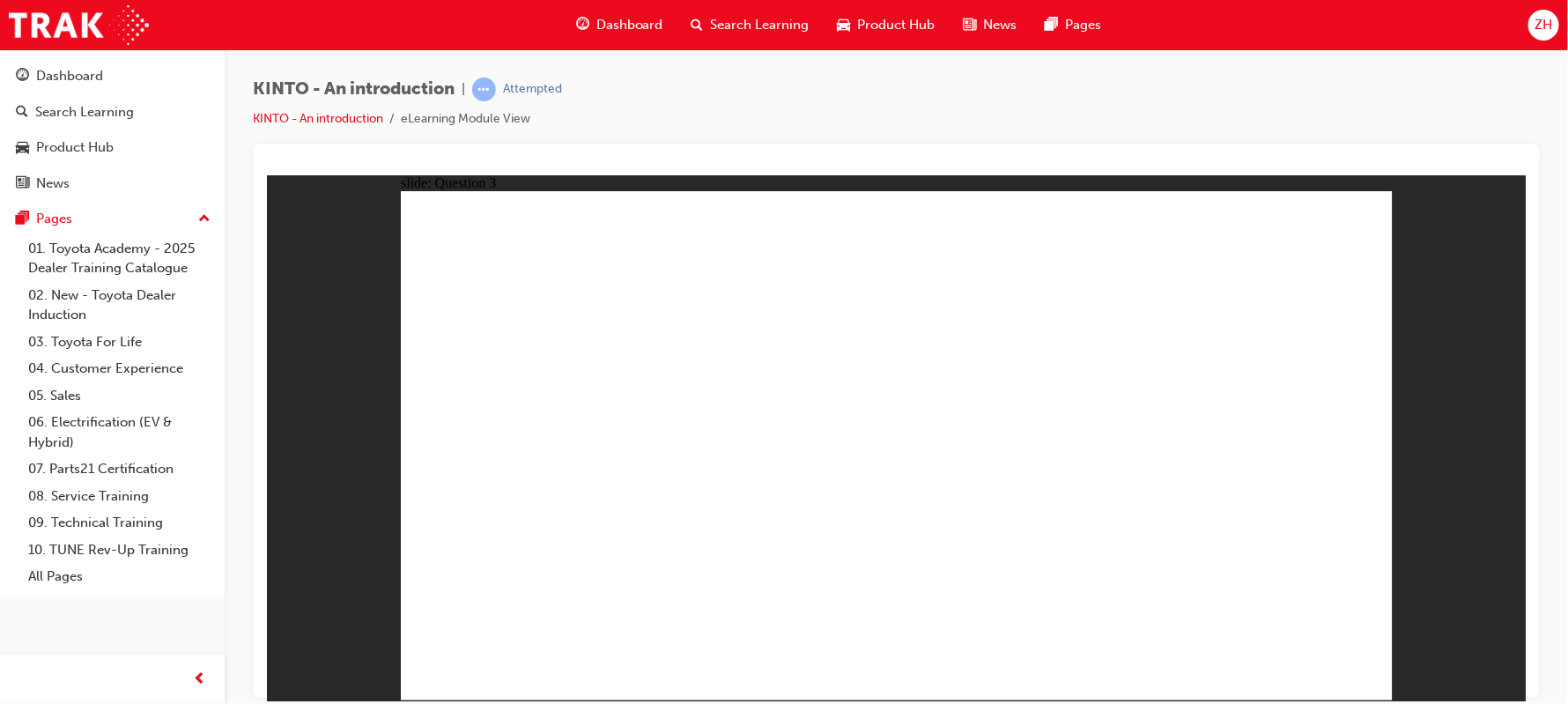
drag, startPoint x: 1233, startPoint y: 492, endPoint x: 511, endPoint y: 598, distance: 729.7
drag, startPoint x: 530, startPoint y: 485, endPoint x: 719, endPoint y: 606, distance: 224.4
drag, startPoint x: 724, startPoint y: 459, endPoint x: 1094, endPoint y: 580, distance: 389.3
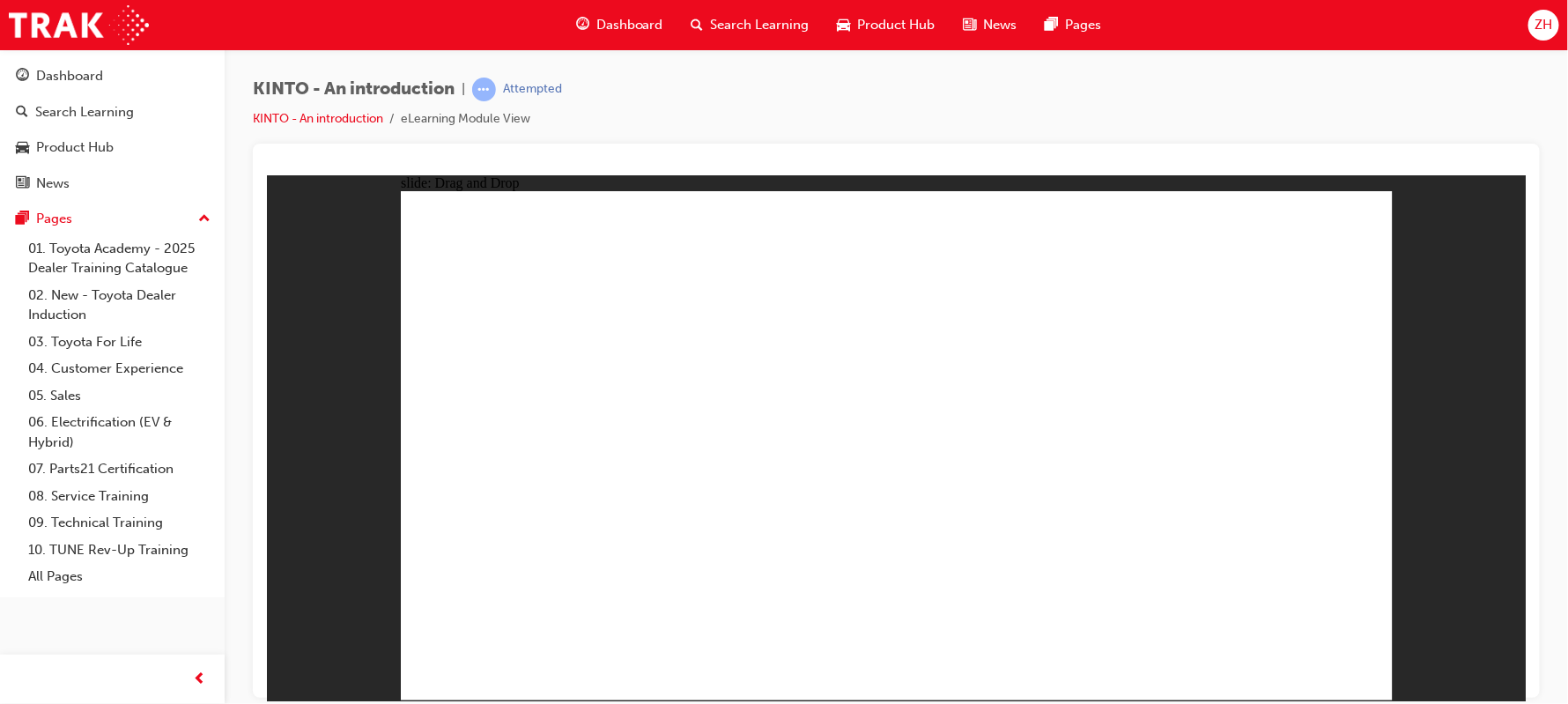
drag, startPoint x: 896, startPoint y: 449, endPoint x: 889, endPoint y: 577, distance: 128.2
drag, startPoint x: 1084, startPoint y: 479, endPoint x: 1259, endPoint y: 606, distance: 216.2
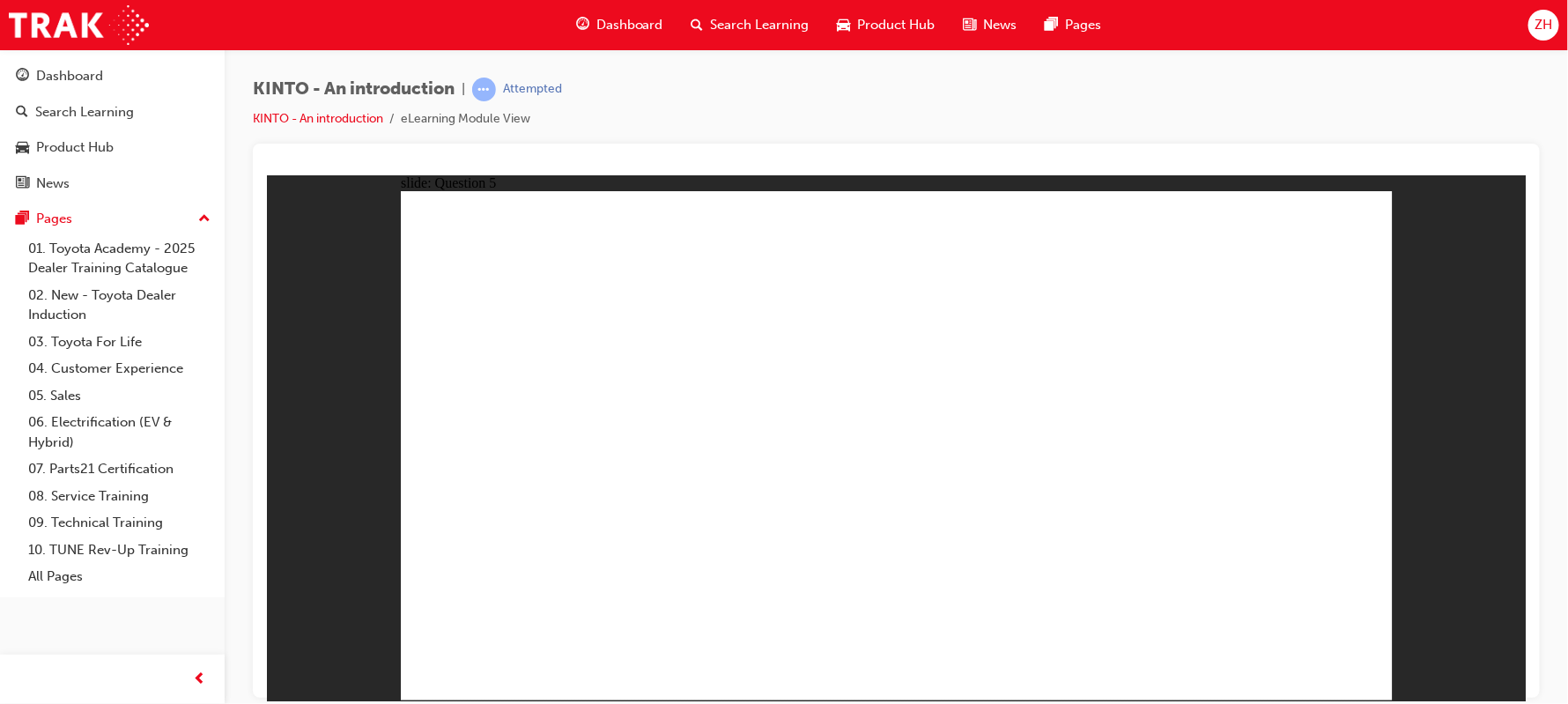
radio input "true"
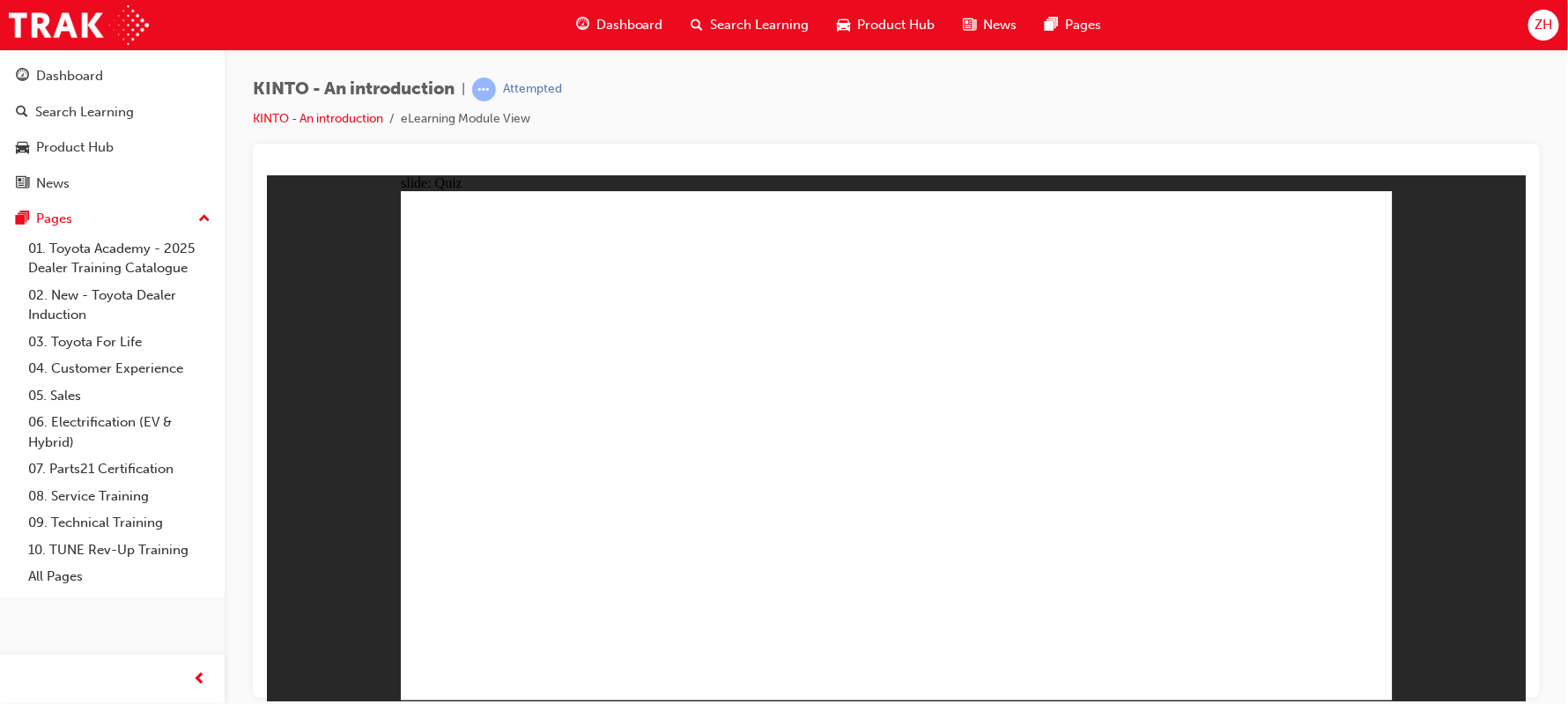
radio input "true"
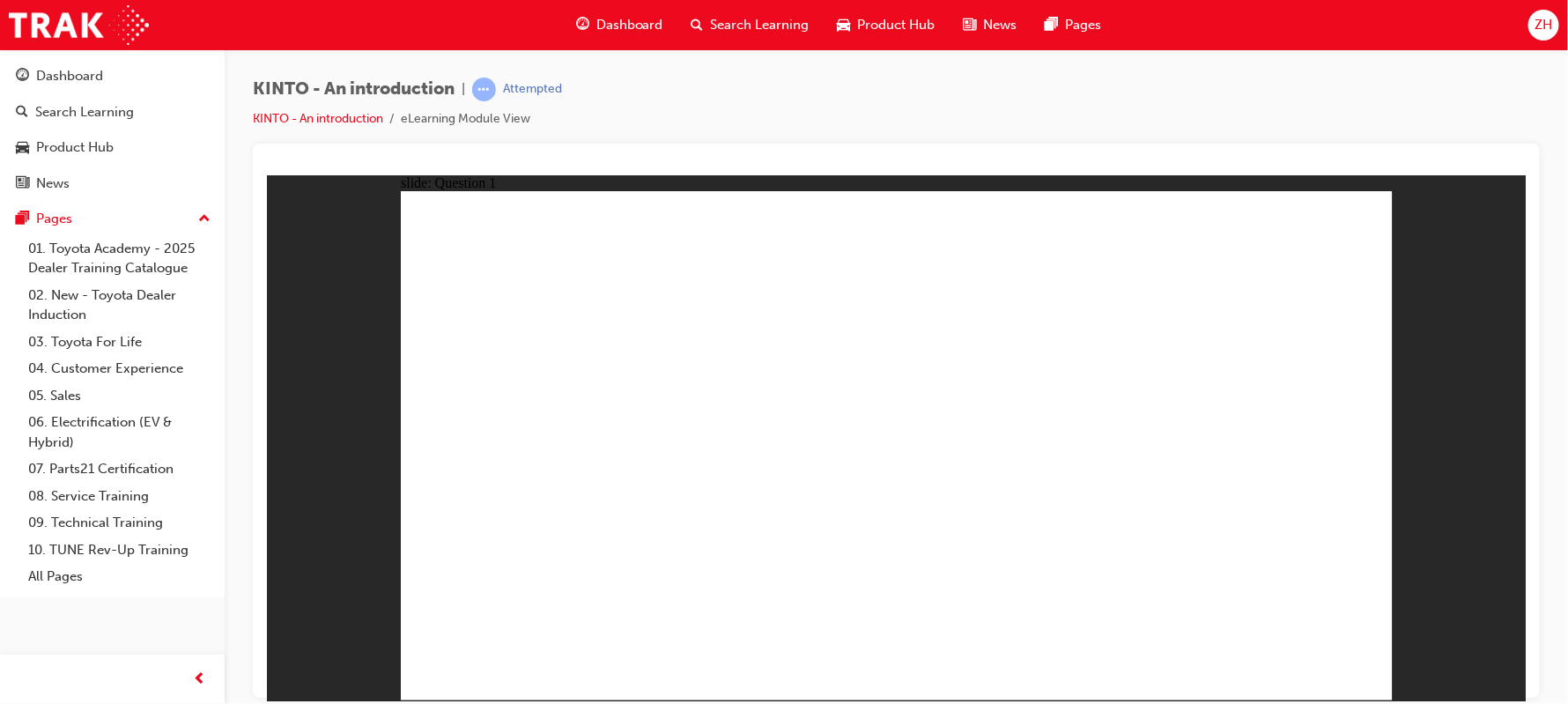
checkbox input "true"
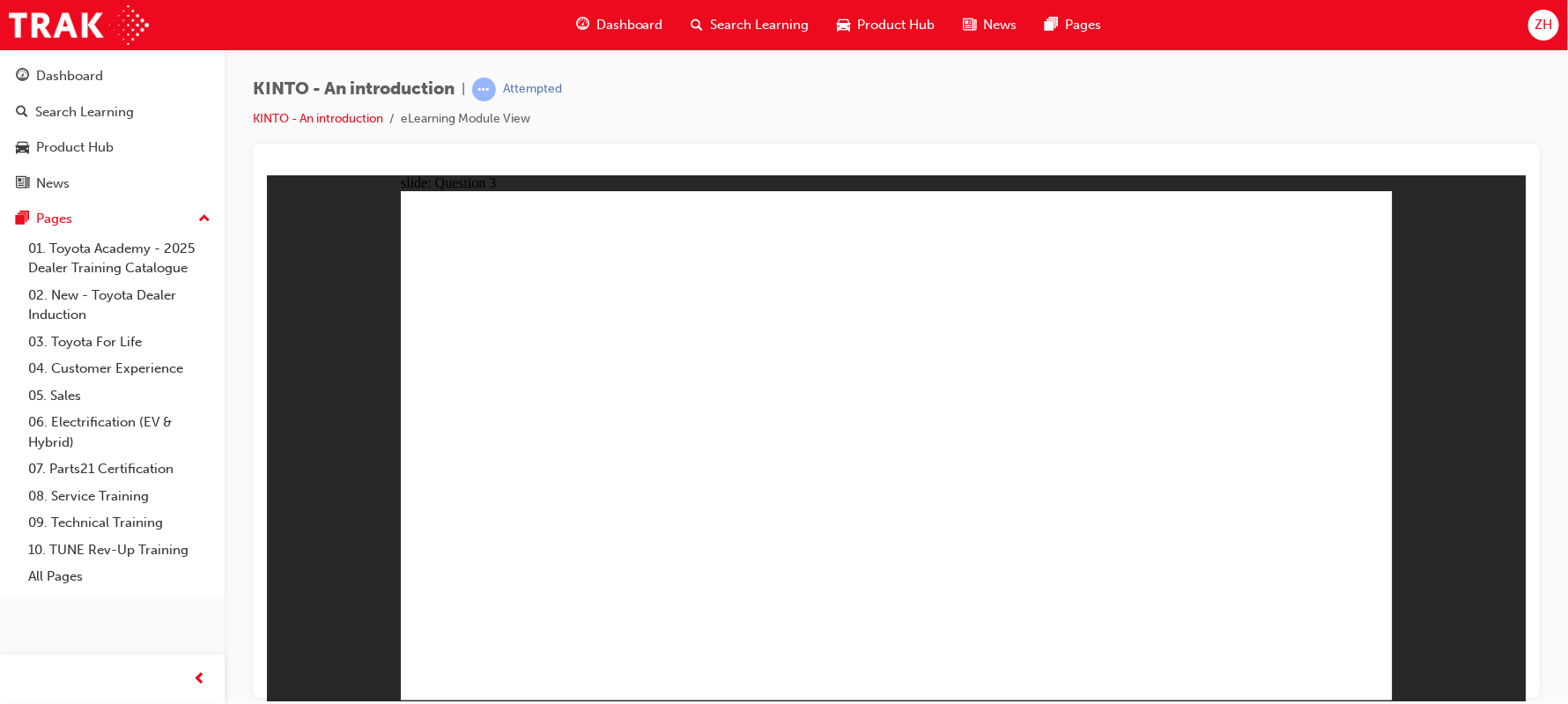
radio input "true"
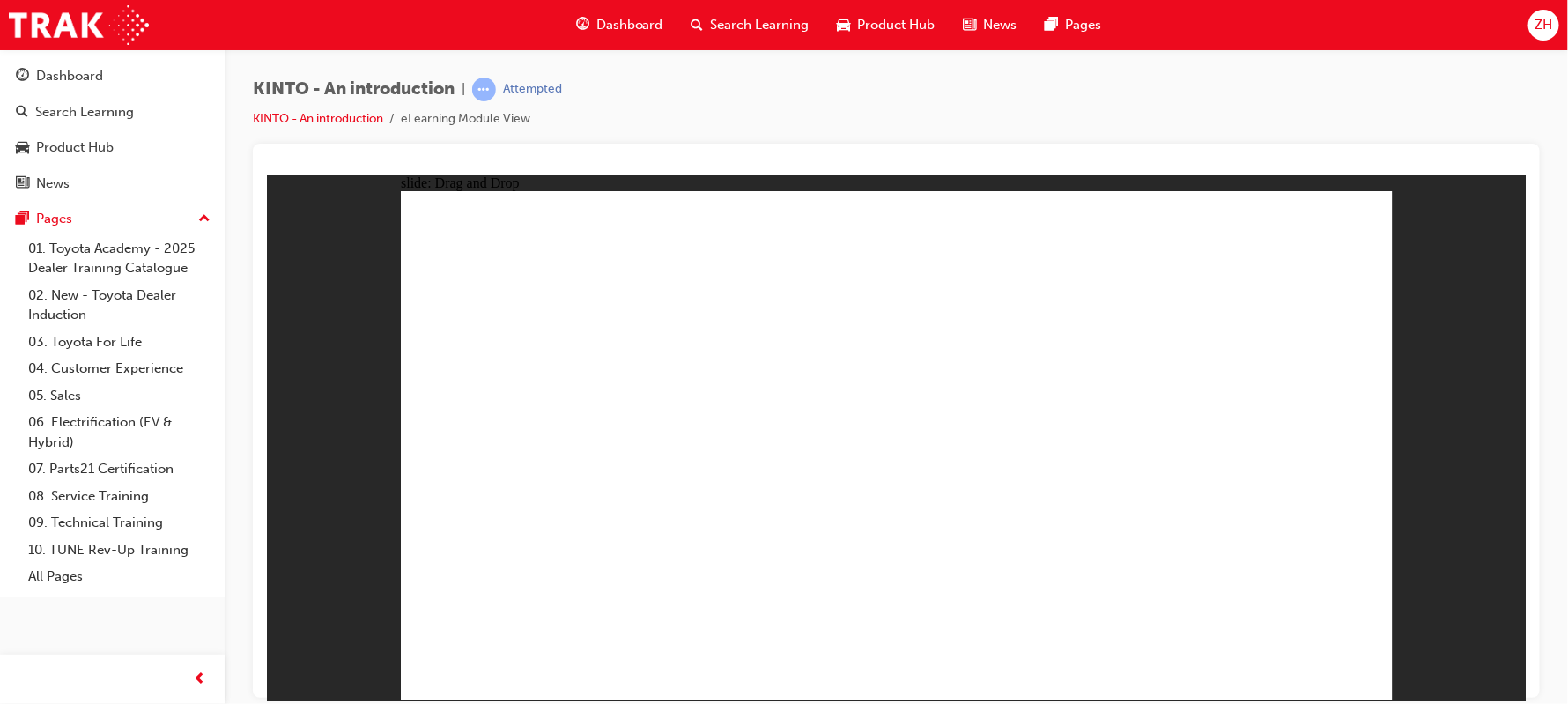
drag, startPoint x: 1068, startPoint y: 460, endPoint x: 504, endPoint y: 593, distance: 579.5
drag, startPoint x: 545, startPoint y: 459, endPoint x: 735, endPoint y: 574, distance: 222.1
drag, startPoint x: 902, startPoint y: 484, endPoint x: 885, endPoint y: 595, distance: 112.3
drag, startPoint x: 1289, startPoint y: 470, endPoint x: 1101, endPoint y: 581, distance: 218.3
drag, startPoint x: 729, startPoint y: 477, endPoint x: 1267, endPoint y: 594, distance: 550.6
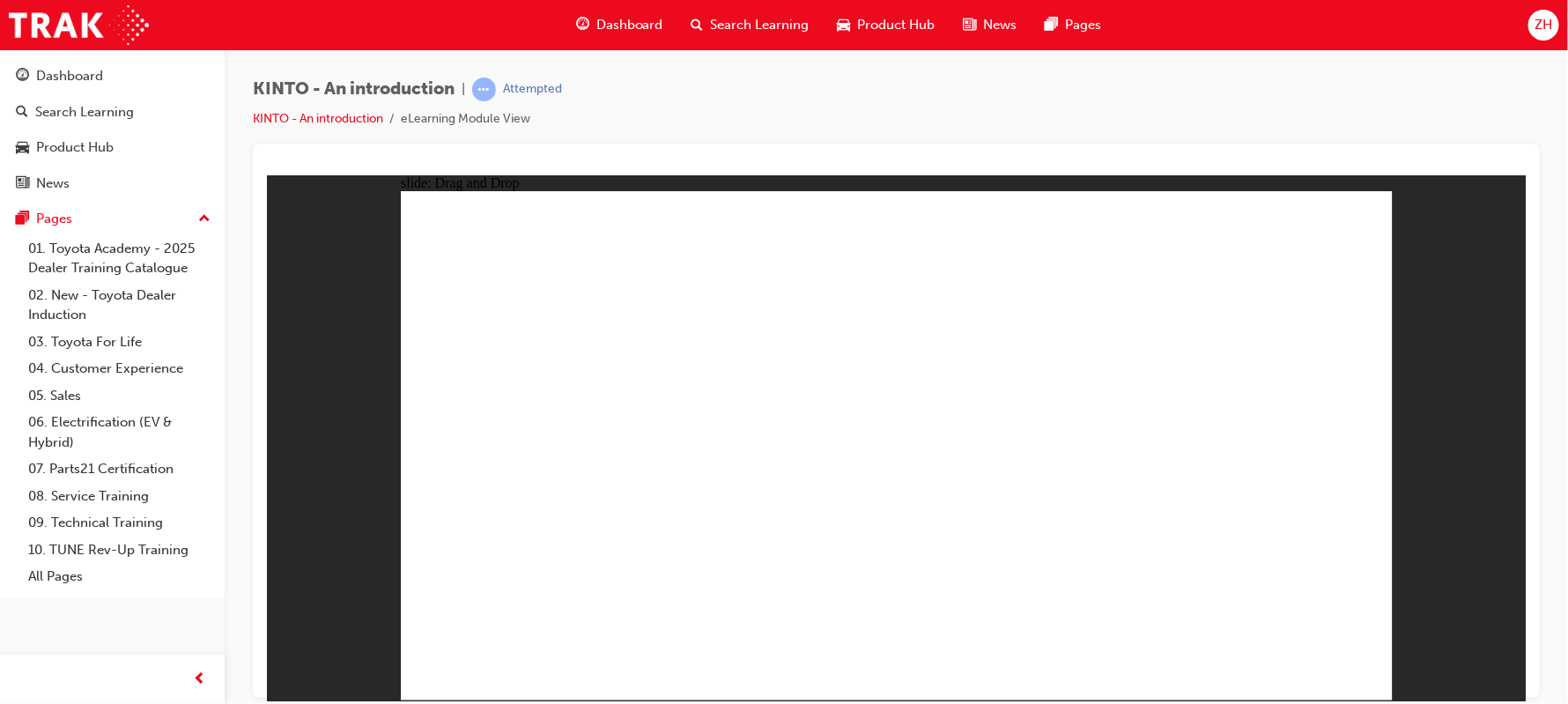
radio input "true"
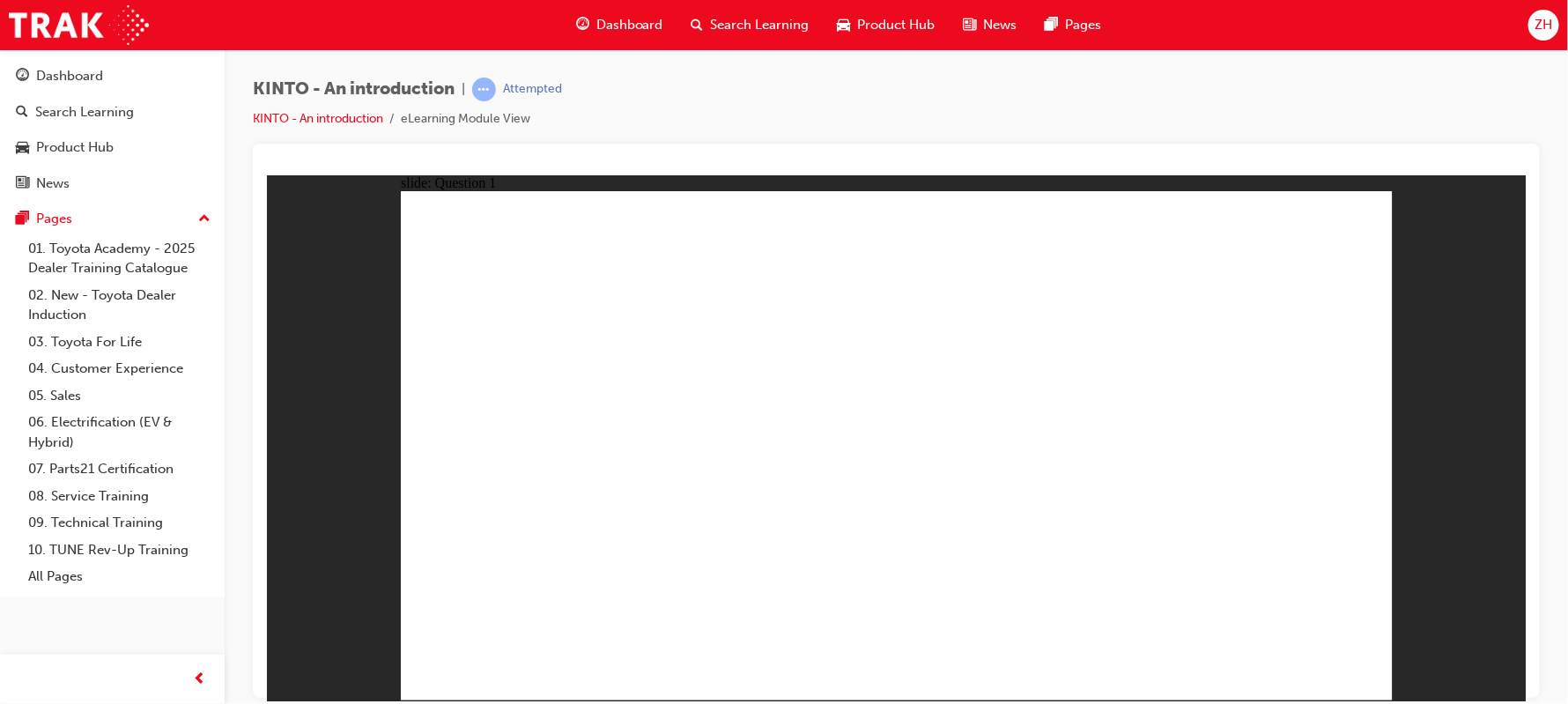
radio input "true"
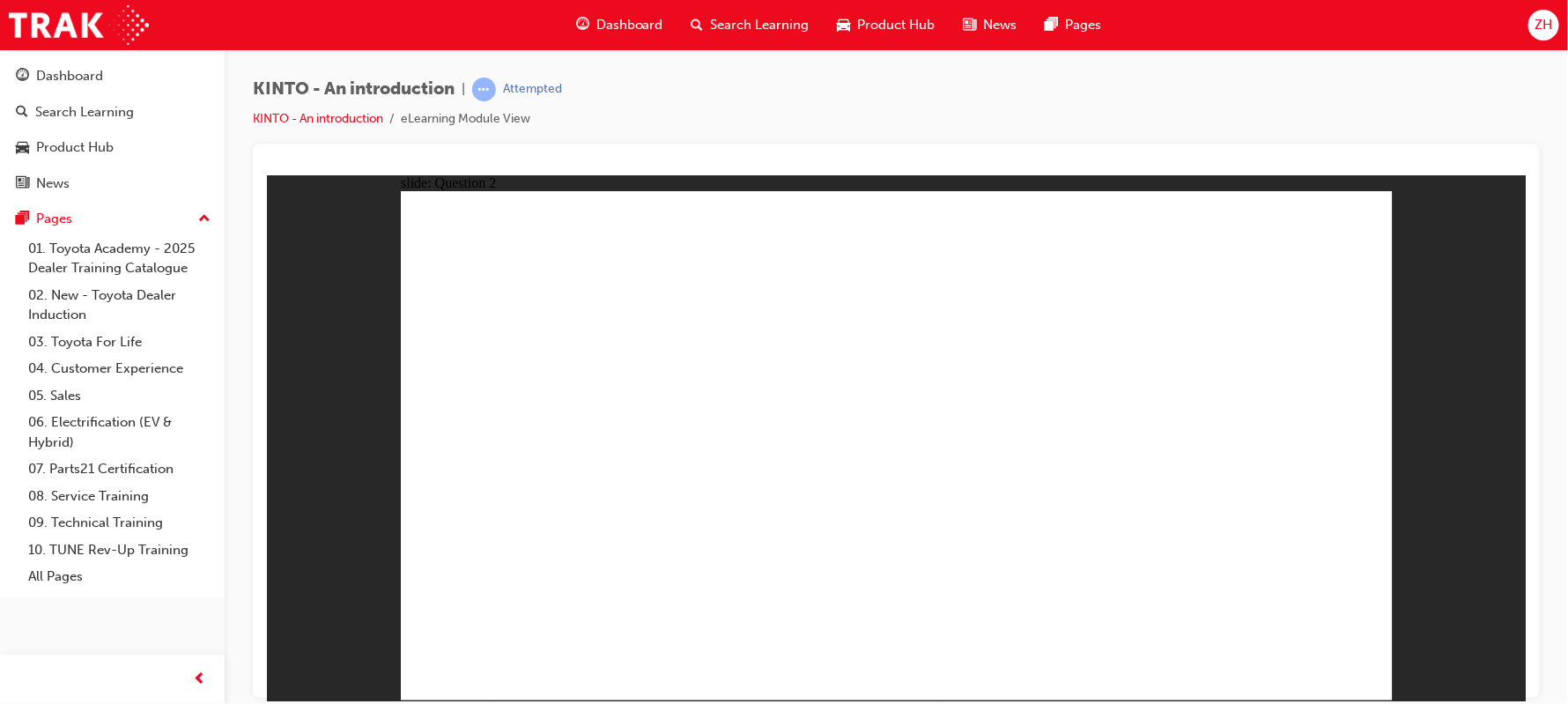
checkbox input "true"
radio input "true"
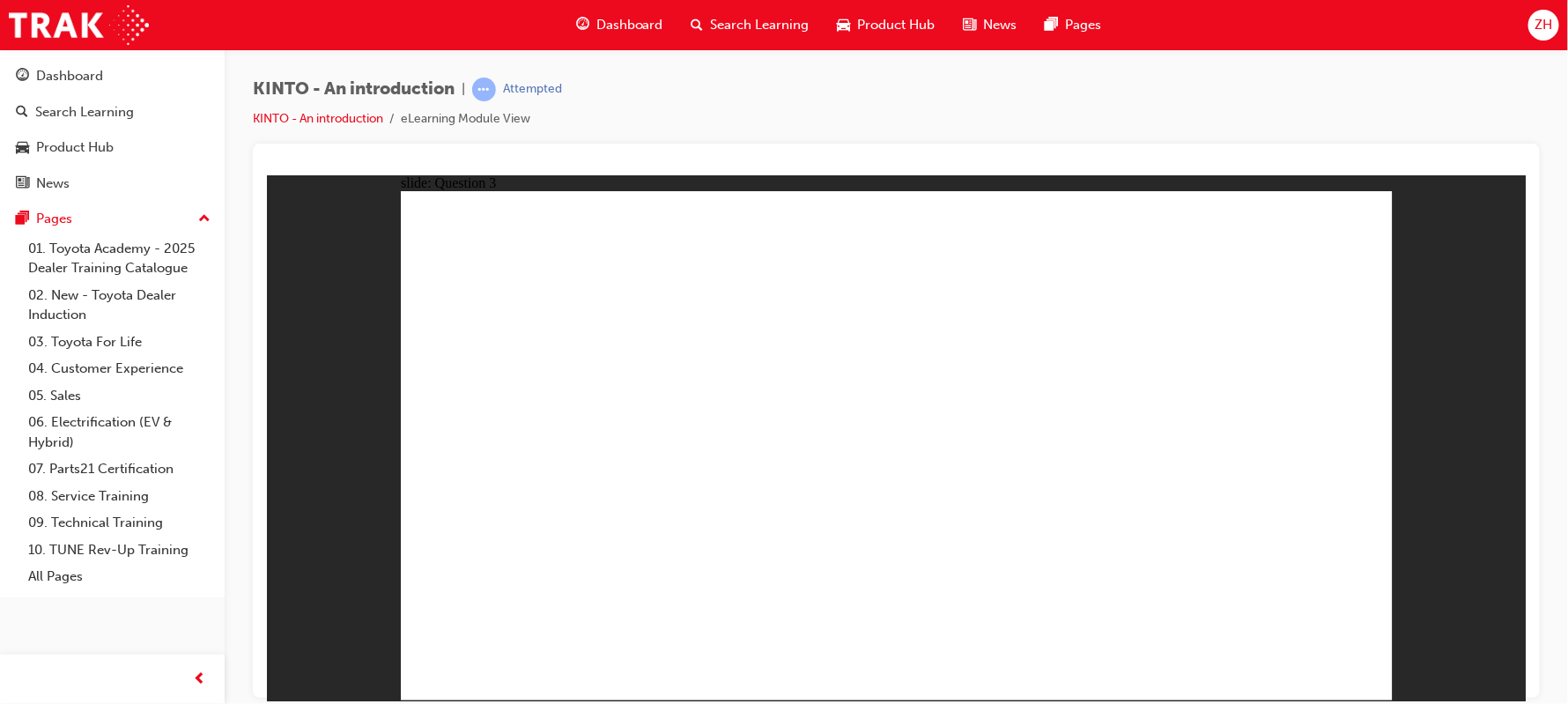
drag, startPoint x: 1251, startPoint y: 471, endPoint x: 509, endPoint y: 592, distance: 751.8
drag, startPoint x: 544, startPoint y: 451, endPoint x: 913, endPoint y: 560, distance: 384.8
drag, startPoint x: 876, startPoint y: 477, endPoint x: 711, endPoint y: 591, distance: 200.6
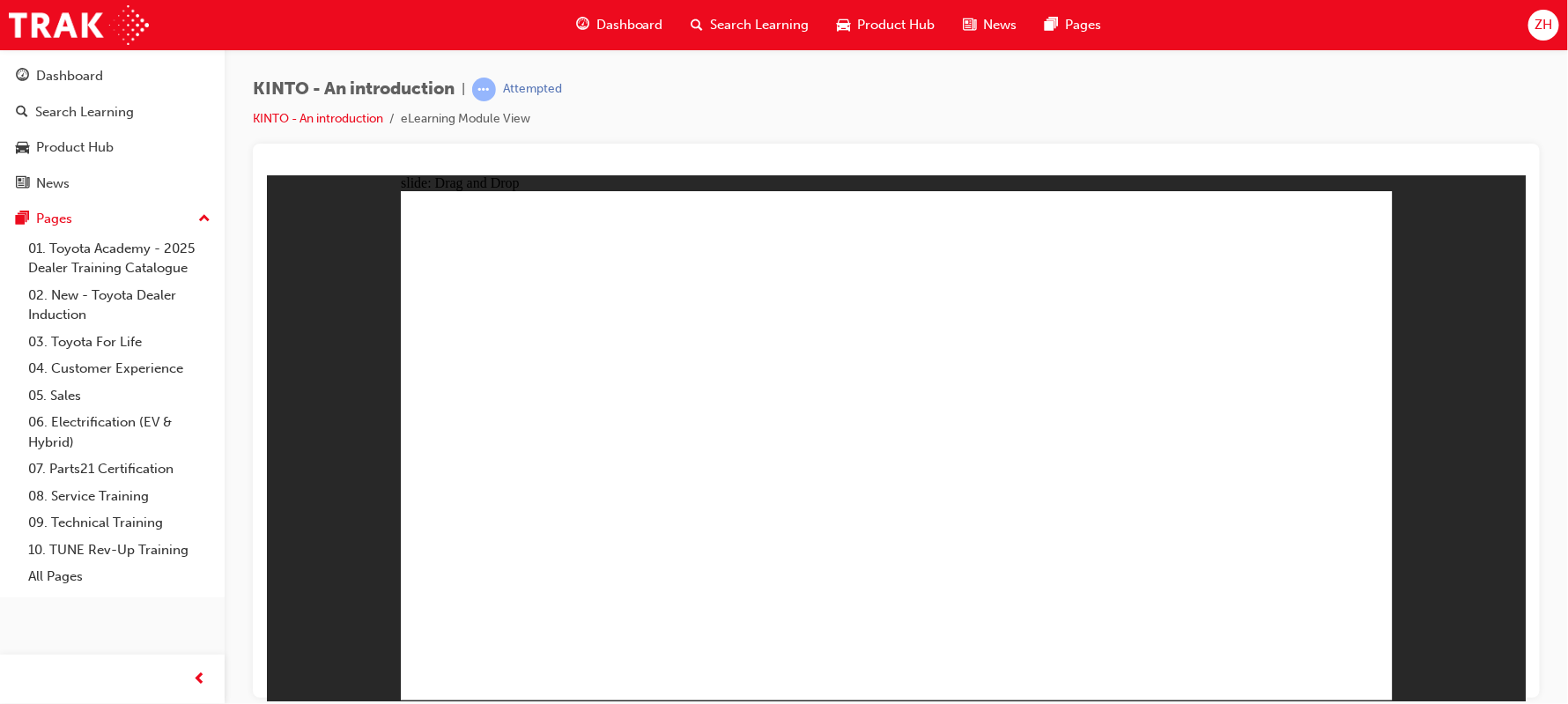
drag, startPoint x: 781, startPoint y: 475, endPoint x: 1318, endPoint y: 582, distance: 547.6
drag, startPoint x: 1069, startPoint y: 469, endPoint x: 1071, endPoint y: 582, distance: 113.0
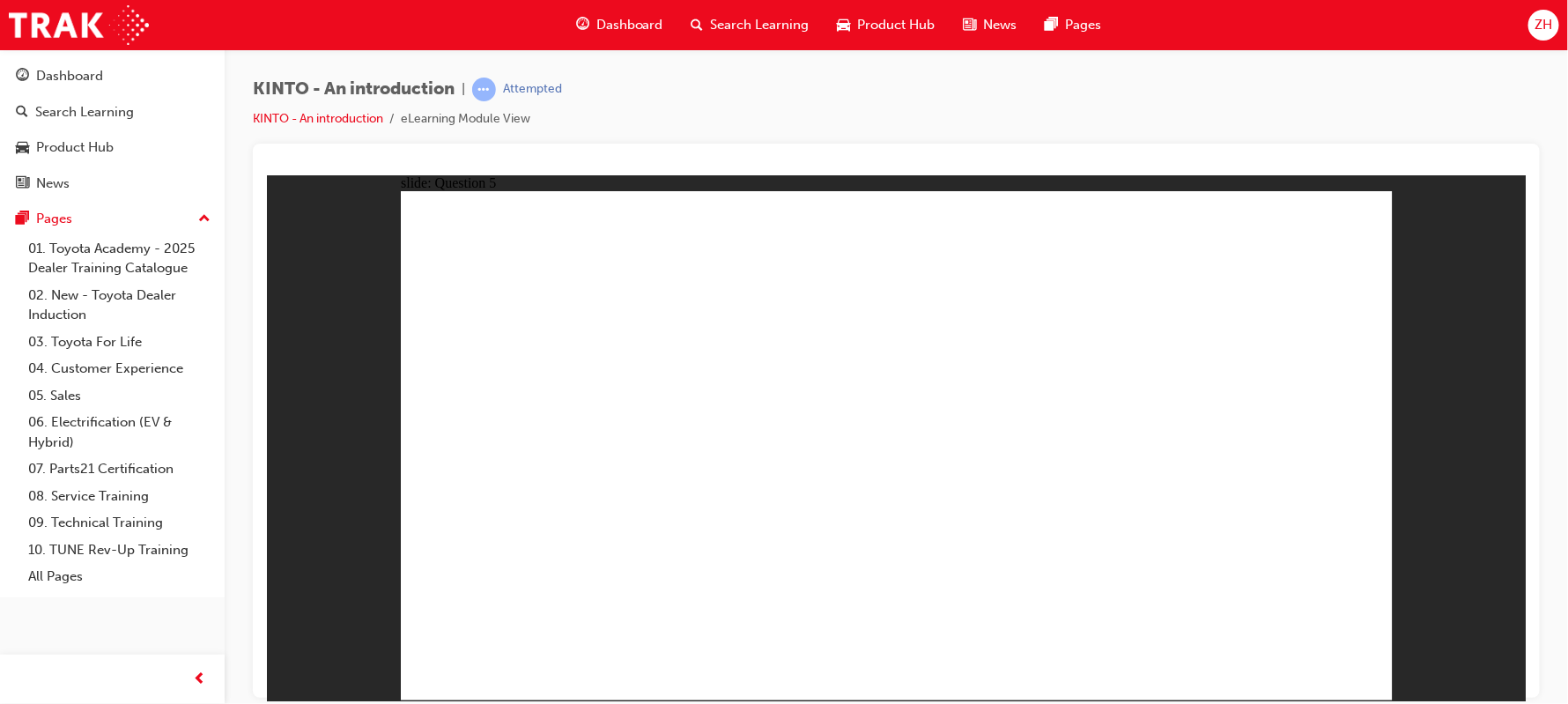
radio input "true"
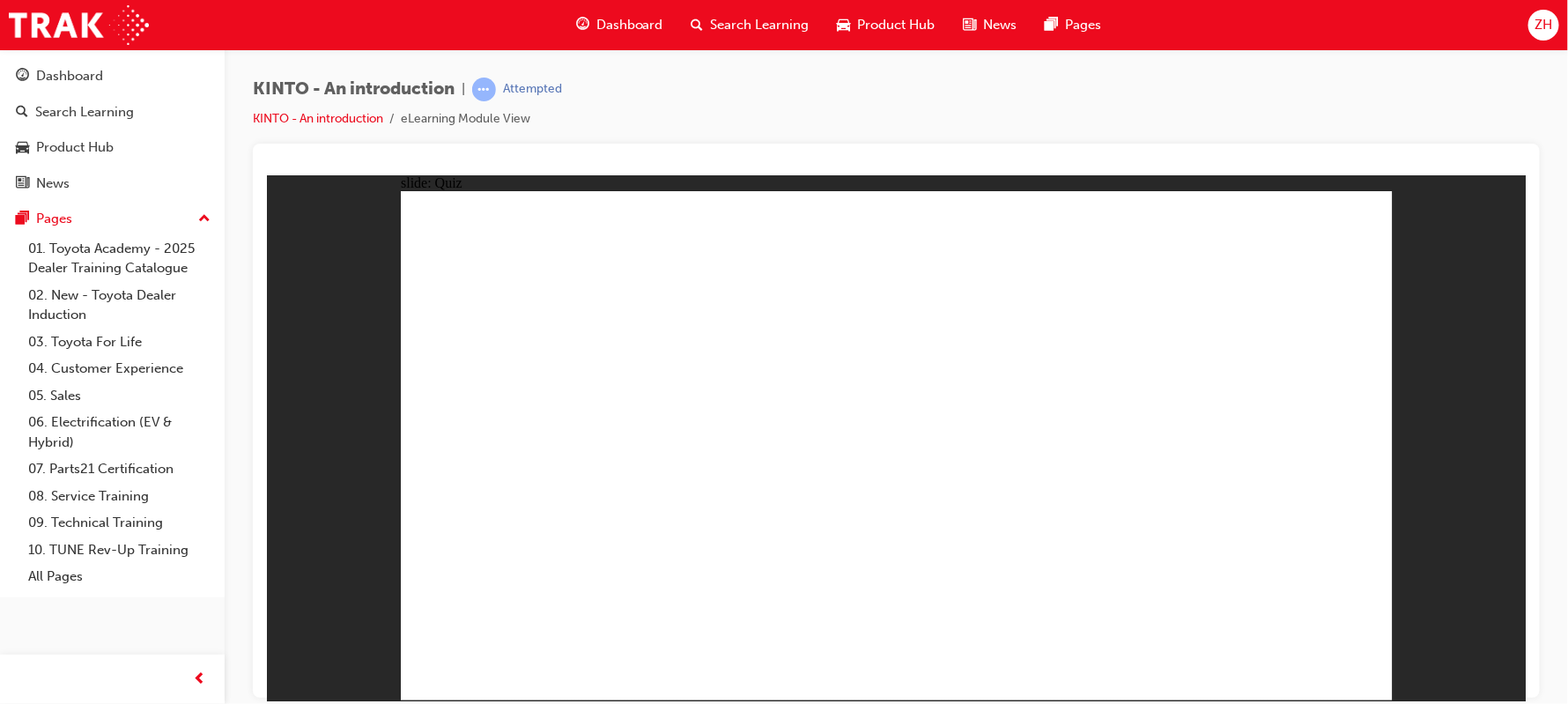
radio input "true"
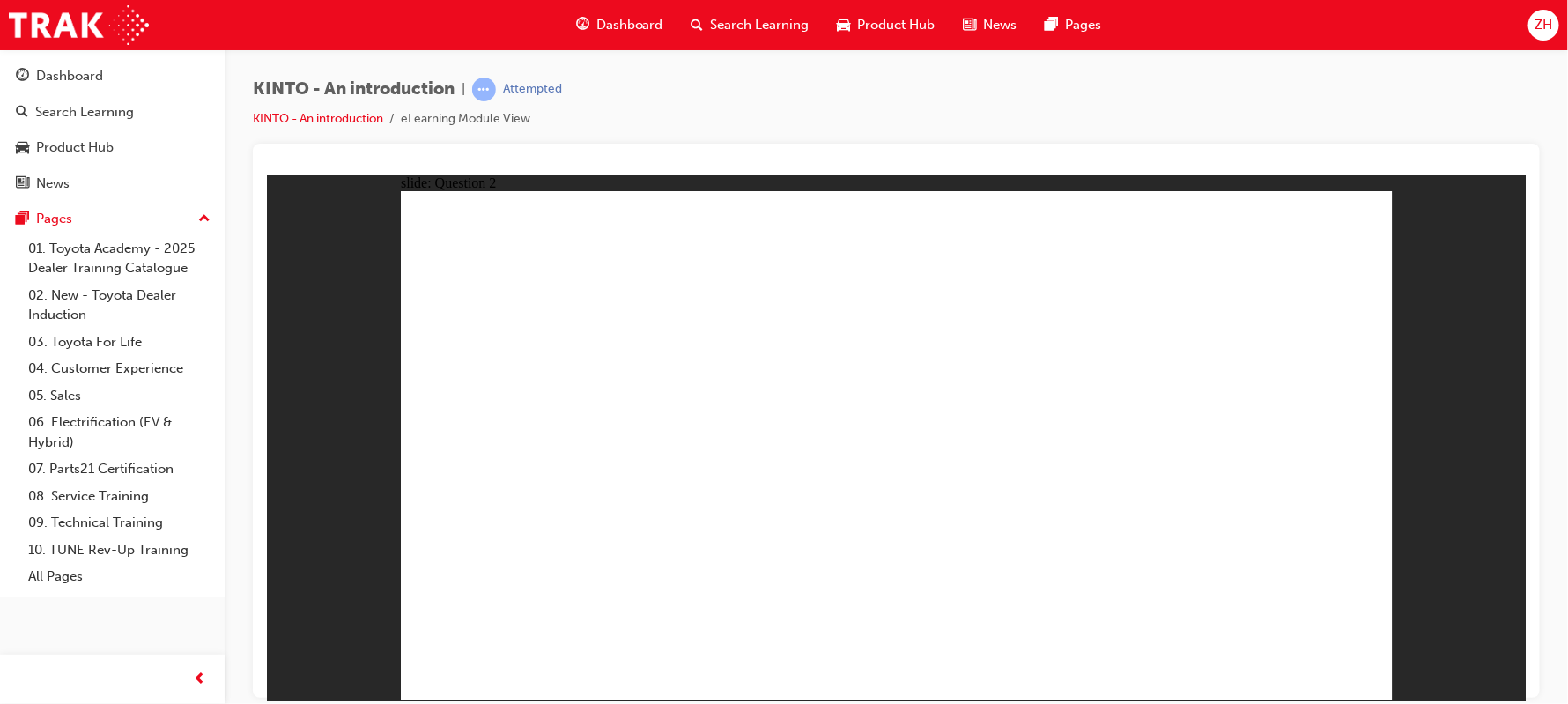
checkbox input "true"
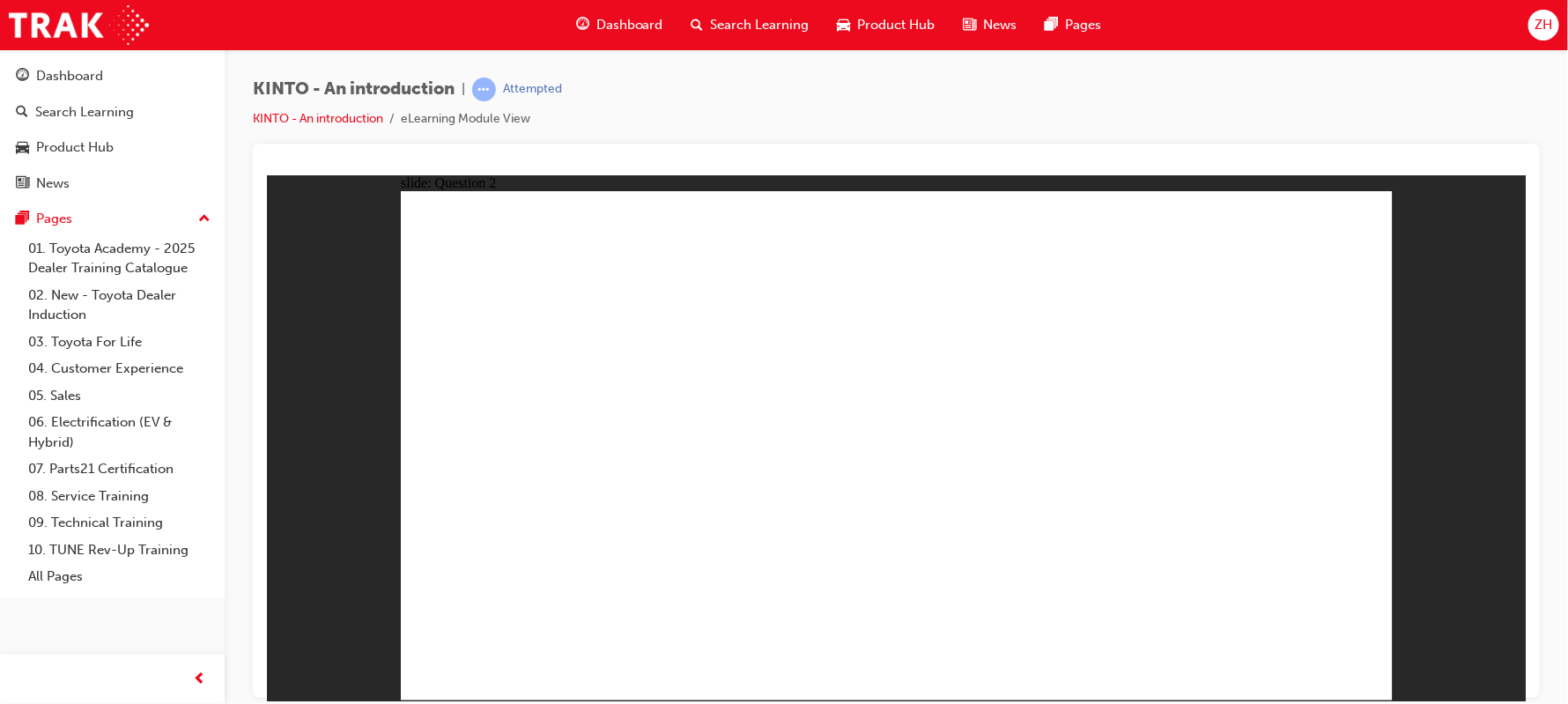
radio input "true"
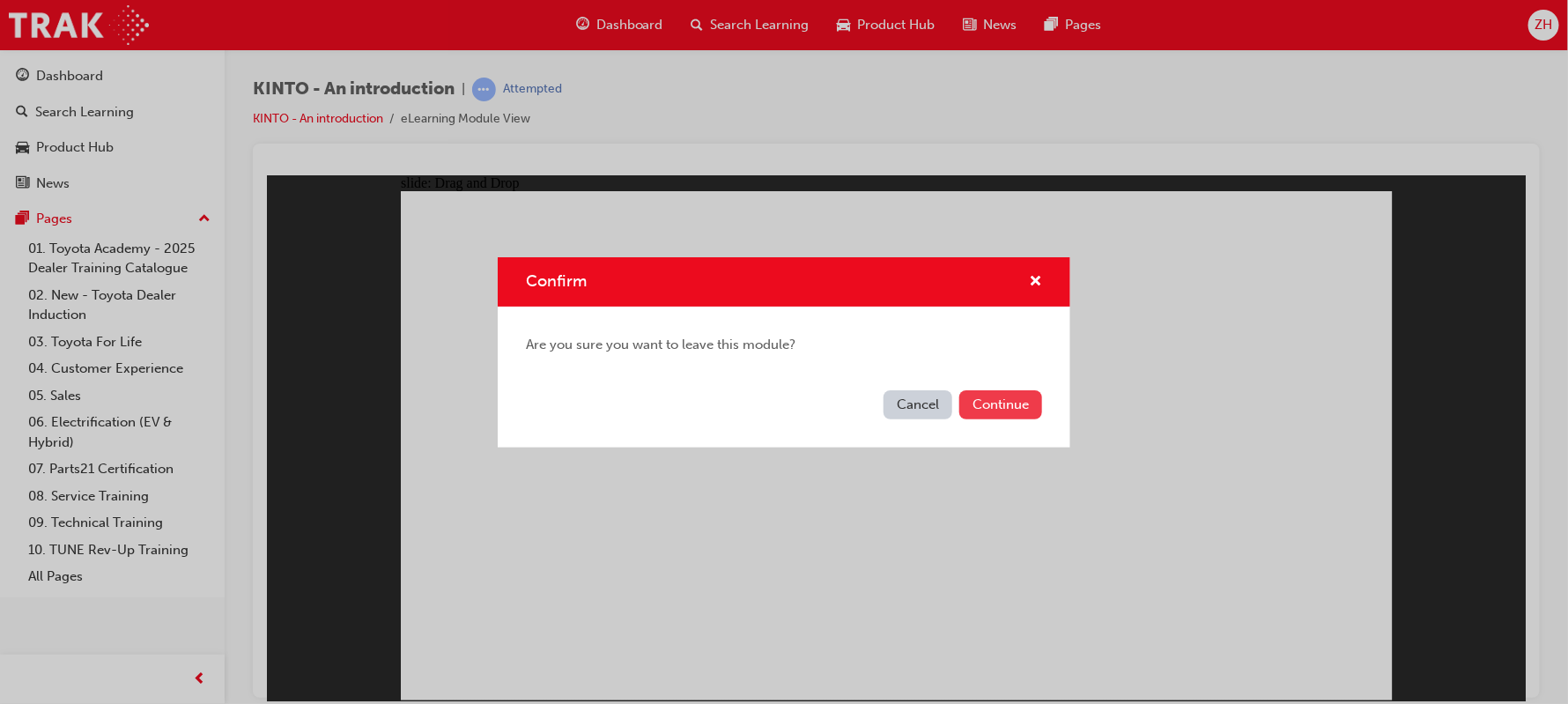
click at [998, 398] on button "Continue" at bounding box center [1001, 405] width 83 height 29
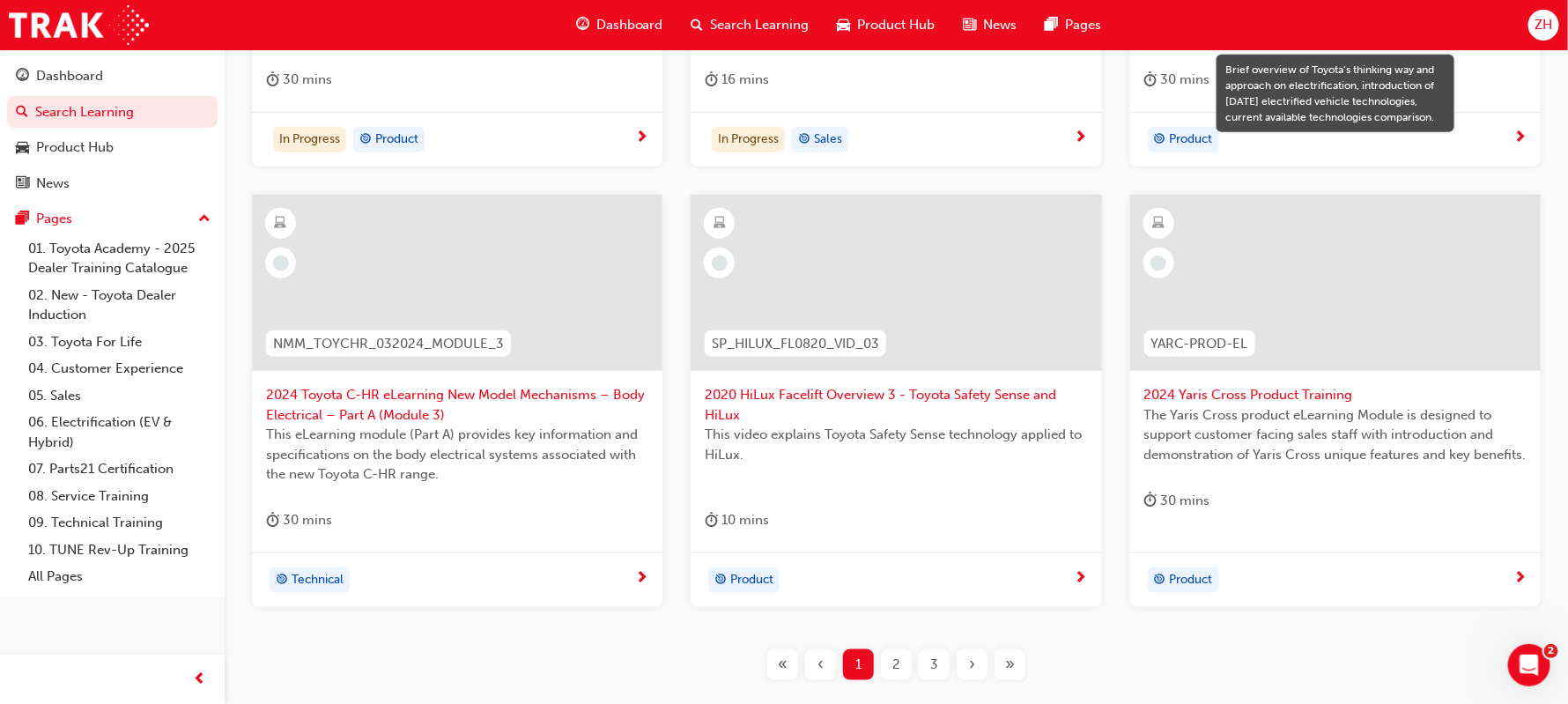
scroll to position [580, 0]
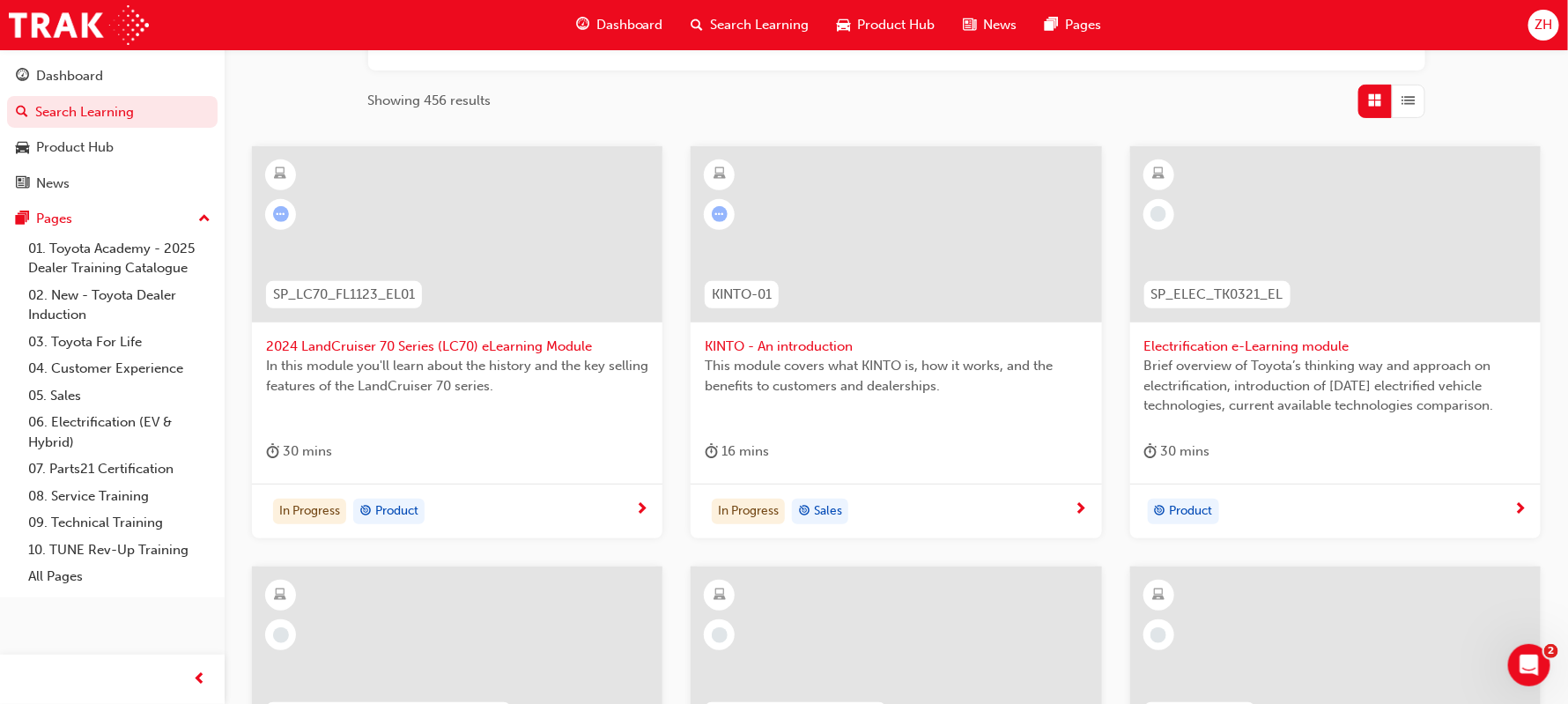
scroll to position [264, 0]
click at [1190, 346] on span "Electrification e-Learning module" at bounding box center [1335, 345] width 382 height 20
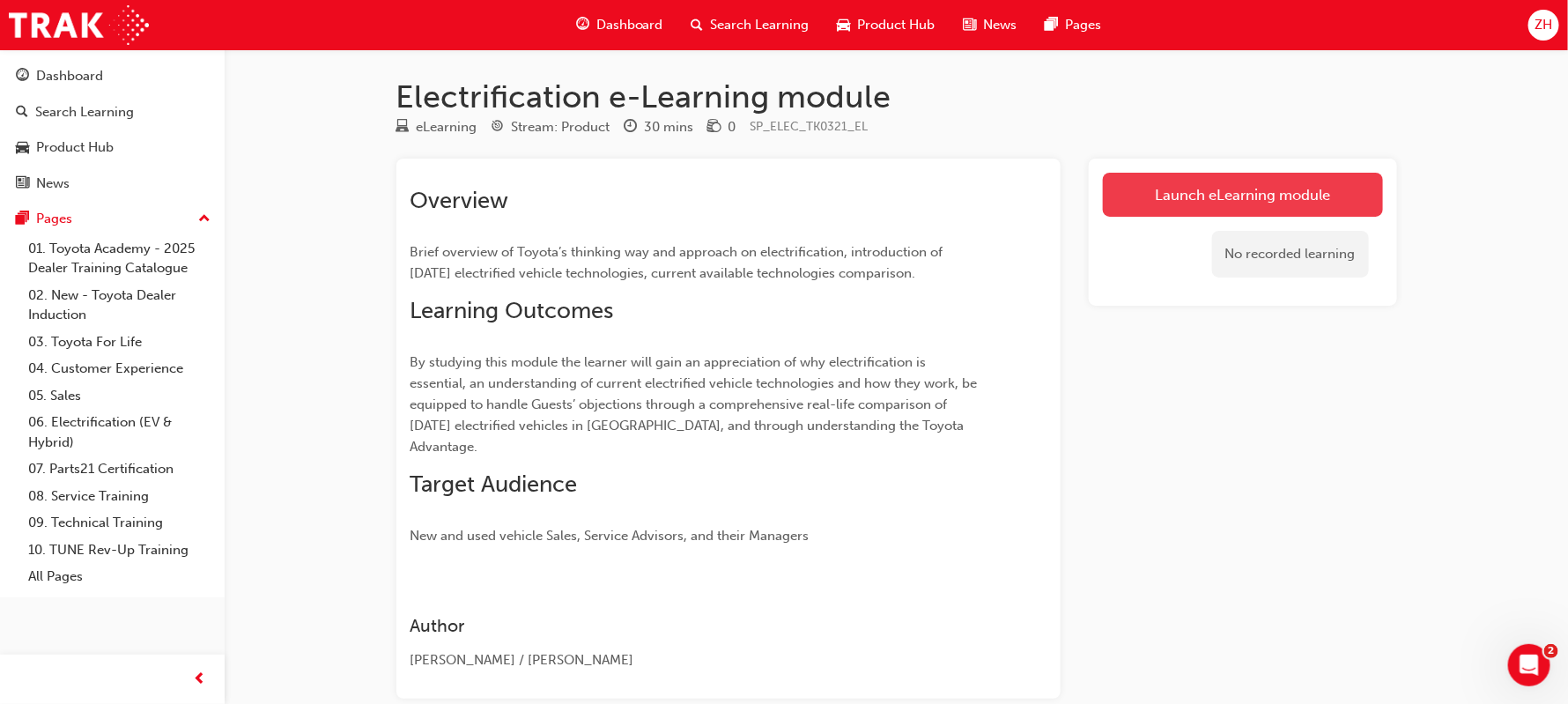
click at [1280, 210] on link "Launch eLearning module" at bounding box center [1242, 194] width 280 height 44
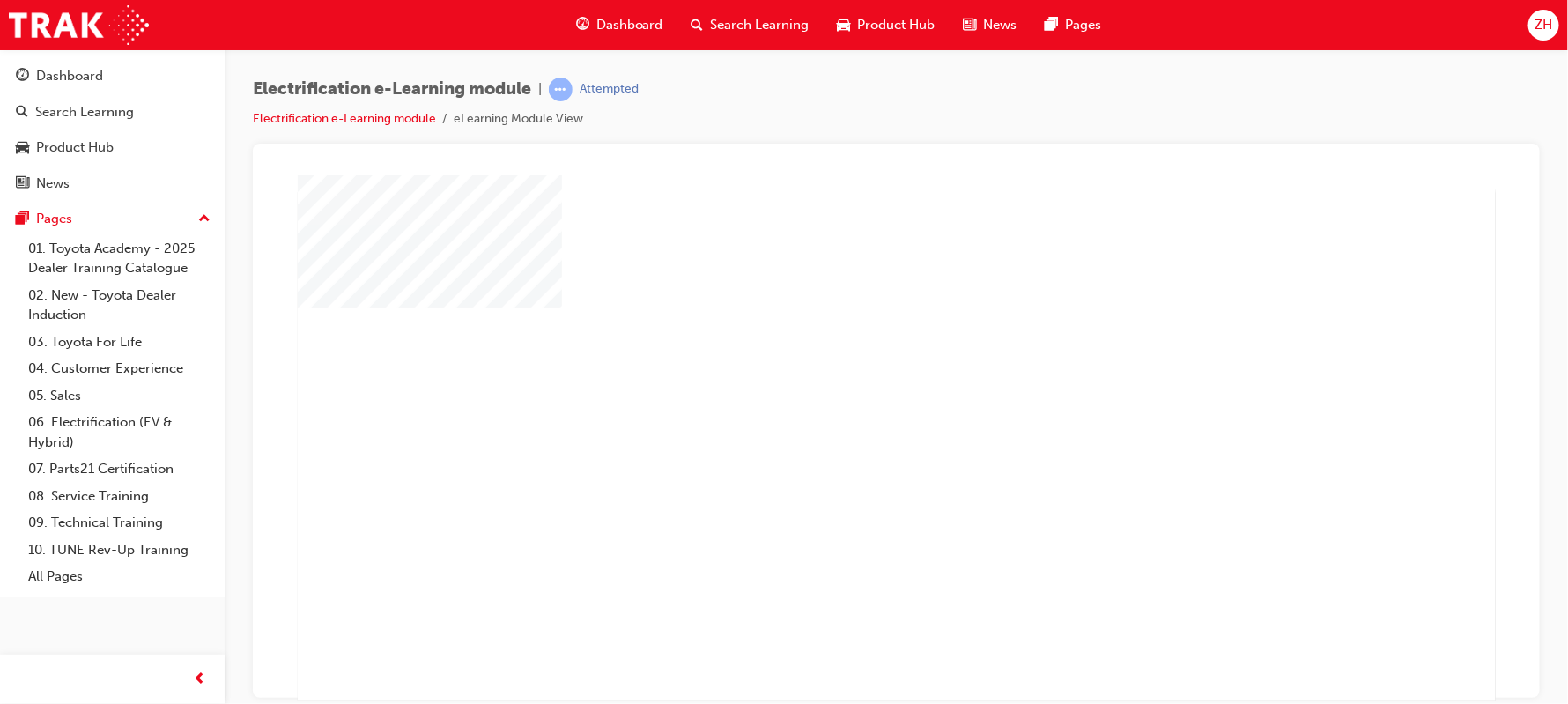
click at [845, 386] on div "play" at bounding box center [845, 386] width 0 height 0
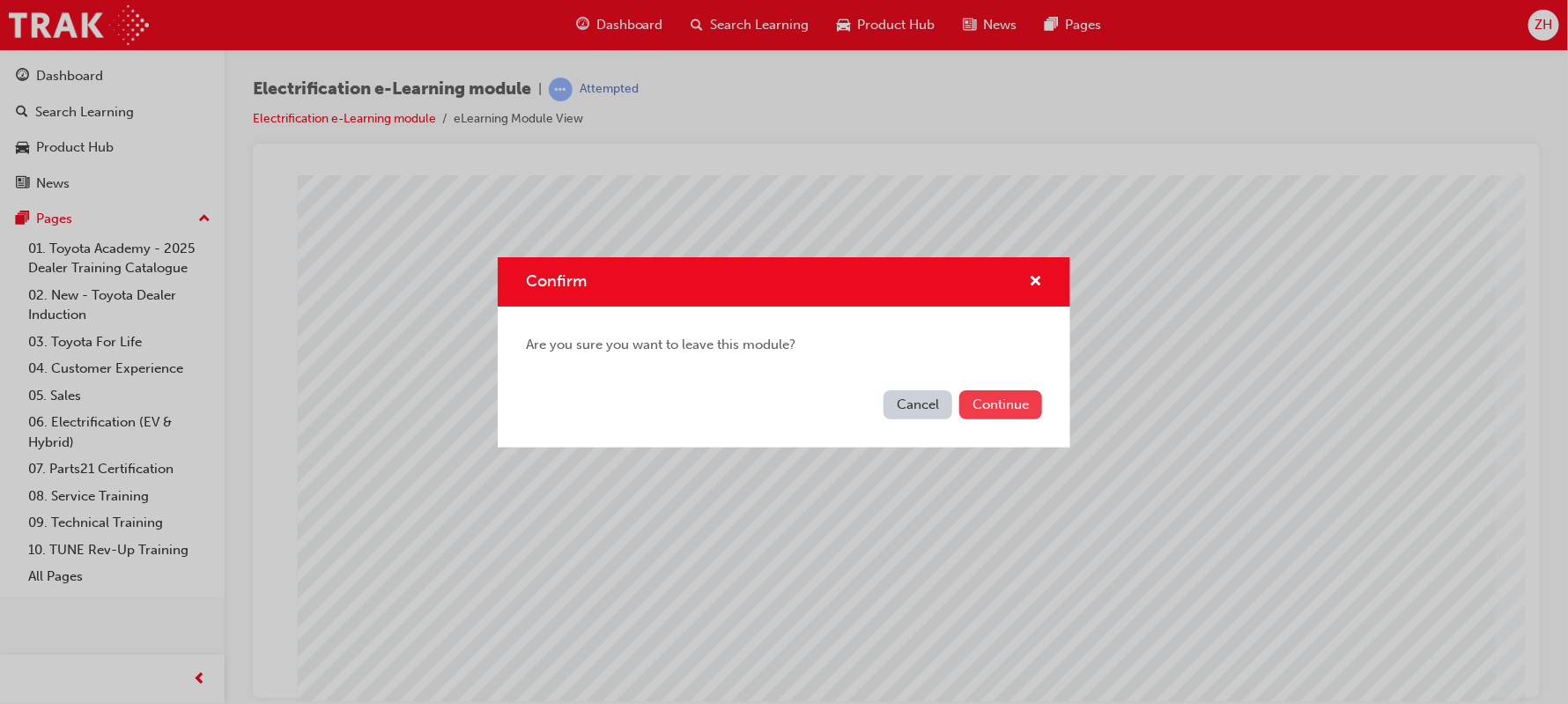
click at [973, 399] on button "Continue" at bounding box center [1001, 405] width 83 height 29
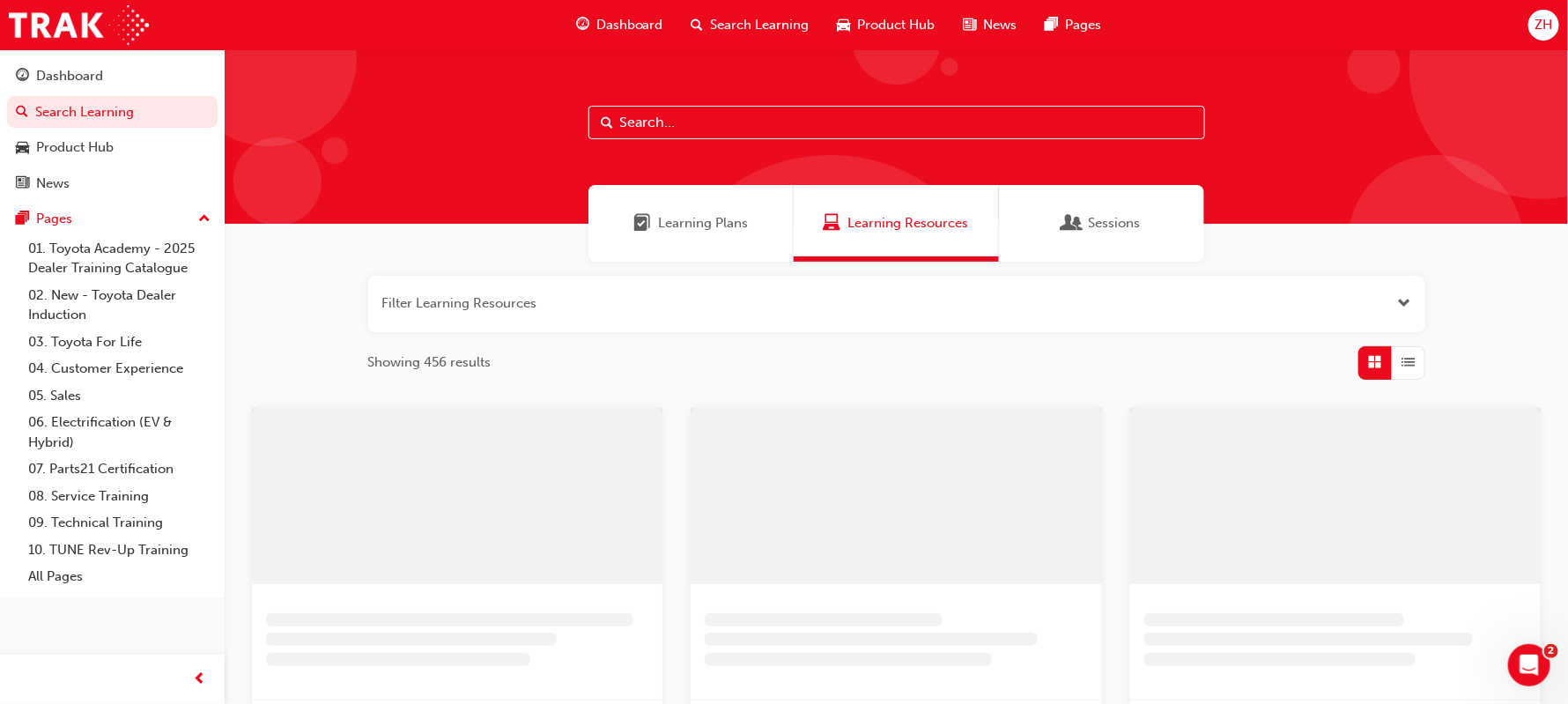
scroll to position [264, 0]
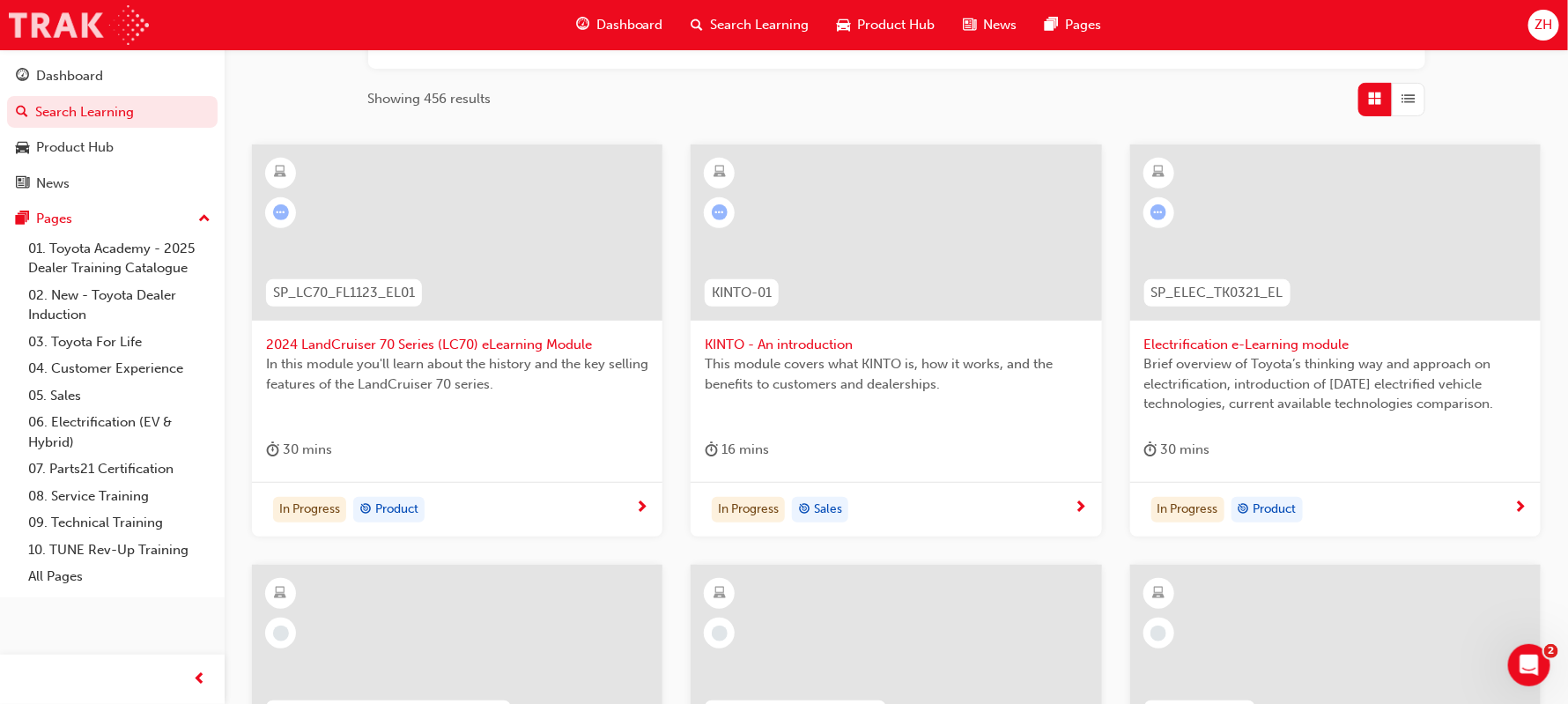
click at [135, 16] on img at bounding box center [79, 25] width 140 height 39
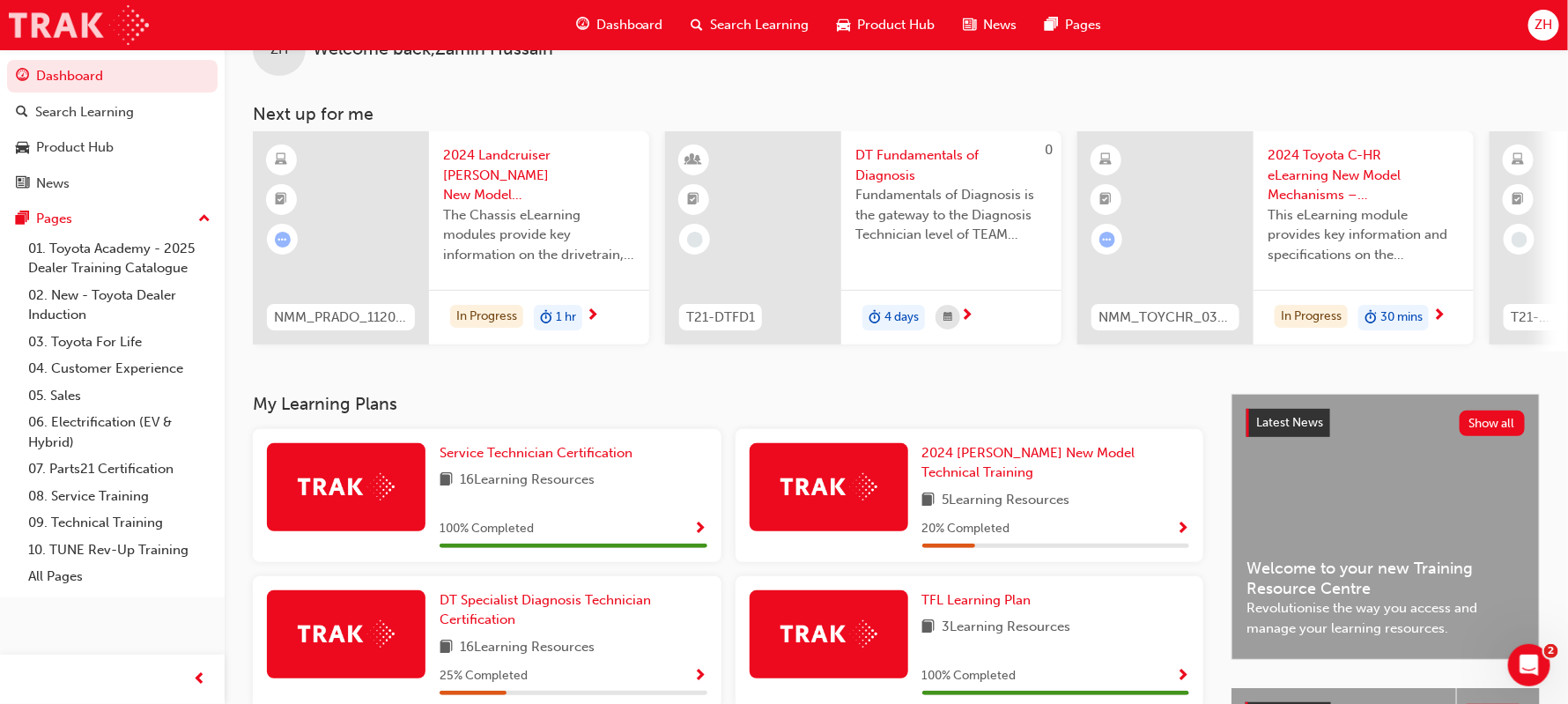
scroll to position [52, 0]
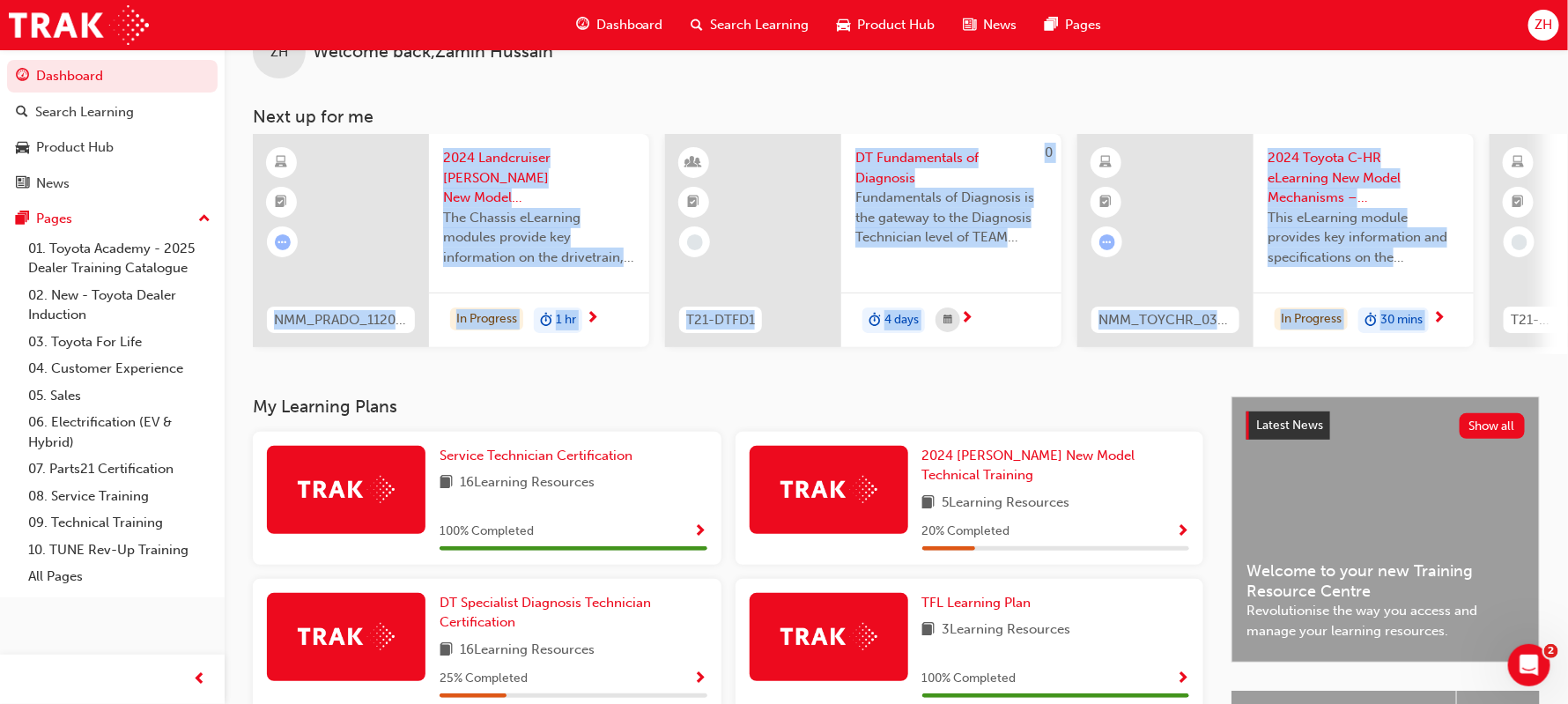
drag, startPoint x: 243, startPoint y: 266, endPoint x: 1567, endPoint y: 295, distance: 1324.3
click at [1567, 295] on html "Your version of Internet Explorer is outdated and not supported. Please upgrade…" at bounding box center [784, 300] width 1568 height 704
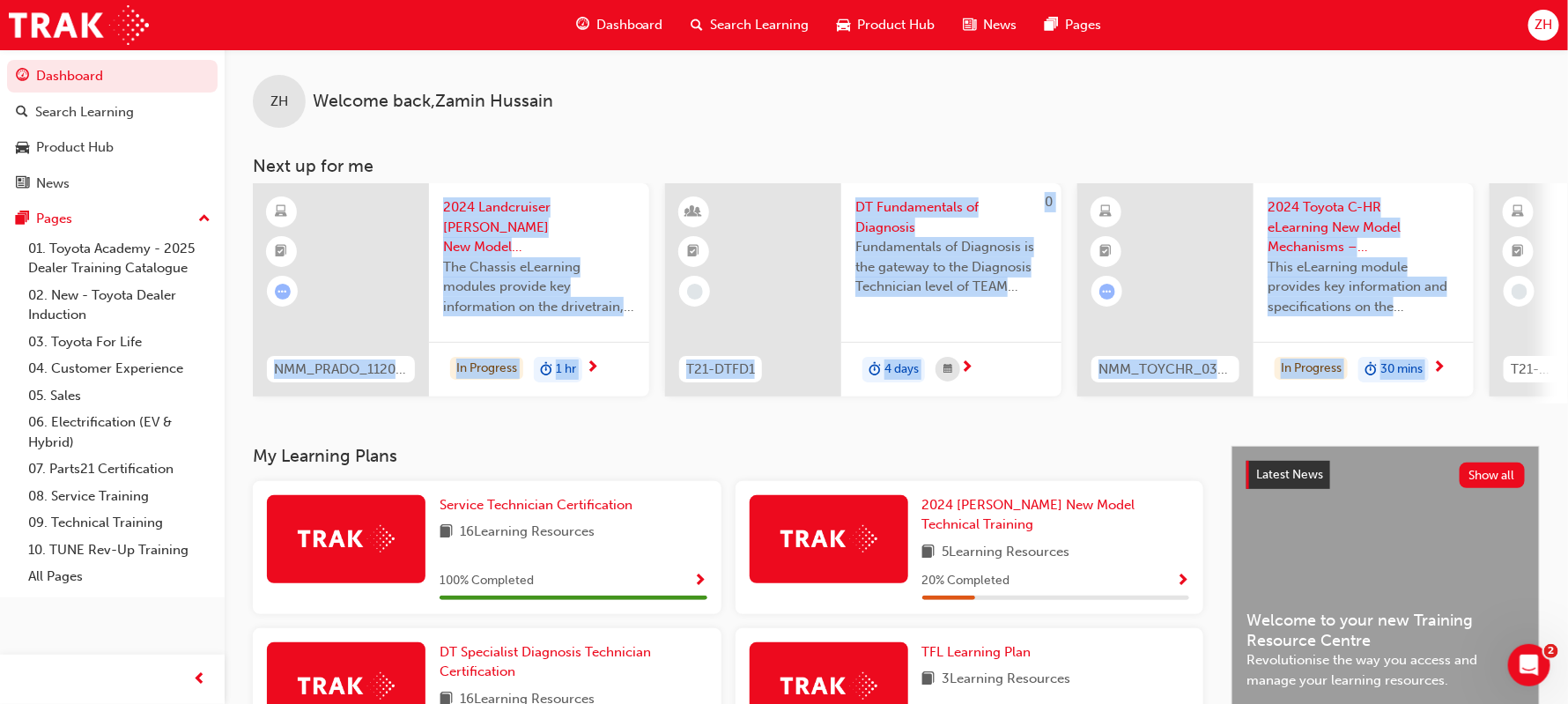
scroll to position [0, 0]
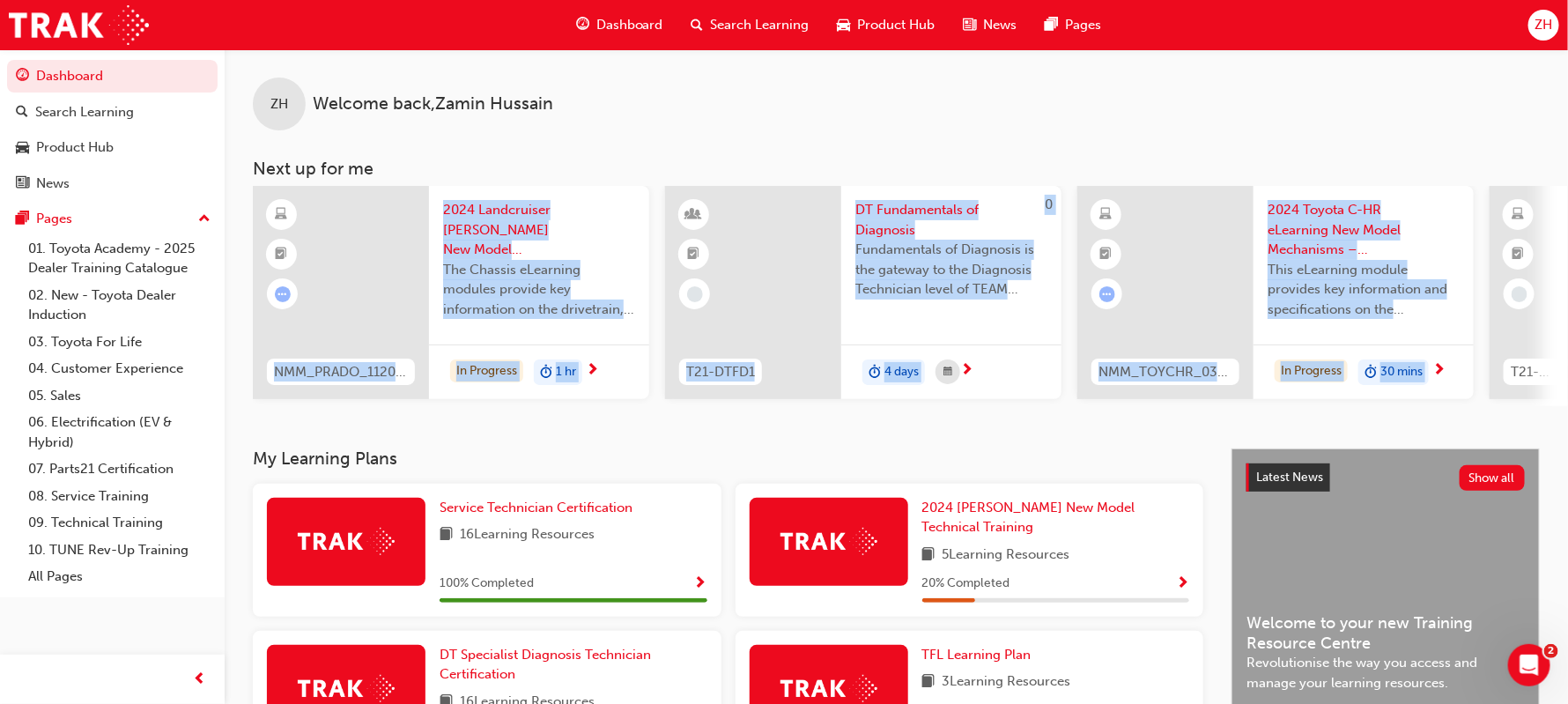
click at [1389, 124] on div "ZH Welcome back , Zamin Hussain" at bounding box center [896, 89] width 1344 height 81
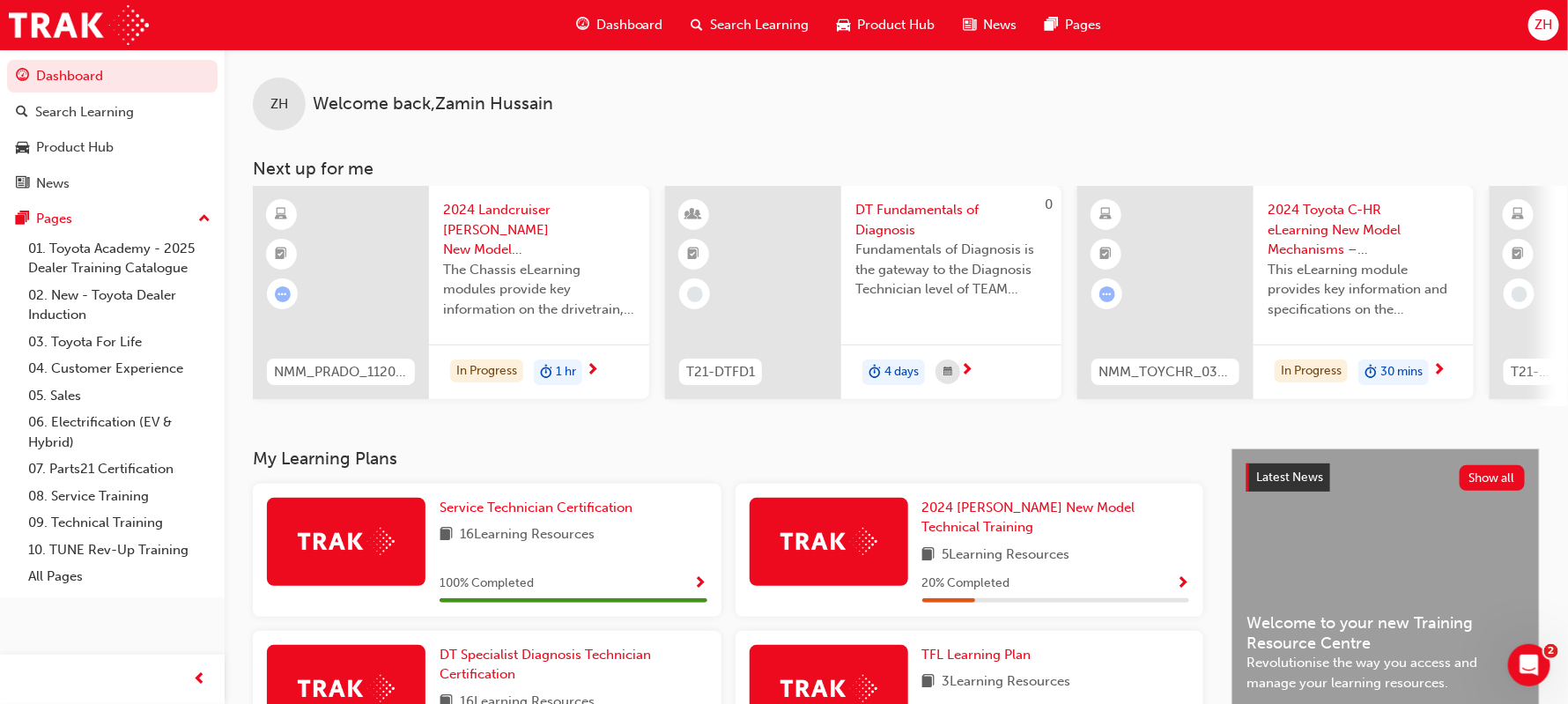
click at [1389, 124] on div "ZH Welcome back , Zamin Hussain" at bounding box center [896, 89] width 1344 height 81
click at [586, 372] on span "next-icon" at bounding box center [592, 370] width 13 height 16
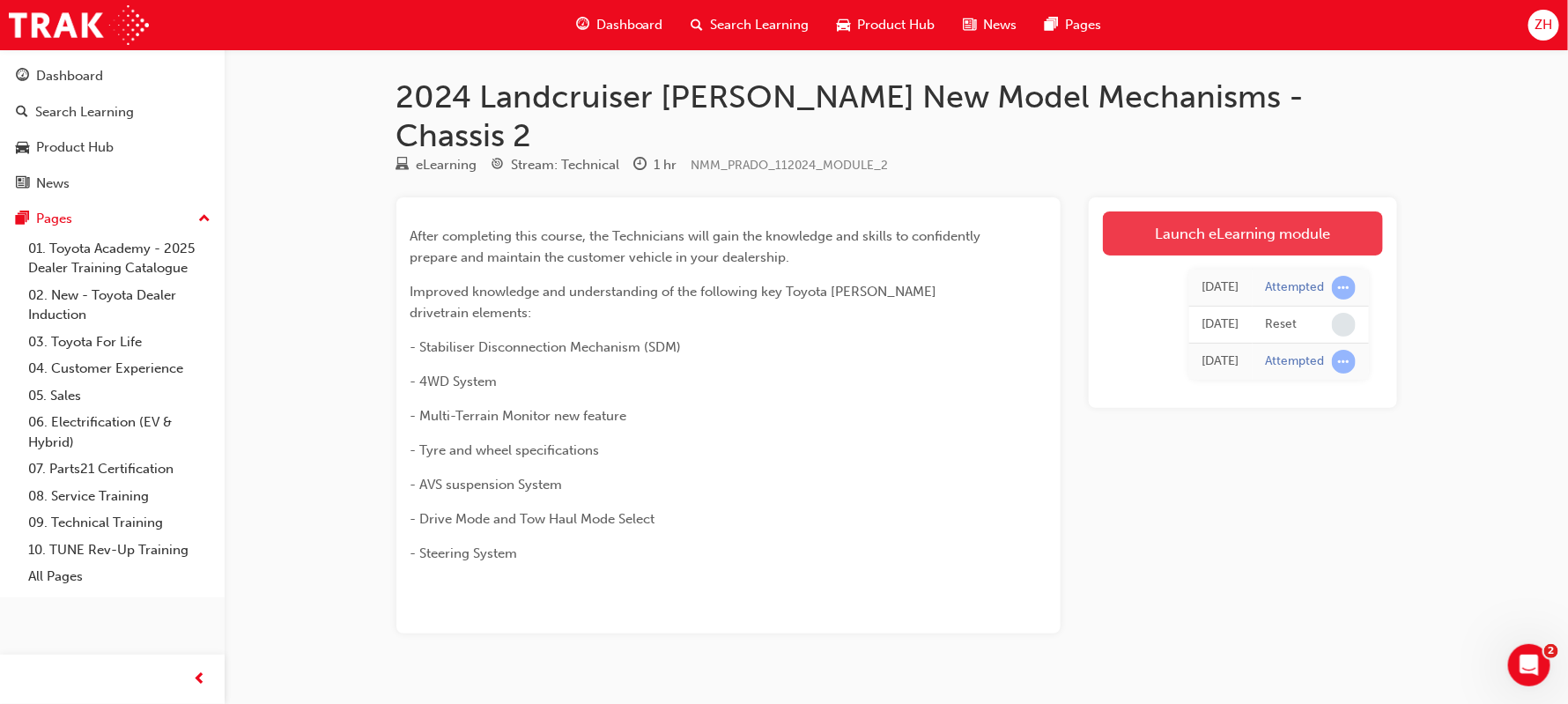
click at [1306, 212] on link "Launch eLearning module" at bounding box center [1242, 233] width 280 height 44
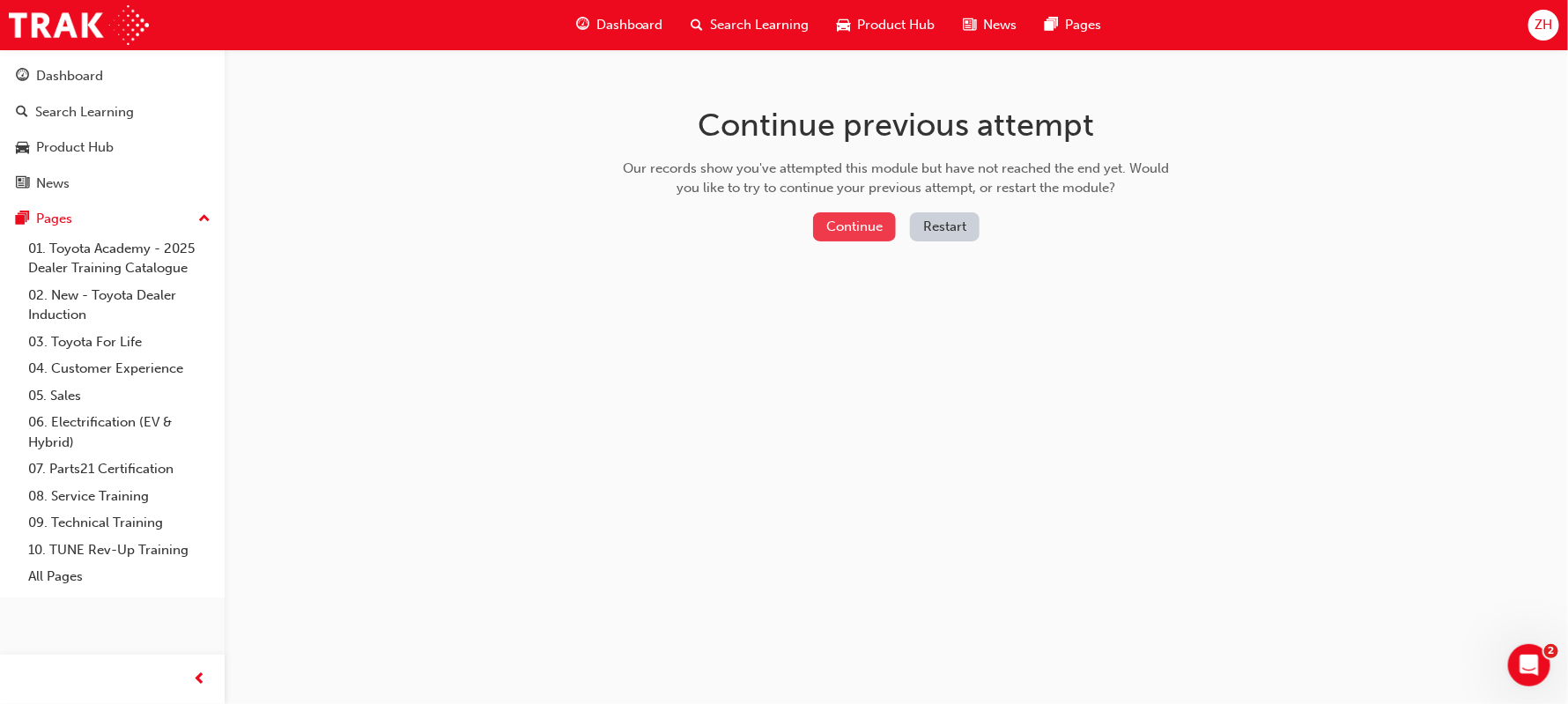
click at [864, 227] on button "Continue" at bounding box center [854, 227] width 83 height 29
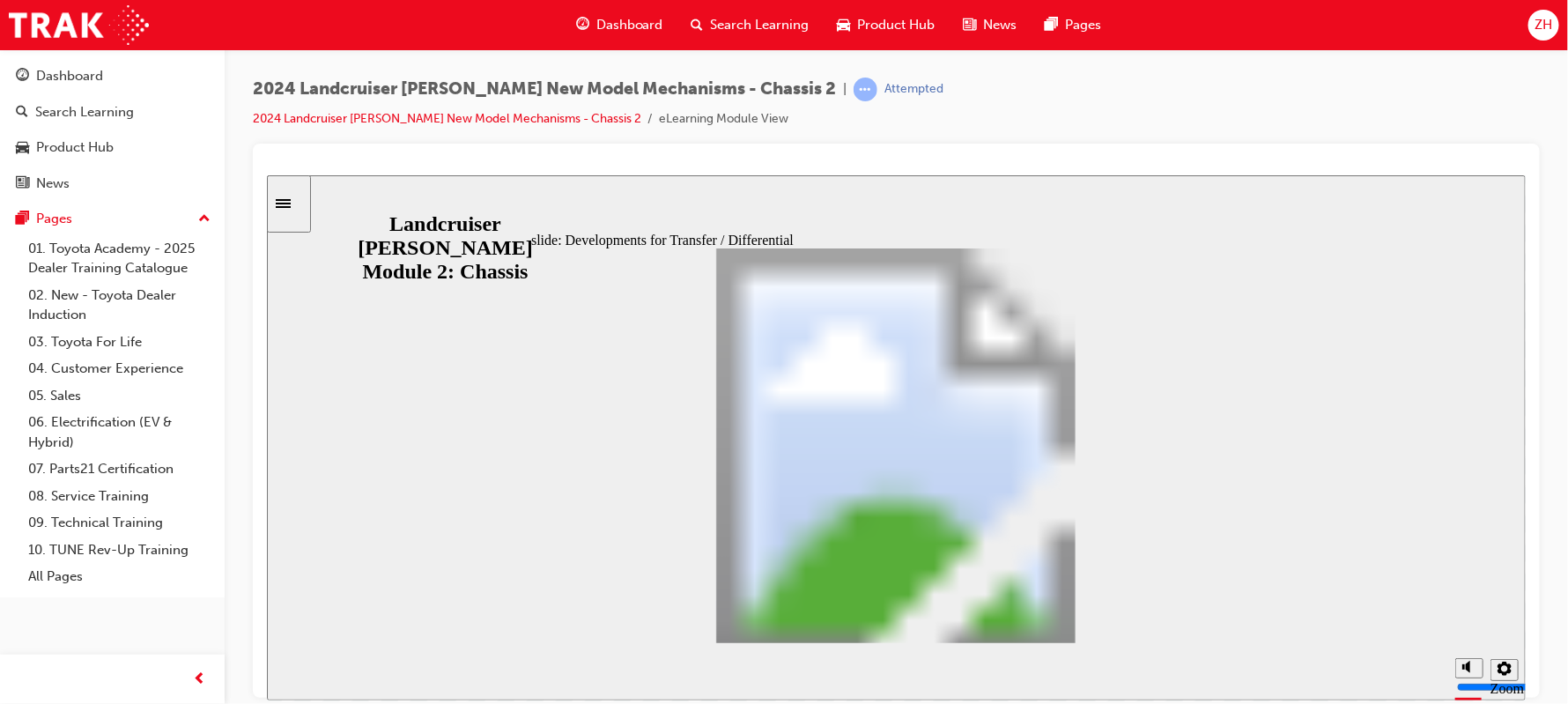
scroll to position [0, 1]
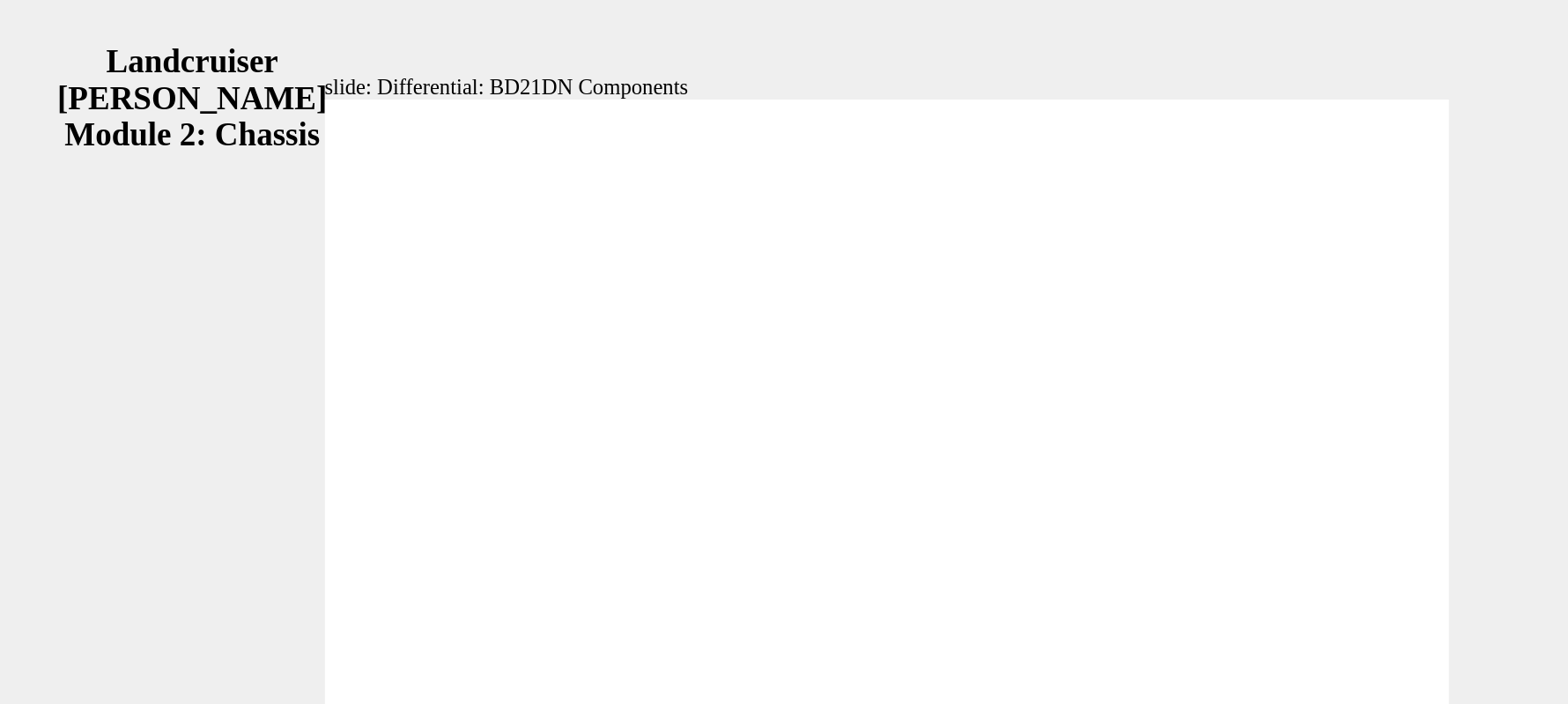
click at [5, 125] on div "slide: Differential: BD21DN Components Additional information is available in t…" at bounding box center [547, 250] width 1259 height 525
